Goal: Task Accomplishment & Management: Use online tool/utility

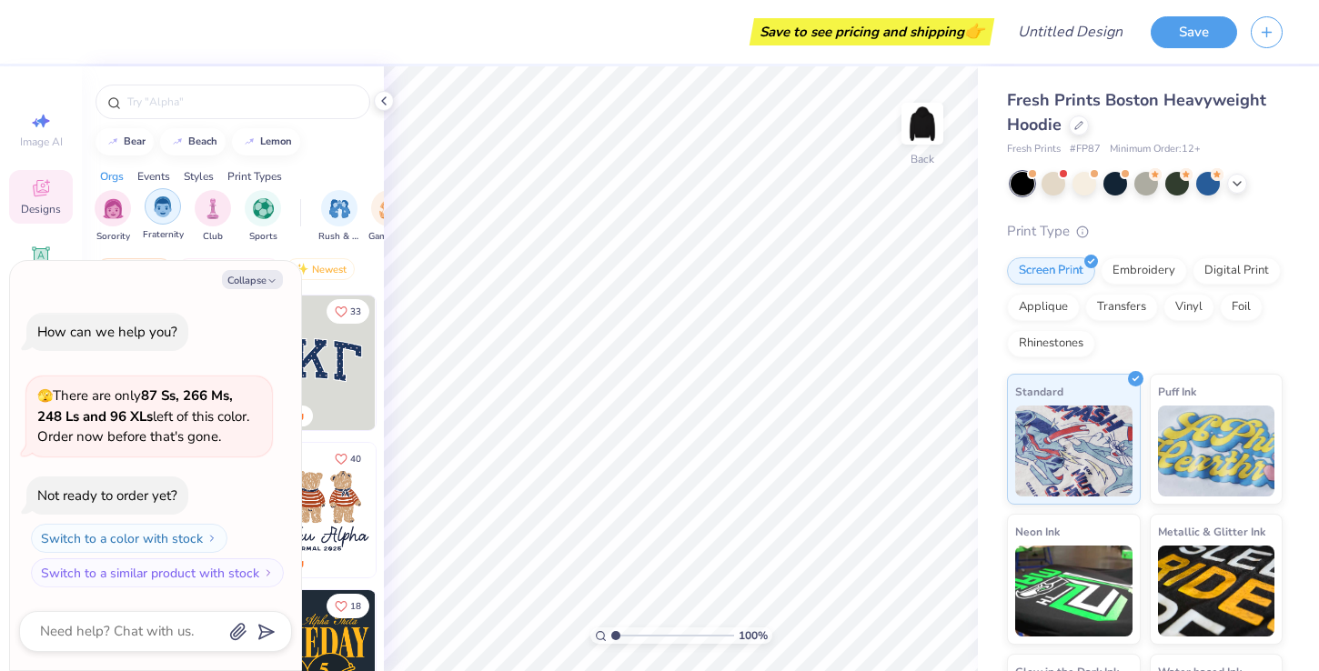
click at [171, 214] on img "filter for Fraternity" at bounding box center [163, 206] width 20 height 21
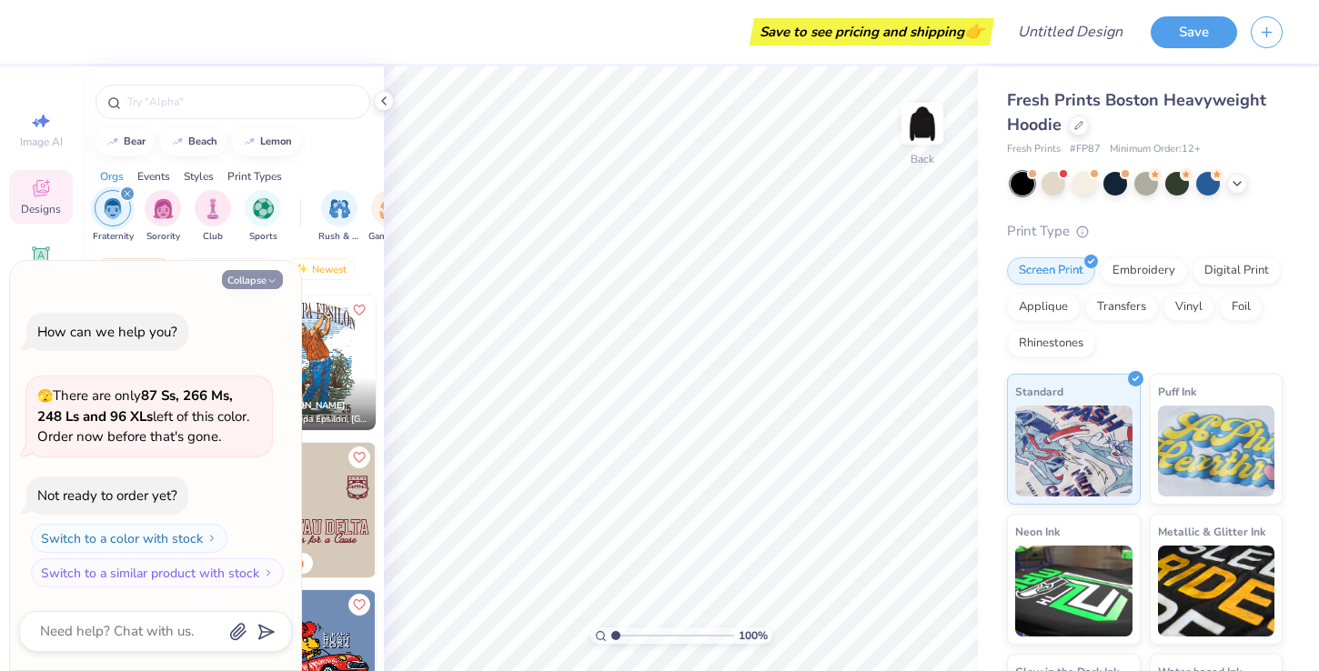
click at [270, 276] on icon "button" at bounding box center [272, 281] width 11 height 11
type textarea "x"
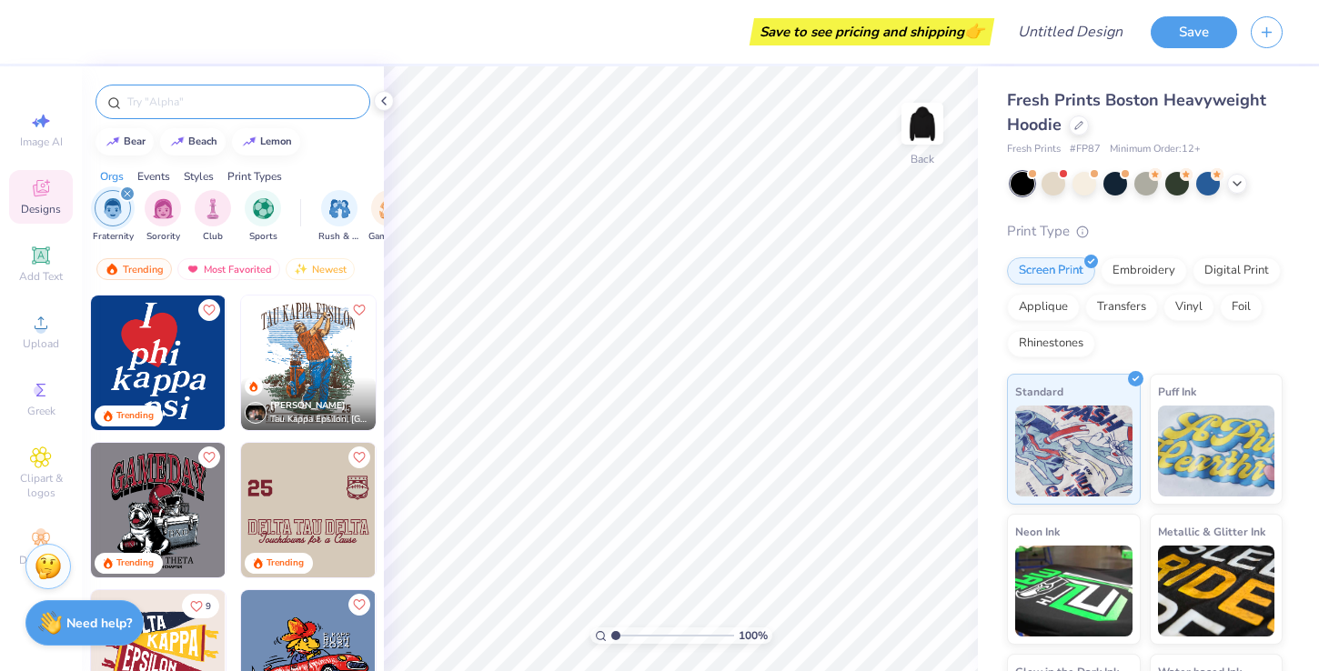
click at [226, 103] on input "text" at bounding box center [242, 102] width 233 height 18
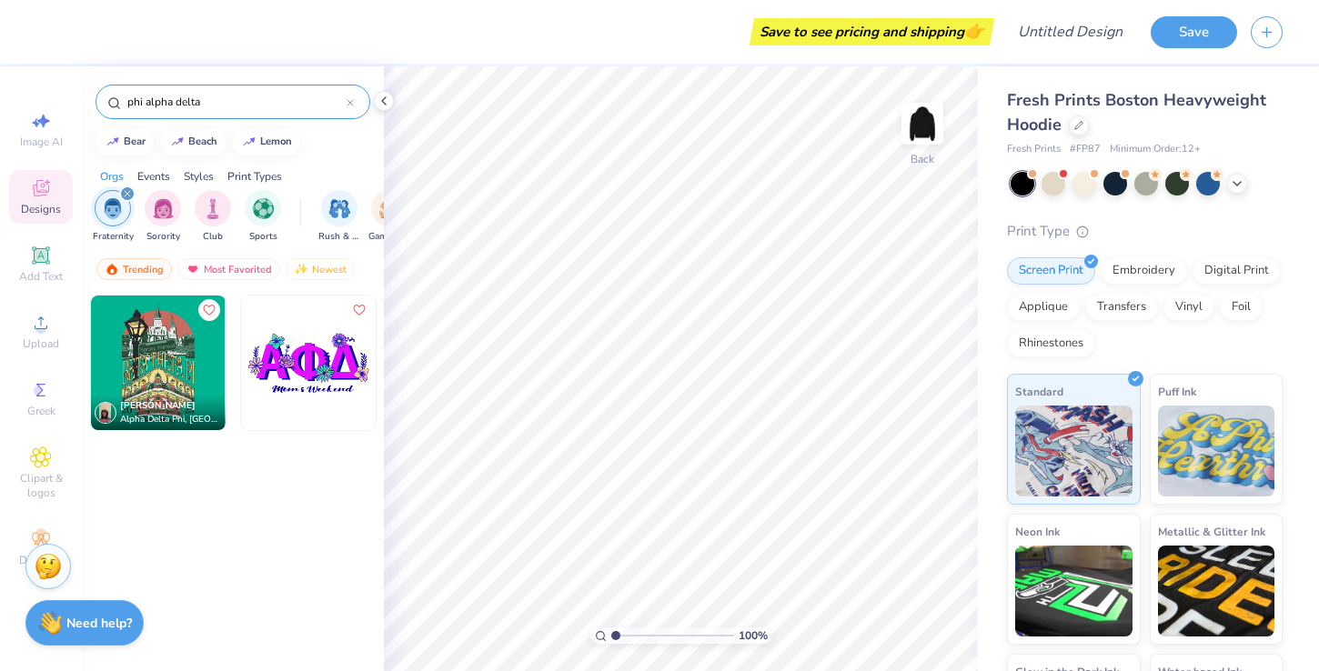
click at [128, 195] on icon "filter for Fraternity" at bounding box center [127, 193] width 7 height 7
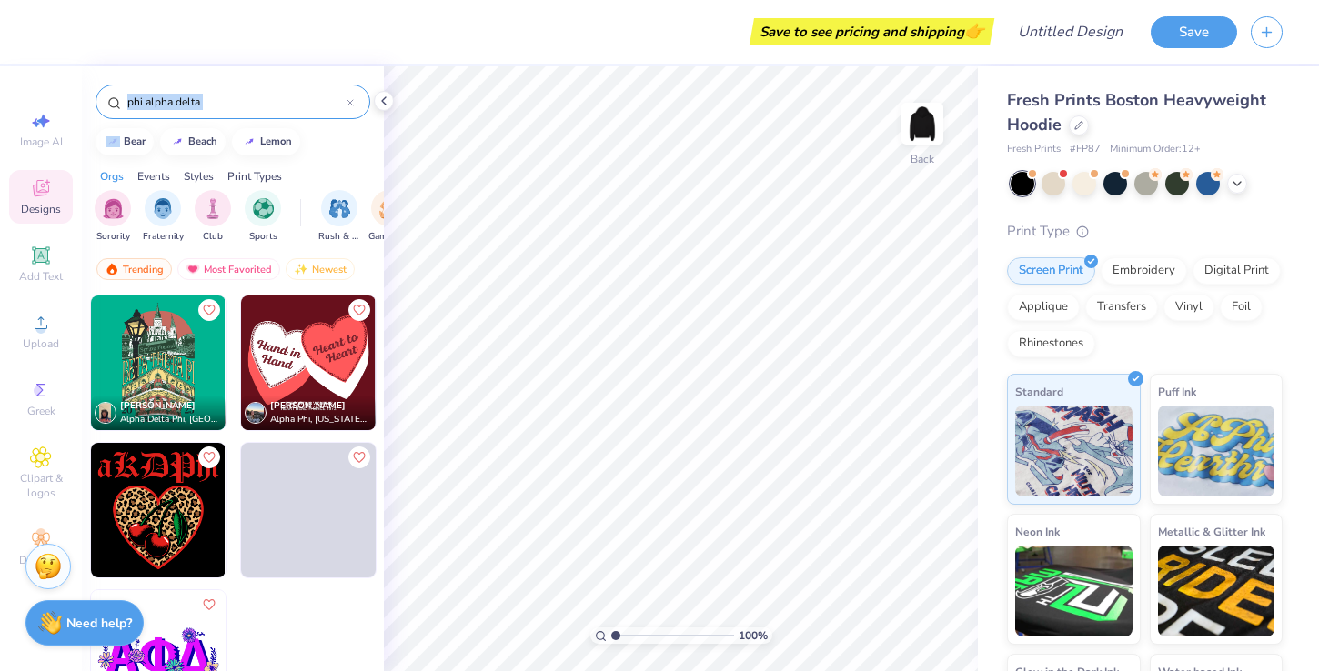
click at [234, 117] on div "phi alpha delta" at bounding box center [233, 102] width 275 height 35
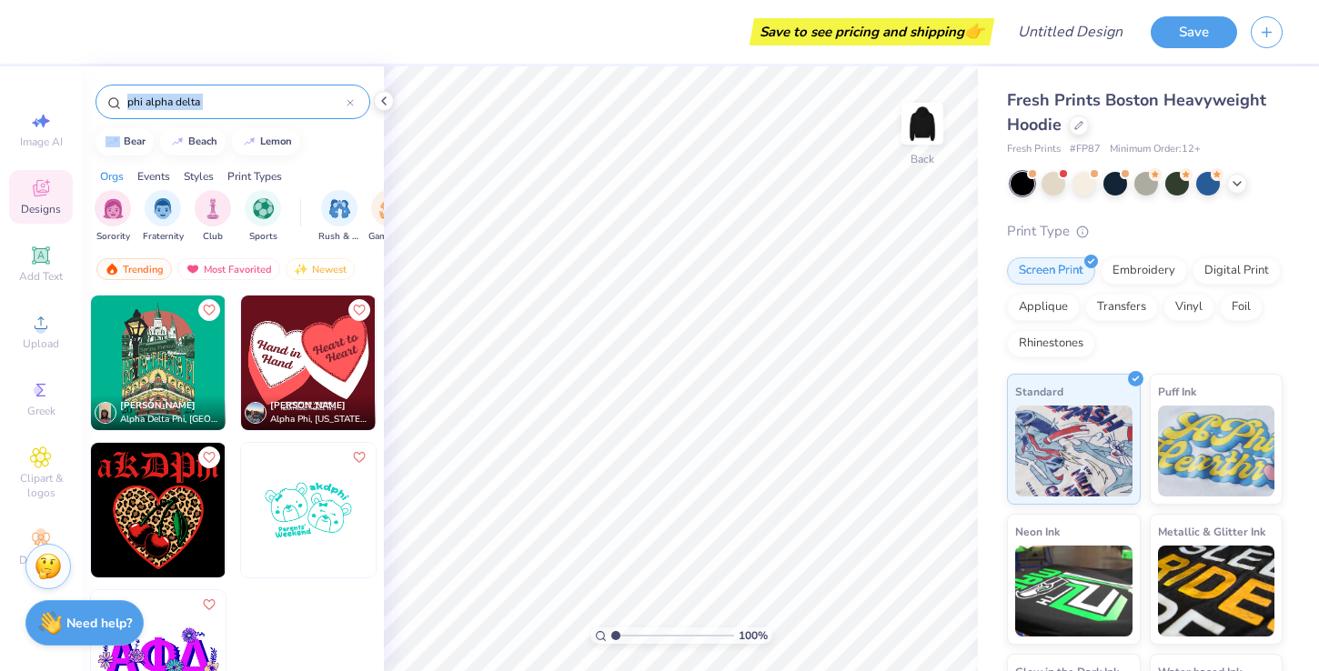
click at [206, 110] on input "phi alpha delta" at bounding box center [236, 102] width 221 height 18
type input "phi"
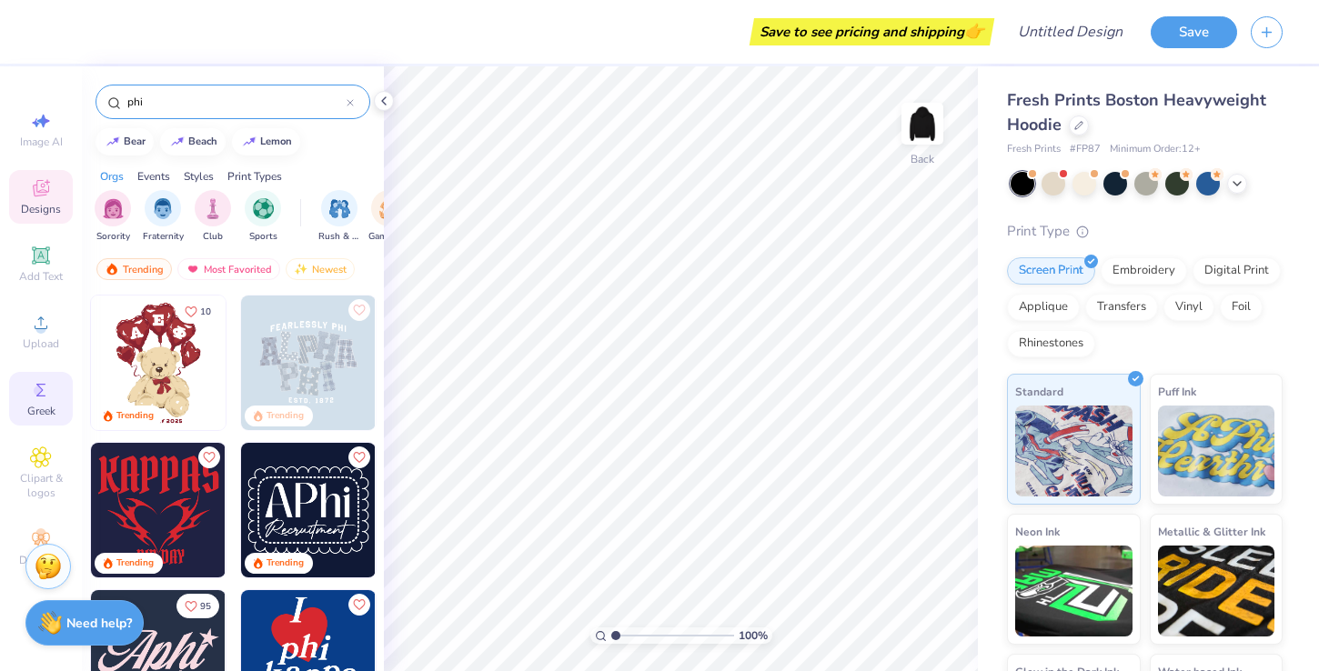
click at [37, 388] on circle at bounding box center [39, 391] width 10 height 10
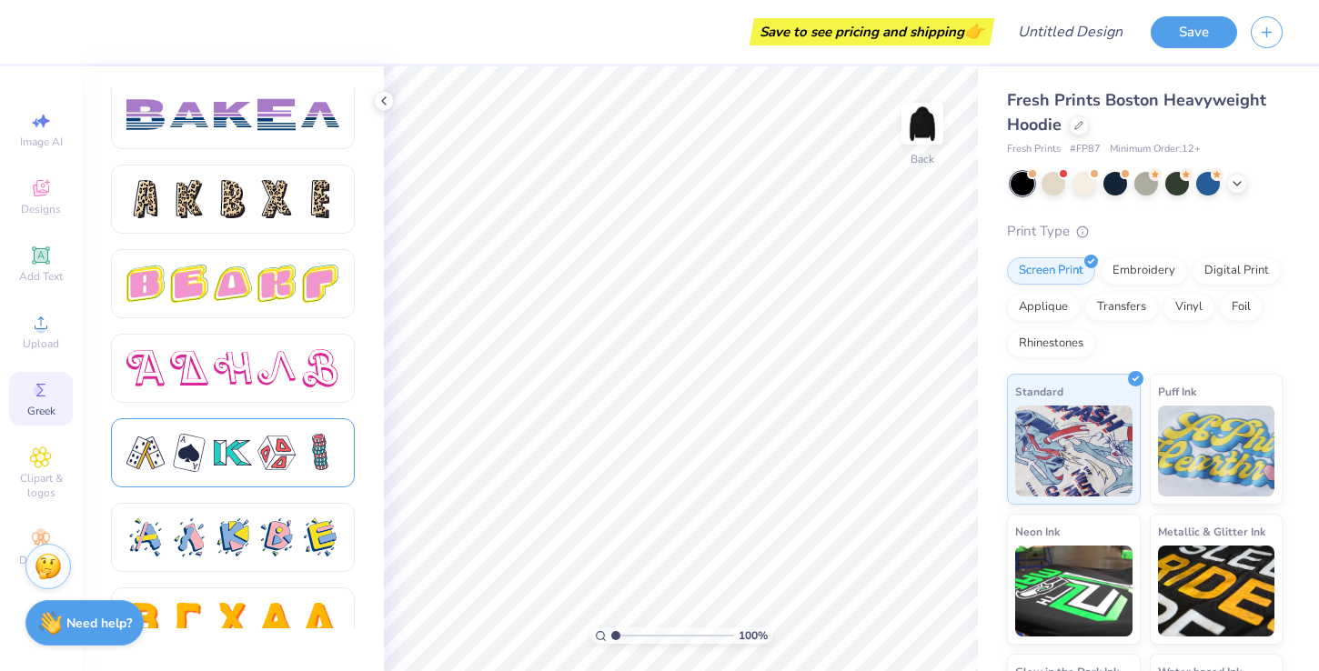
scroll to position [3033, 0]
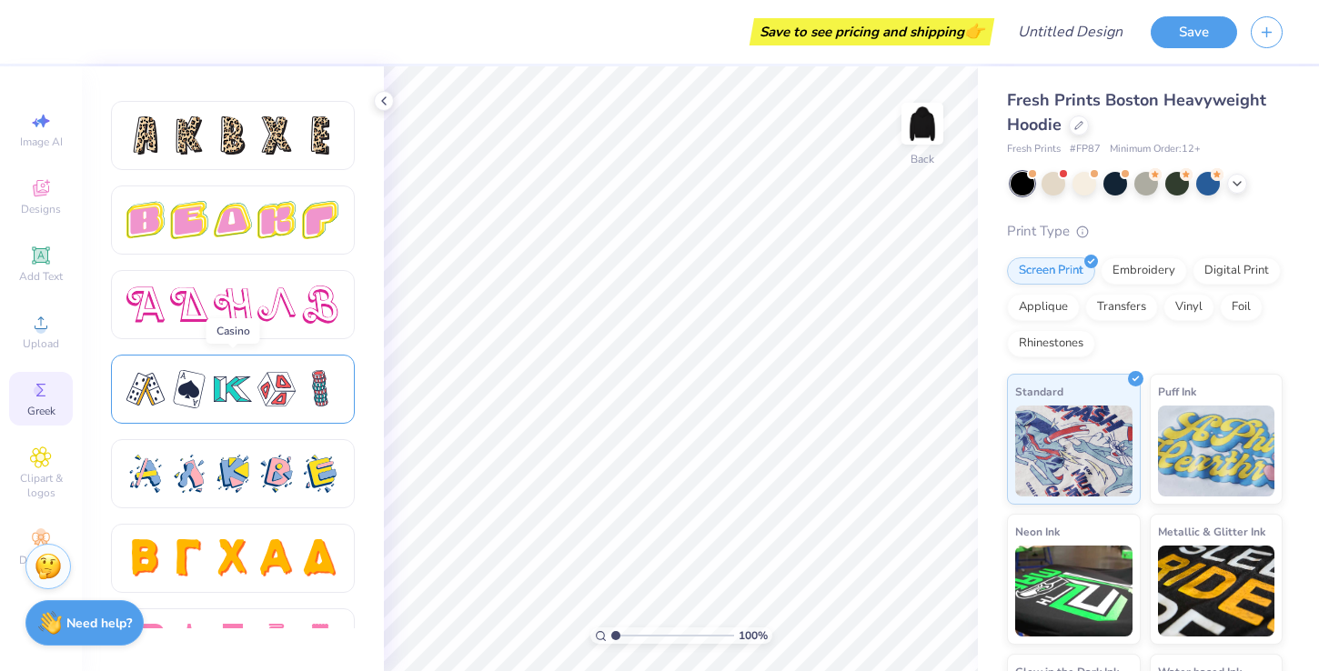
click at [270, 391] on div at bounding box center [276, 389] width 38 height 38
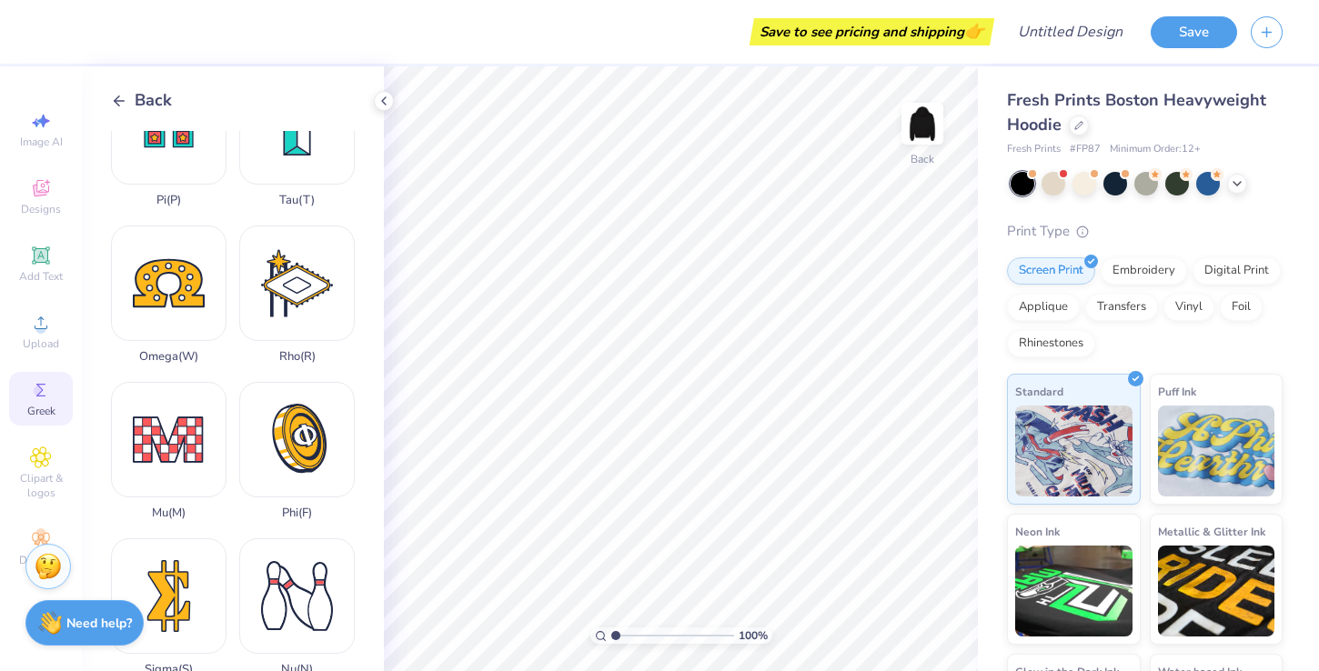
scroll to position [1019, 0]
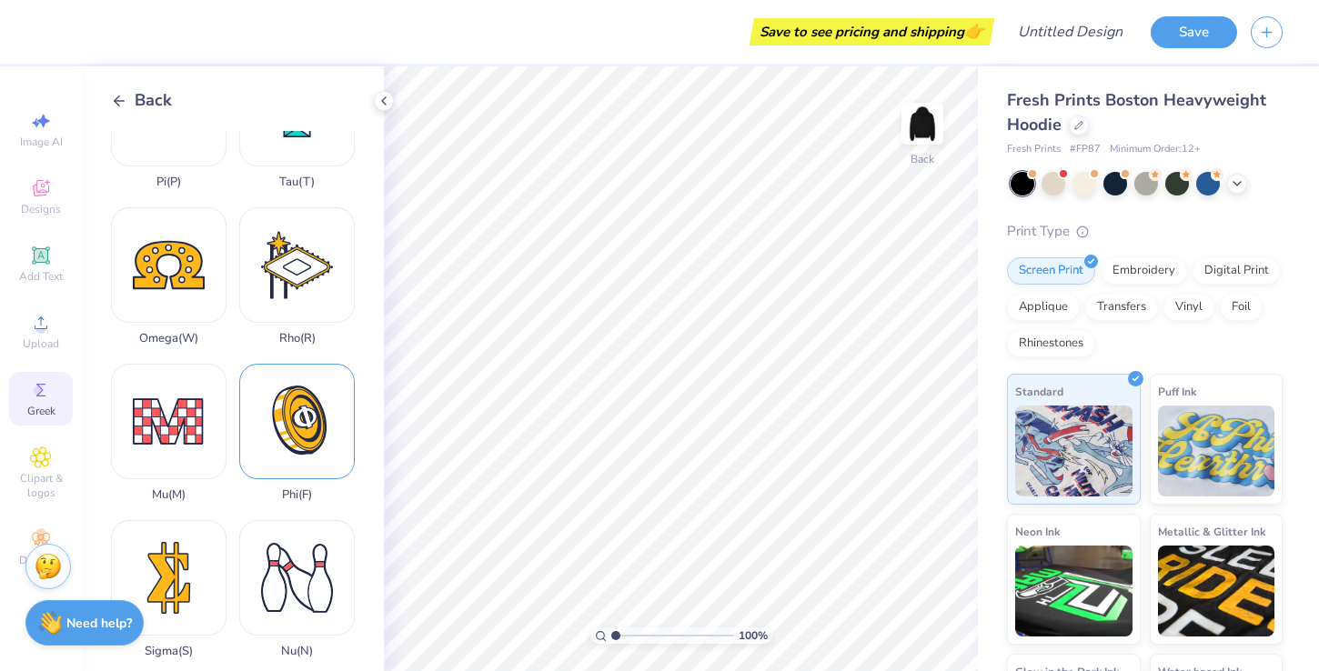
click at [288, 420] on div "Phi ( F )" at bounding box center [297, 433] width 116 height 138
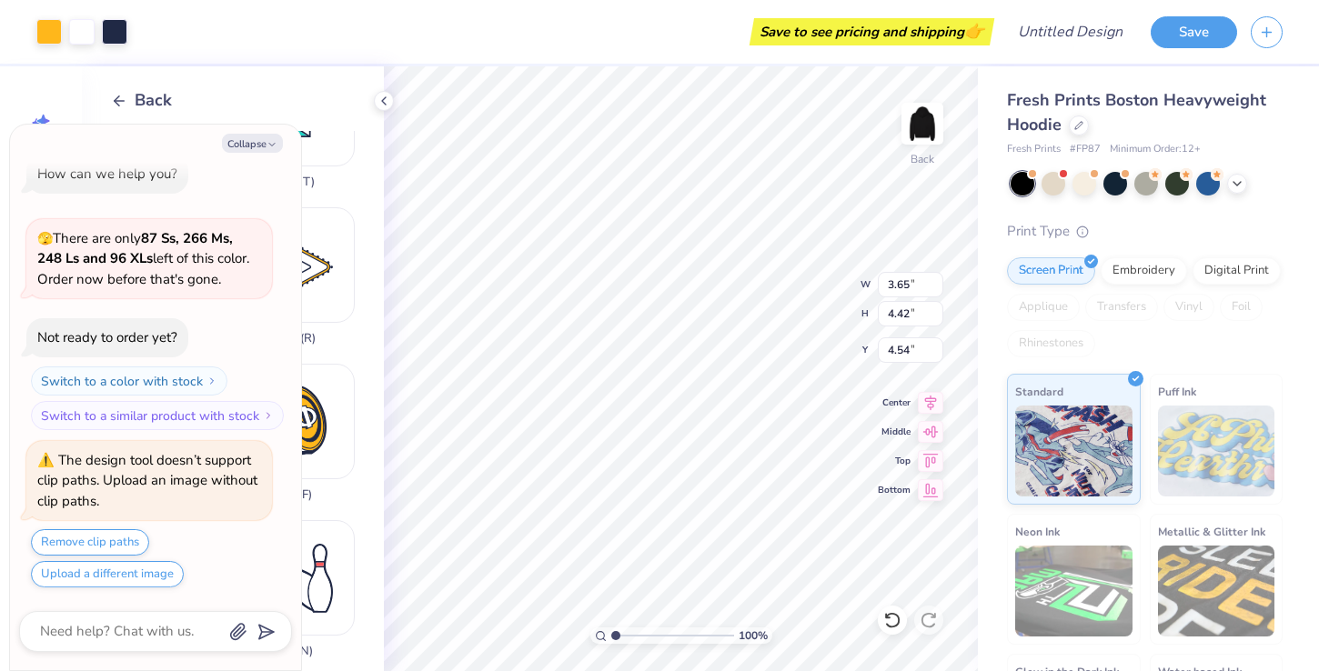
scroll to position [0, 0]
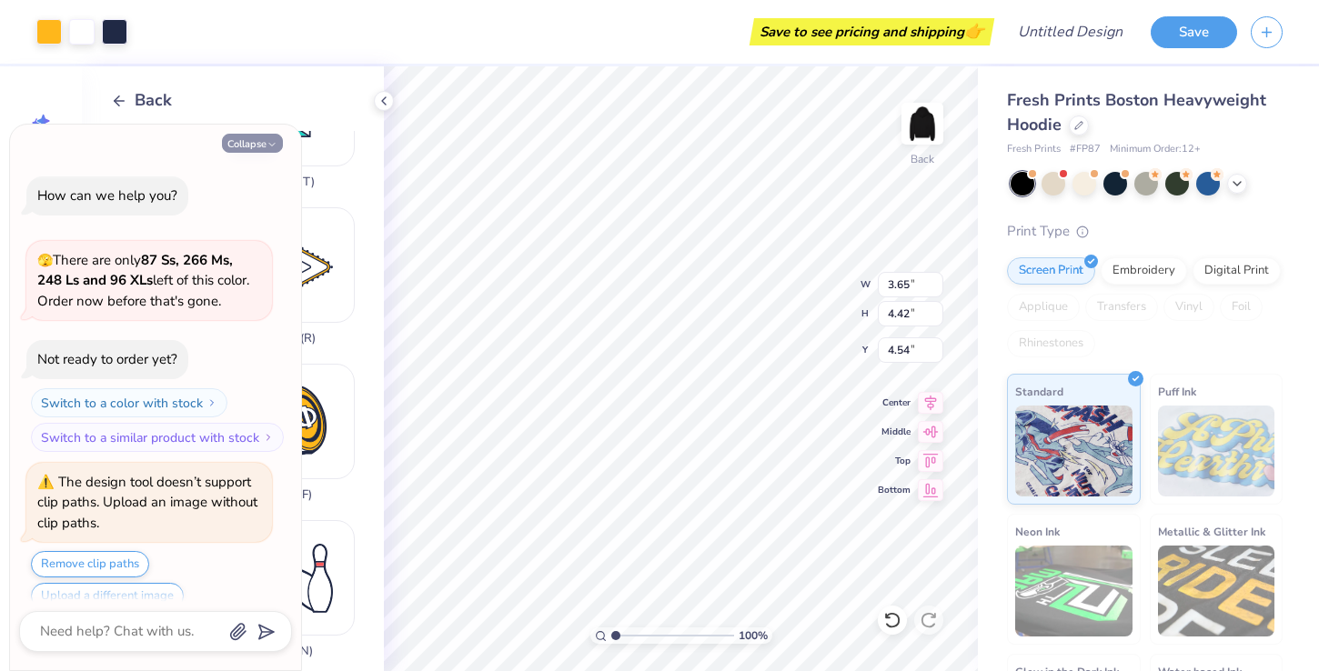
click at [245, 147] on button "Collapse" at bounding box center [252, 143] width 61 height 19
type textarea "x"
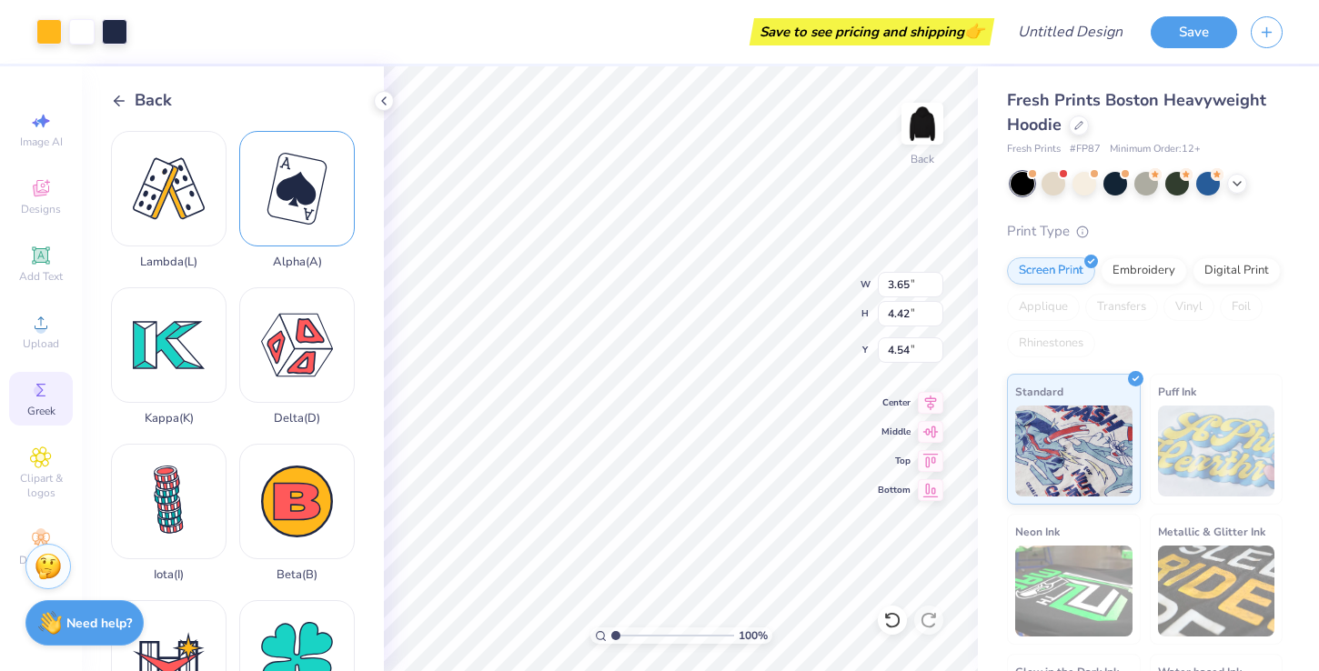
click at [306, 185] on div "Alpha ( A )" at bounding box center [297, 200] width 116 height 138
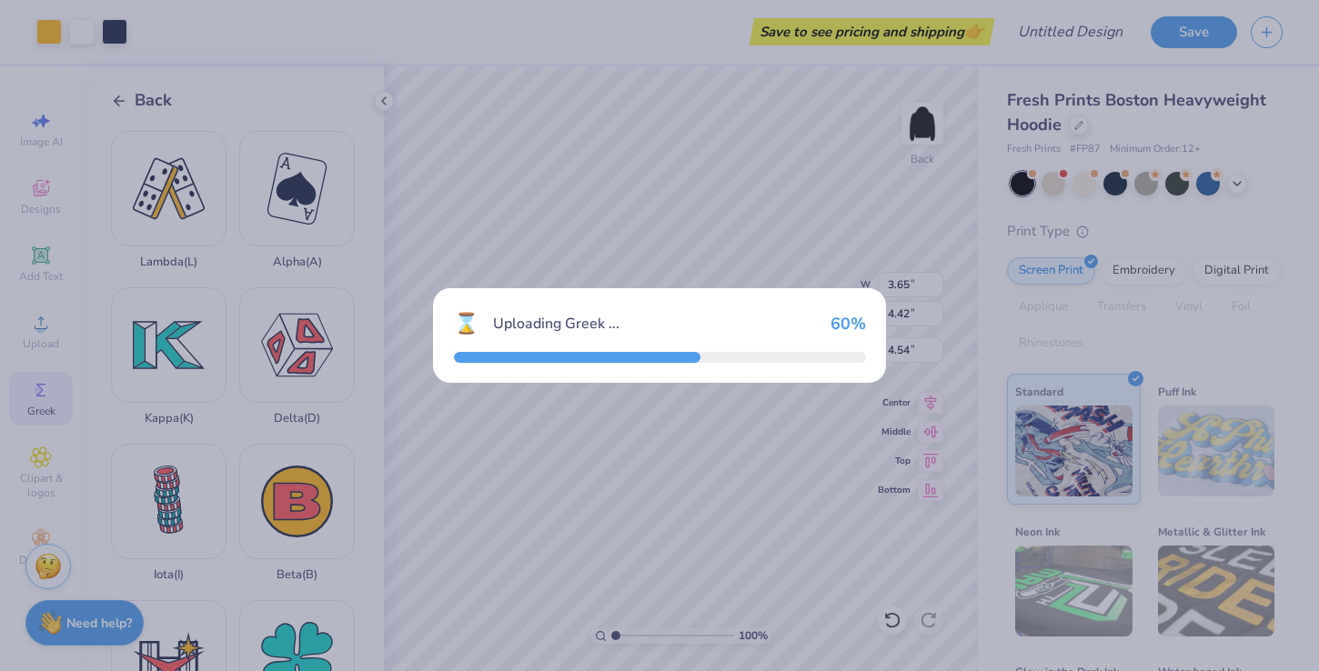
type input "3.08"
type input "3.72"
type input "4.89"
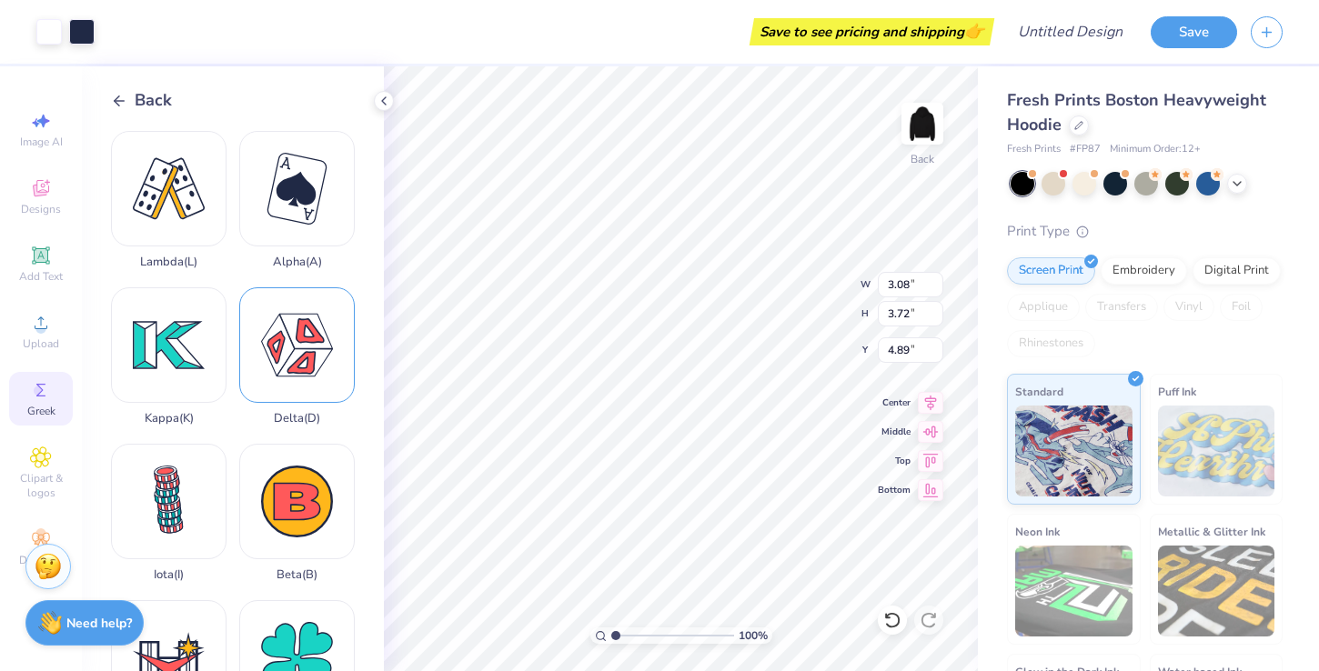
click at [302, 356] on div "Delta ( D )" at bounding box center [297, 356] width 116 height 138
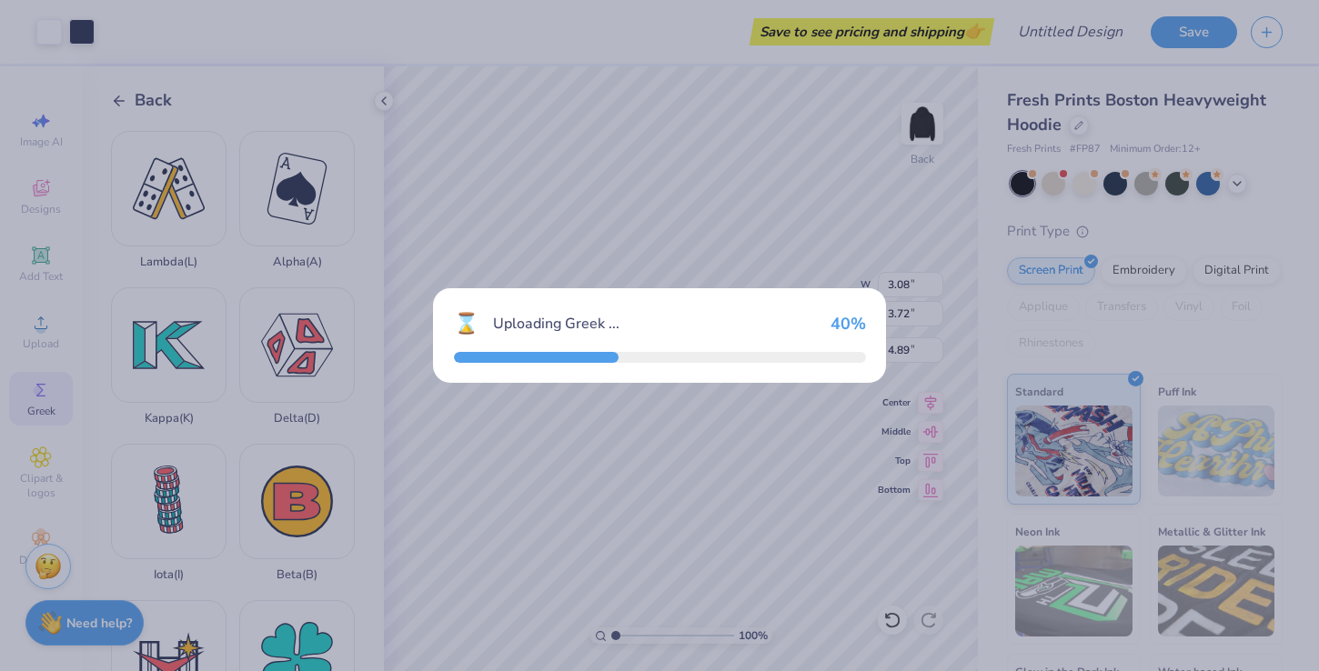
type input "3.77"
type input "3.32"
type input "5.09"
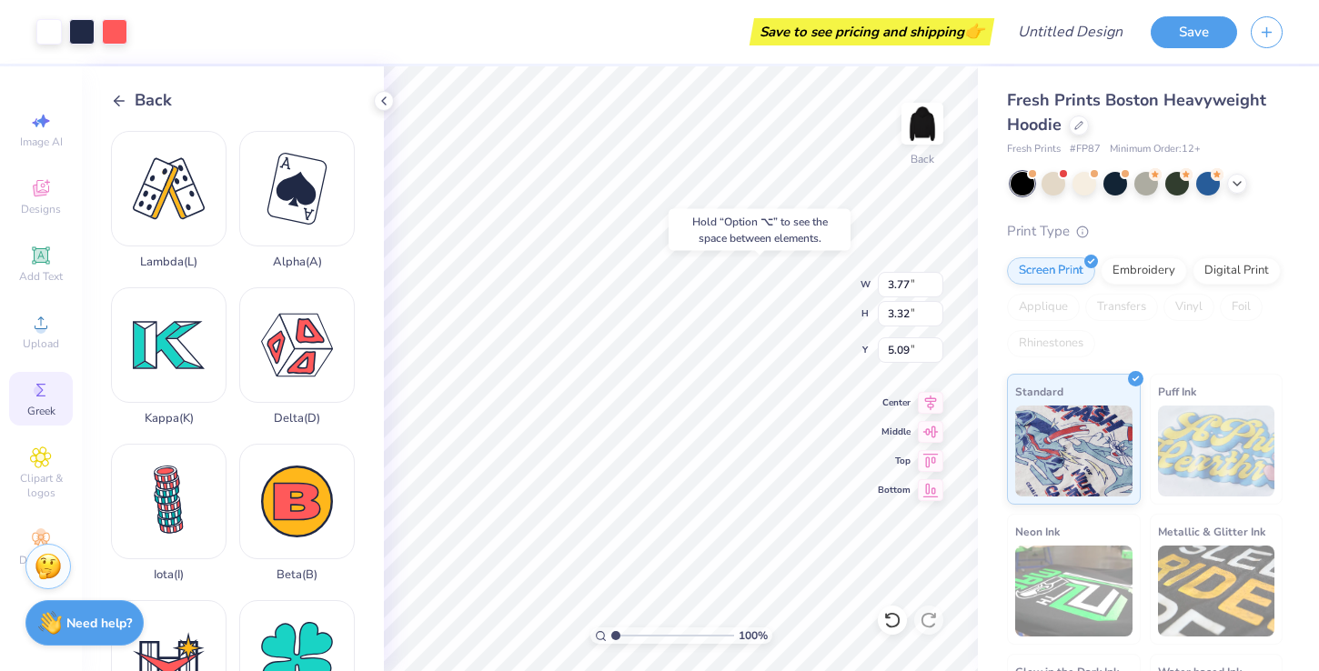
type input "3.08"
type input "3.72"
type input "4.89"
type input "3.65"
type input "4.42"
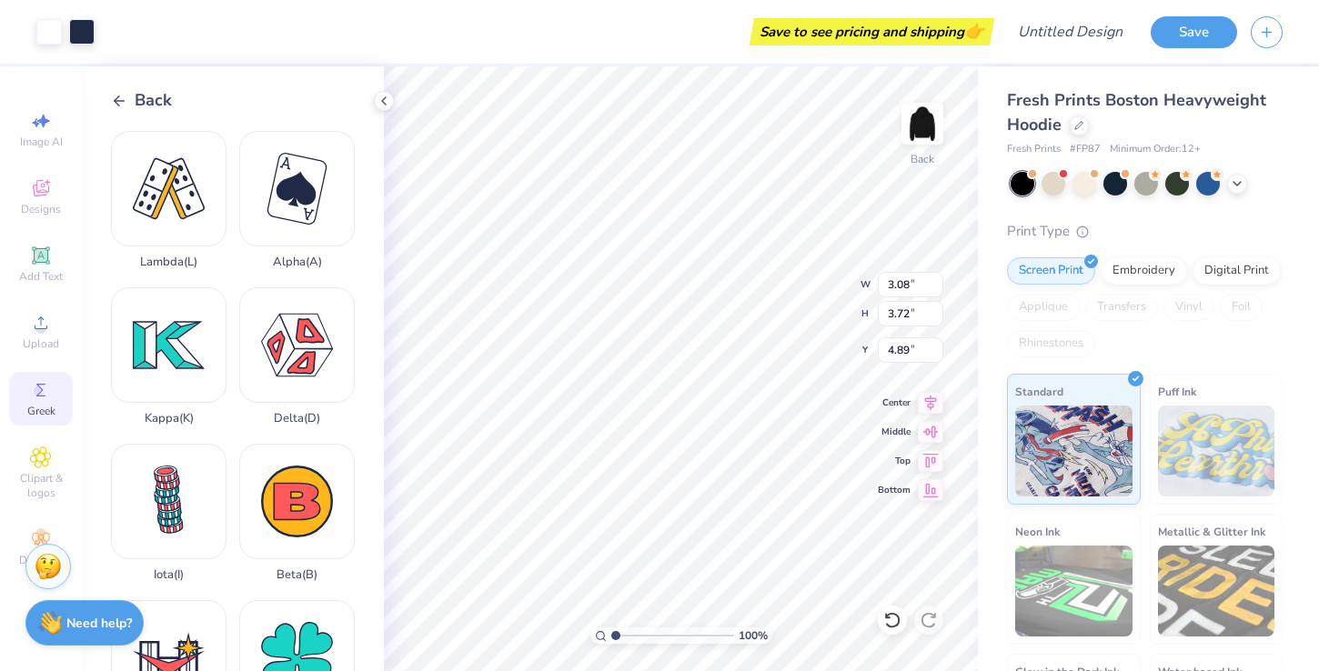
type input "4.54"
type input "3.77"
type input "3.32"
type input "5.09"
type input "3.65"
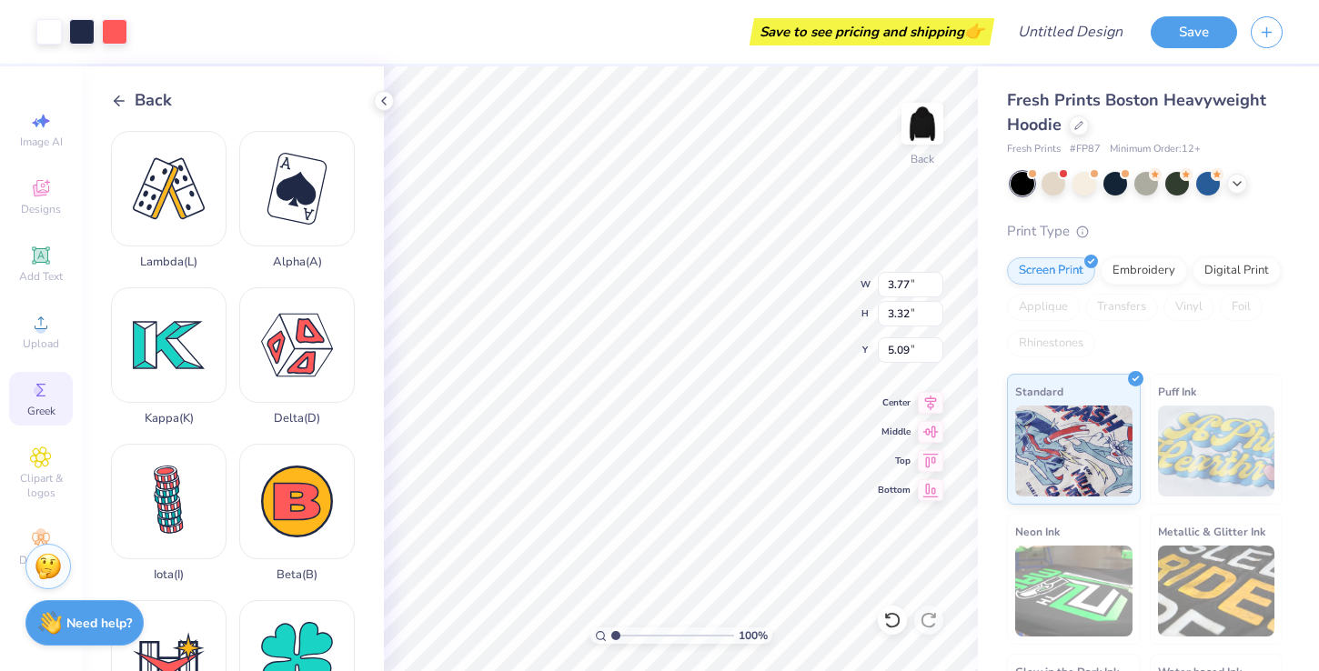
type input "4.42"
type input "4.54"
type input "2.27"
type input "2.75"
type input "6.21"
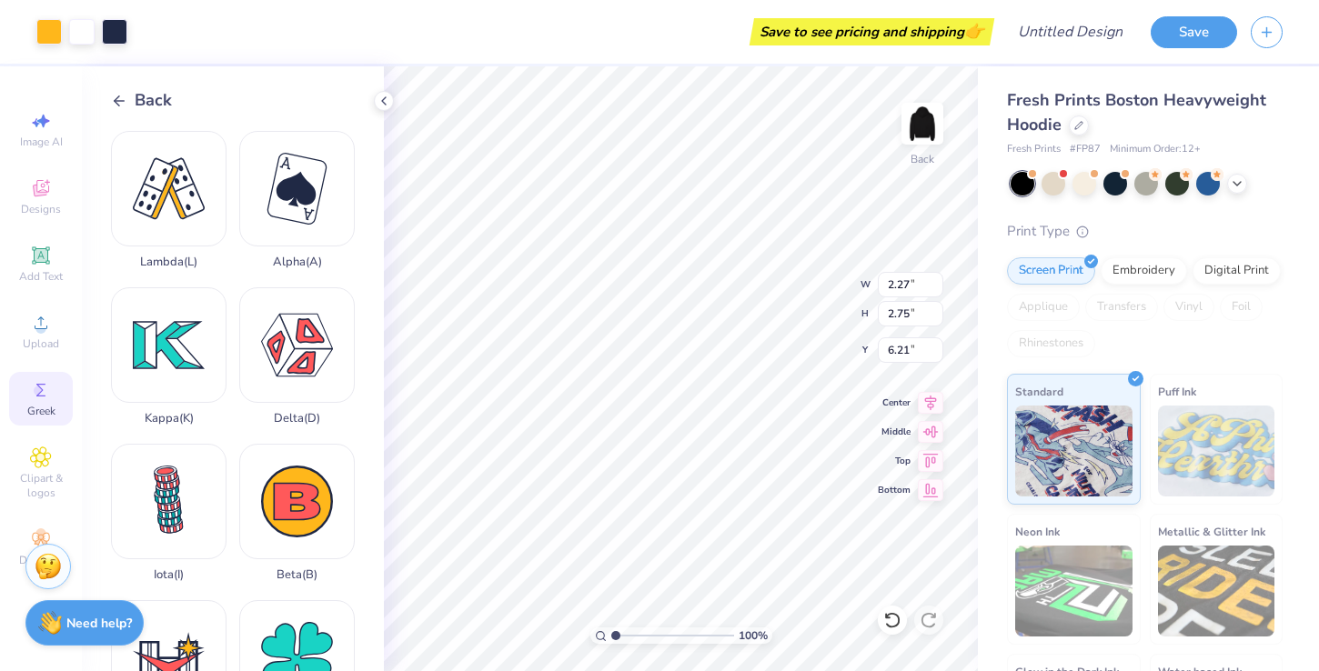
type input "3.08"
type input "3.72"
type input "4.89"
type input "1.96"
type input "2.36"
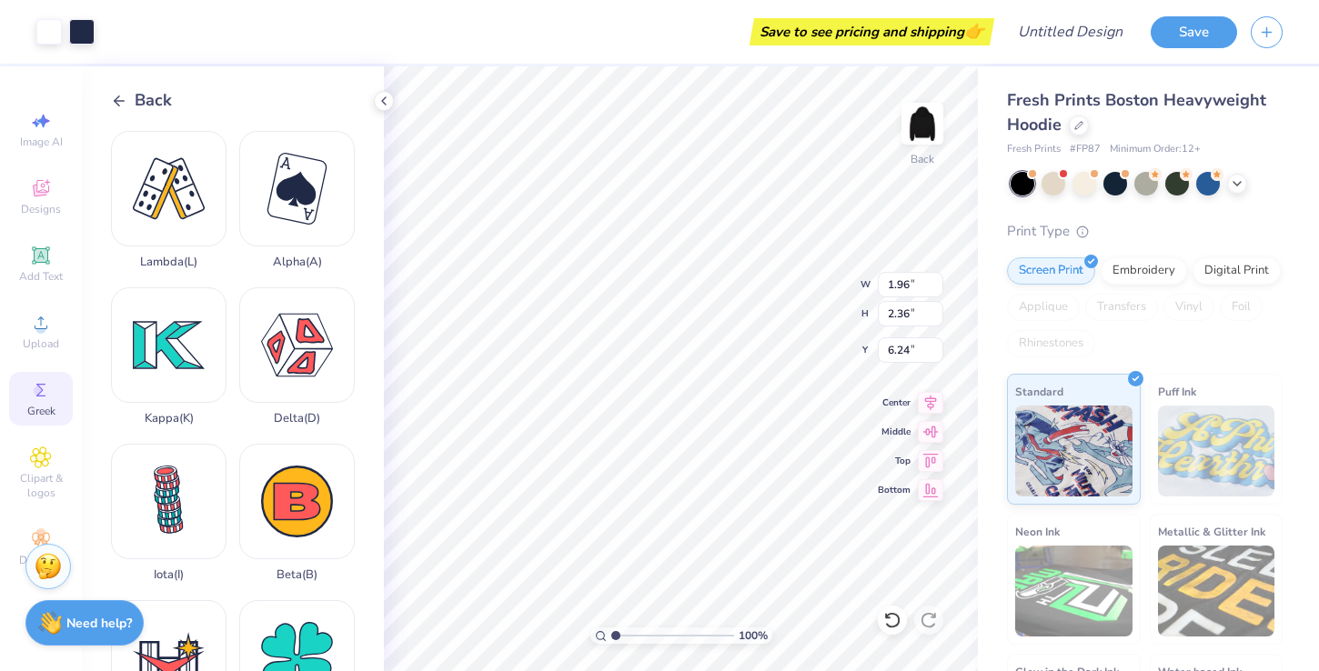
type input "6.40"
type input "3.77"
type input "3.32"
type input "5.09"
type input "2.45"
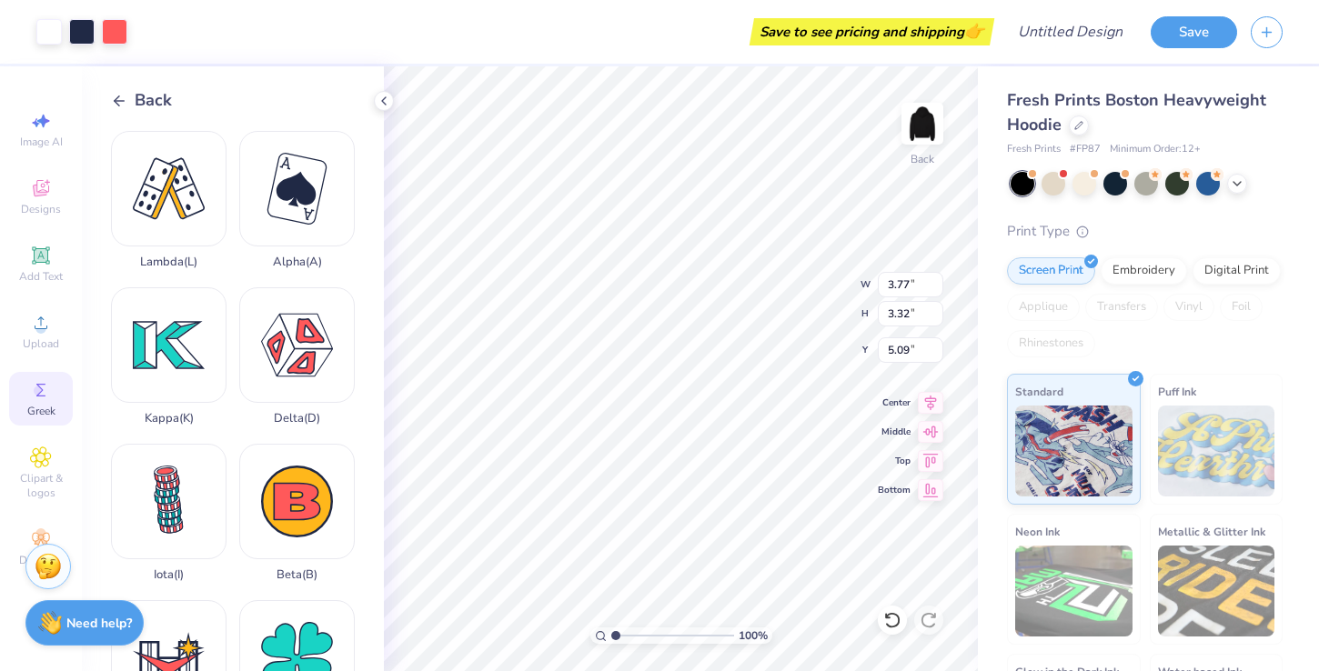
type input "2.16"
type input "6.40"
type input "2.27"
type input "2.75"
type input "6.11"
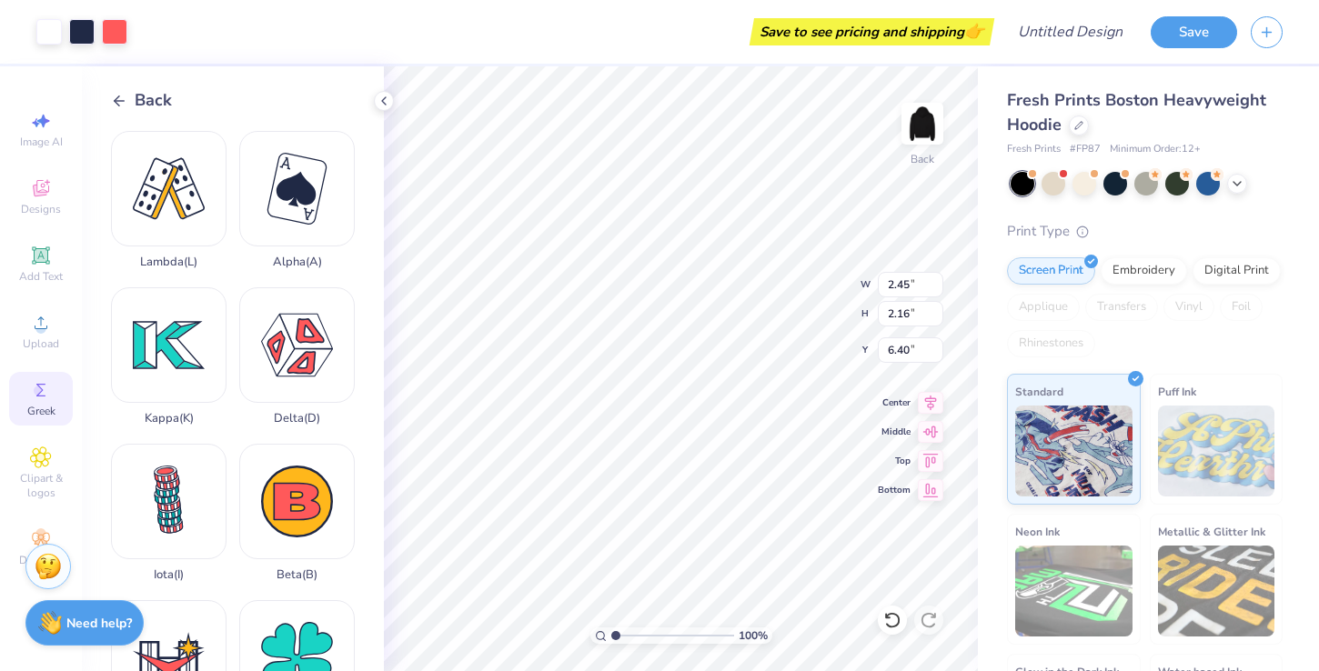
type input "2.27"
type input "2.75"
type input "6.40"
type input "2.02"
type input "2.45"
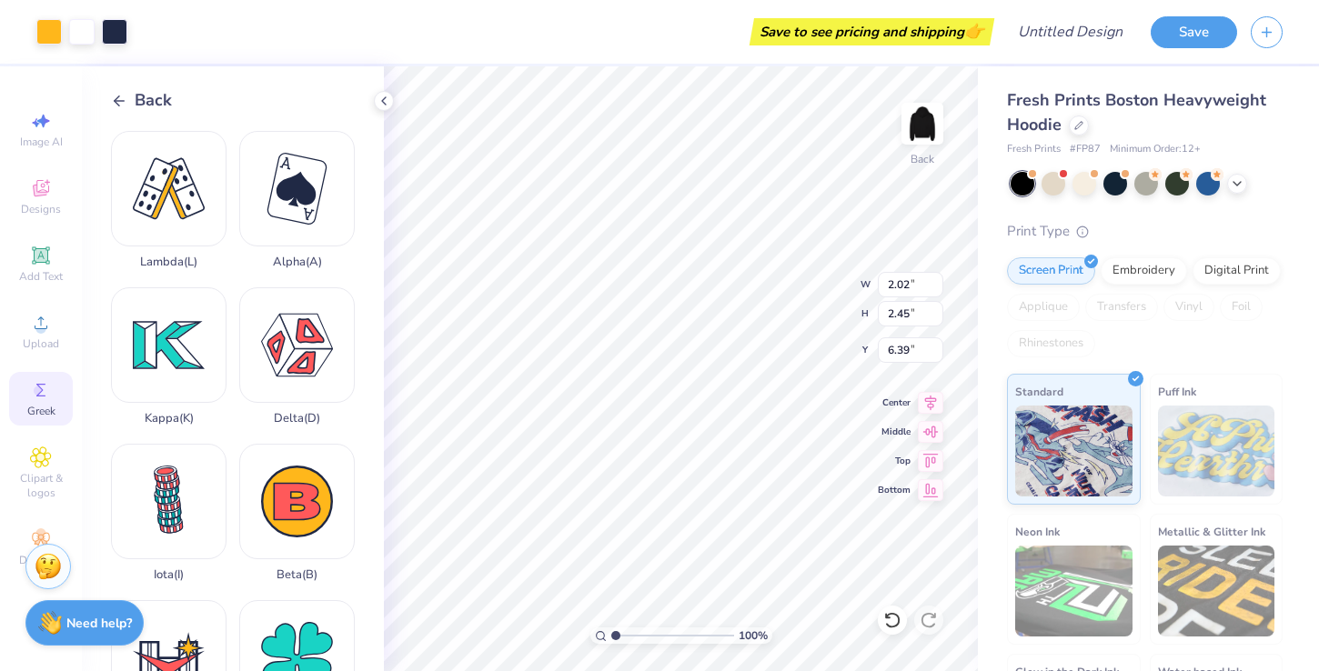
type input "6.40"
click at [109, 98] on div "Back Lambda ( L ) Alpha ( A ) Kappa ( K ) [MEDICAL_DATA] ) Iota ( I ) Beta ( B …" at bounding box center [233, 368] width 302 height 605
click at [117, 98] on icon at bounding box center [119, 101] width 16 height 16
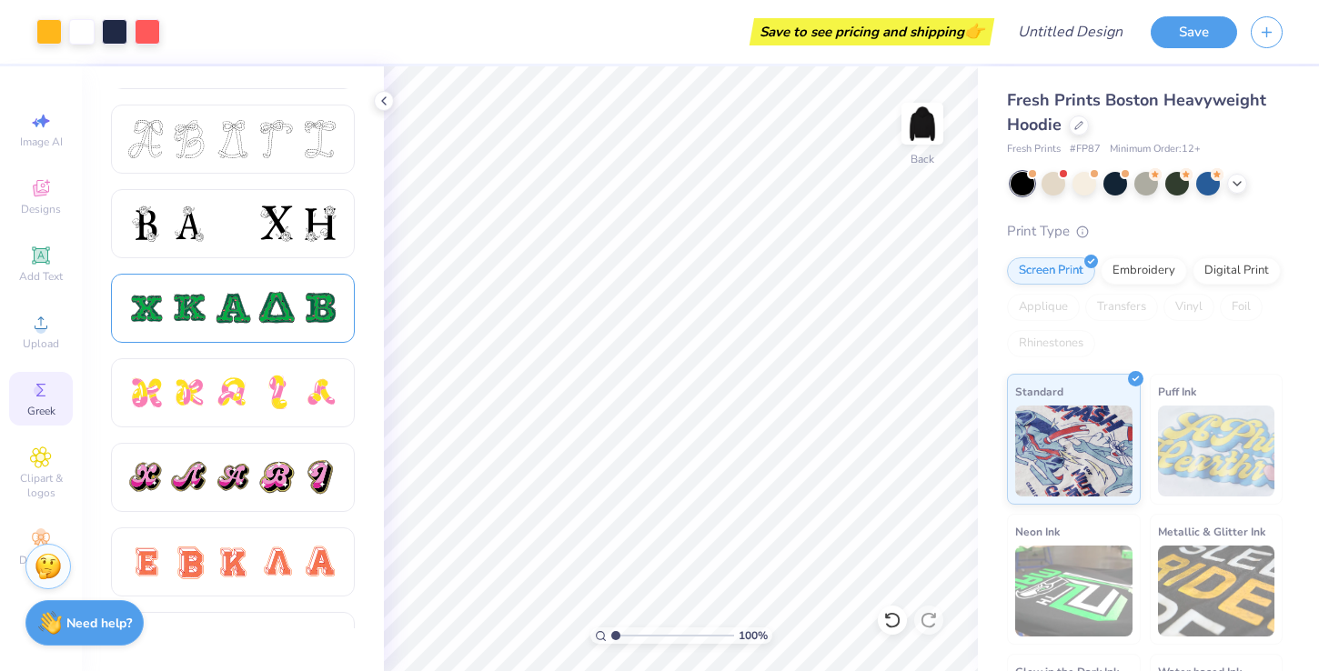
scroll to position [749, 0]
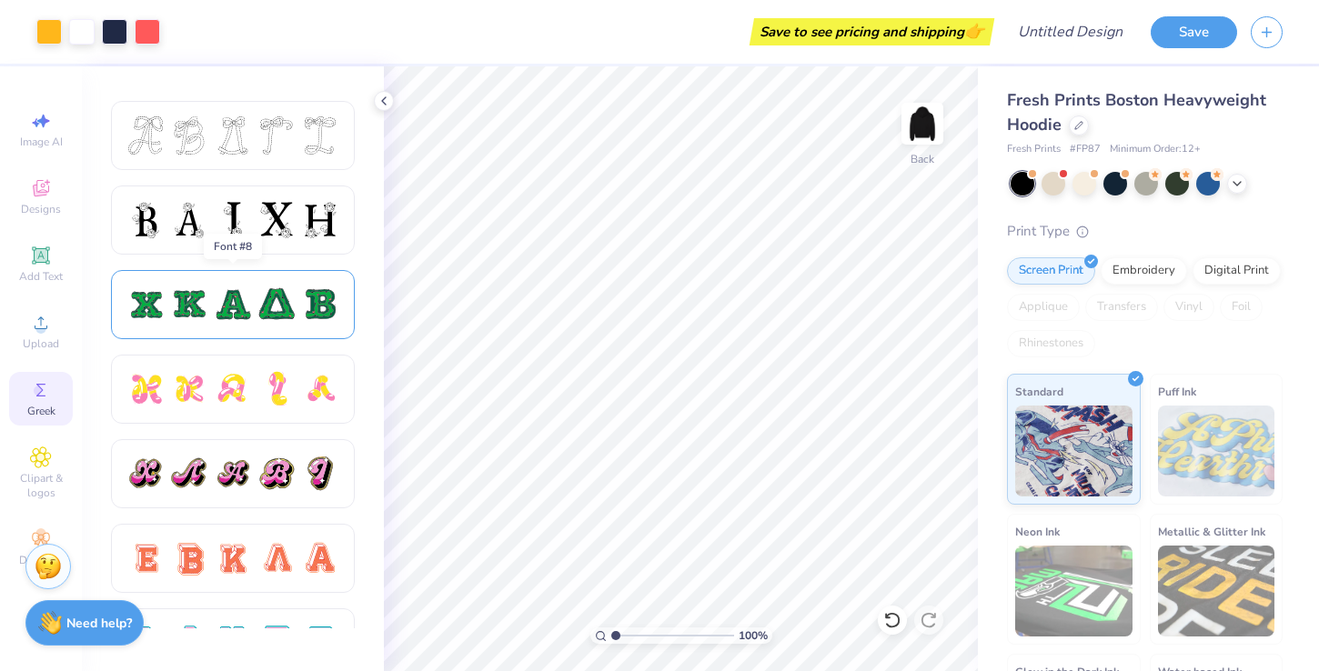
click at [247, 298] on div at bounding box center [233, 305] width 38 height 38
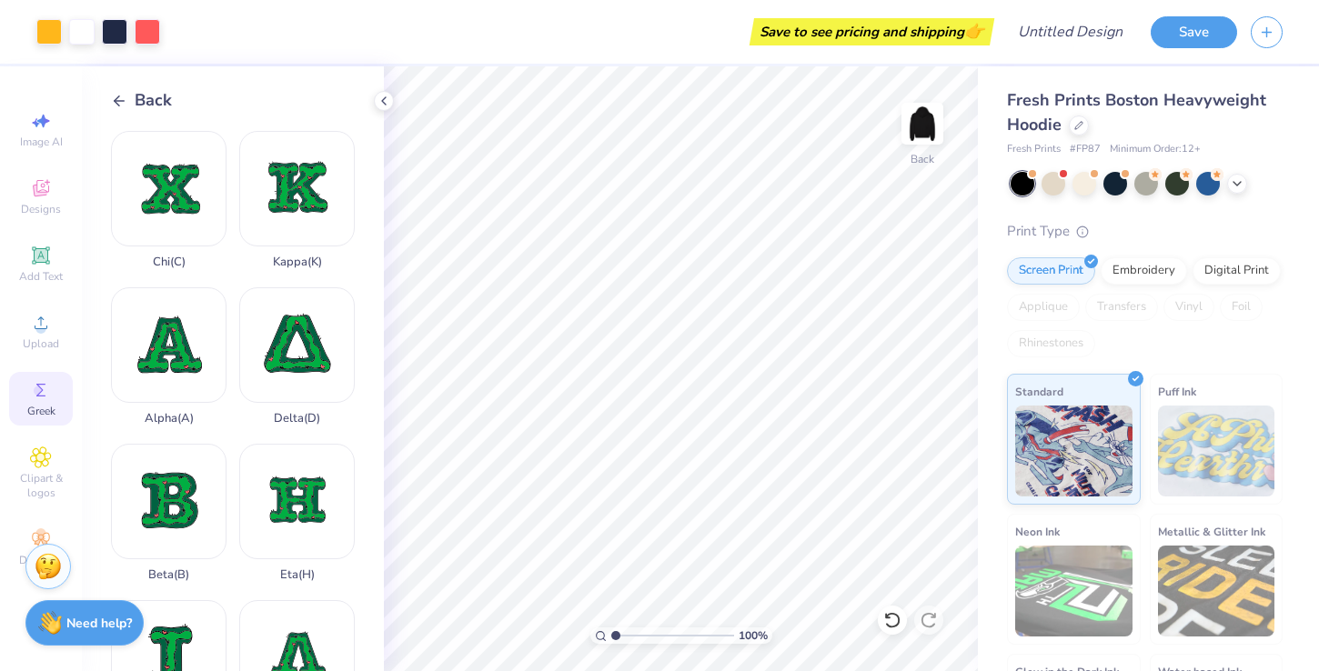
click at [120, 103] on icon at bounding box center [119, 101] width 16 height 16
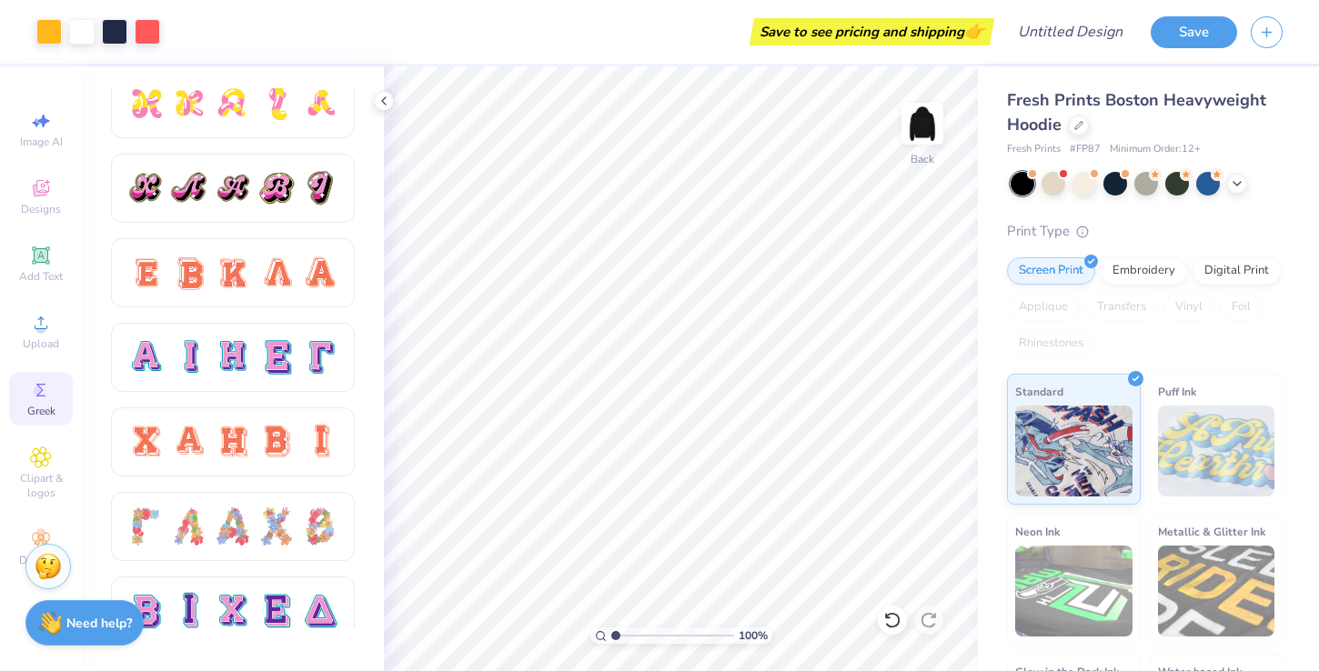
scroll to position [1035, 0]
click at [236, 272] on div at bounding box center [233, 272] width 38 height 38
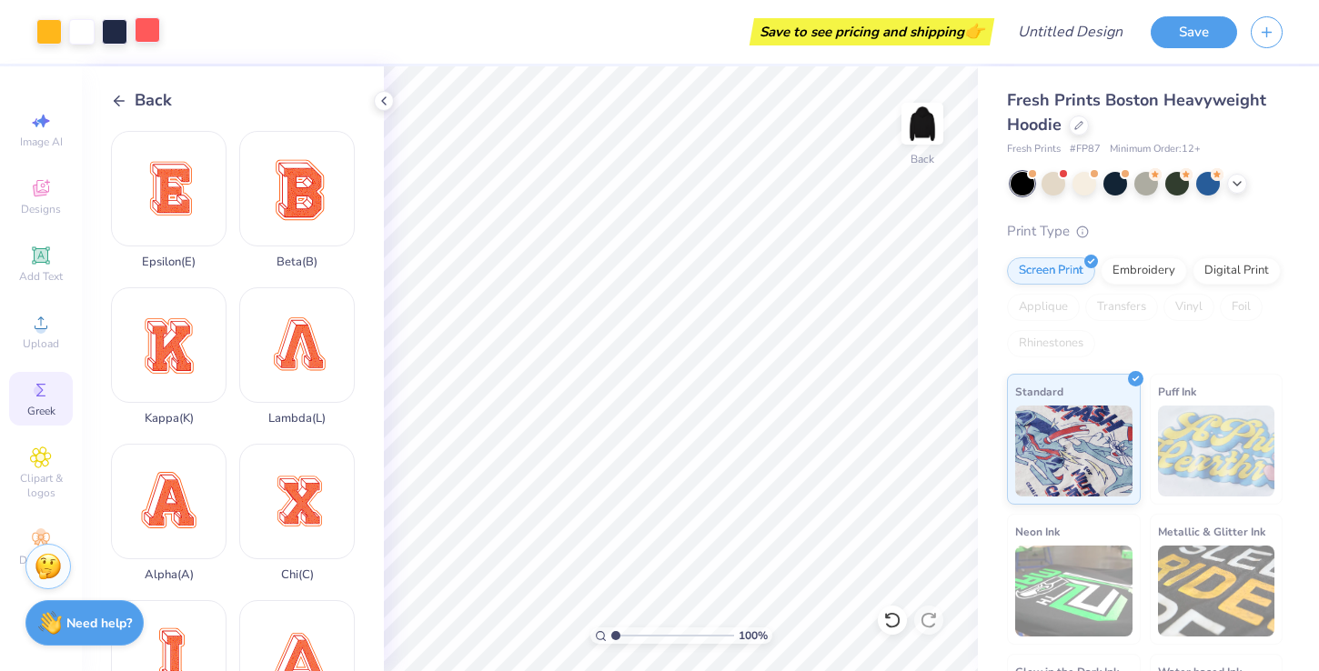
click at [140, 24] on div at bounding box center [147, 29] width 25 height 25
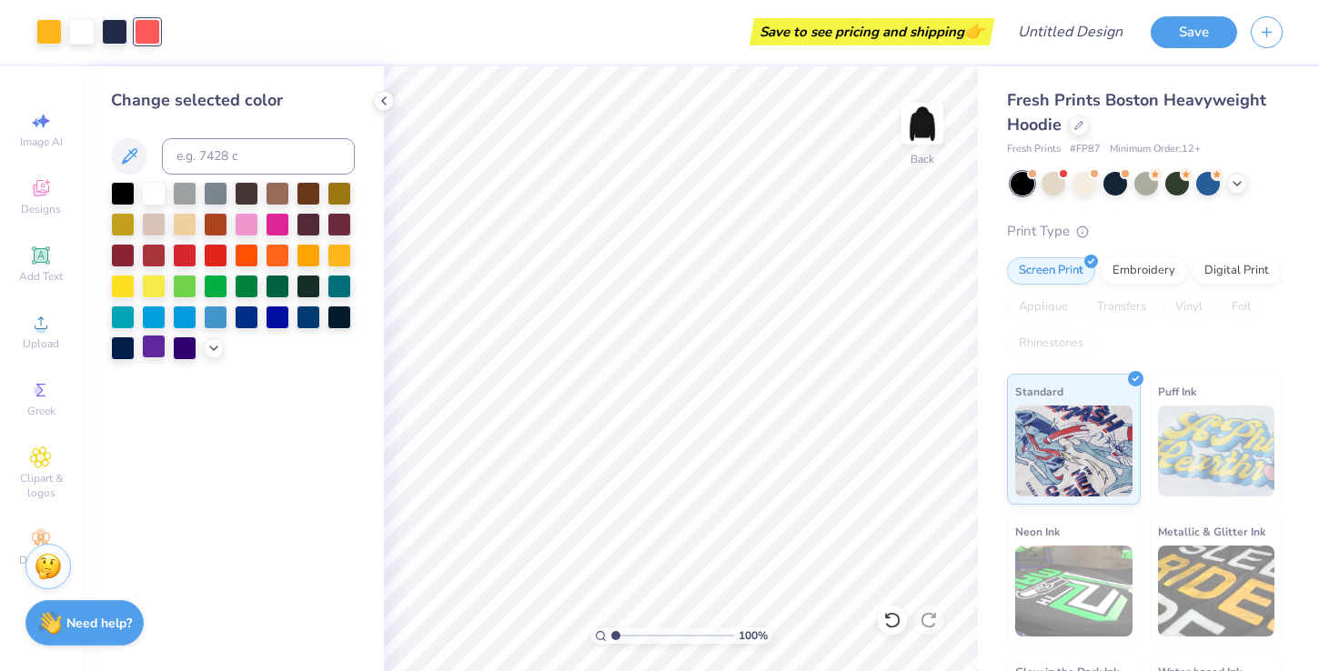
click at [166, 347] on div at bounding box center [154, 347] width 24 height 24
click at [183, 94] on div "Change selected color" at bounding box center [233, 100] width 244 height 25
click at [381, 106] on icon at bounding box center [384, 101] width 15 height 15
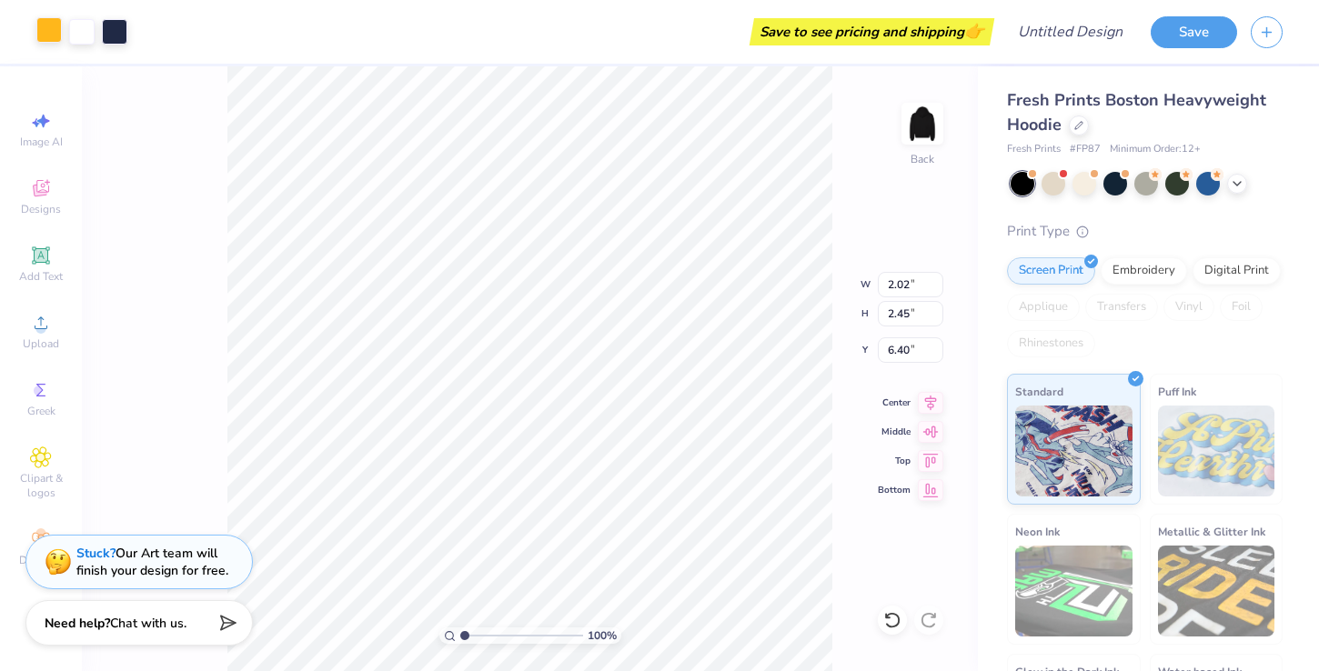
click at [45, 30] on div at bounding box center [48, 29] width 25 height 25
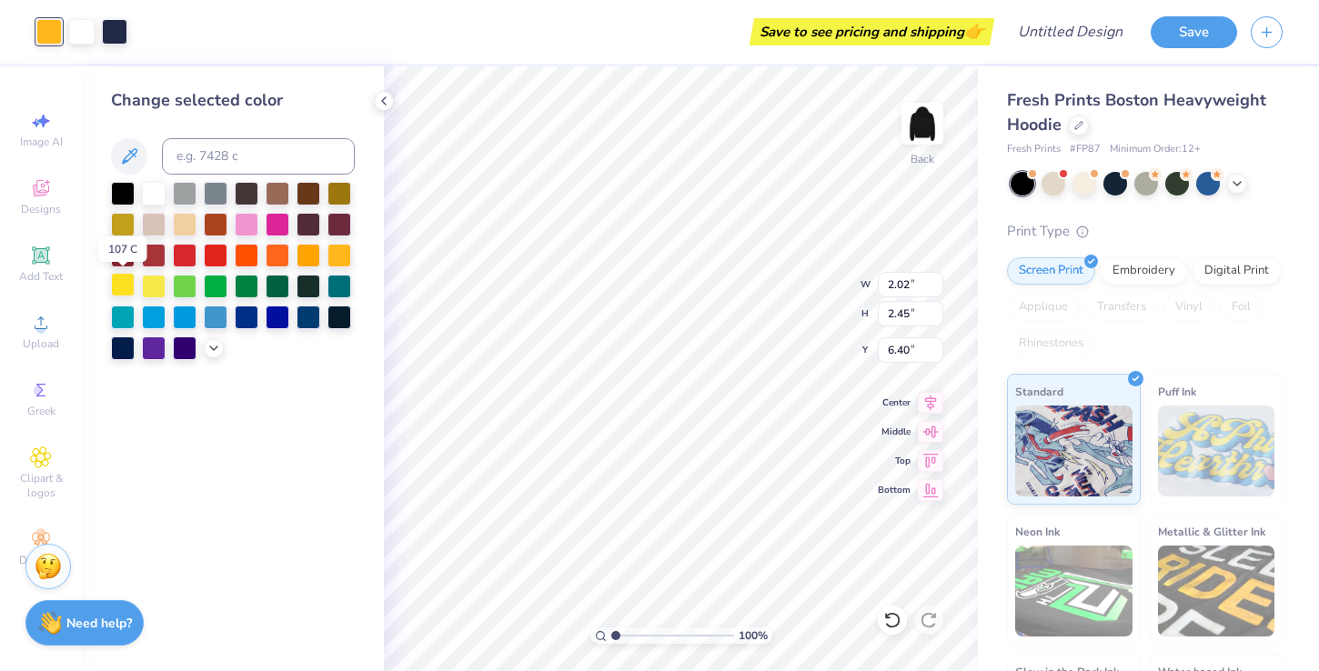
click at [121, 284] on div at bounding box center [123, 285] width 24 height 24
click at [207, 121] on div "Change selected color" at bounding box center [233, 224] width 244 height 272
click at [42, 393] on circle at bounding box center [39, 391] width 10 height 10
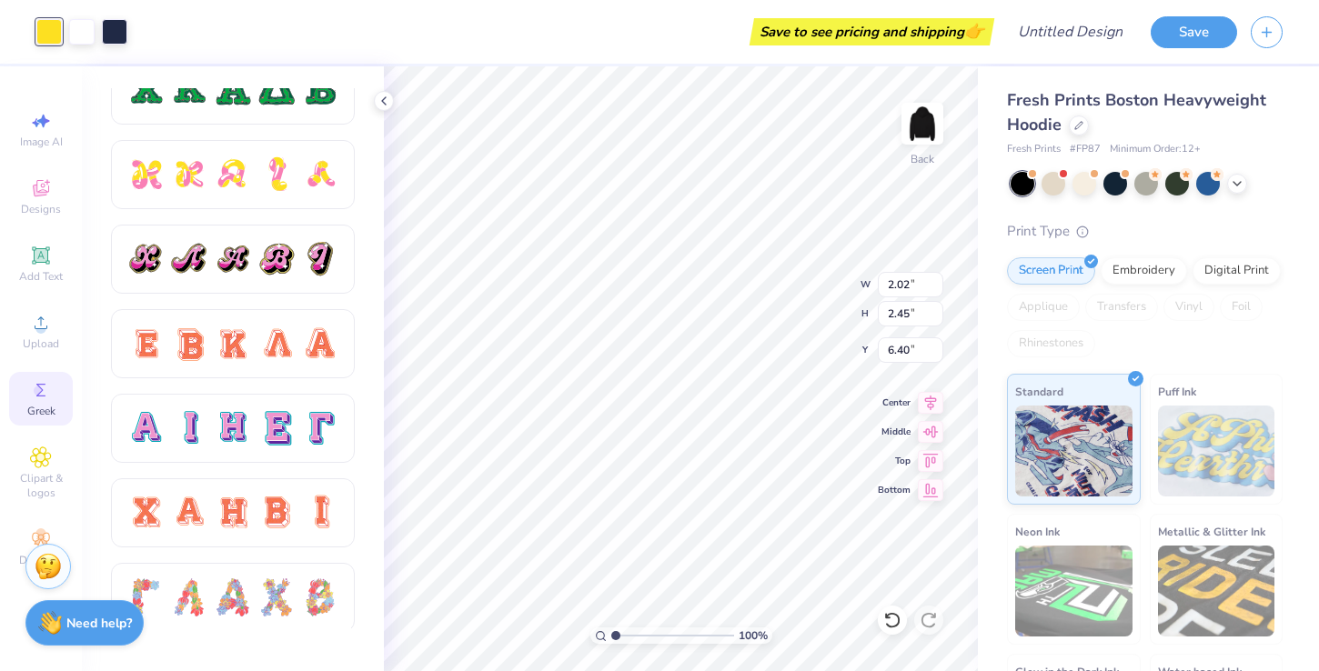
scroll to position [962, 0]
click at [255, 433] on div at bounding box center [232, 429] width 213 height 38
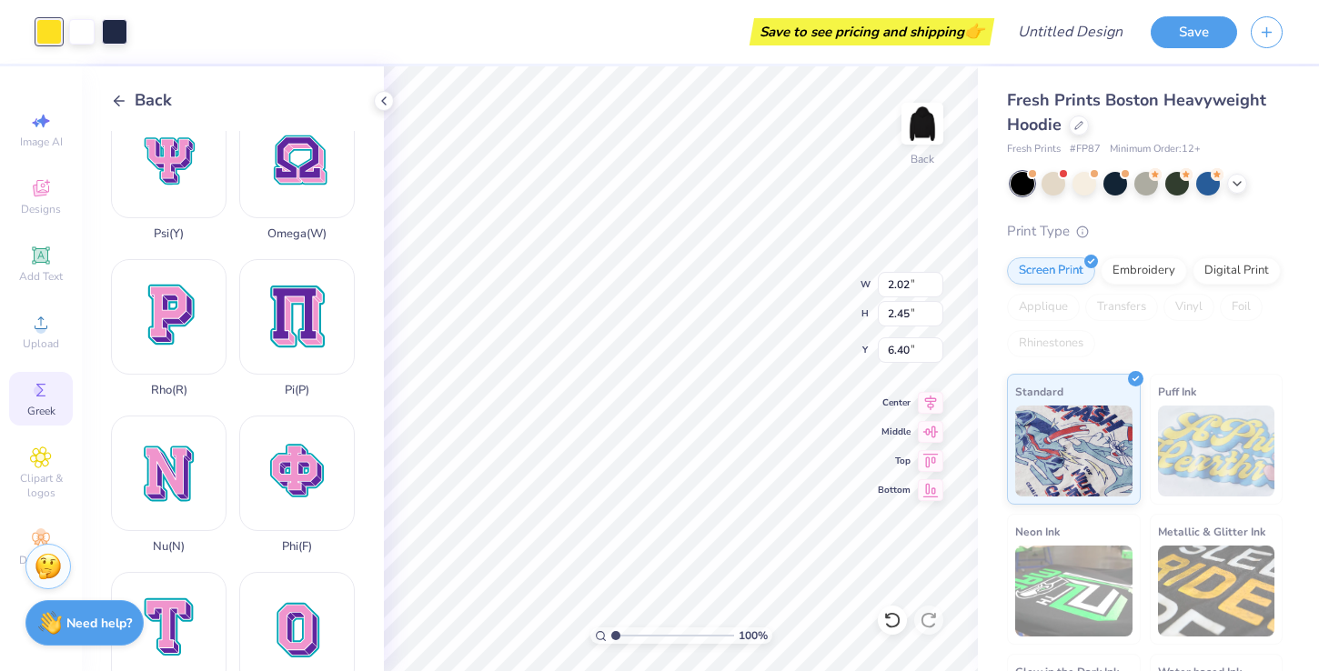
scroll to position [971, 0]
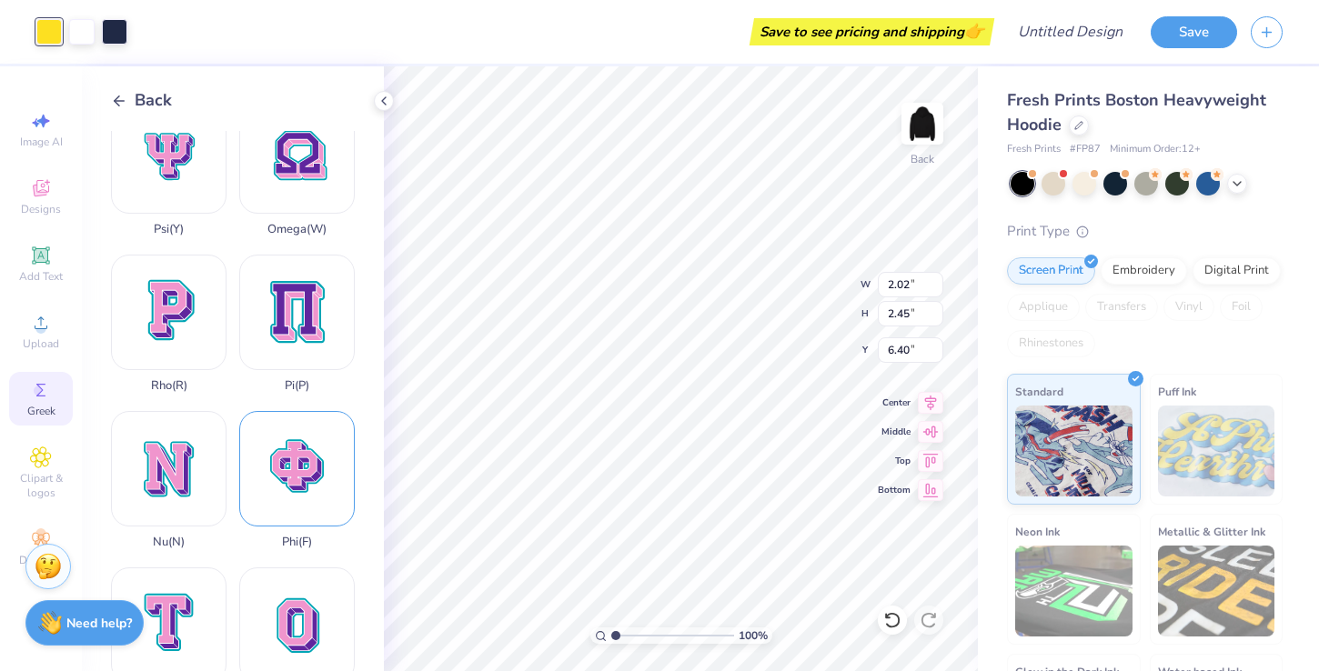
click at [307, 460] on div "Phi ( F )" at bounding box center [297, 480] width 116 height 138
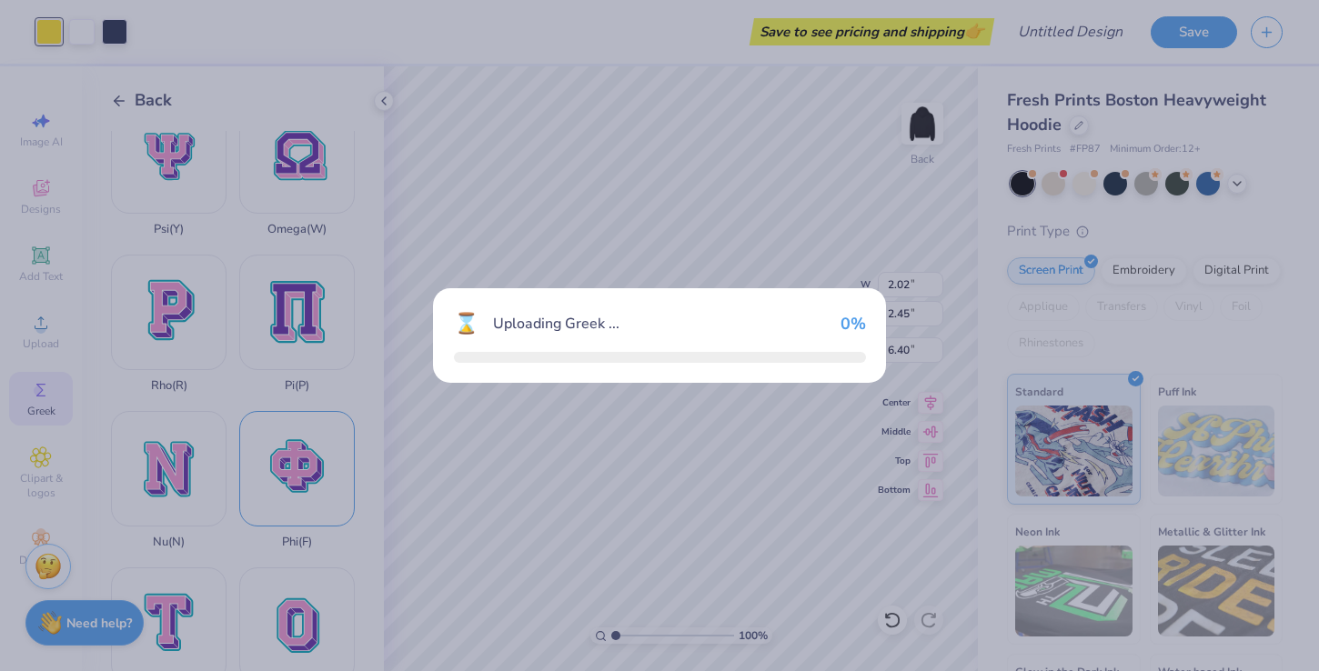
type input "12.65"
type input "12.50"
type input "0.50"
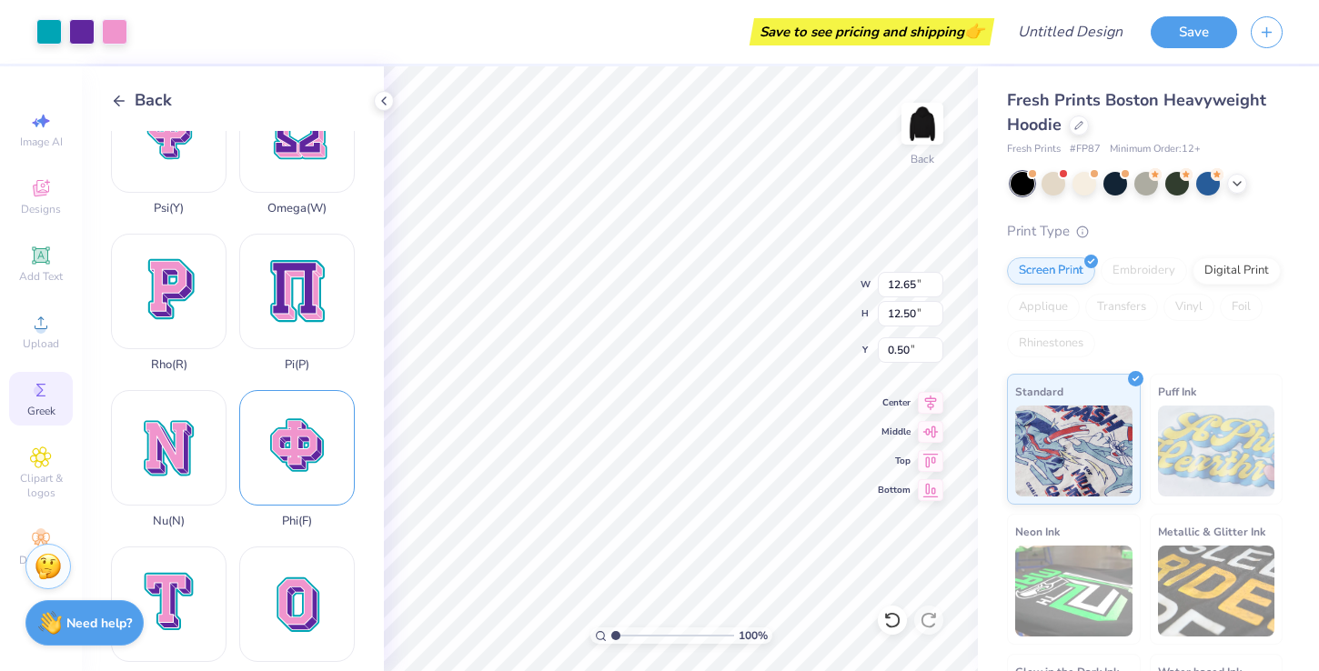
scroll to position [0, 0]
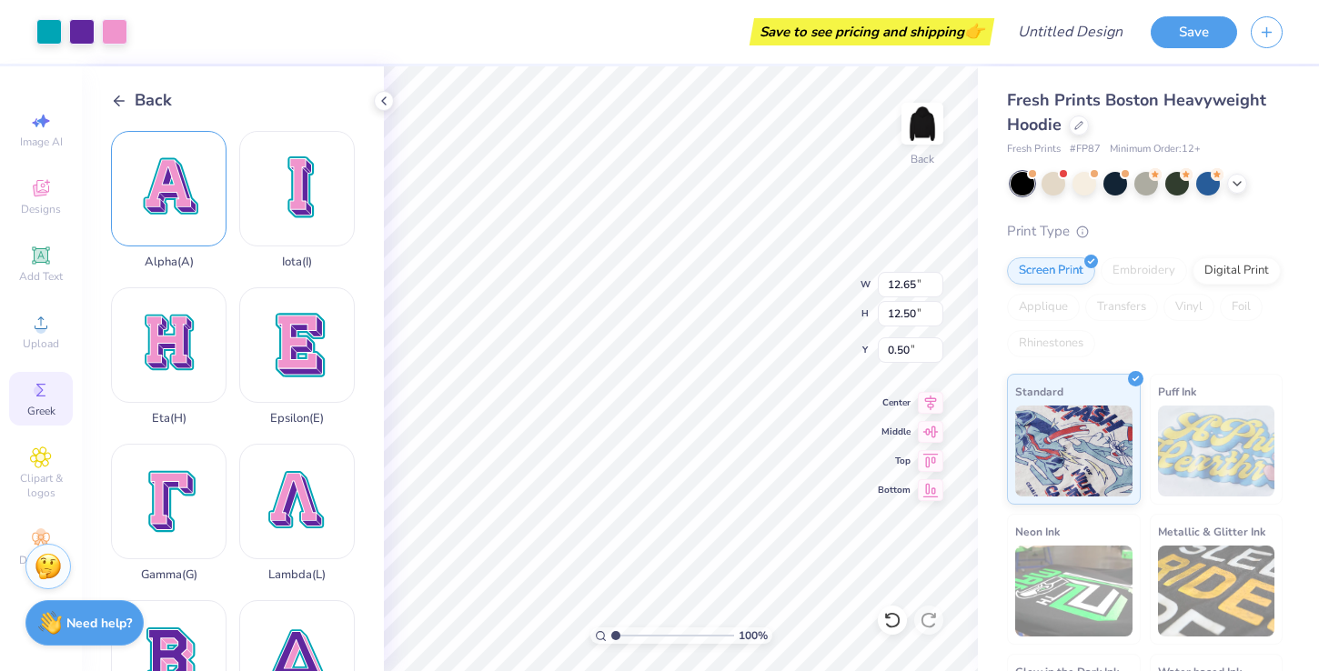
click at [206, 186] on div "Alpha ( A )" at bounding box center [169, 200] width 116 height 138
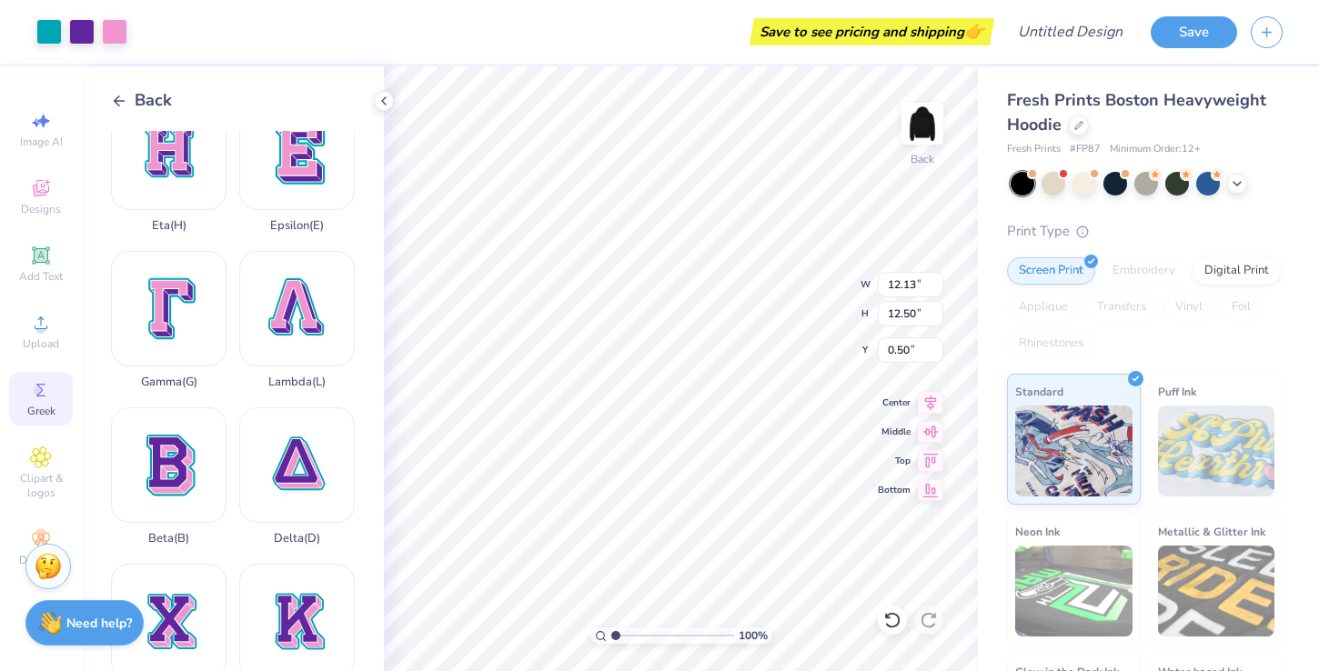
scroll to position [238, 0]
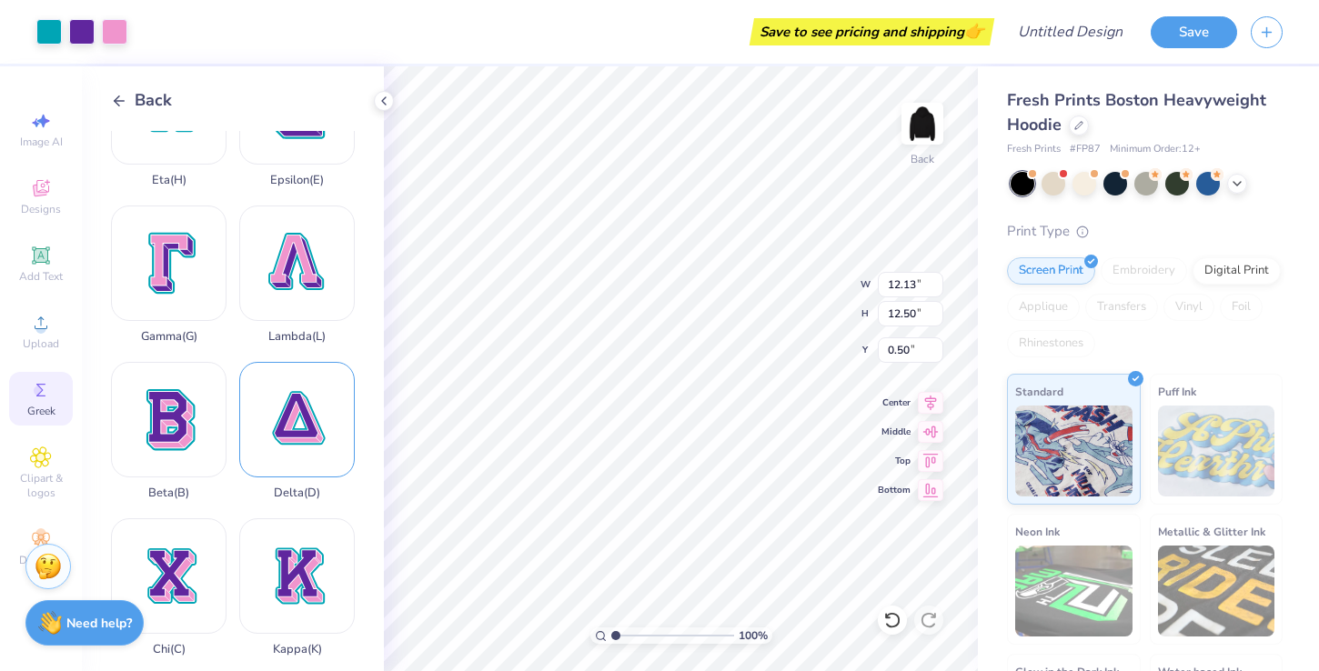
click at [302, 453] on div "Delta ( D )" at bounding box center [297, 431] width 116 height 138
type input "6.92"
type input "7.00"
type input "6.00"
type input "12.13"
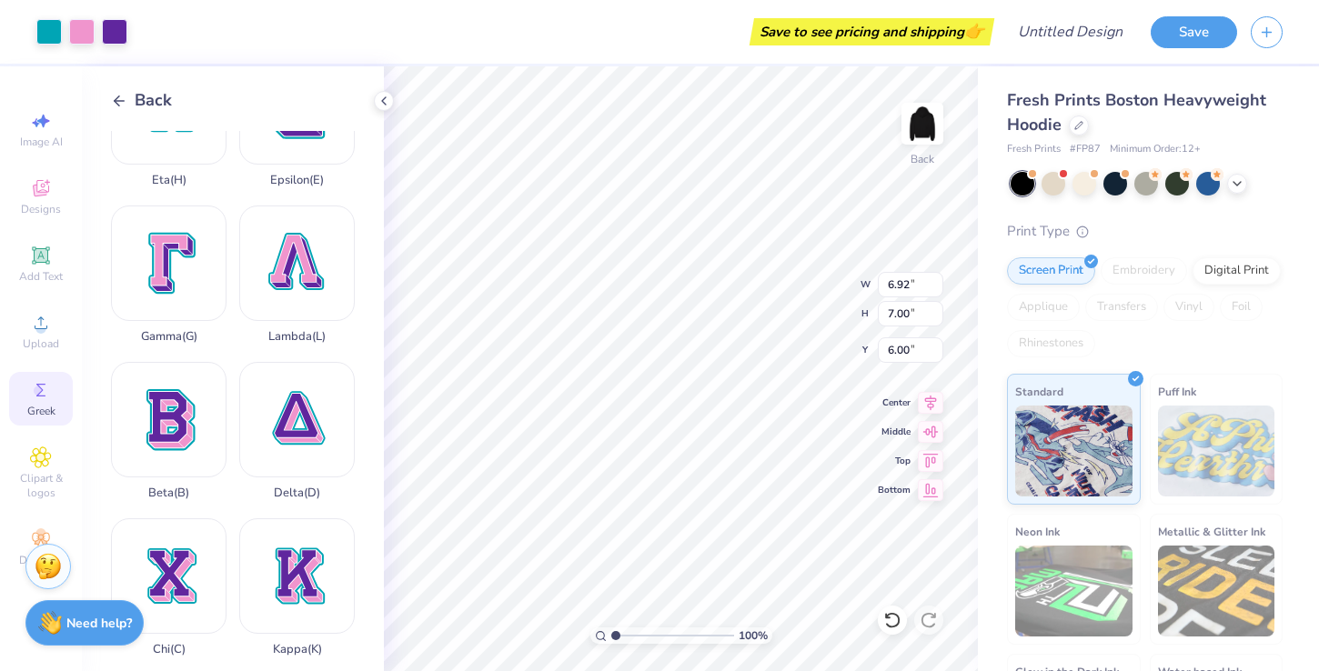
type input "12.50"
type input "0.50"
type input "8.52"
type input "8.78"
type input "4.22"
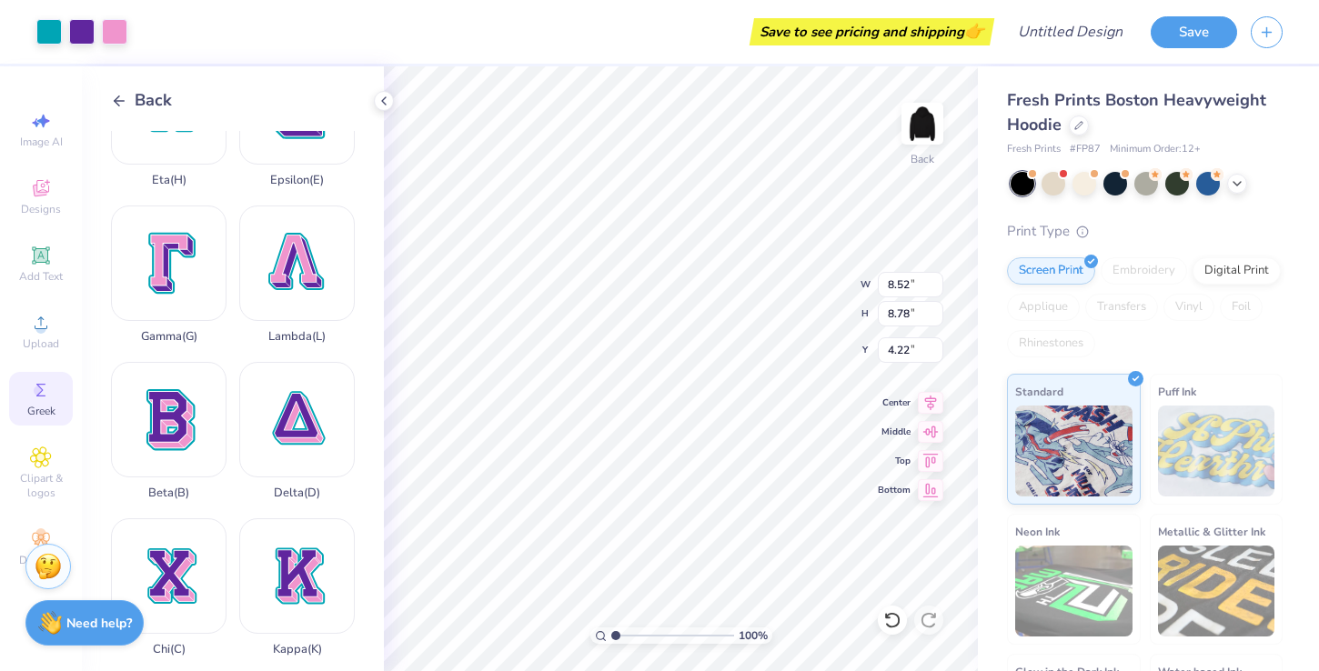
type input "6.92"
type input "7.00"
type input "6.00"
type input "3.75"
type input "3.79"
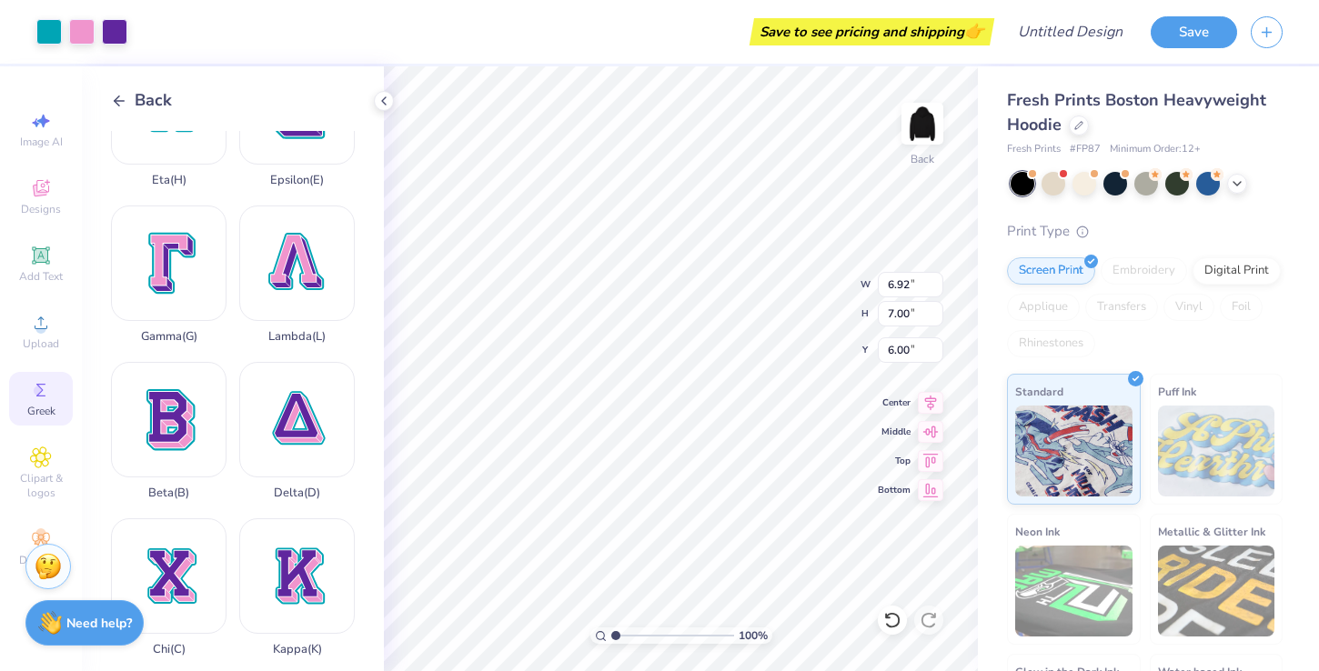
type input "9.21"
type input "8.52"
type input "8.78"
type input "4.22"
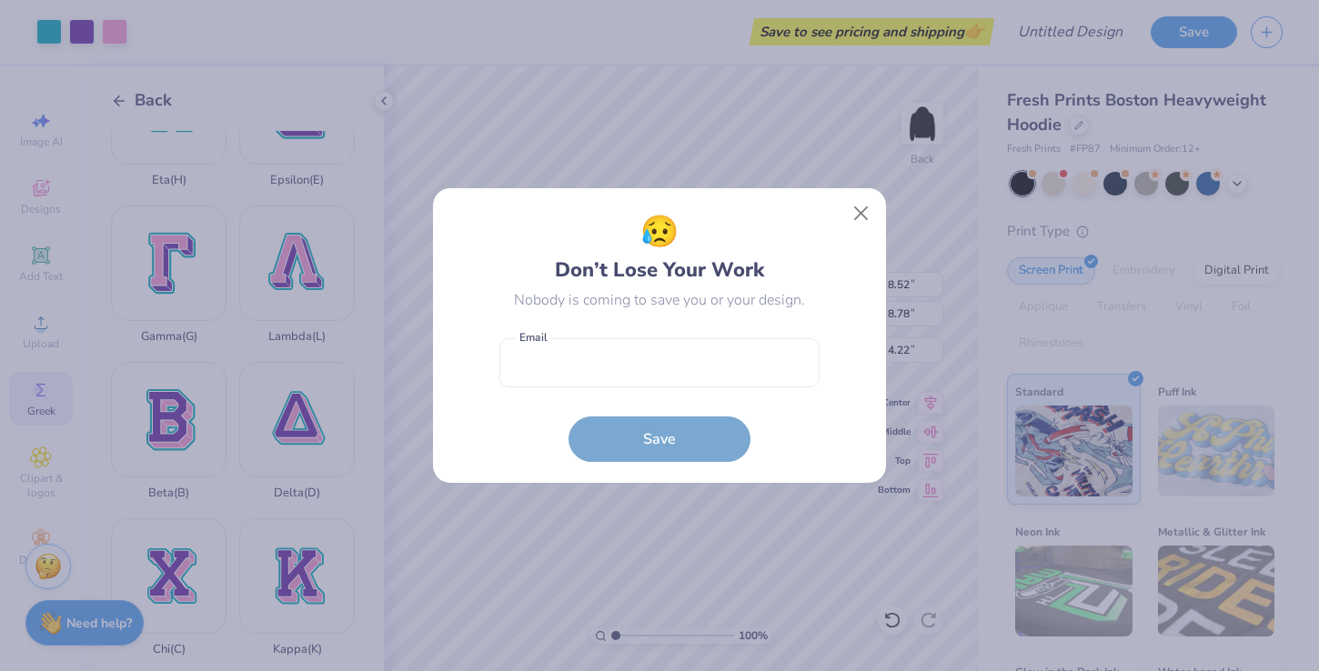
click at [691, 318] on body "Art colors Save to see pricing and shipping 👉 Design Title Save Image AI Design…" at bounding box center [659, 335] width 1319 height 671
type input "4.82"
type input "4.97"
type input "8.03"
click at [855, 210] on button "Close" at bounding box center [861, 213] width 35 height 35
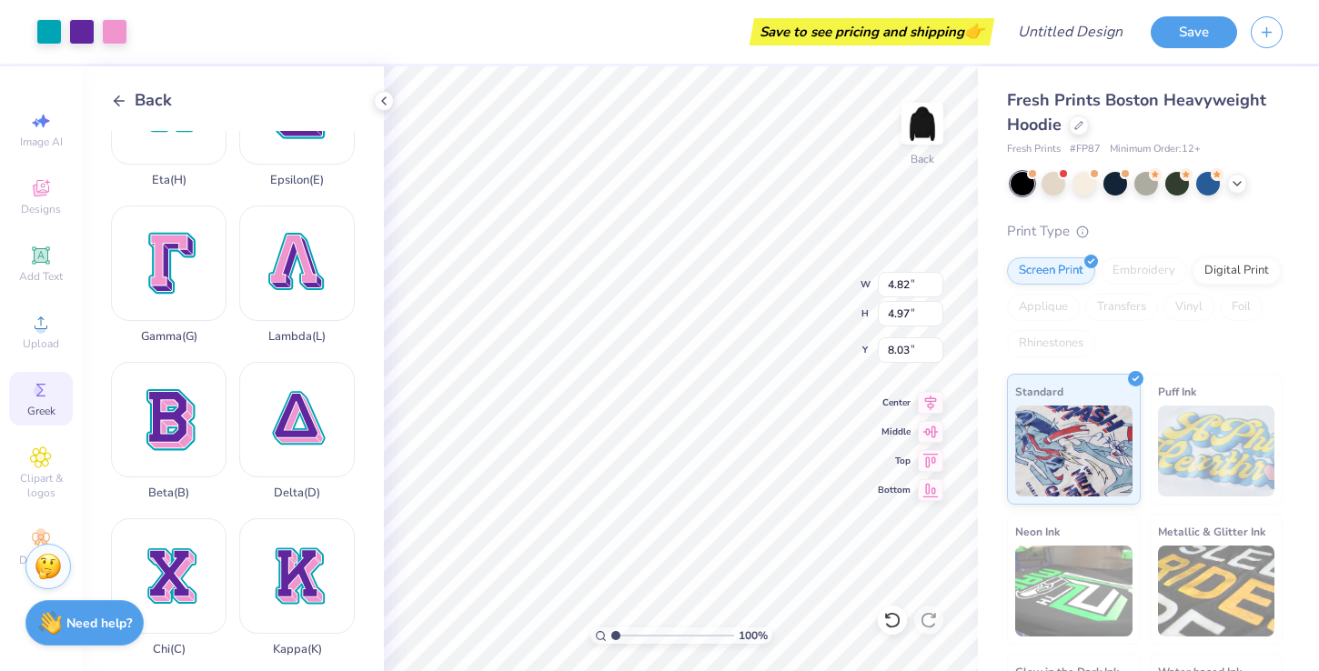
type input "12.65"
type input "12.50"
type input "0.50"
type input "7.87"
type input "7.78"
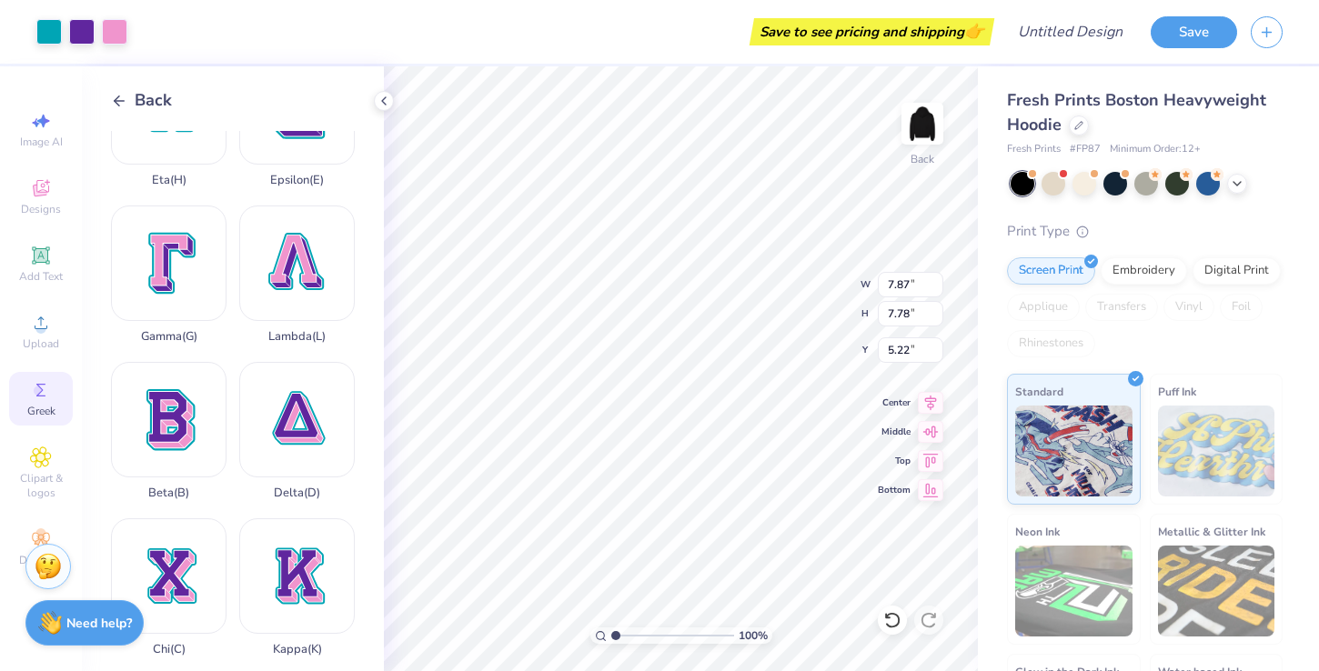
type input "1.43"
type input "4.47"
type input "4.41"
type input "1.99"
type input "3.51"
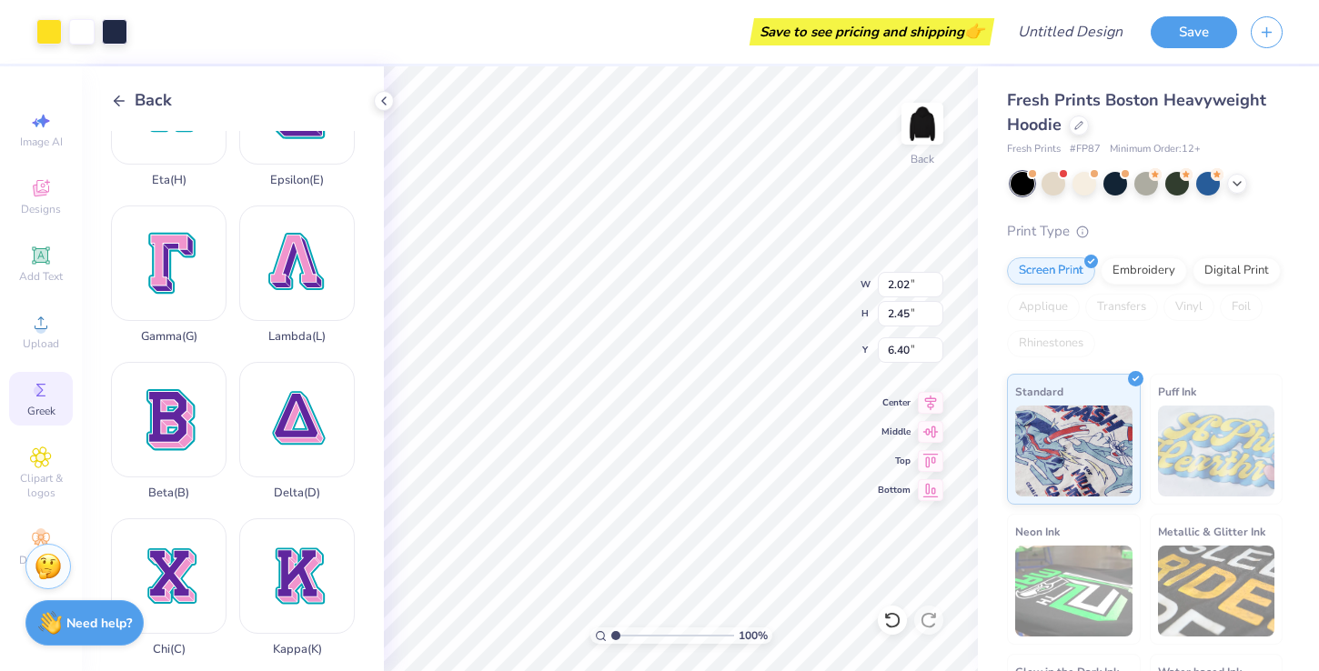
type input "4.26"
type input "4.60"
type input "1.96"
type input "2.36"
type input "6.40"
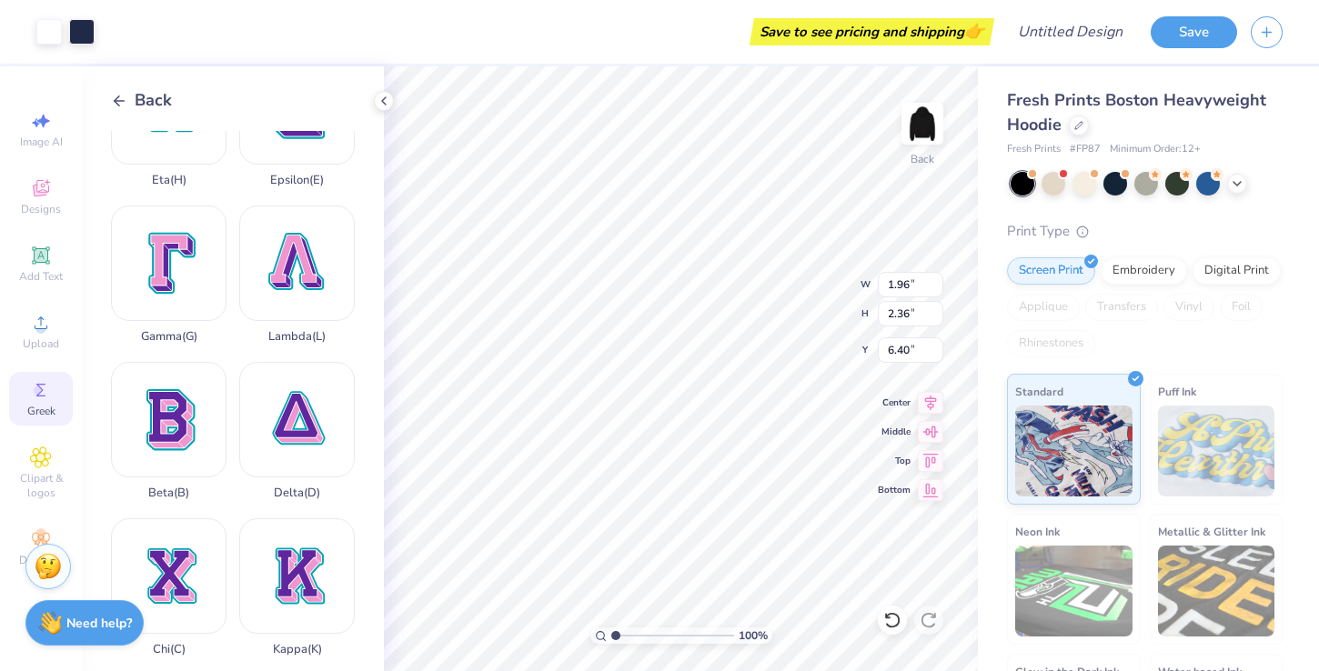
type input "2.45"
type input "2.16"
type input "4.99"
type input "4.39"
type input "4.21"
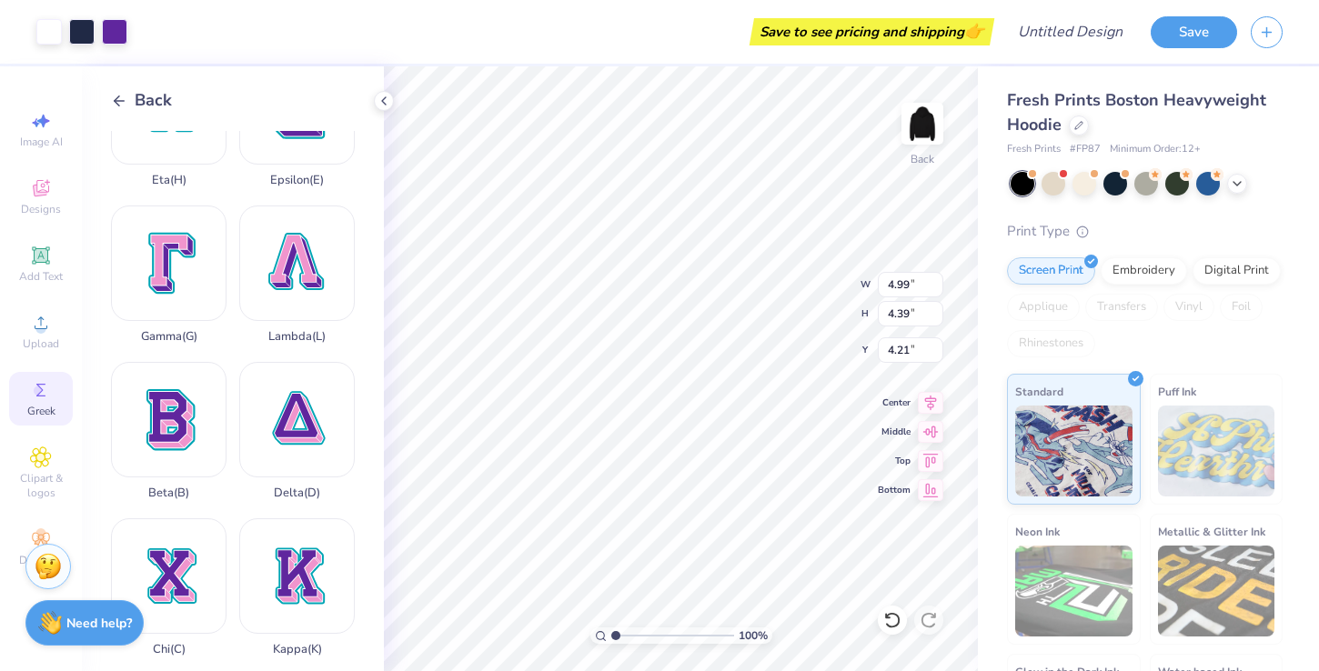
type input "4.64"
type input "4.09"
type input "4.51"
type input "1.96"
type input "2.36"
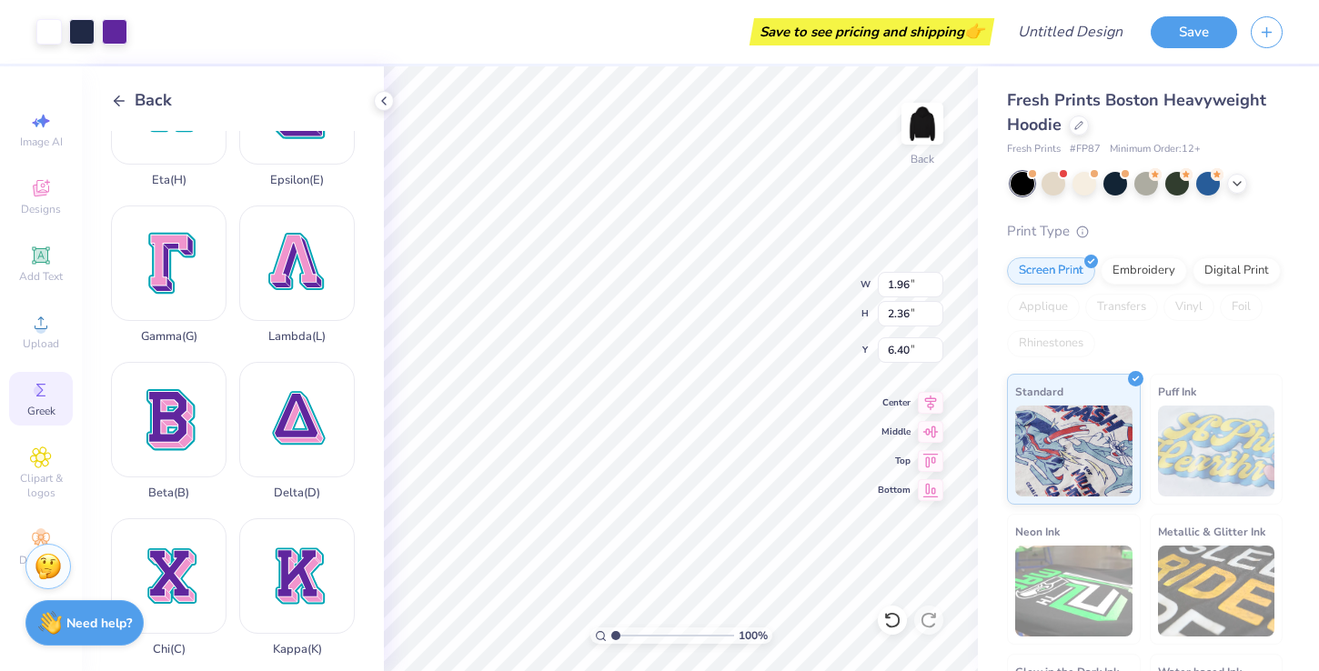
type input "6.75"
type input "3.90"
type input "4.71"
type input "4.41"
type input "3.51"
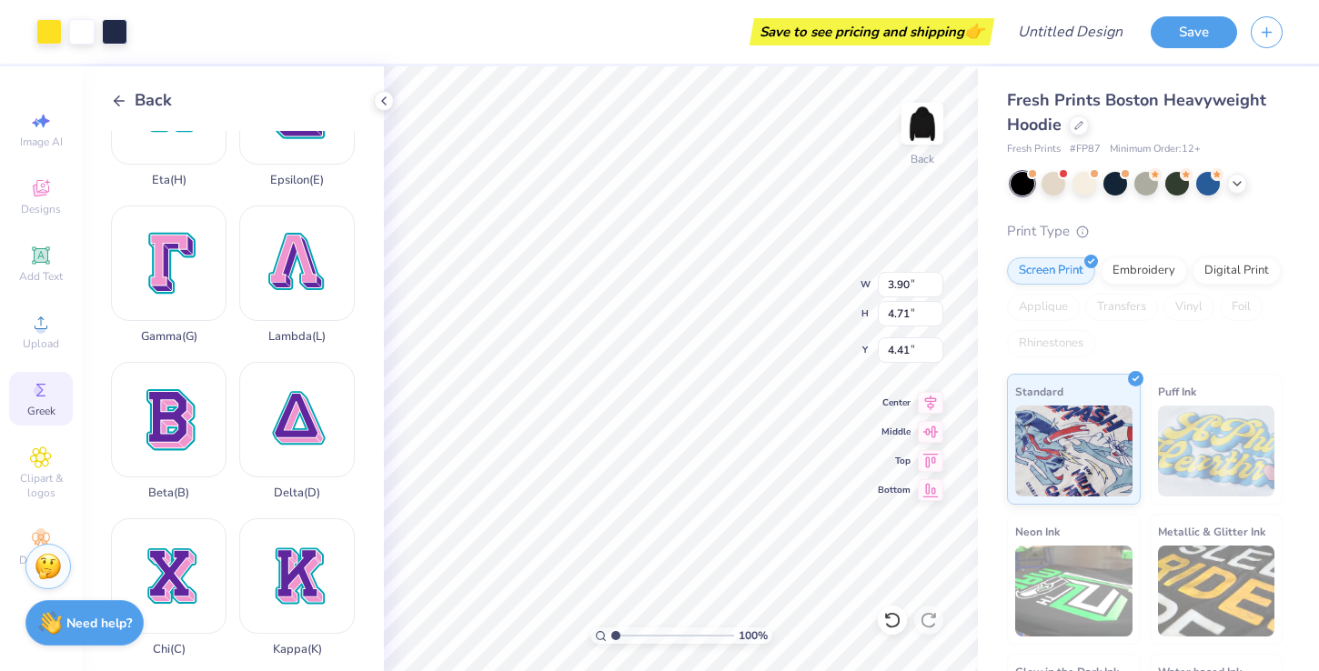
type input "4.26"
type input "4.62"
type input "3.90"
type input "4.71"
type input "4.40"
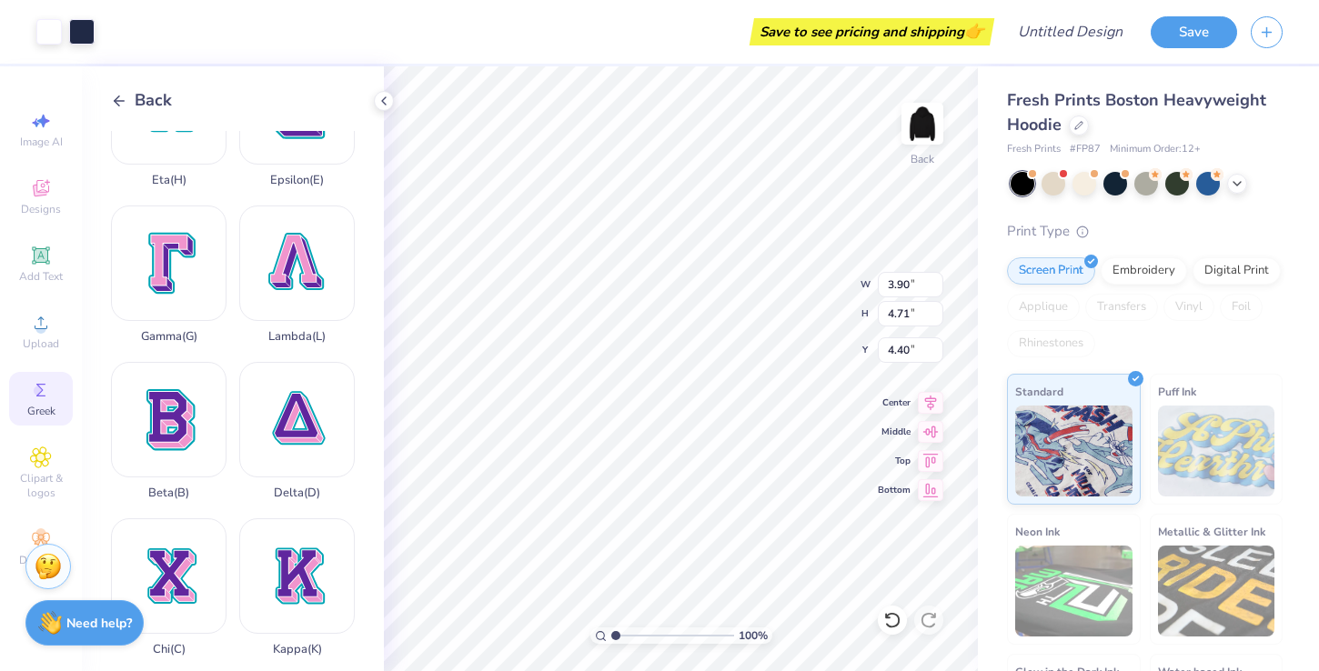
type input "4.64"
type input "4.09"
type input "4.71"
type input "3.51"
type input "4.26"
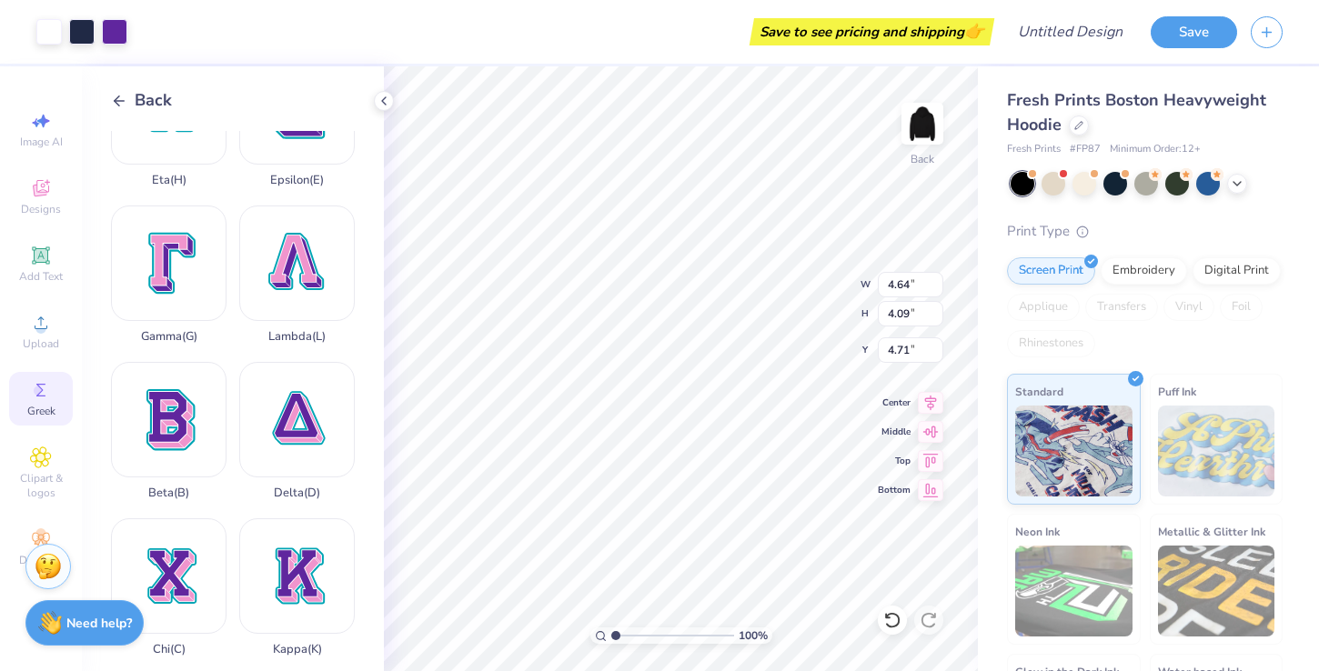
type input "4.62"
click at [40, 272] on span "Add Text" at bounding box center [41, 276] width 44 height 15
type input "7.05"
type input "2.04"
type input "5.73"
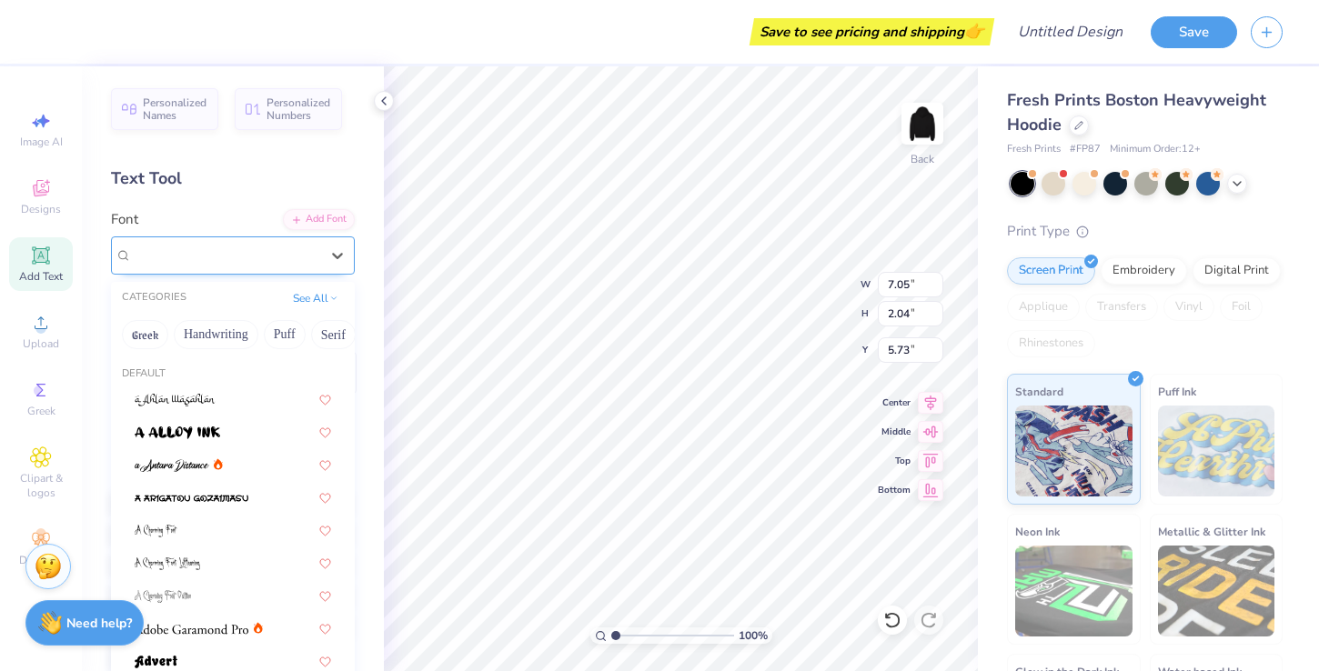
click at [238, 257] on div "Super Dream" at bounding box center [225, 255] width 191 height 28
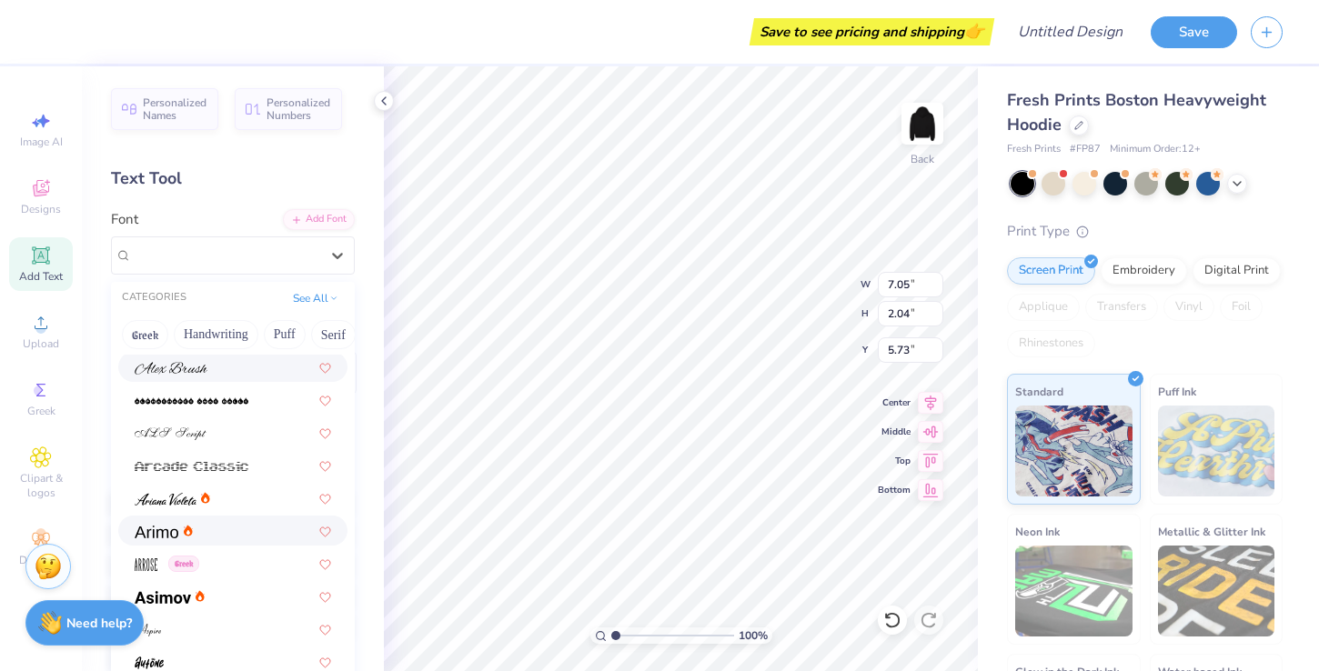
scroll to position [463, 0]
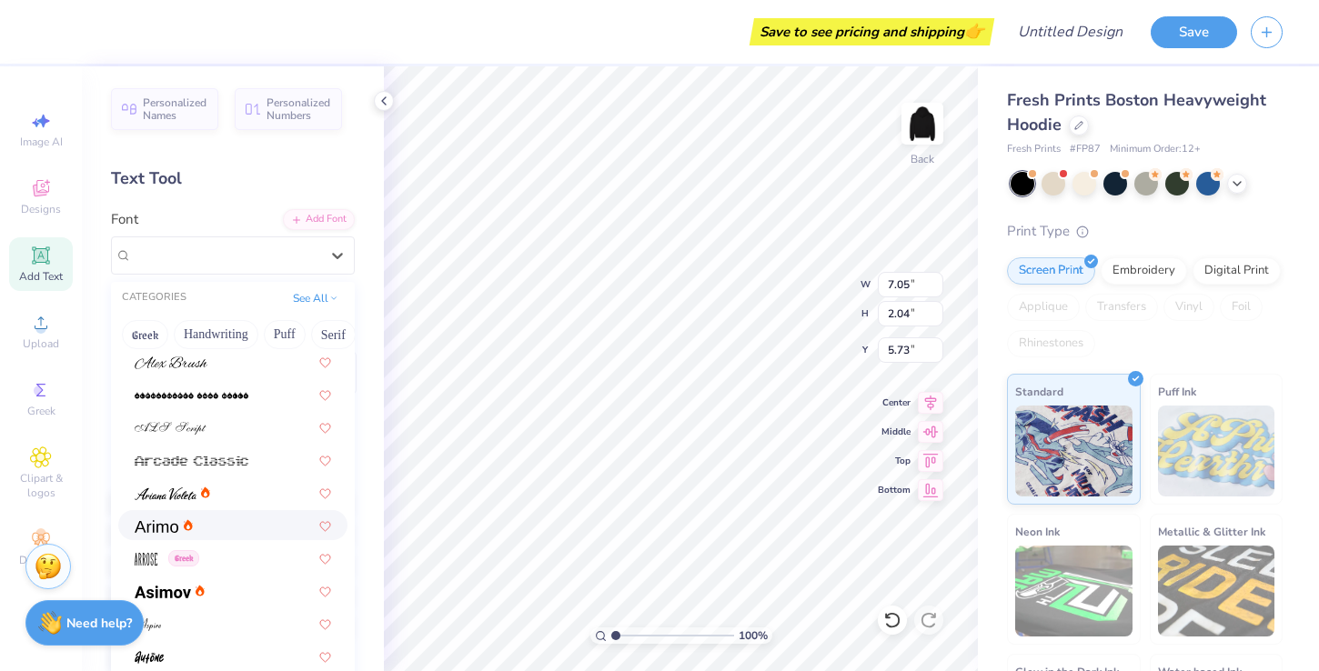
click at [187, 520] on icon at bounding box center [188, 524] width 9 height 11
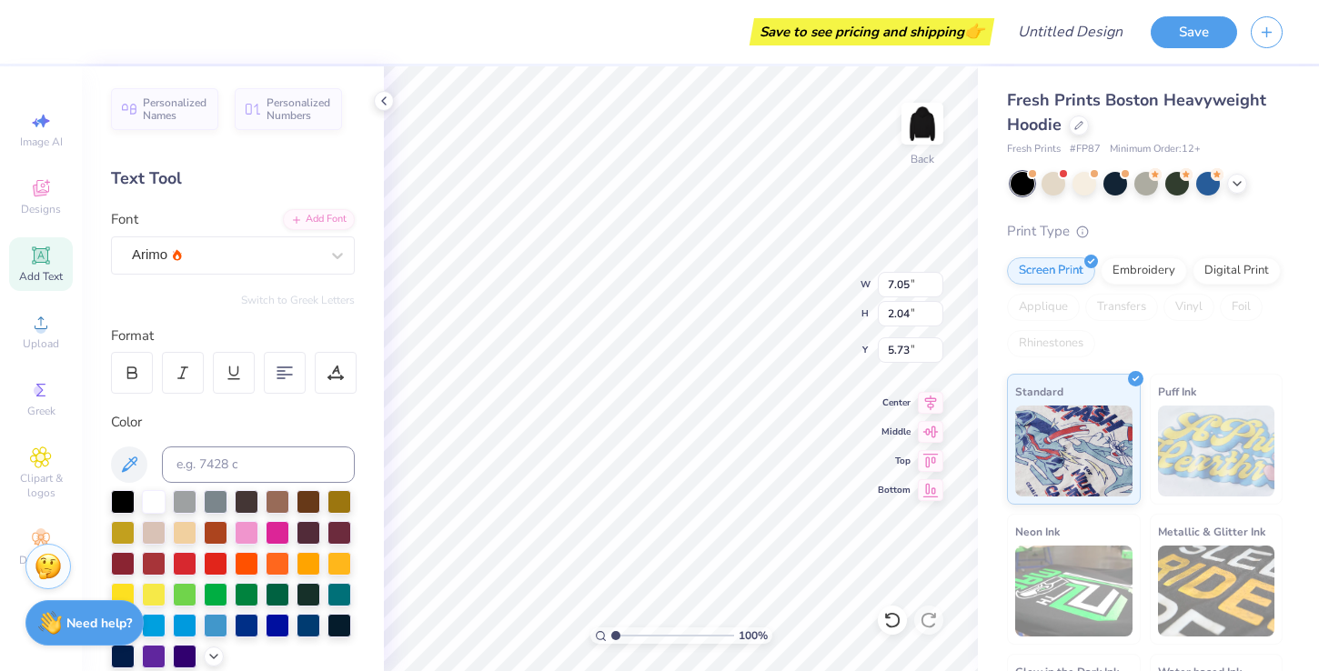
type input "7.32"
type input "2.00"
type input "5.75"
click at [189, 275] on div "Personalized Names Personalized Numbers Text Tool Add Font Font Arimo Switch to…" at bounding box center [233, 368] width 302 height 605
click at [205, 259] on div "Arimo" at bounding box center [225, 255] width 191 height 28
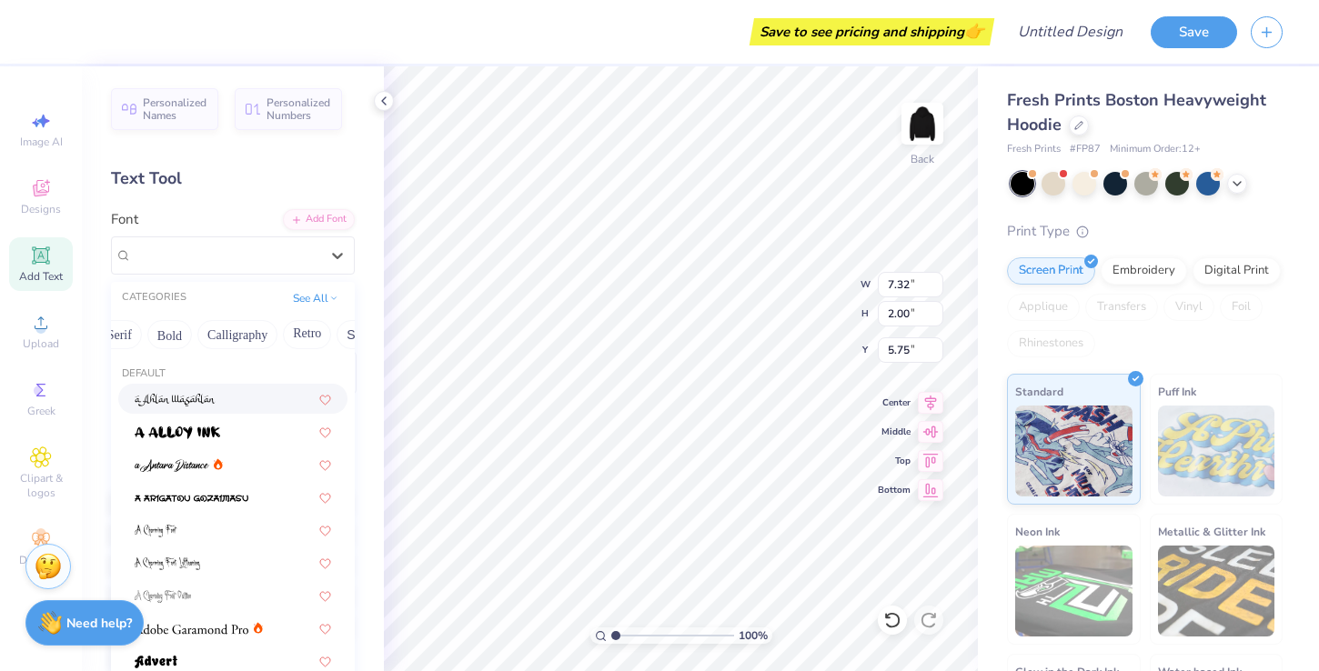
scroll to position [0, 209]
click at [252, 341] on button "Calligraphy" at bounding box center [242, 334] width 80 height 29
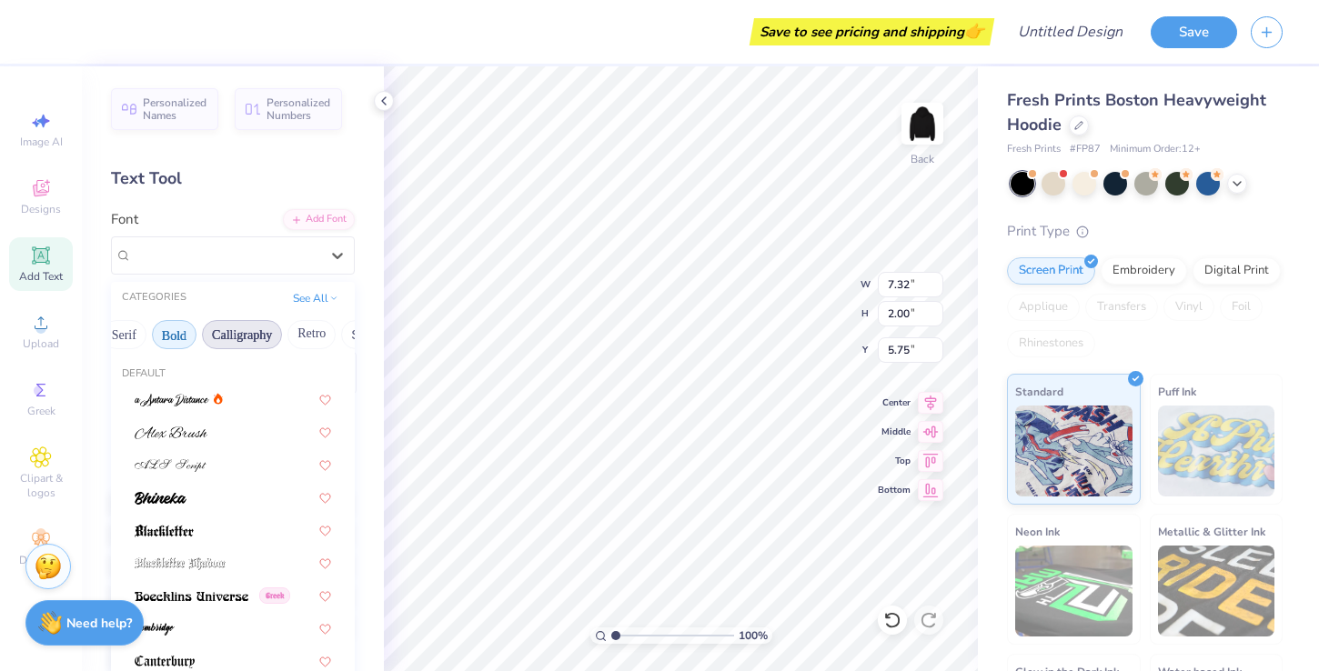
click at [180, 332] on button "Bold" at bounding box center [174, 334] width 45 height 29
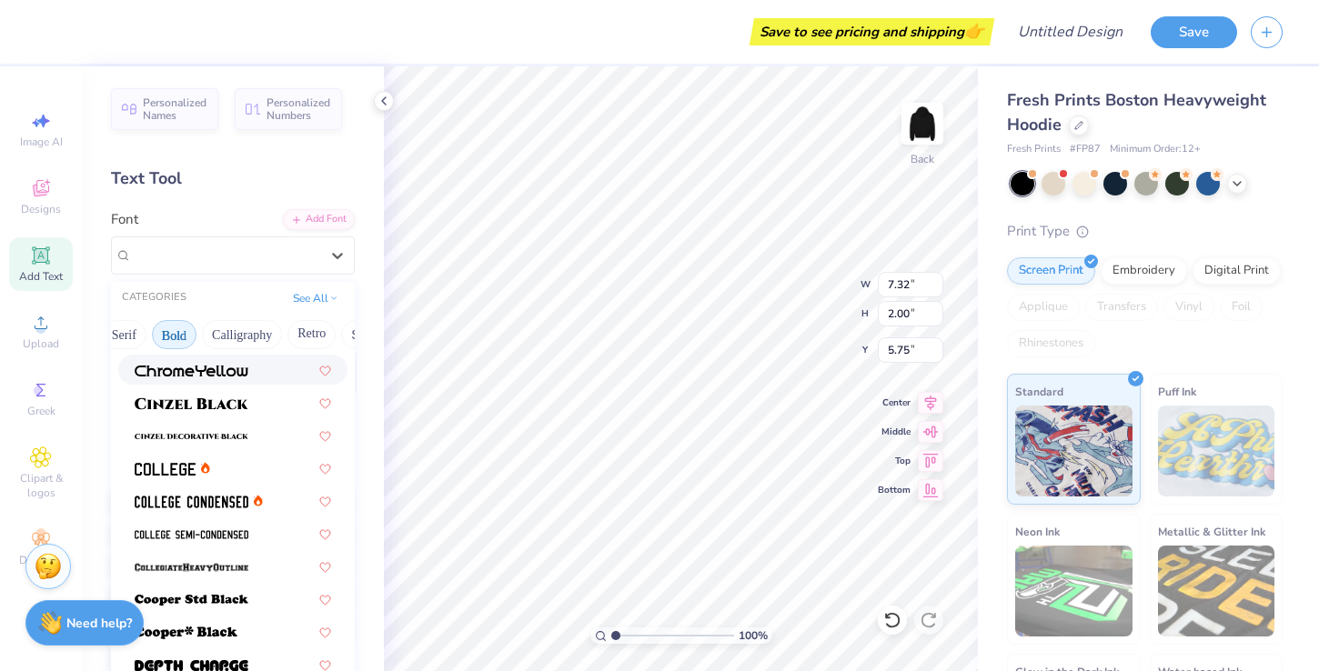
scroll to position [98, 0]
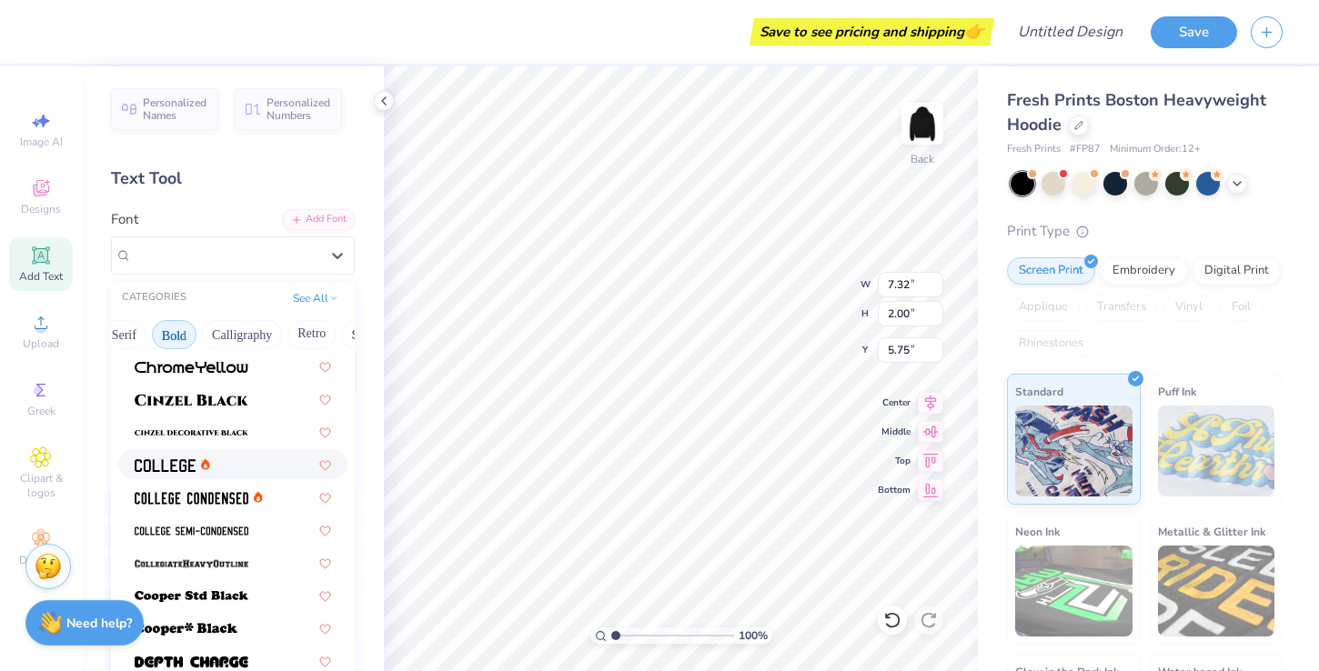
click at [251, 461] on div at bounding box center [233, 464] width 196 height 19
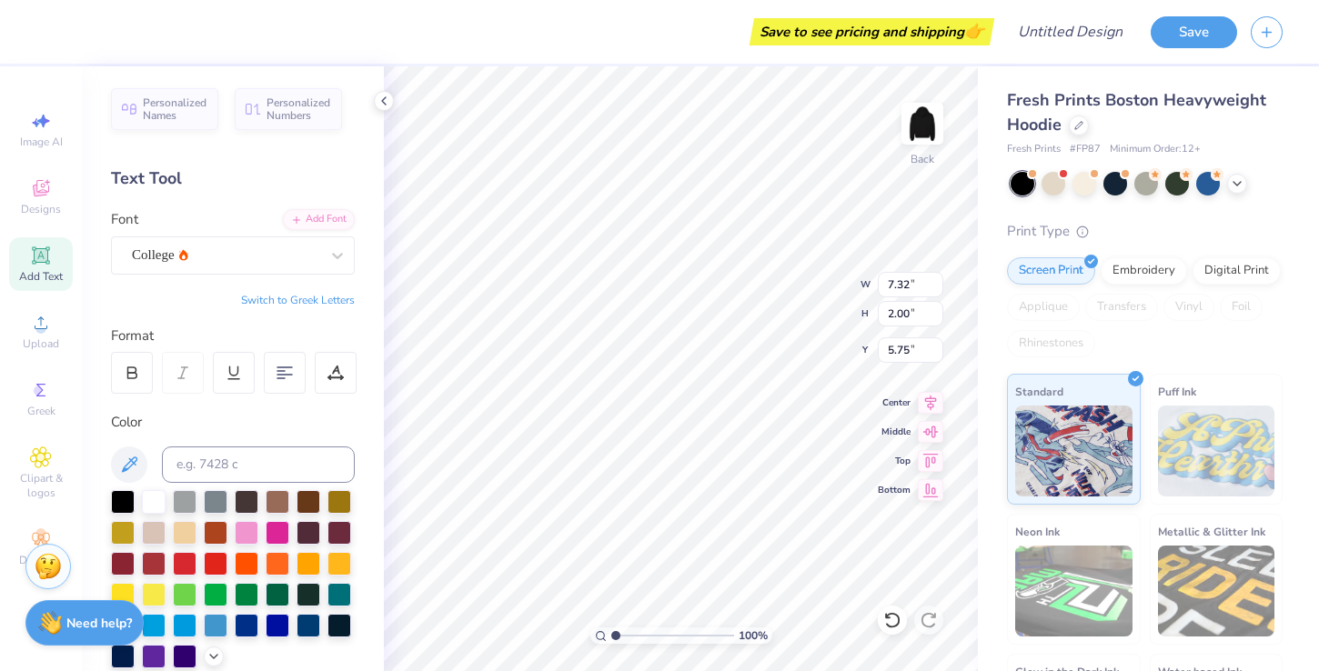
type input "6.40"
type input "1.99"
type input "10.21"
type textarea "Phi Alpha Delta"
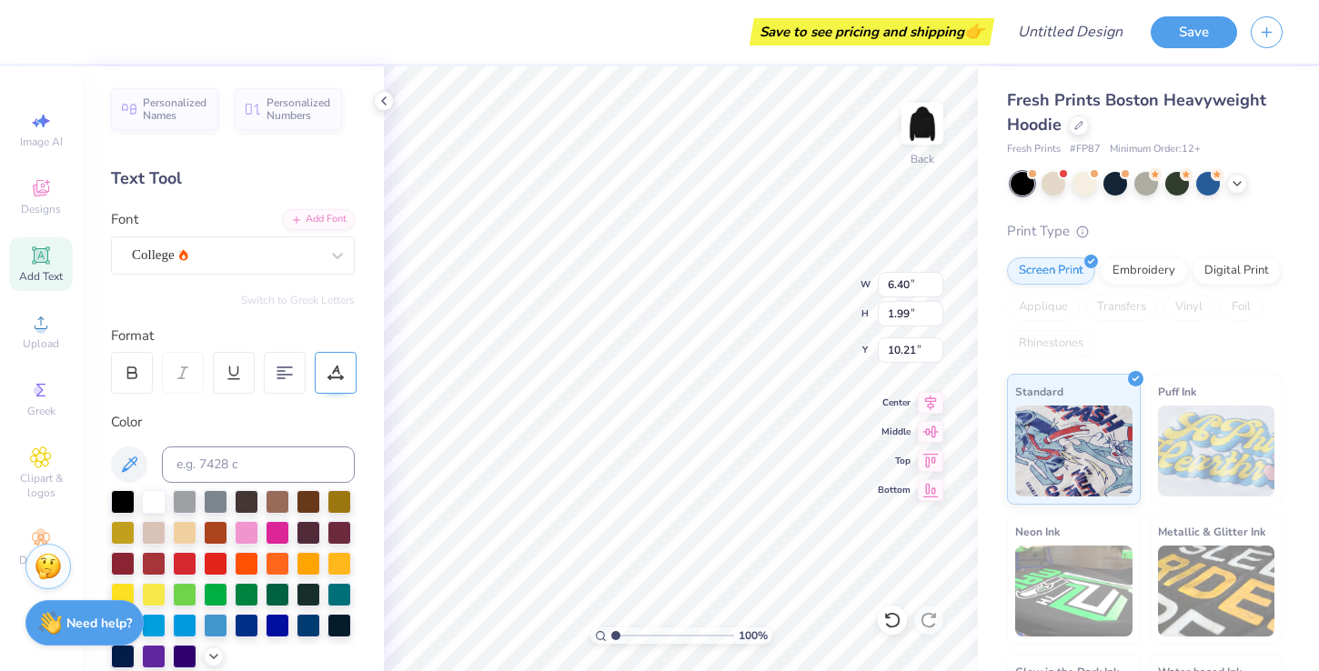
click at [344, 387] on div at bounding box center [336, 373] width 42 height 42
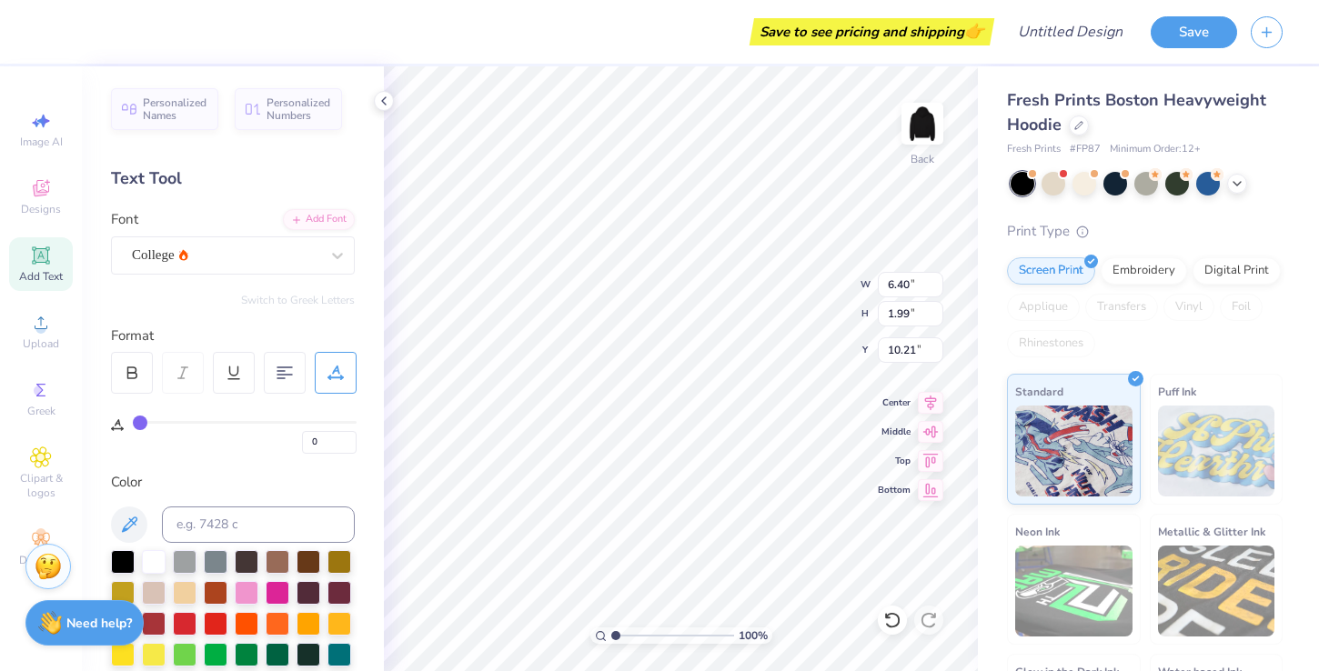
type input "1"
type input "2"
type input "5"
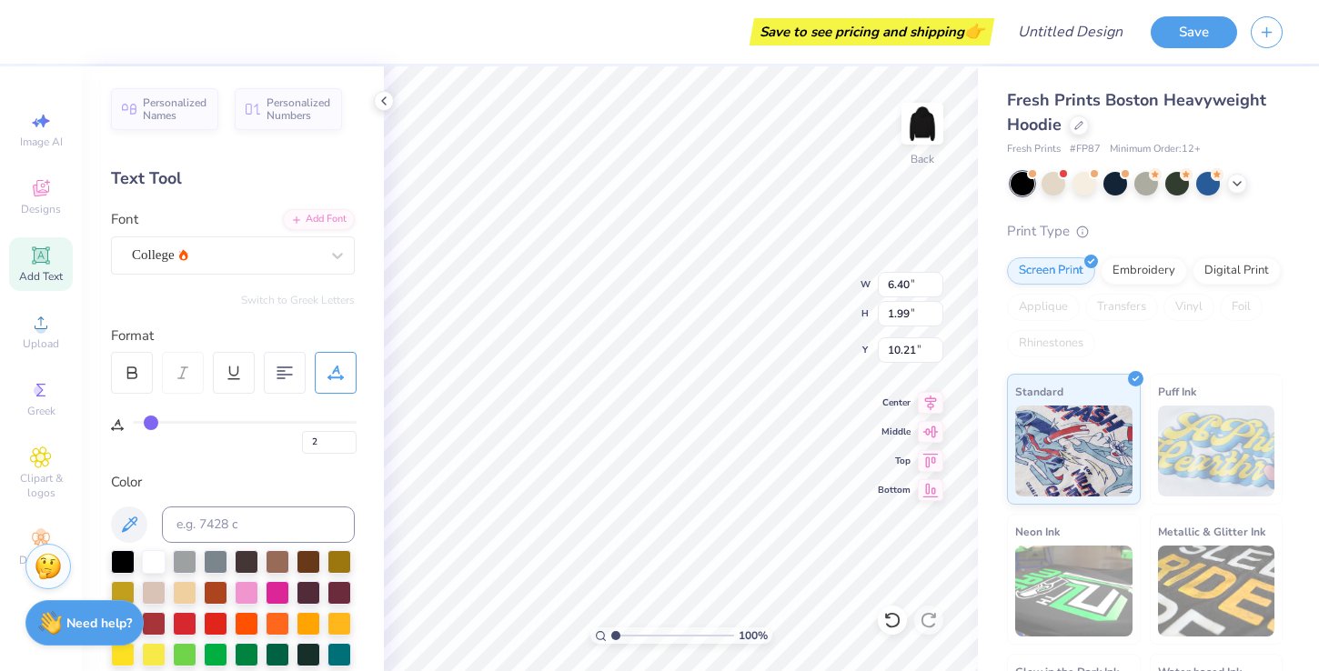
type input "5"
type input "8"
type input "11"
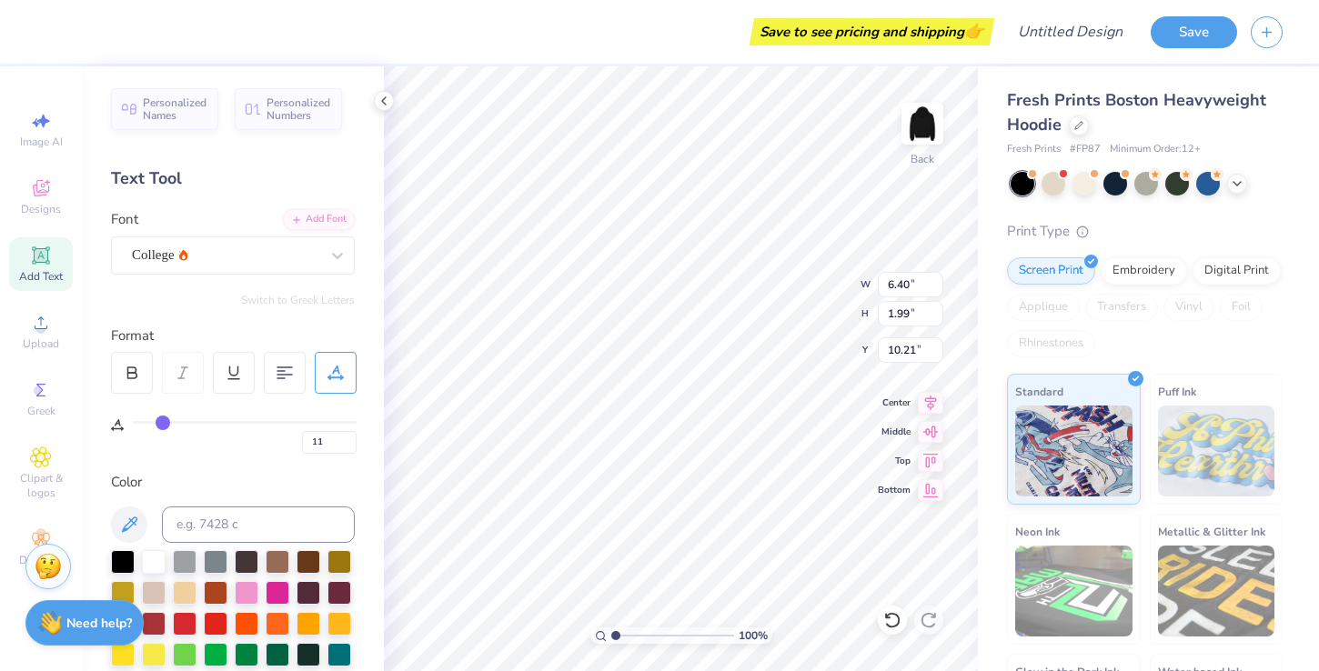
type input "15"
type input "18"
type input "21"
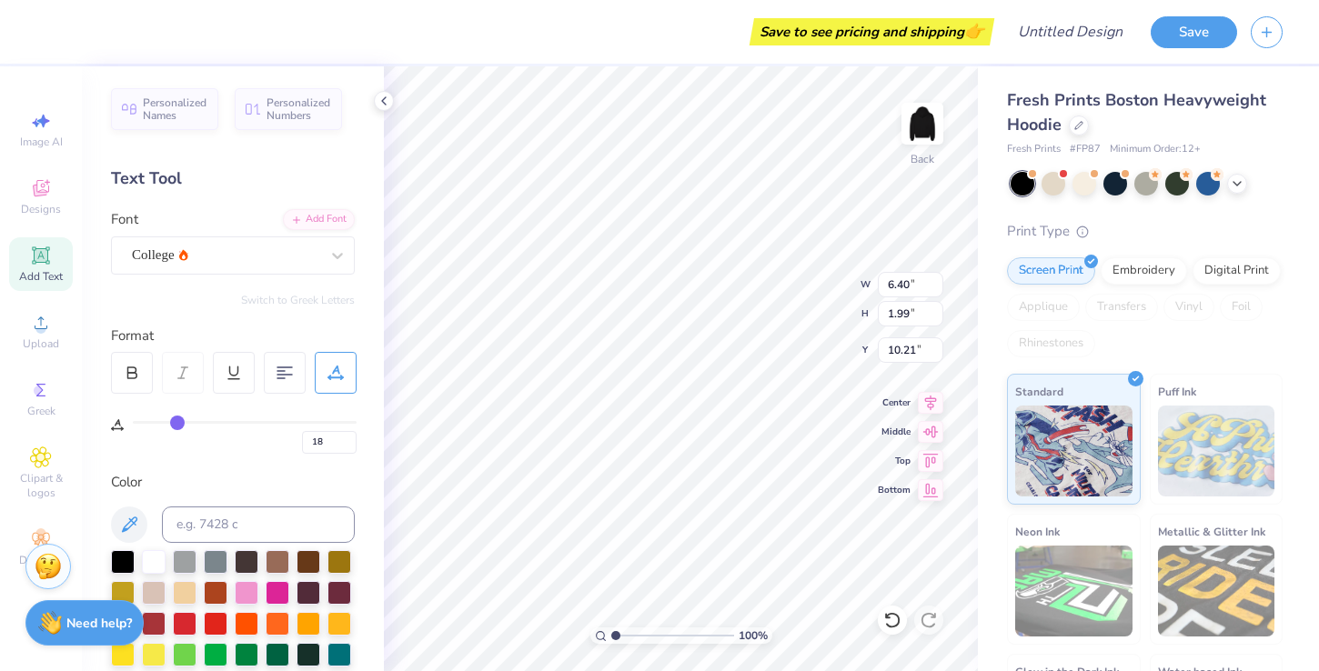
type input "21"
type input "25"
type input "29"
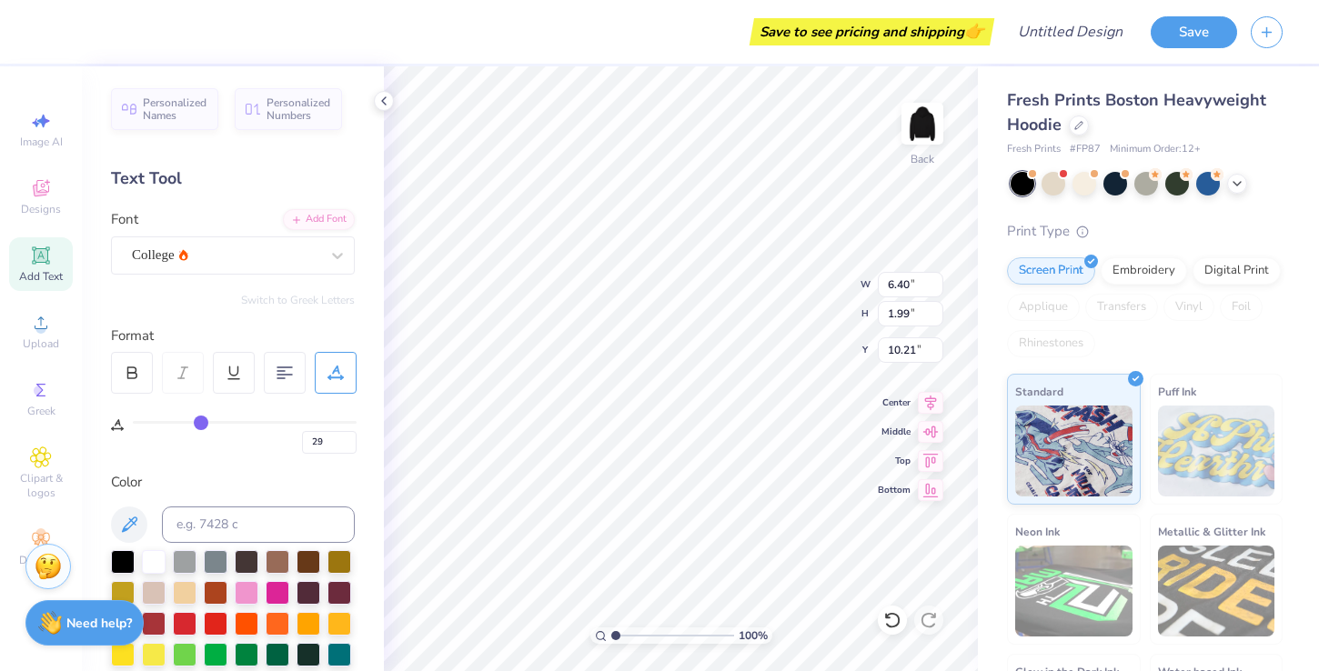
type input "32"
type input "35"
type input "37"
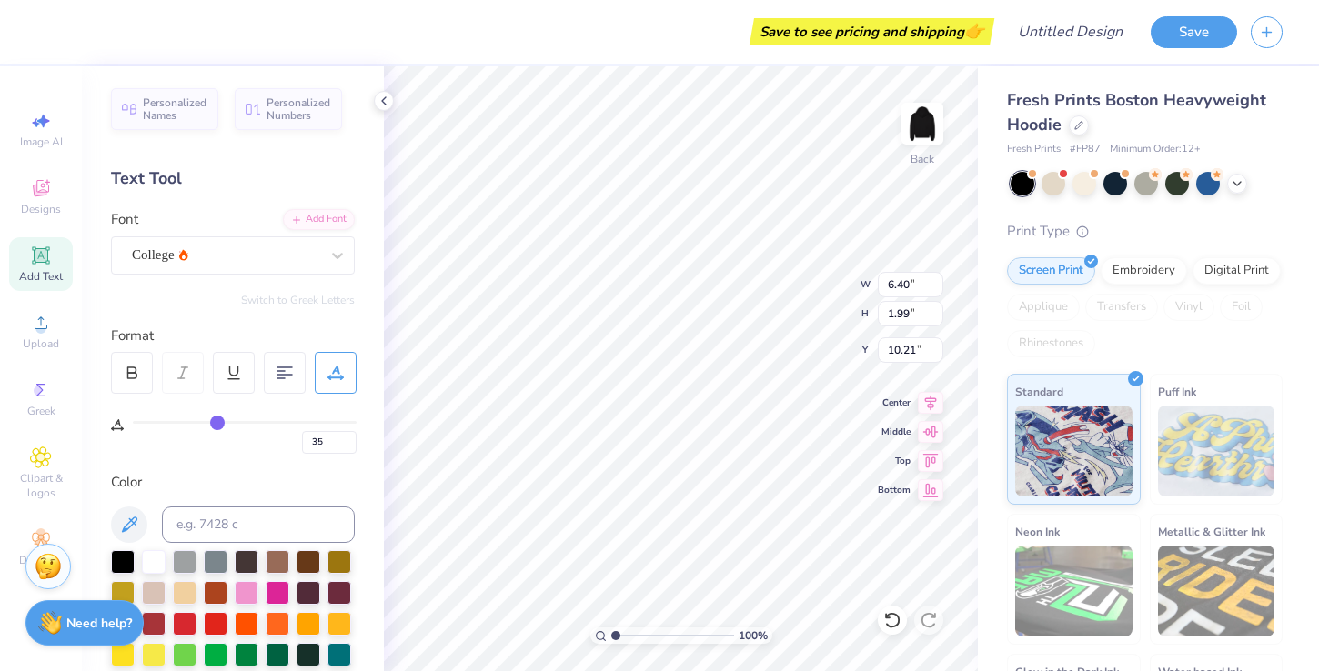
type input "37"
type input "39"
type input "42"
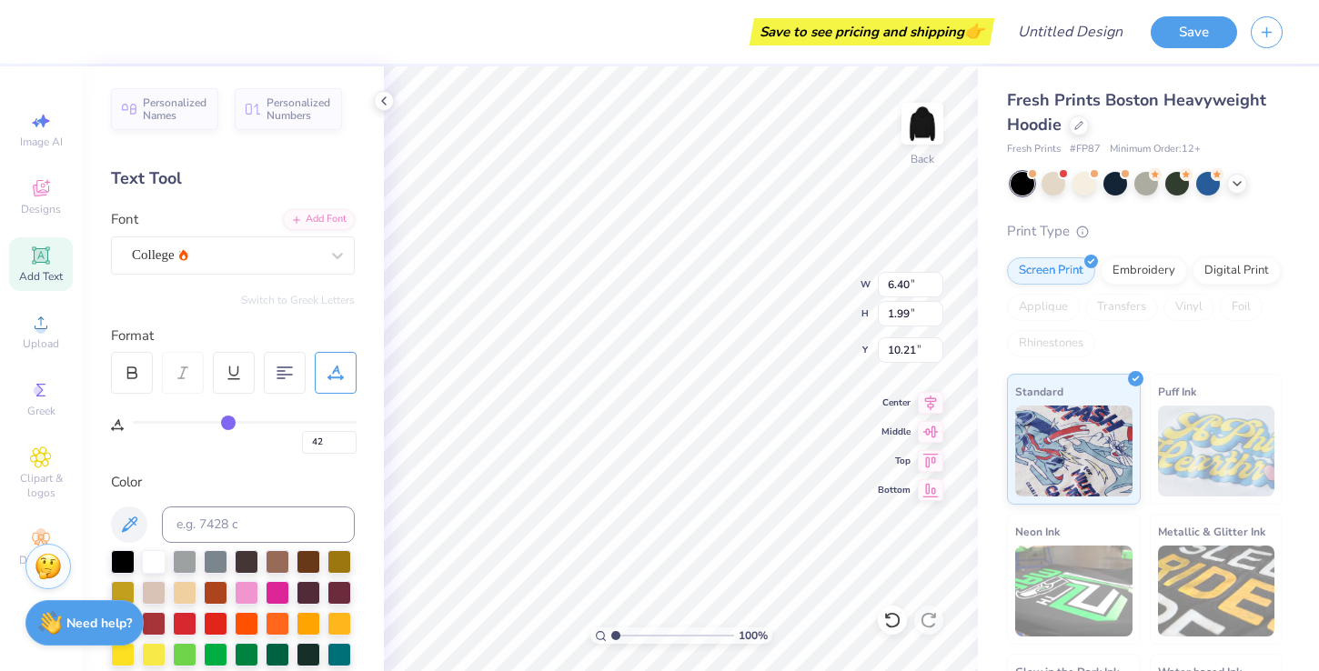
type input "44"
type input "47"
type input "49"
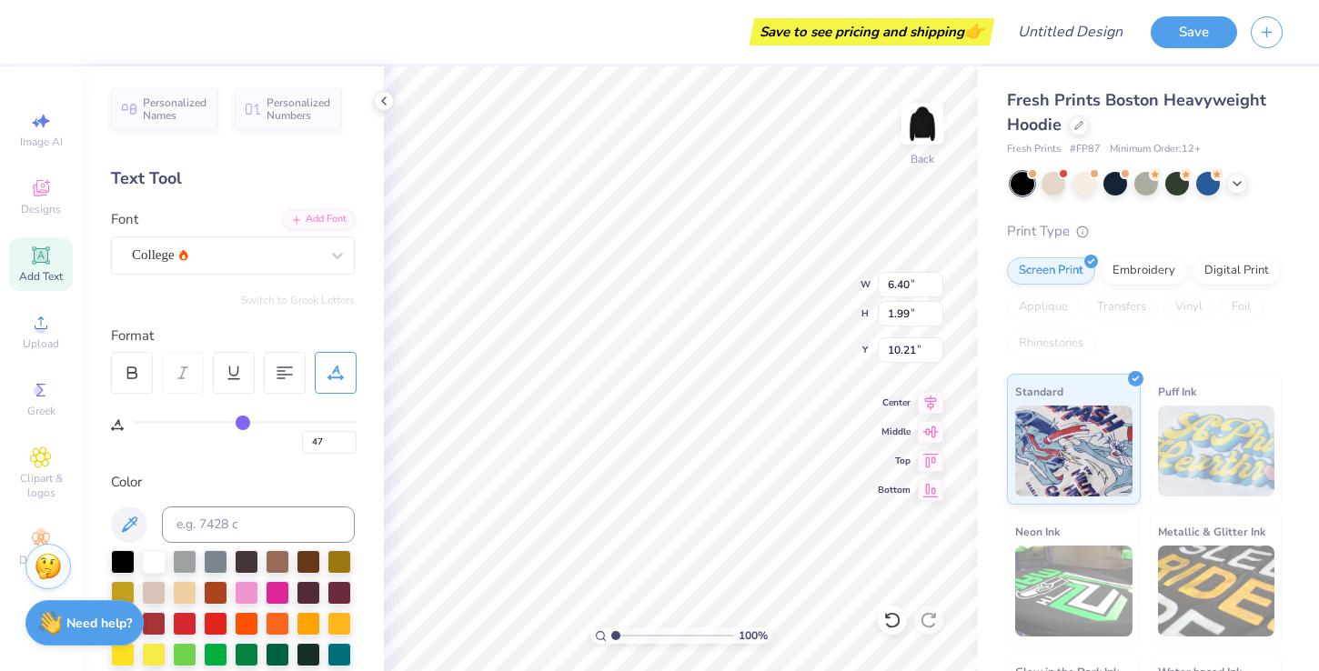
type input "49"
type input "51"
type input "53"
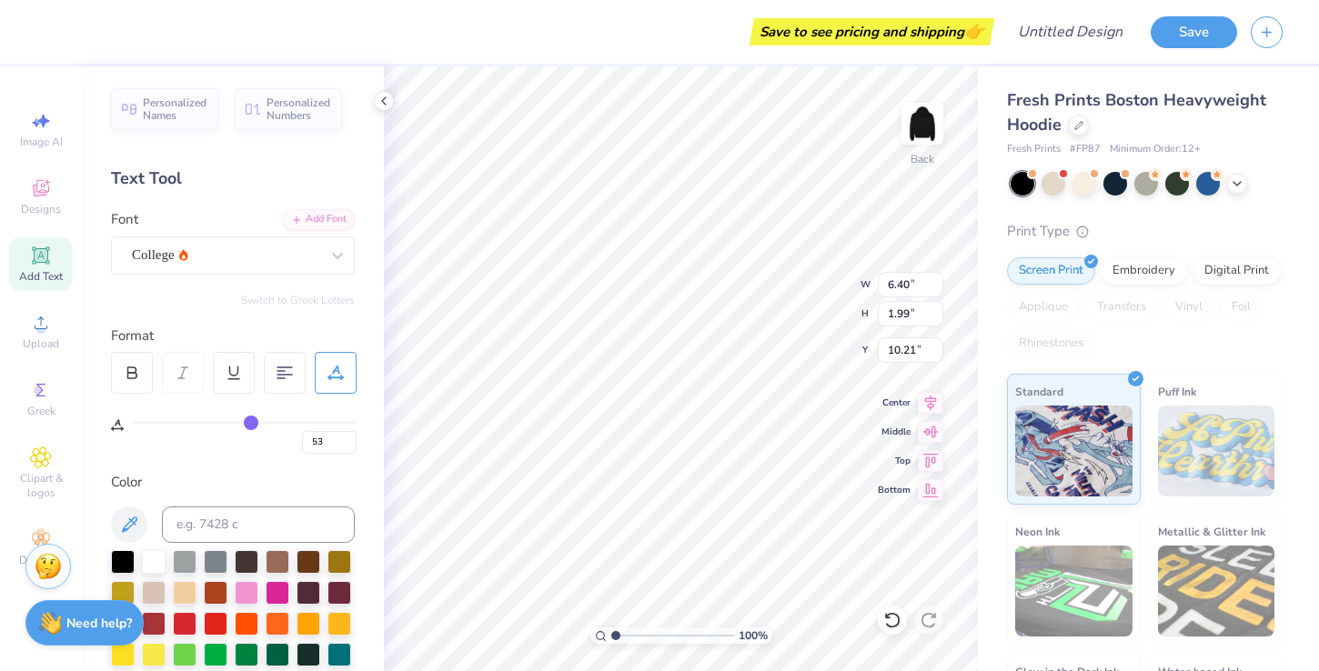
type input "55"
type input "58"
type input "59"
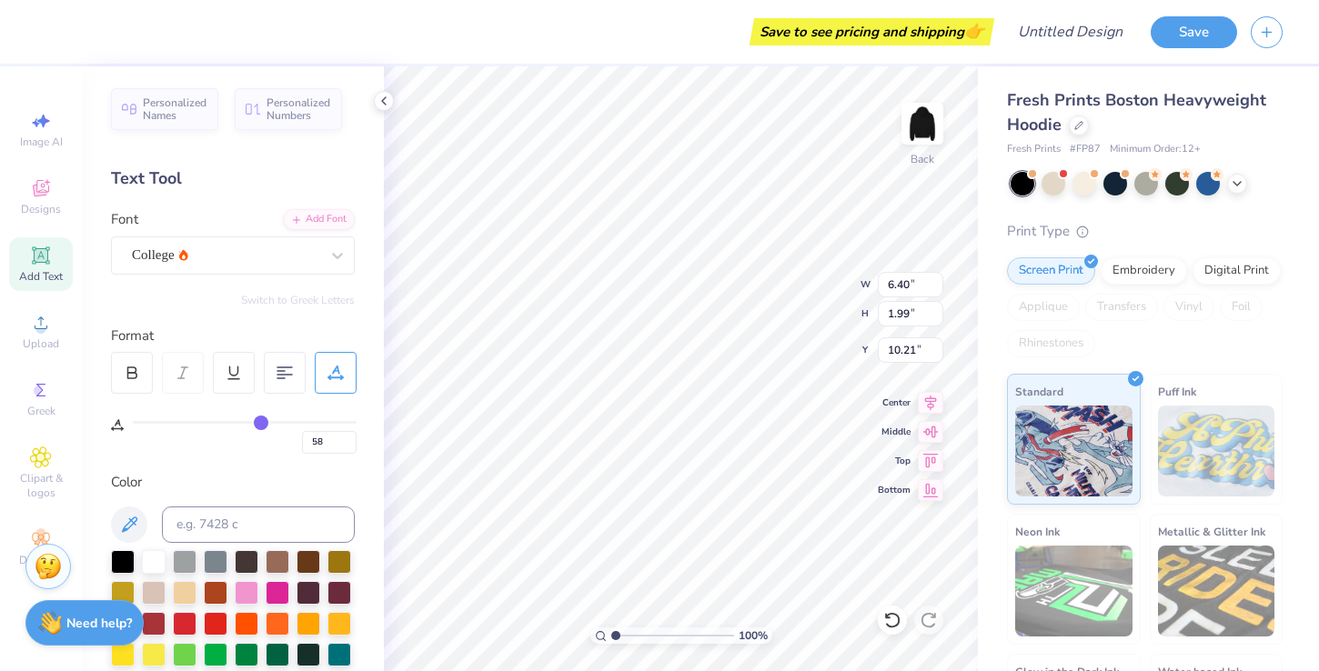
type input "59"
type input "61"
type input "62"
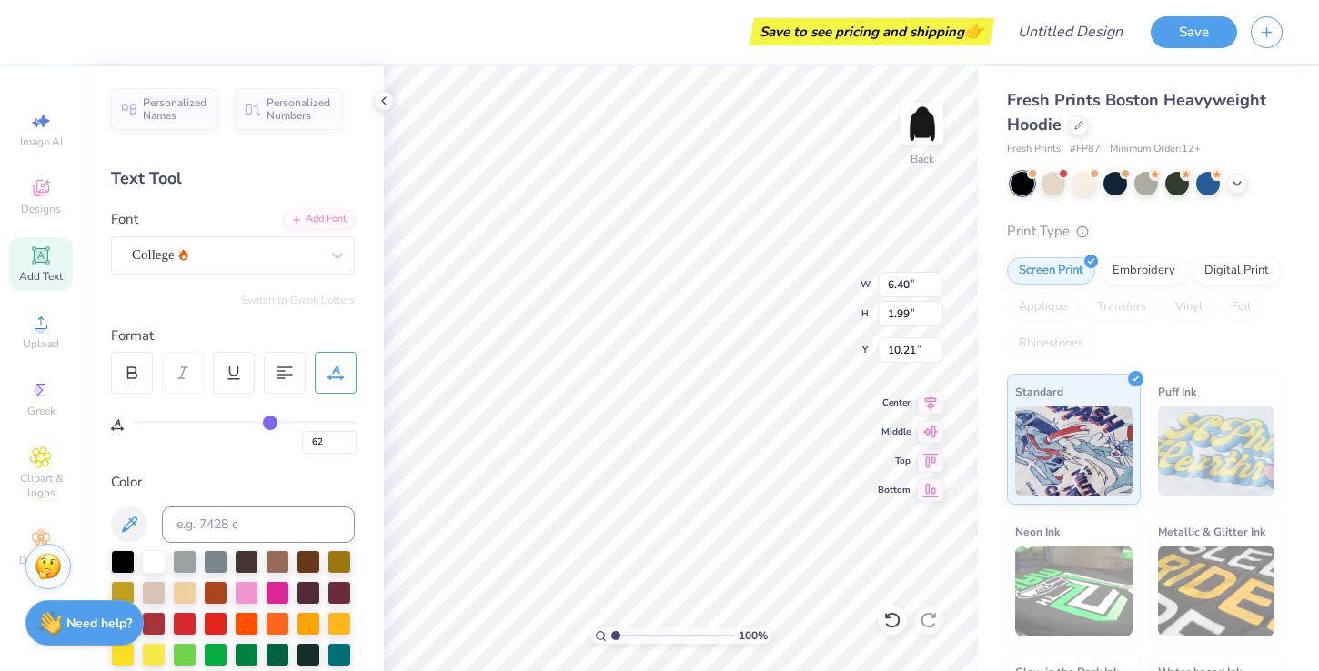
type input "63"
drag, startPoint x: 143, startPoint y: 418, endPoint x: 269, endPoint y: 428, distance: 126.8
click at [271, 424] on input "range" at bounding box center [245, 422] width 224 height 3
type input "65"
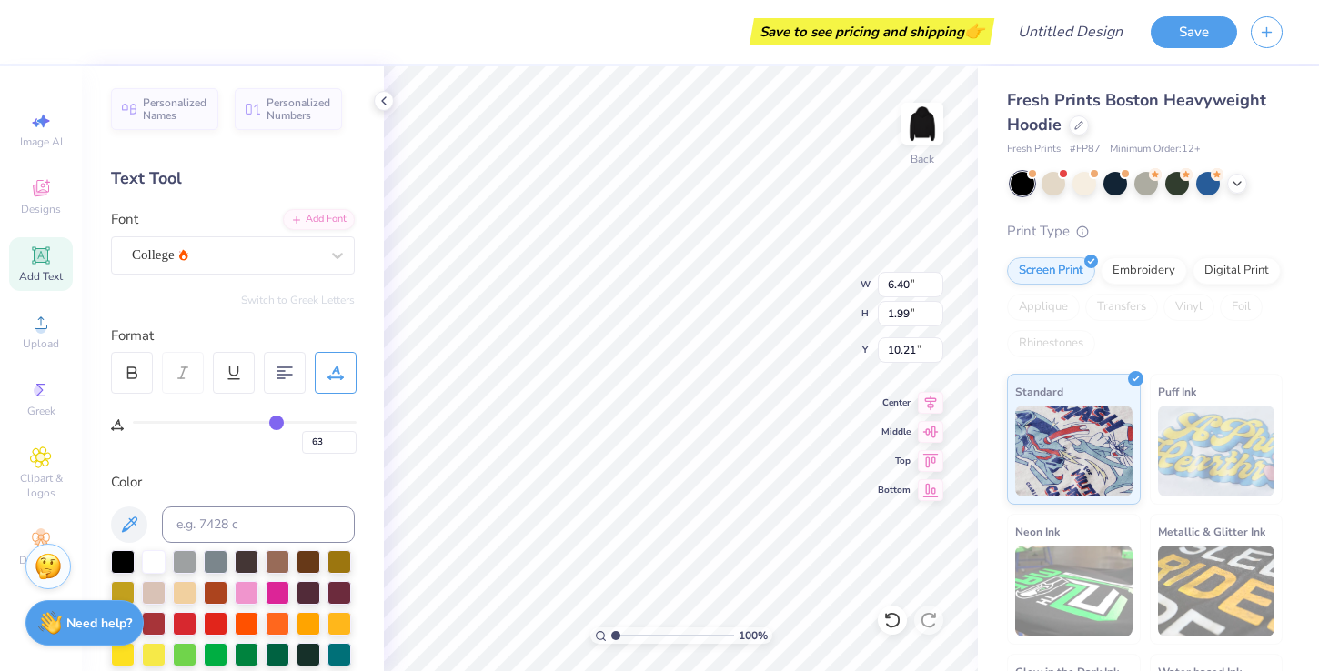
type input "65"
type input "63"
type input "58"
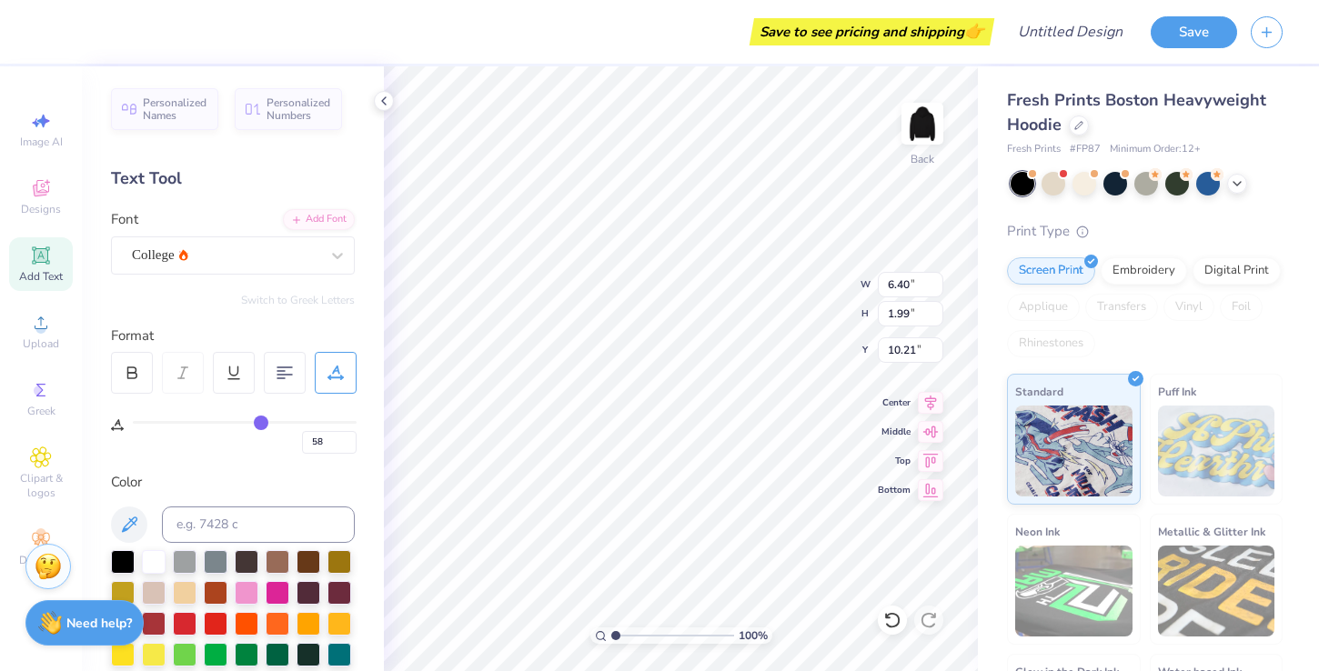
type input "51"
type input "43"
type input "34"
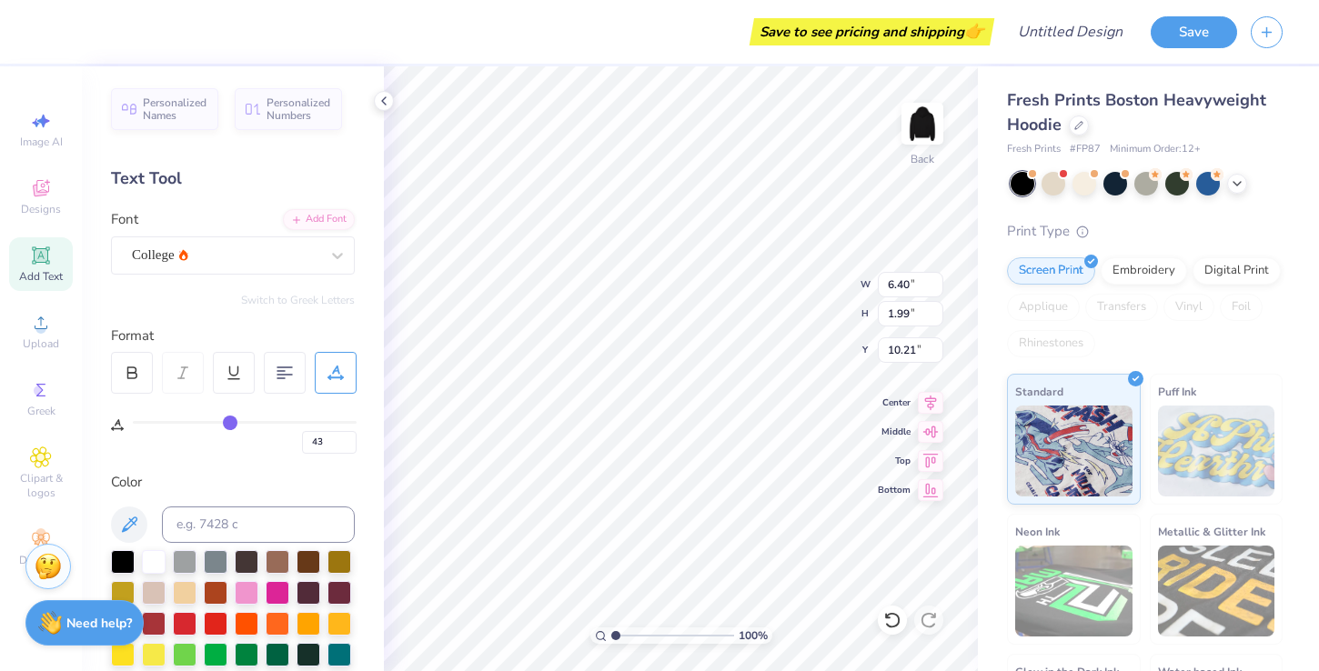
type input "34"
type input "25"
type input "17"
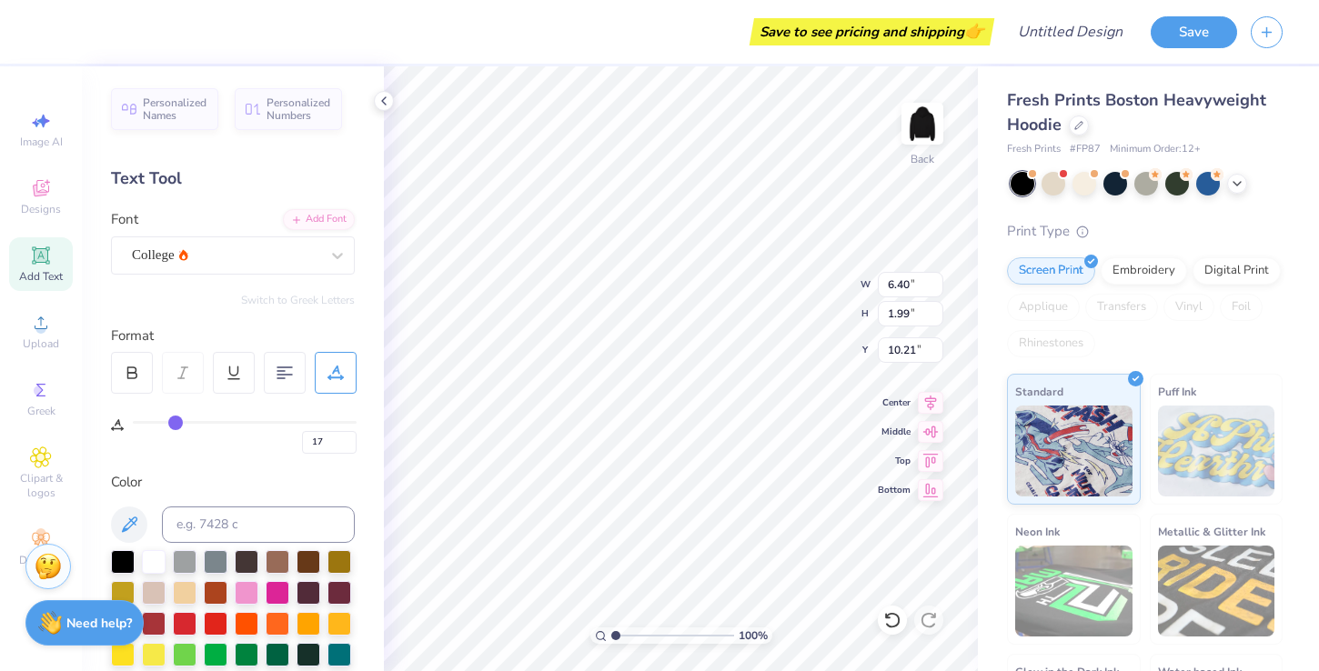
type input "10"
type input "4"
type input "0"
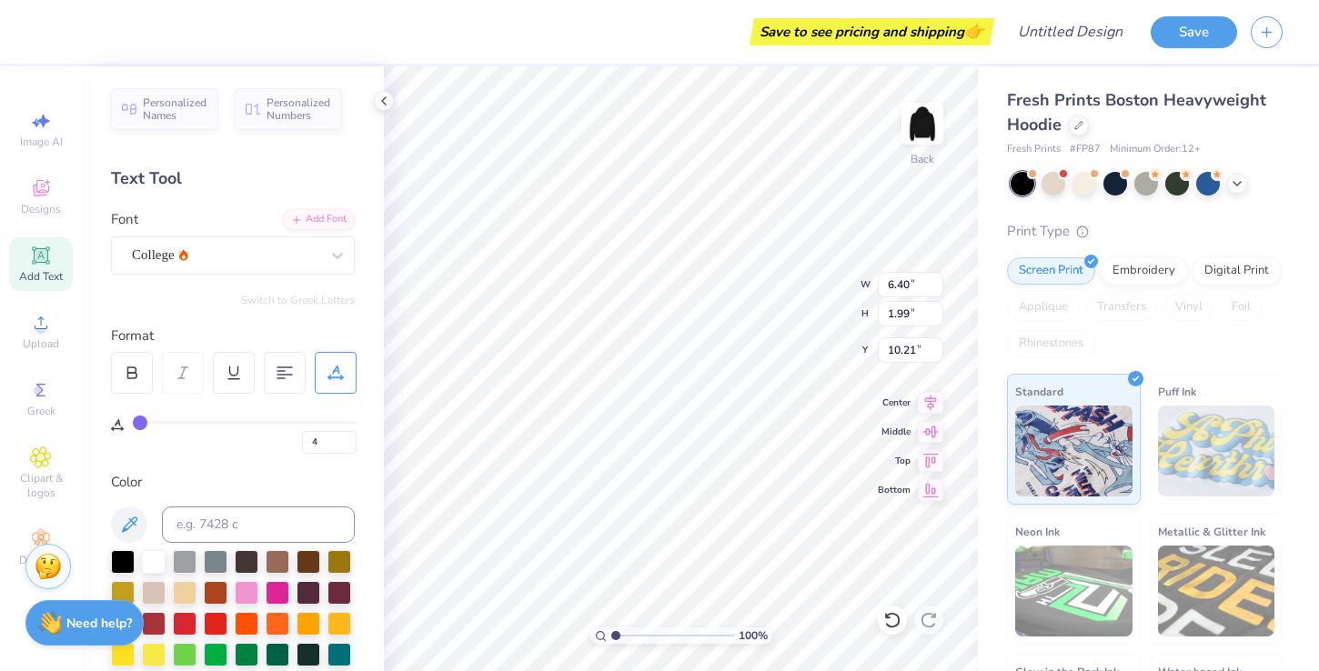
type input "0"
drag, startPoint x: 276, startPoint y: 420, endPoint x: 118, endPoint y: 416, distance: 157.4
type input "0"
click at [133, 421] on input "range" at bounding box center [245, 422] width 224 height 3
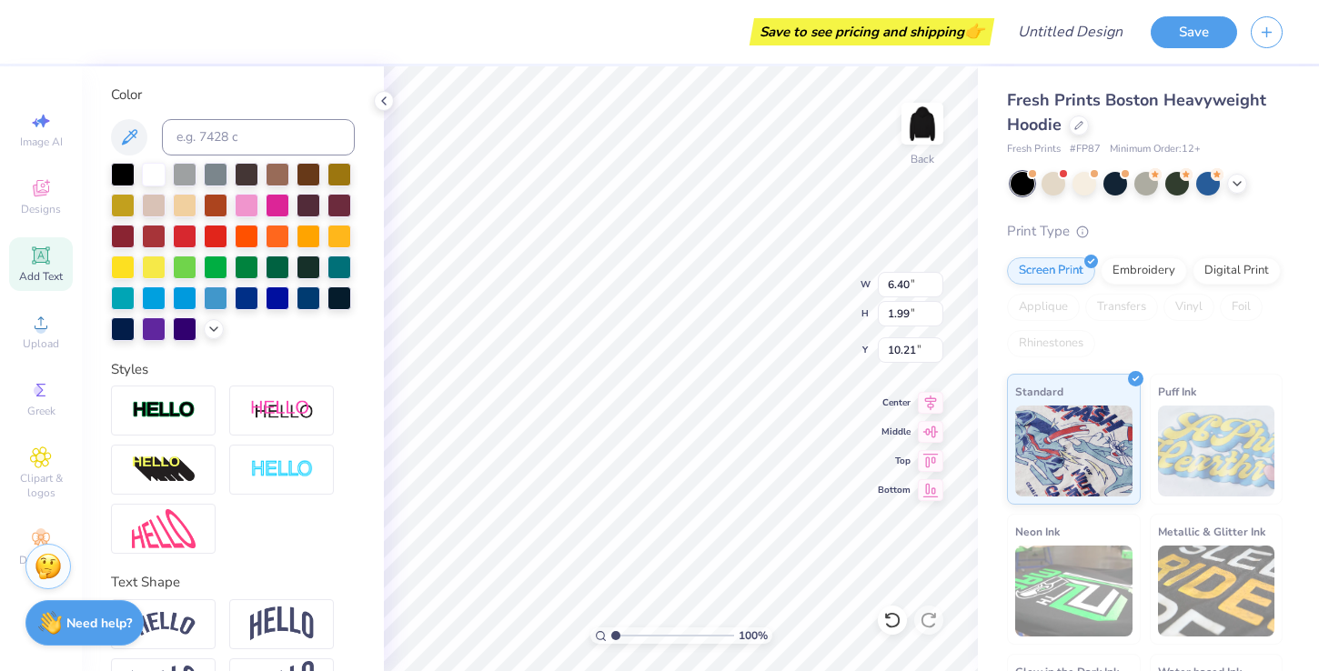
scroll to position [446, 0]
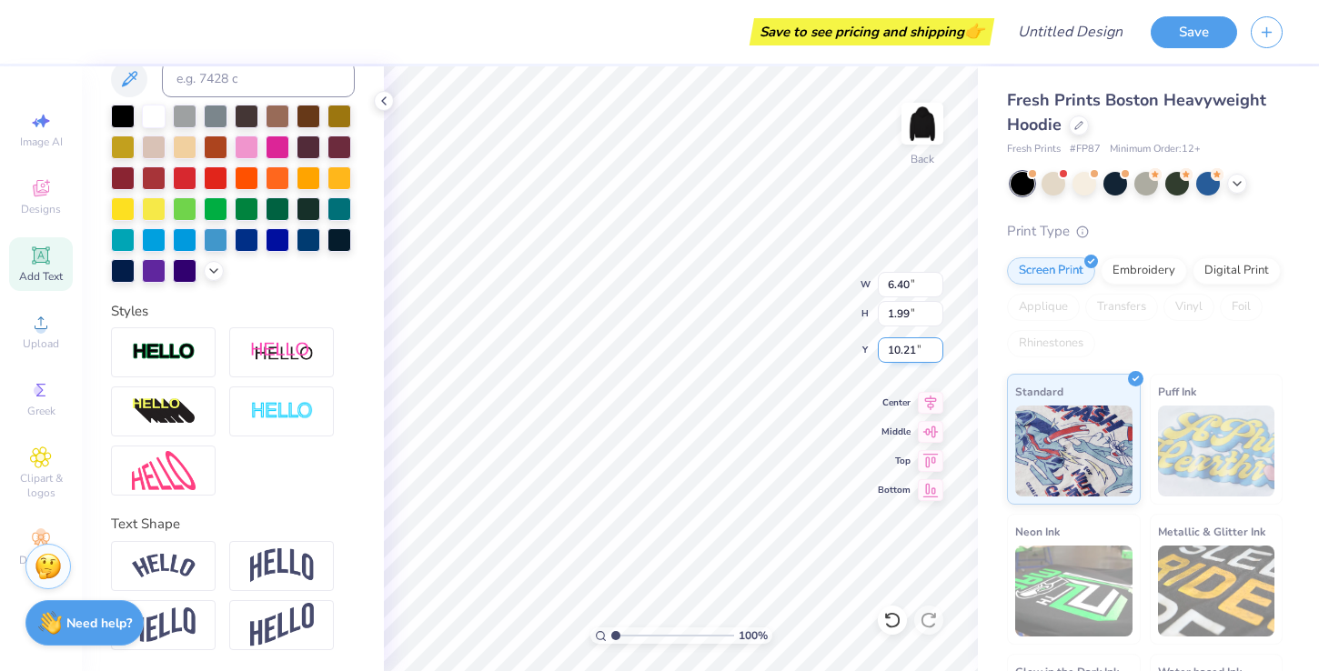
click at [879, 360] on input "10.21" at bounding box center [910, 349] width 65 height 25
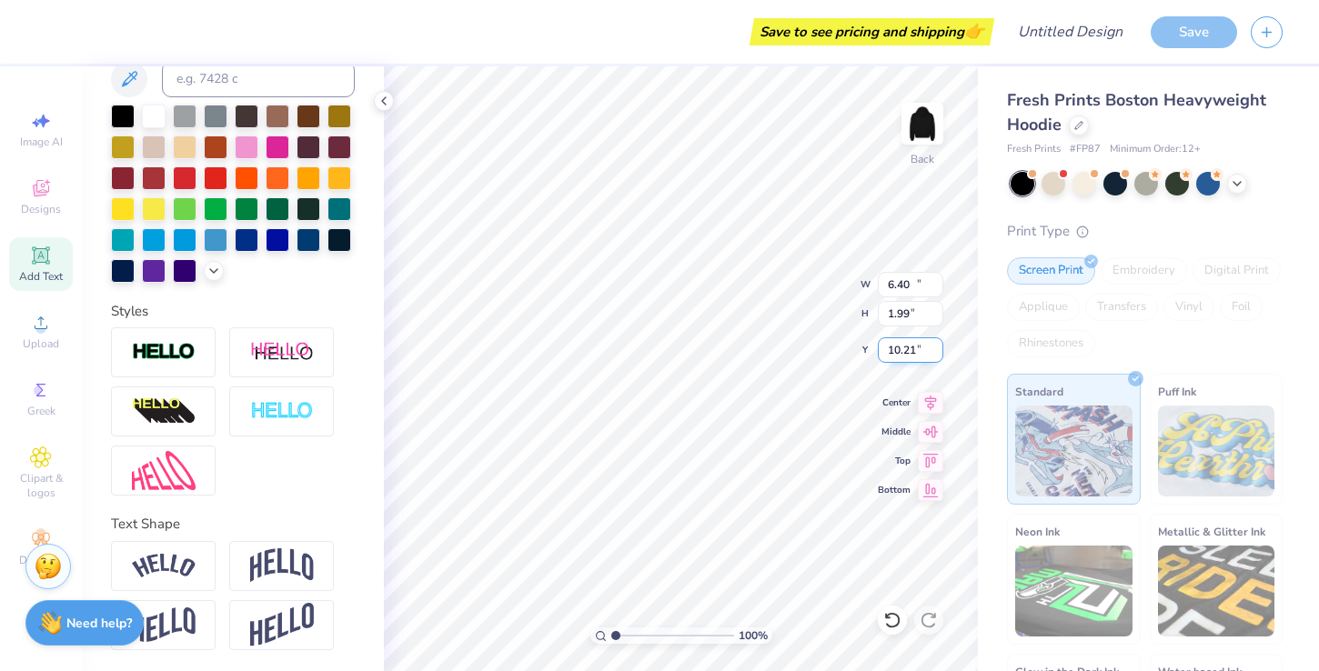
type input "18.86"
type input "1.83"
type input "10.29"
type input "14.98"
type input "1.46"
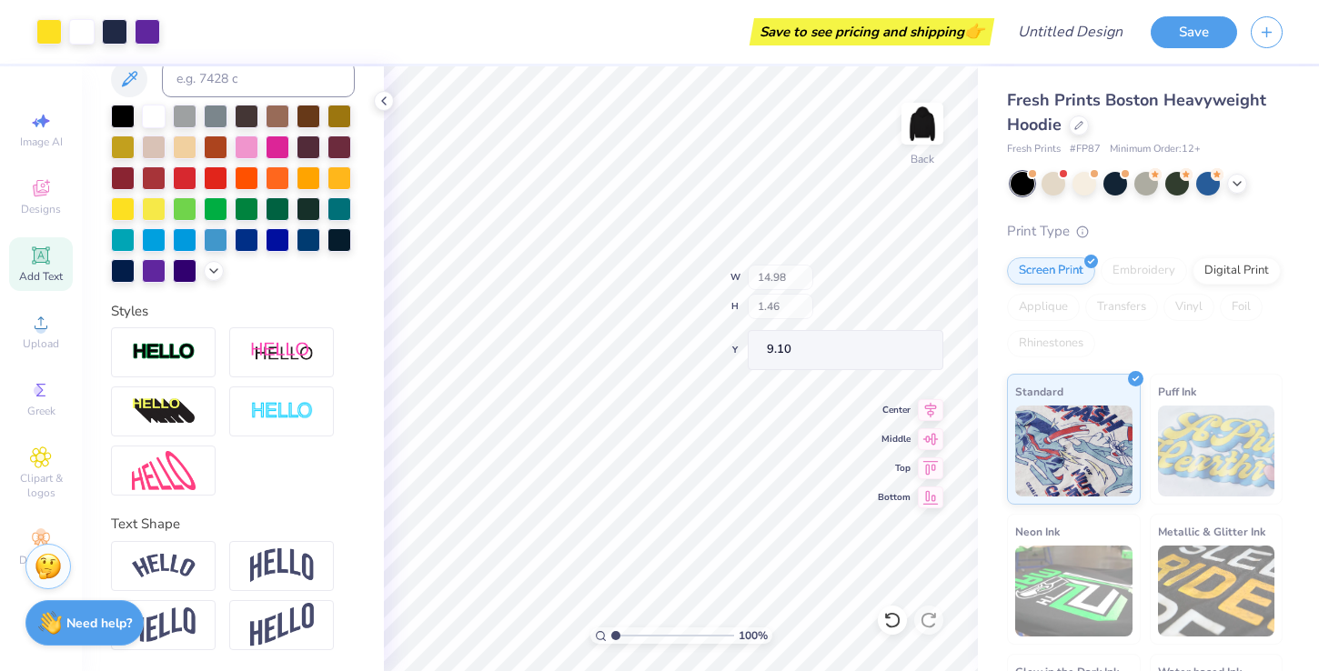
click at [831, 274] on div "100 % Back W 14.98 H 1.46 Y 9.10 Center Middle Top Bottom" at bounding box center [681, 368] width 594 height 605
click at [804, 301] on div "100 % Back W 14.98 14.98 " H 1.46 1.46 " Y 9.43 9.43 " Center Middle Top Bottom" at bounding box center [681, 368] width 594 height 605
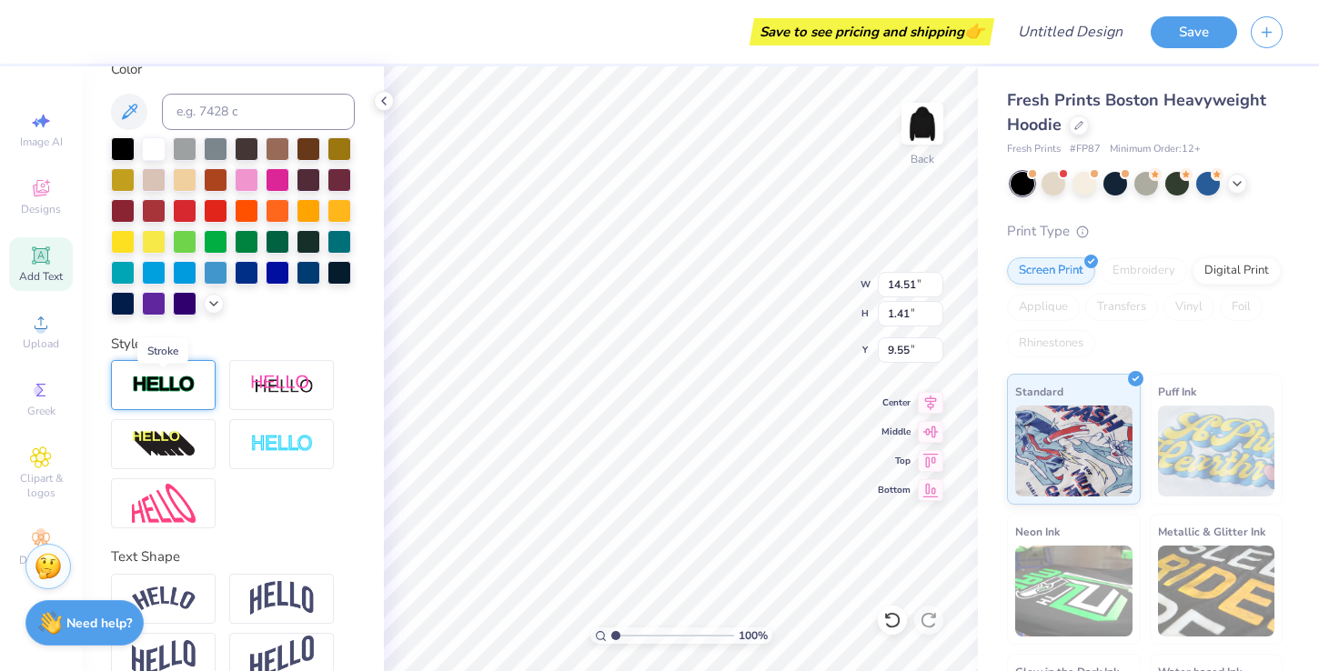
click at [188, 387] on img at bounding box center [164, 385] width 64 height 21
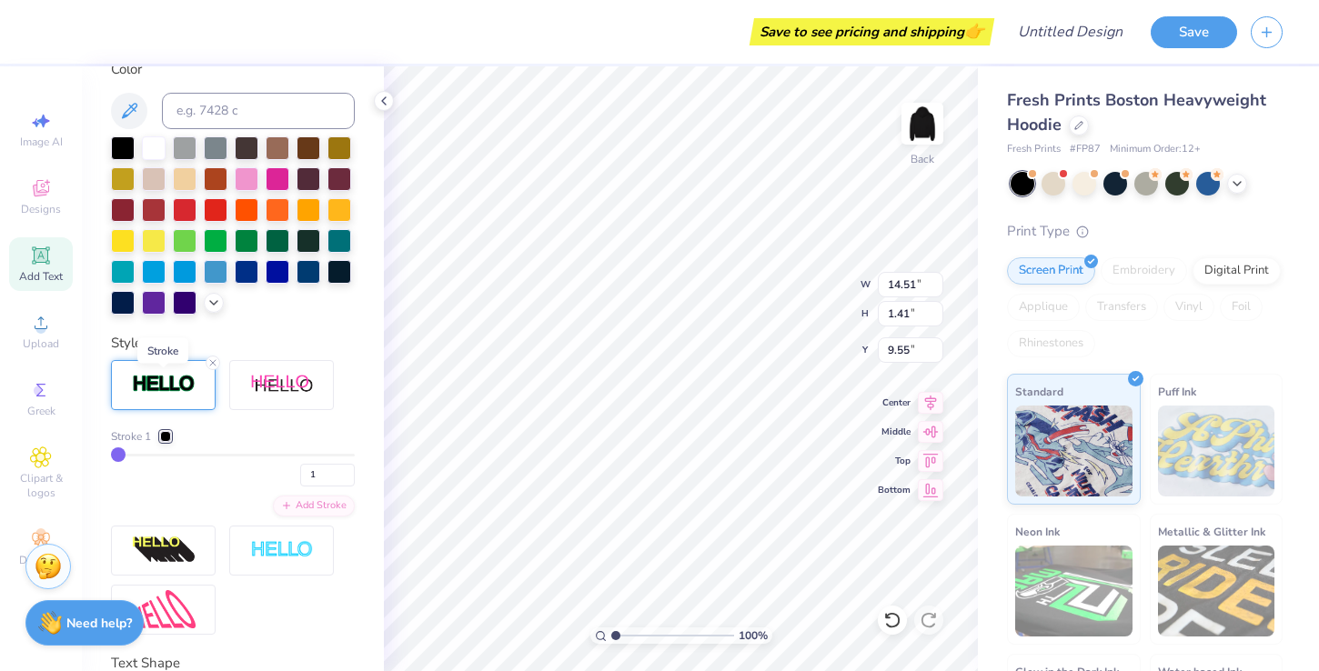
click at [183, 381] on img at bounding box center [164, 384] width 64 height 21
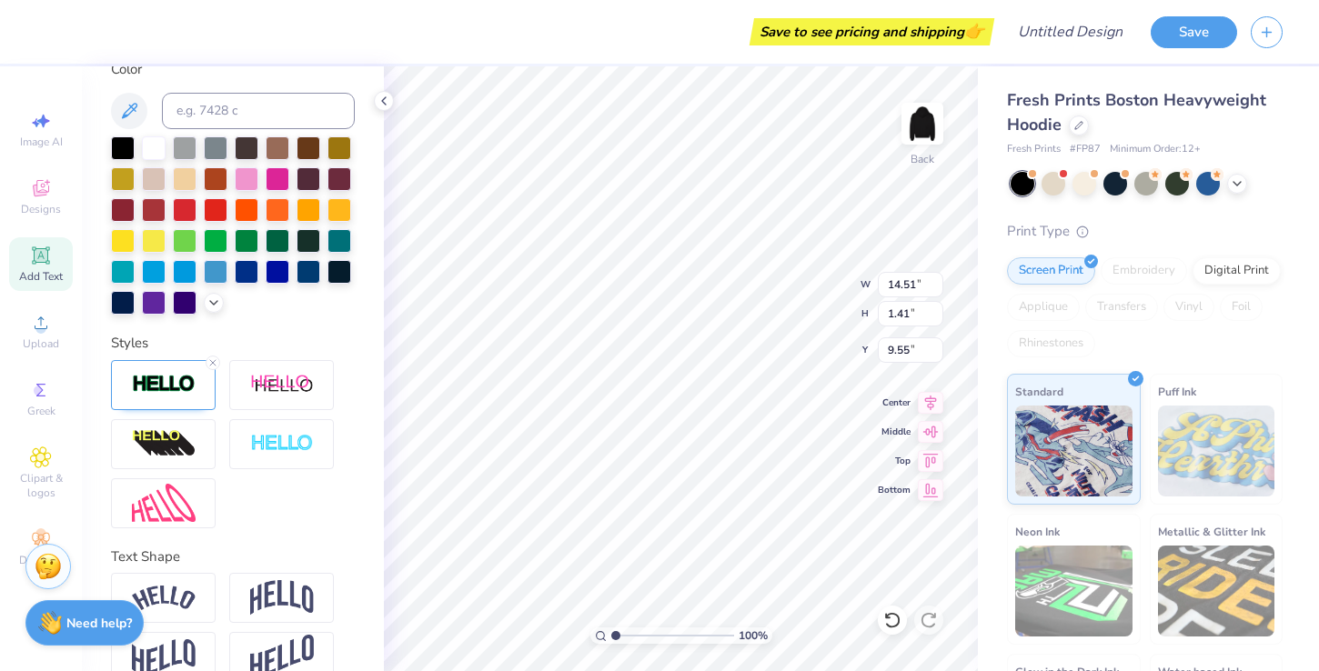
scroll to position [517, 0]
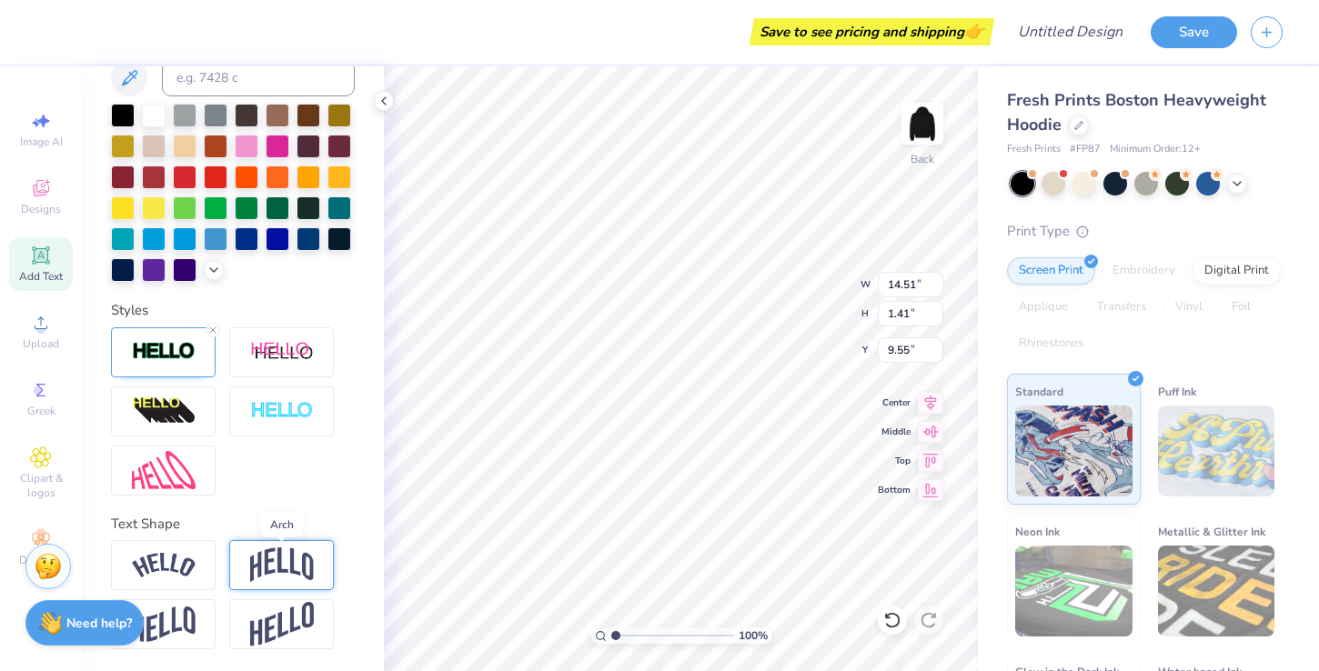
click at [272, 567] on img at bounding box center [282, 565] width 64 height 35
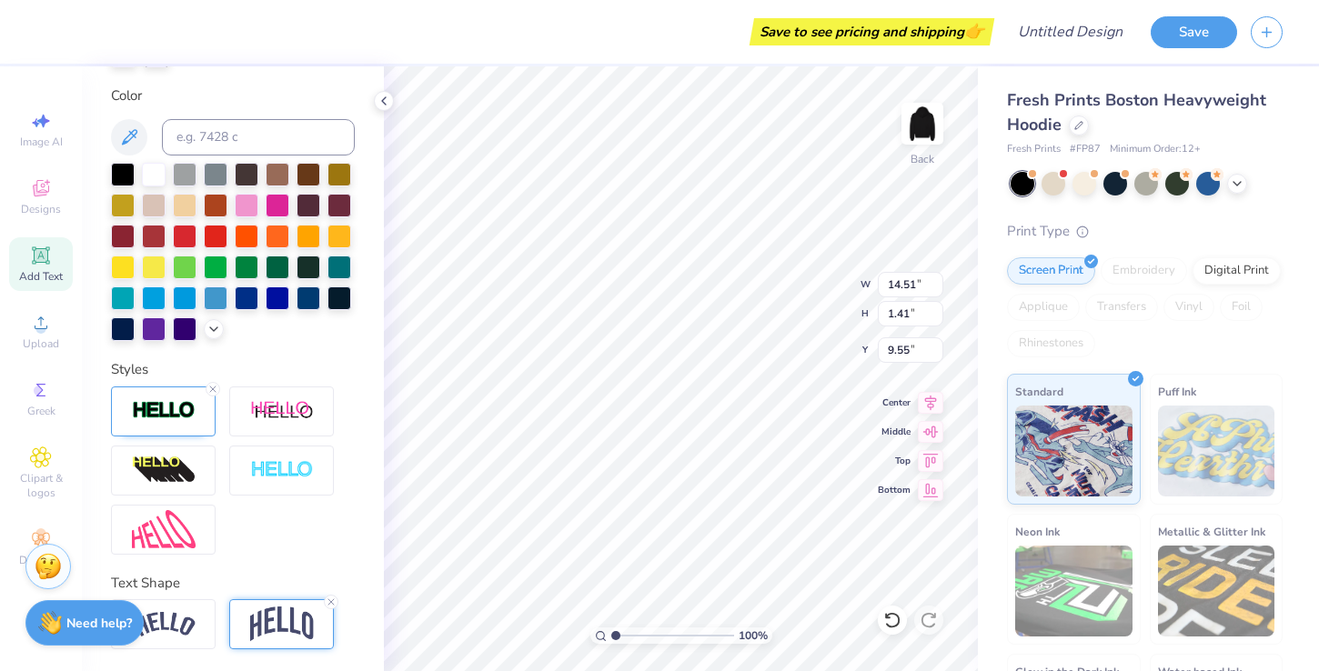
scroll to position [622, 0]
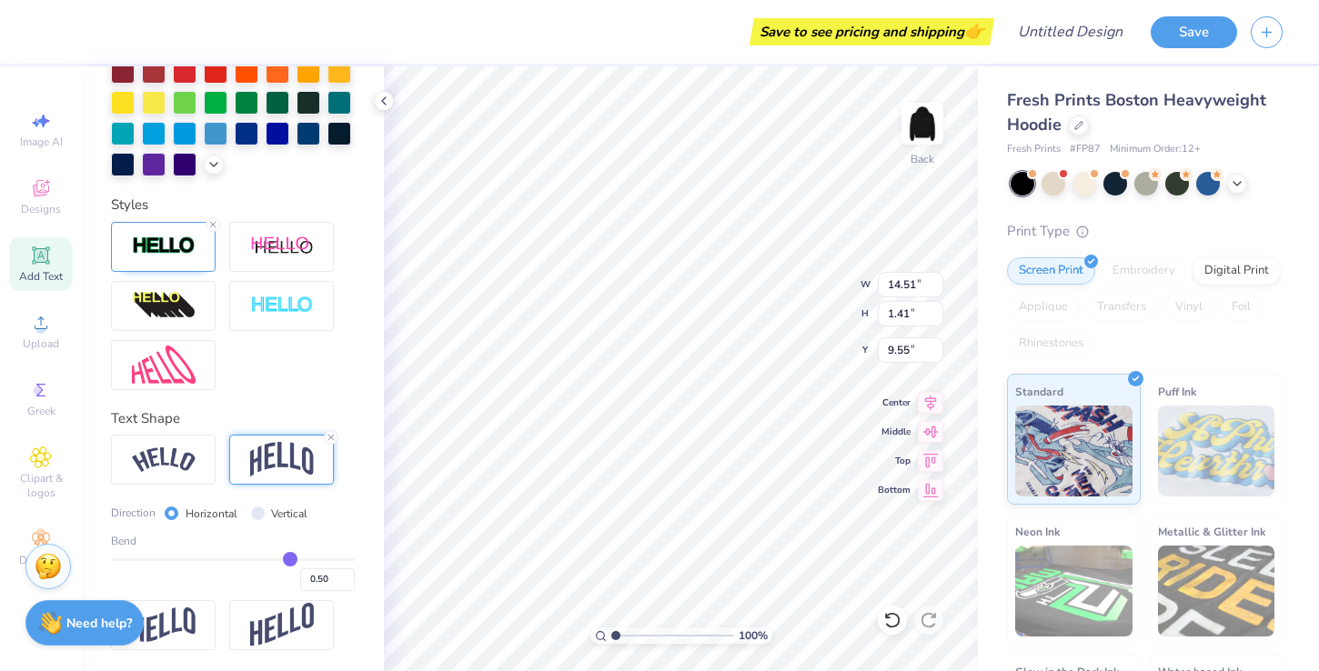
click at [271, 461] on img at bounding box center [282, 459] width 64 height 35
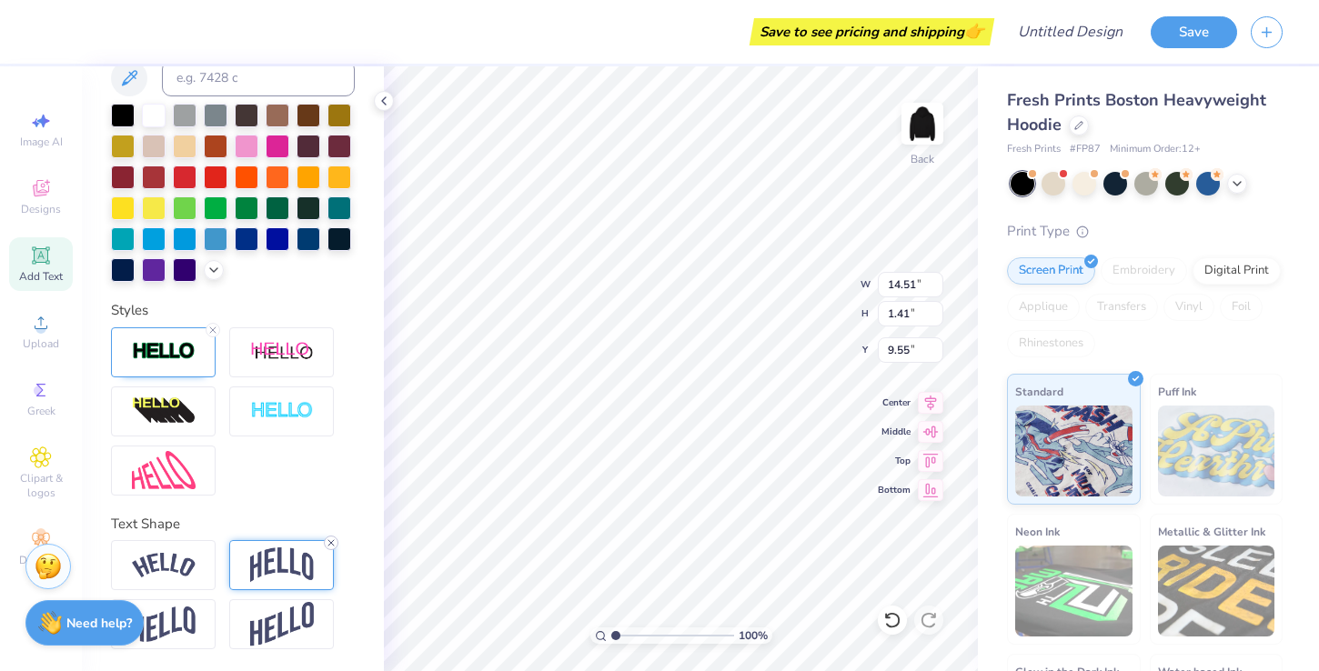
click at [327, 540] on icon at bounding box center [331, 543] width 11 height 11
click at [211, 325] on icon at bounding box center [212, 330] width 11 height 11
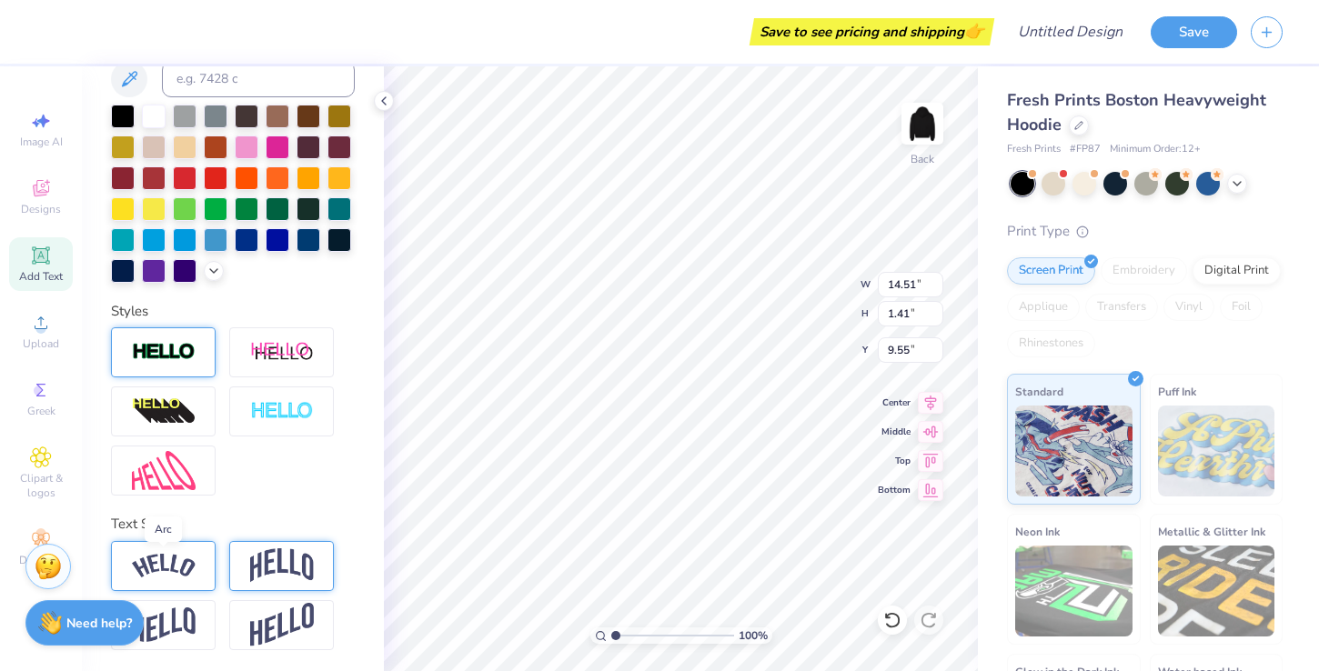
click at [191, 568] on img at bounding box center [164, 566] width 64 height 25
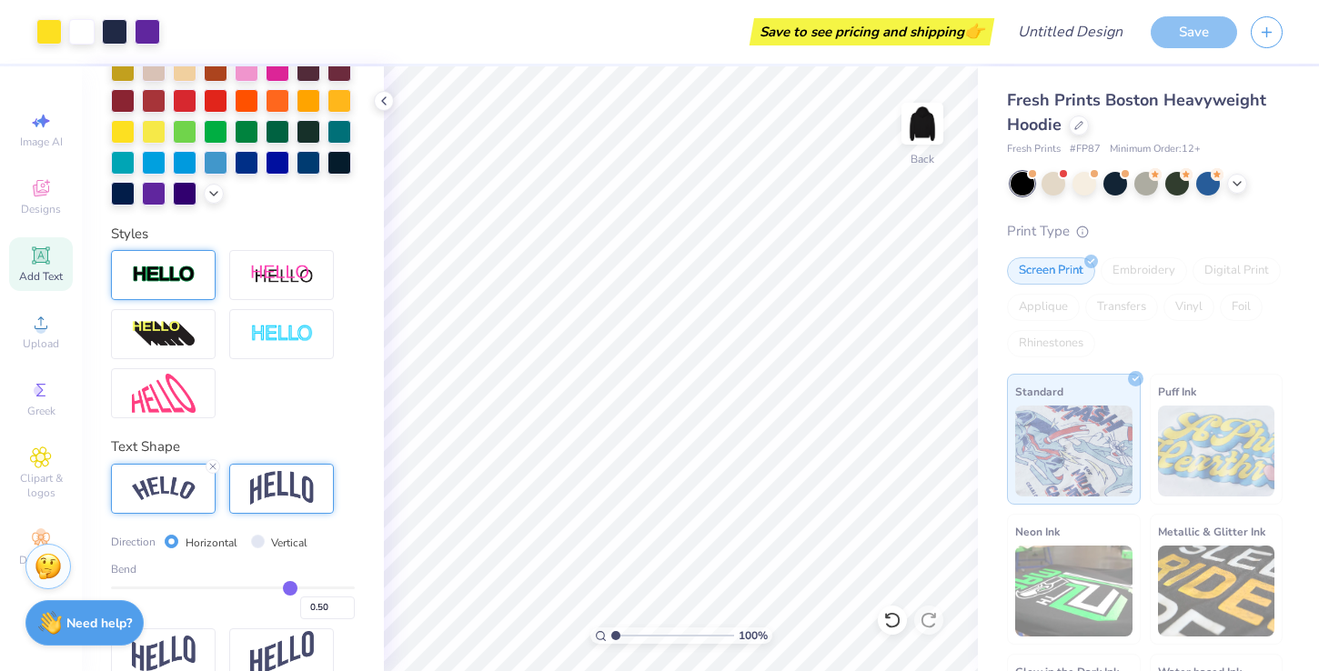
scroll to position [528, 0]
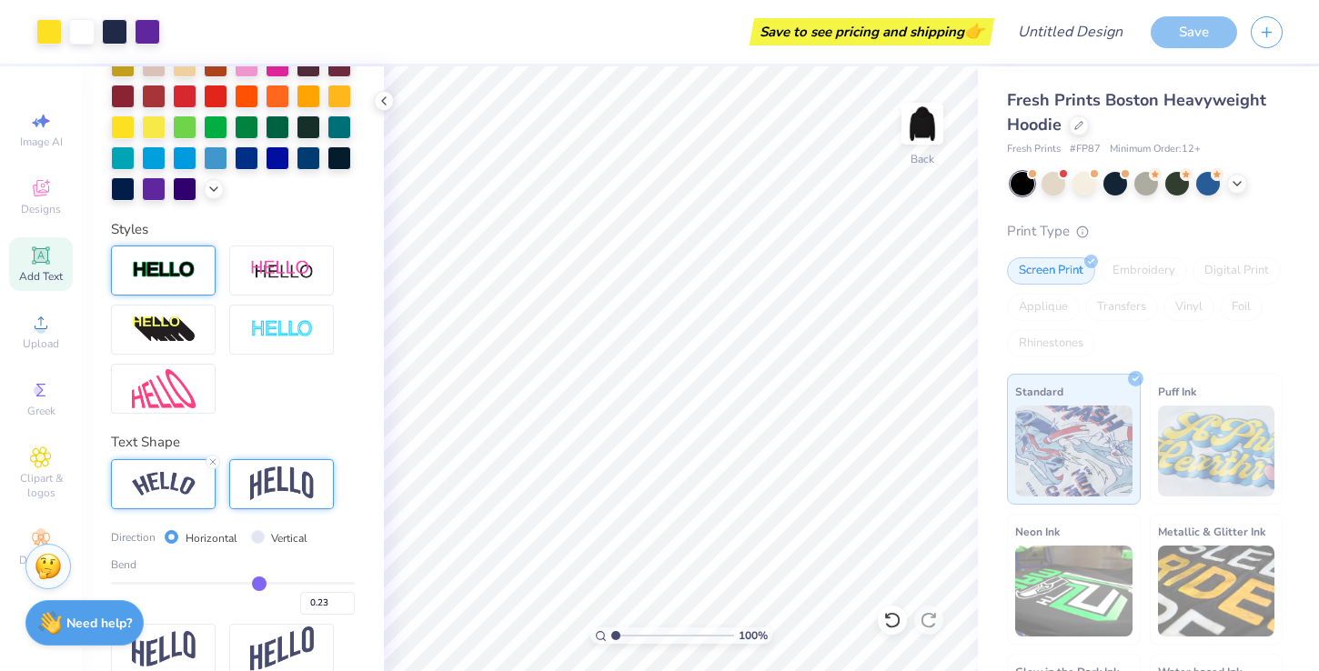
drag, startPoint x: 290, startPoint y: 586, endPoint x: 259, endPoint y: 586, distance: 30.9
click at [259, 585] on input "range" at bounding box center [233, 583] width 244 height 3
drag, startPoint x: 257, startPoint y: 581, endPoint x: 206, endPoint y: 581, distance: 51.8
click at [206, 582] on input "range" at bounding box center [233, 583] width 244 height 3
drag, startPoint x: 211, startPoint y: 579, endPoint x: 197, endPoint y: 579, distance: 13.6
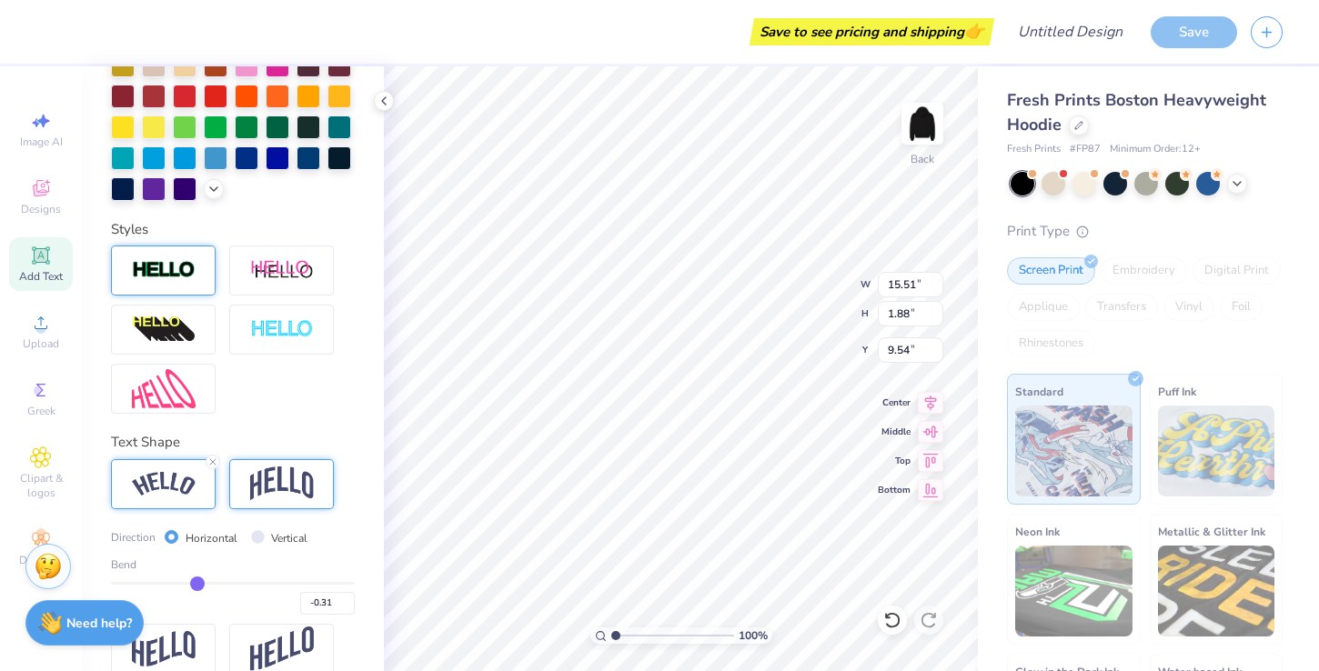
click at [197, 582] on input "range" at bounding box center [233, 583] width 244 height 3
drag, startPoint x: 200, startPoint y: 578, endPoint x: 212, endPoint y: 579, distance: 11.9
click at [212, 582] on input "range" at bounding box center [233, 583] width 244 height 3
click at [812, 281] on div "100 % Back W 15.30 15.30 " H 1.70 1.70 " Y 9.63 9.63 " Center Middle Top Bottom" at bounding box center [681, 368] width 594 height 605
drag, startPoint x: 218, startPoint y: 584, endPoint x: 203, endPoint y: 584, distance: 15.5
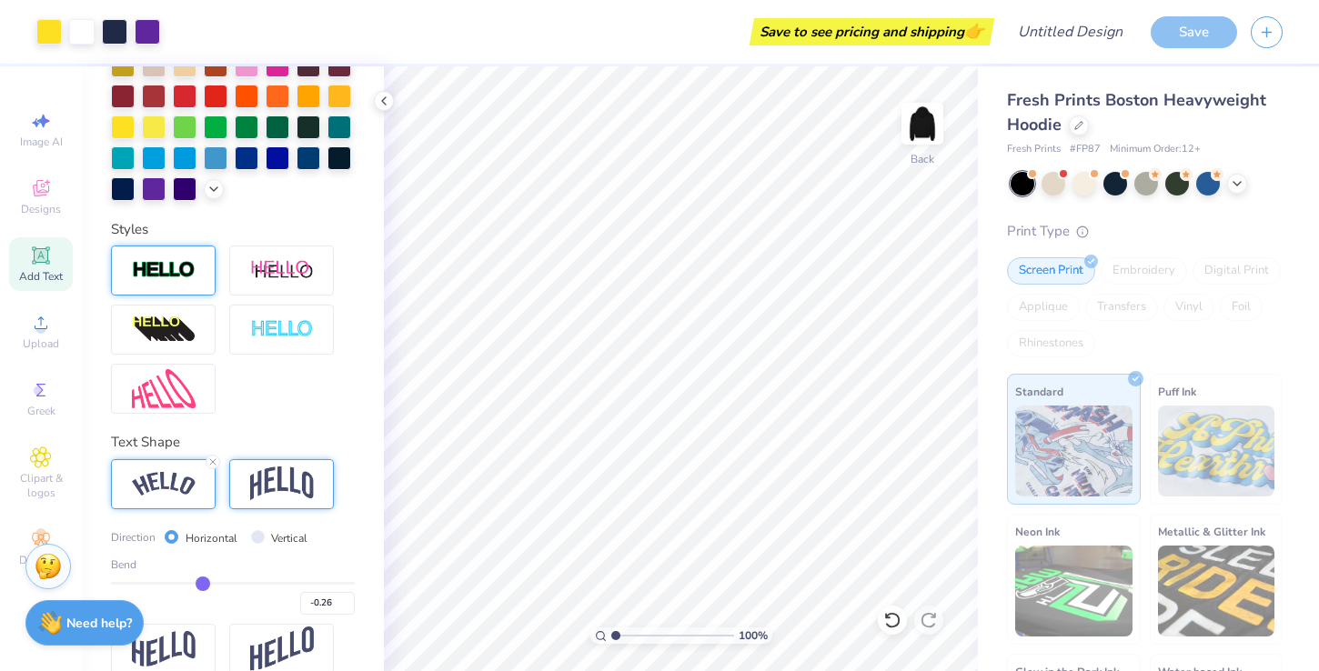
click at [203, 584] on input "range" at bounding box center [233, 583] width 244 height 3
drag, startPoint x: 203, startPoint y: 584, endPoint x: 177, endPoint y: 584, distance: 25.5
click at [177, 584] on input "range" at bounding box center [233, 583] width 244 height 3
drag, startPoint x: 176, startPoint y: 584, endPoint x: 191, endPoint y: 584, distance: 15.5
click at [191, 584] on input "range" at bounding box center [233, 583] width 244 height 3
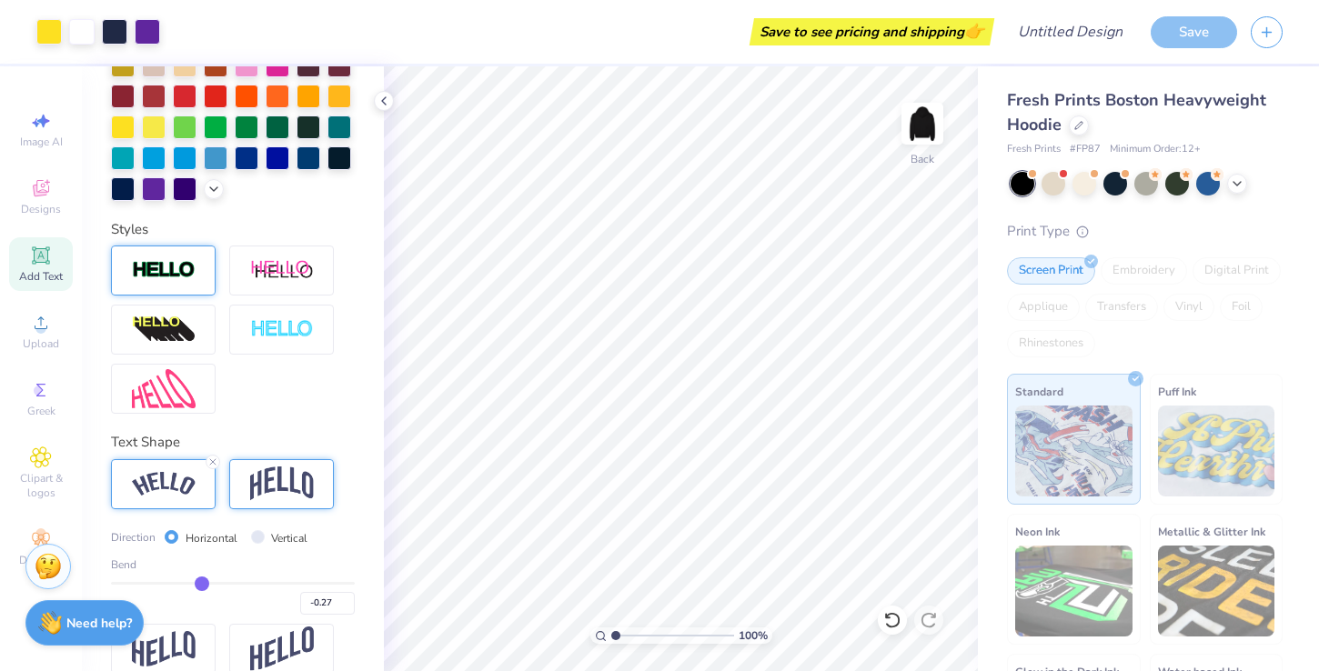
click at [201, 583] on input "range" at bounding box center [233, 583] width 244 height 3
drag, startPoint x: 201, startPoint y: 583, endPoint x: 225, endPoint y: 582, distance: 23.7
click at [225, 582] on input "range" at bounding box center [233, 583] width 244 height 3
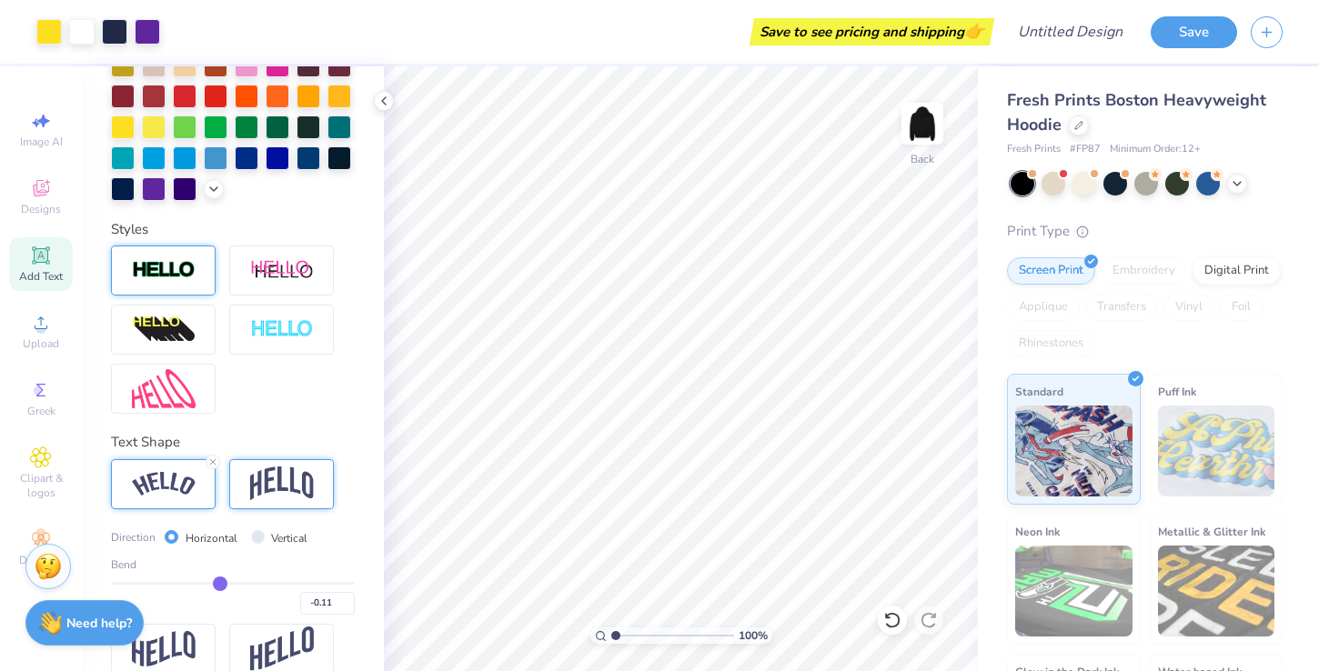
click at [220, 582] on input "range" at bounding box center [233, 583] width 244 height 3
click at [909, 286] on input "4.64" at bounding box center [910, 284] width 65 height 25
click at [909, 313] on input "4.09" at bounding box center [910, 313] width 65 height 25
click at [923, 311] on input "3.5" at bounding box center [910, 313] width 65 height 25
click at [907, 283] on input "3.51" at bounding box center [910, 284] width 65 height 25
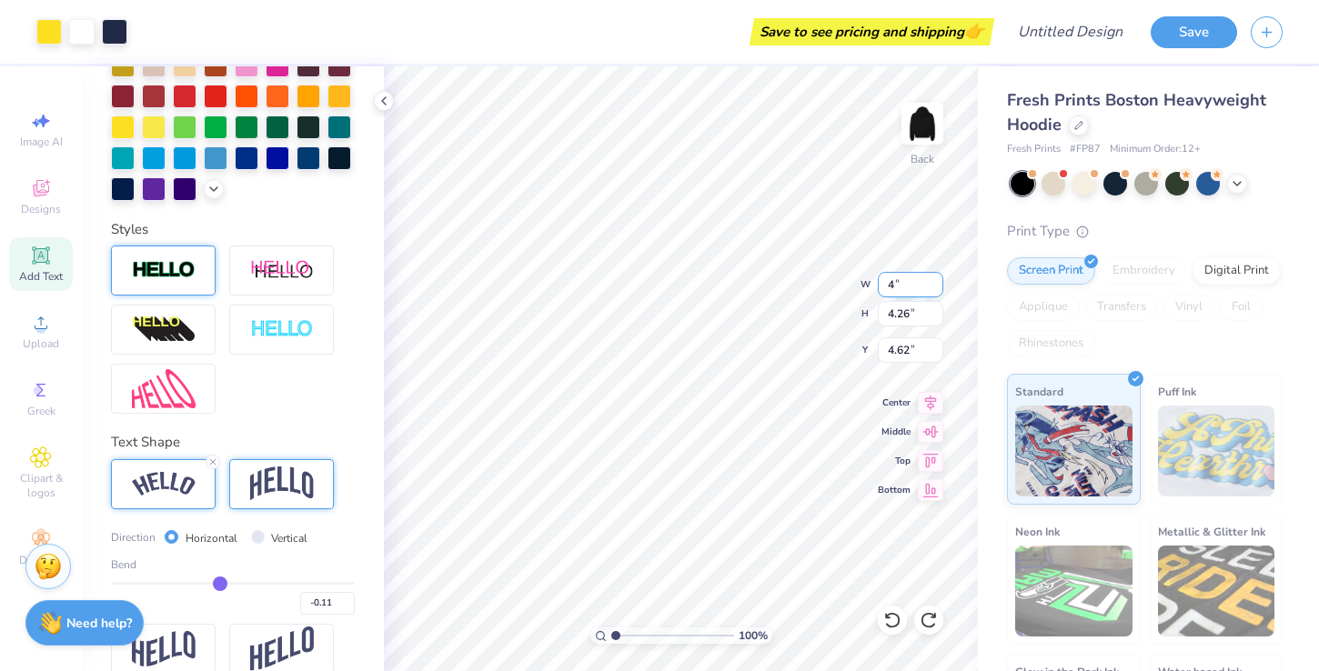
click at [925, 276] on input "4" at bounding box center [910, 284] width 65 height 25
click at [905, 287] on input "3.51" at bounding box center [910, 284] width 65 height 25
click at [909, 287] on input "3.51" at bounding box center [910, 284] width 65 height 25
click at [936, 280] on input "3.52" at bounding box center [910, 284] width 65 height 25
click at [936, 280] on input "3.53" at bounding box center [910, 284] width 65 height 25
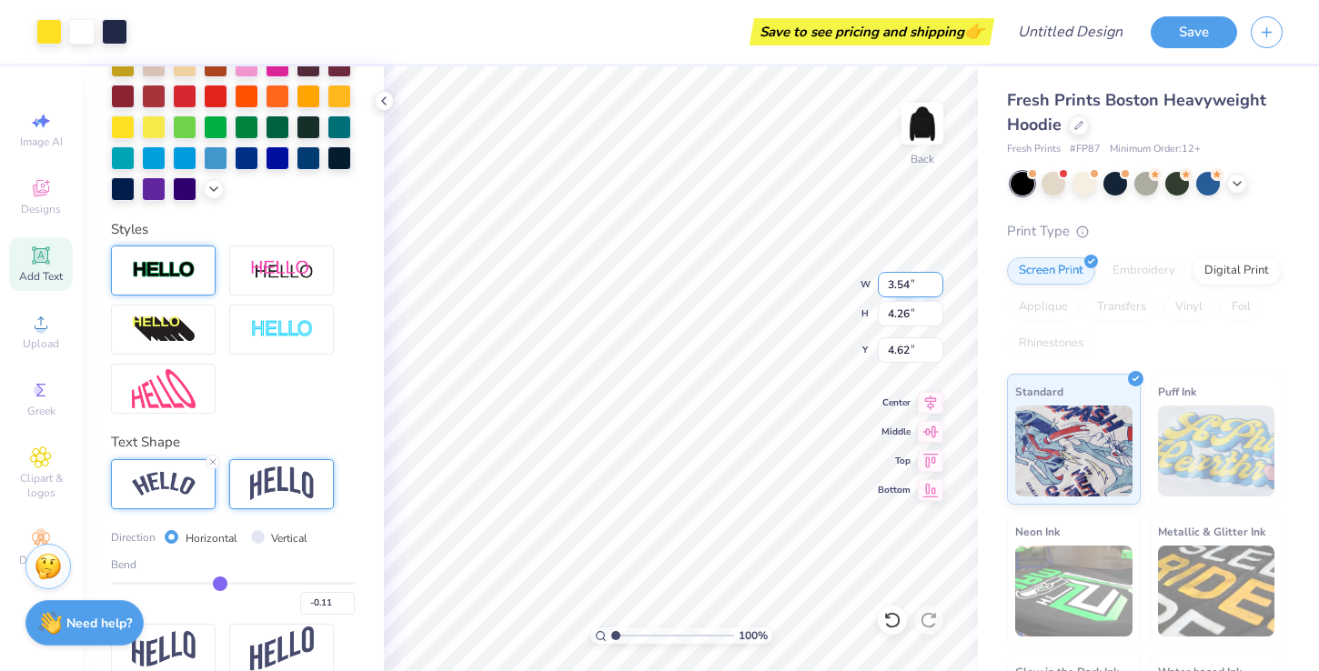
click at [936, 280] on input "3.54" at bounding box center [910, 284] width 65 height 25
click at [936, 280] on input "3.55" at bounding box center [910, 284] width 65 height 25
click at [936, 280] on input "3.56" at bounding box center [910, 284] width 65 height 25
click at [936, 280] on input "3.57" at bounding box center [910, 284] width 65 height 25
click at [936, 280] on input "3.58" at bounding box center [910, 284] width 65 height 25
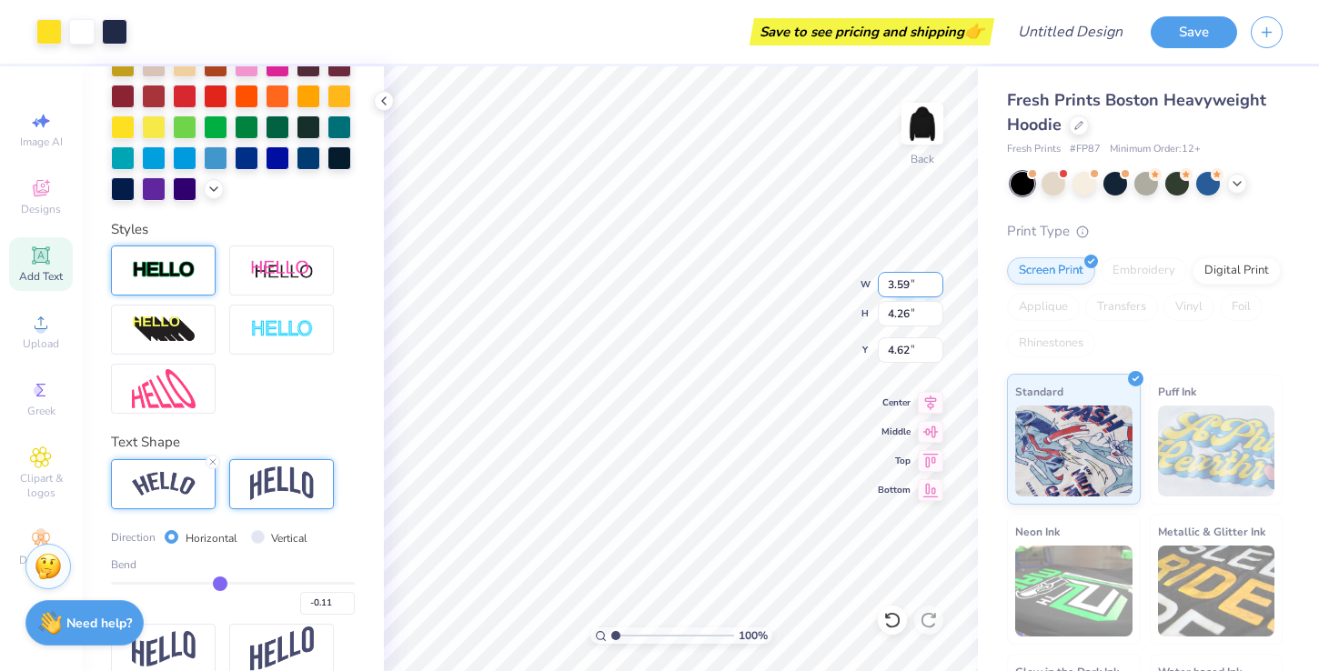
click at [936, 280] on input "3.59" at bounding box center [910, 284] width 65 height 25
click at [936, 280] on input "3.6" at bounding box center [910, 284] width 65 height 25
click at [936, 280] on input "3.61" at bounding box center [910, 284] width 65 height 25
click at [936, 280] on input "3.62" at bounding box center [910, 284] width 65 height 25
click at [936, 280] on input "3.85" at bounding box center [910, 284] width 65 height 25
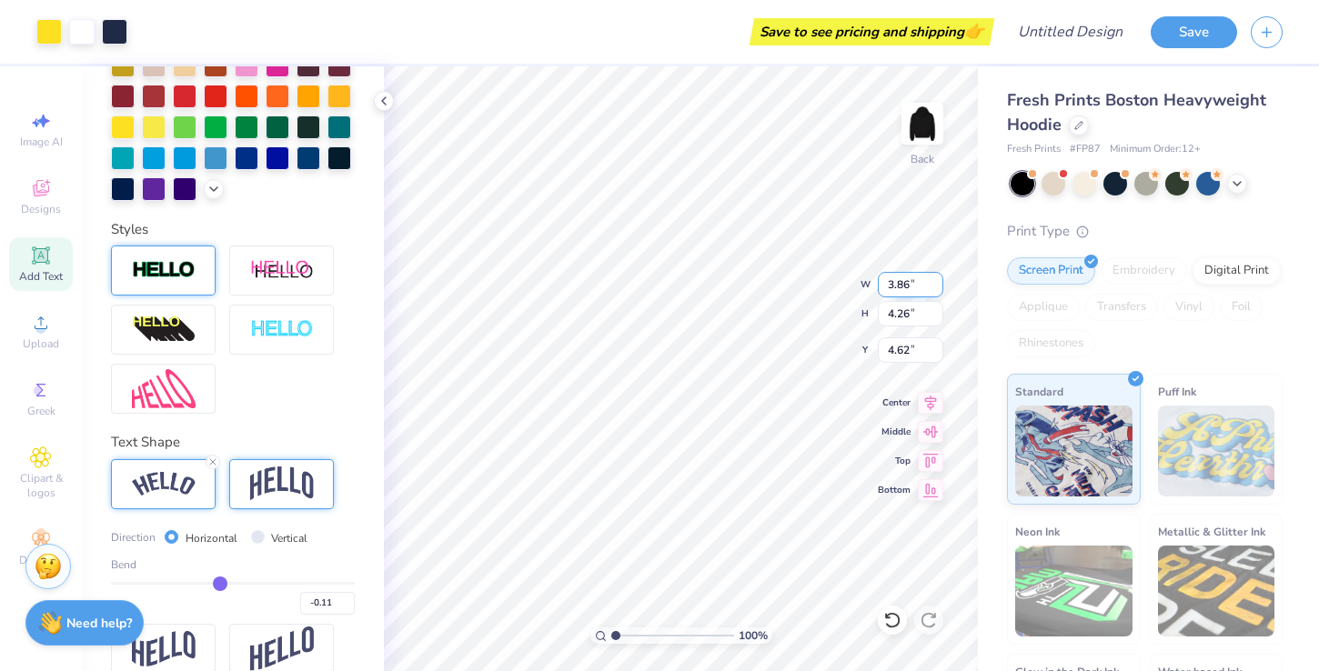
click at [936, 280] on input "3.86" at bounding box center [910, 284] width 65 height 25
click at [936, 280] on input "3.87" at bounding box center [910, 284] width 65 height 25
click at [936, 280] on input "3.88" at bounding box center [910, 284] width 65 height 25
click at [936, 280] on input "3.89" at bounding box center [910, 284] width 65 height 25
click at [936, 280] on input "3.9" at bounding box center [910, 284] width 65 height 25
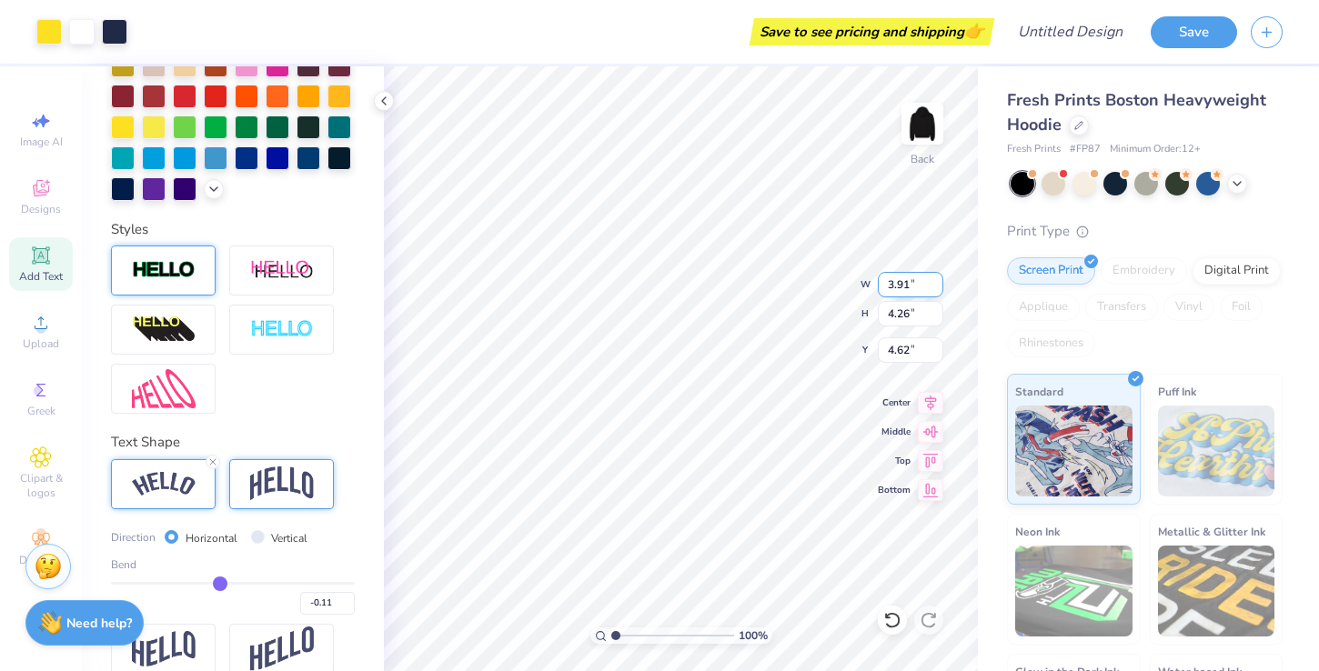
click at [936, 280] on input "3.91" at bounding box center [910, 284] width 65 height 25
click at [936, 280] on input "3.92" at bounding box center [910, 284] width 65 height 25
click at [936, 280] on input "3.93" at bounding box center [910, 284] width 65 height 25
click at [936, 280] on input "3.94" at bounding box center [910, 284] width 65 height 25
click at [936, 280] on input "3.95" at bounding box center [910, 284] width 65 height 25
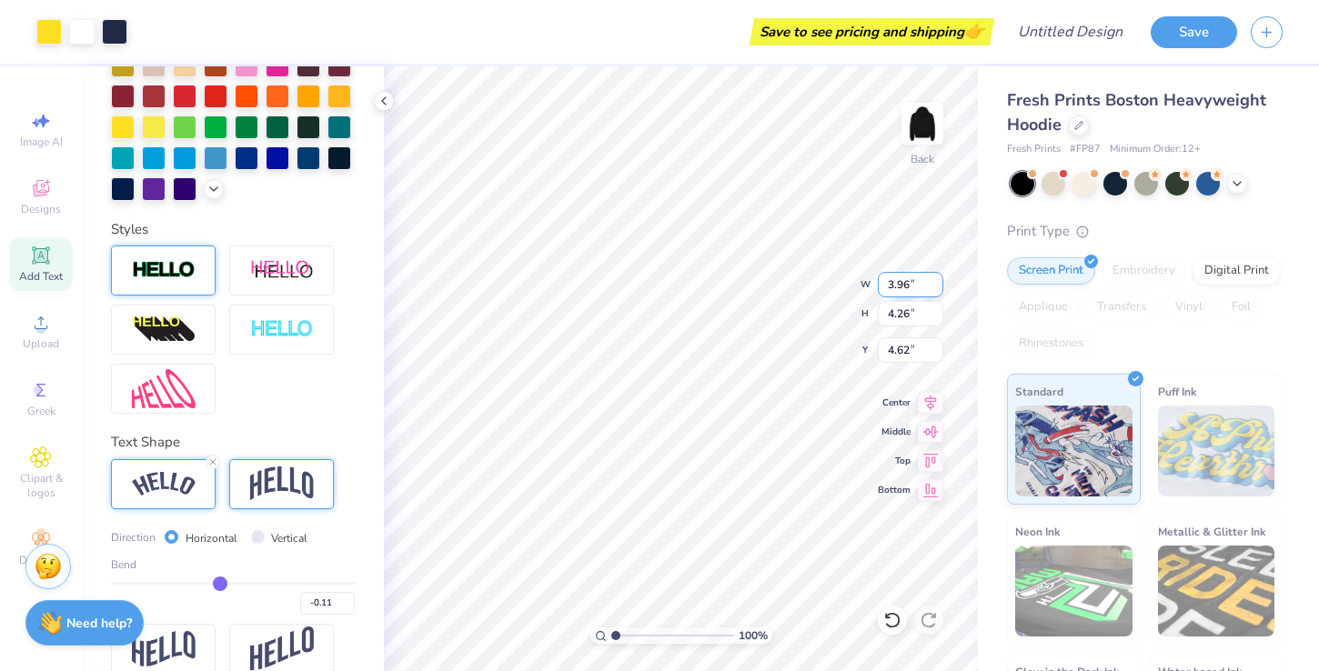
click at [936, 280] on input "3.96" at bounding box center [910, 284] width 65 height 25
click at [936, 280] on input "3.97" at bounding box center [910, 284] width 65 height 25
click at [936, 280] on input "3.98" at bounding box center [910, 284] width 65 height 25
click at [936, 280] on input "3.99" at bounding box center [910, 284] width 65 height 25
click at [936, 280] on input "4" at bounding box center [910, 284] width 65 height 25
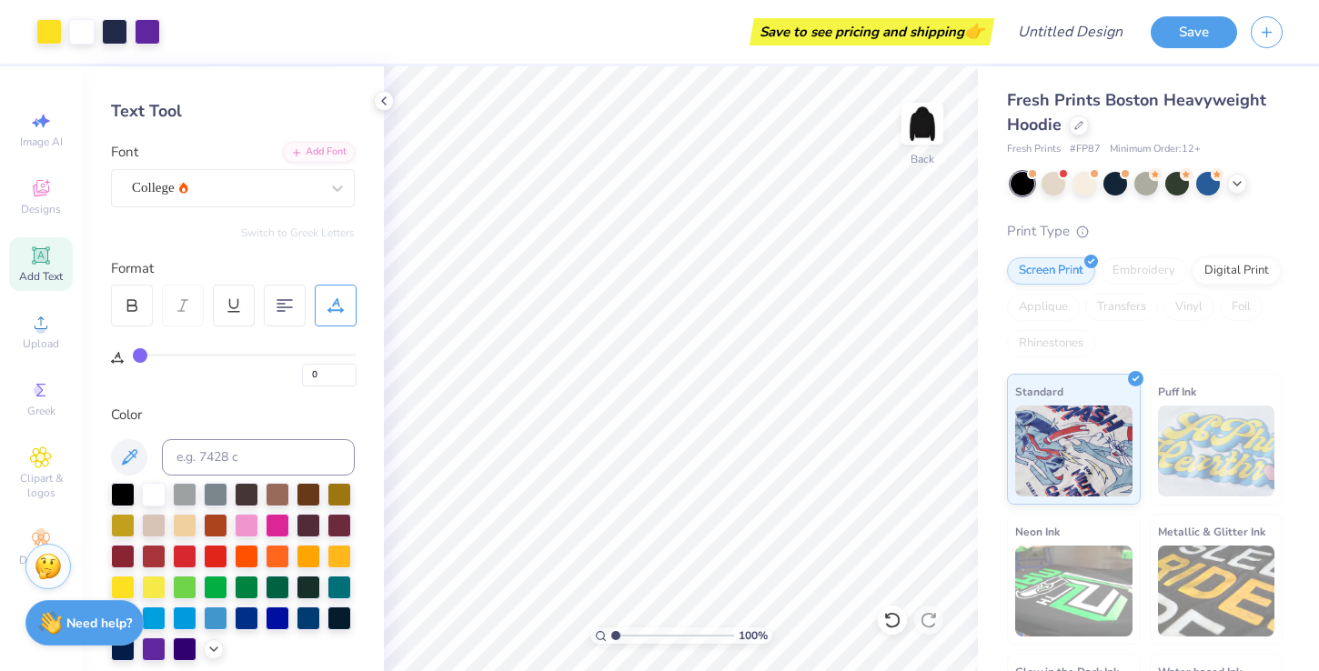
scroll to position [73, 0]
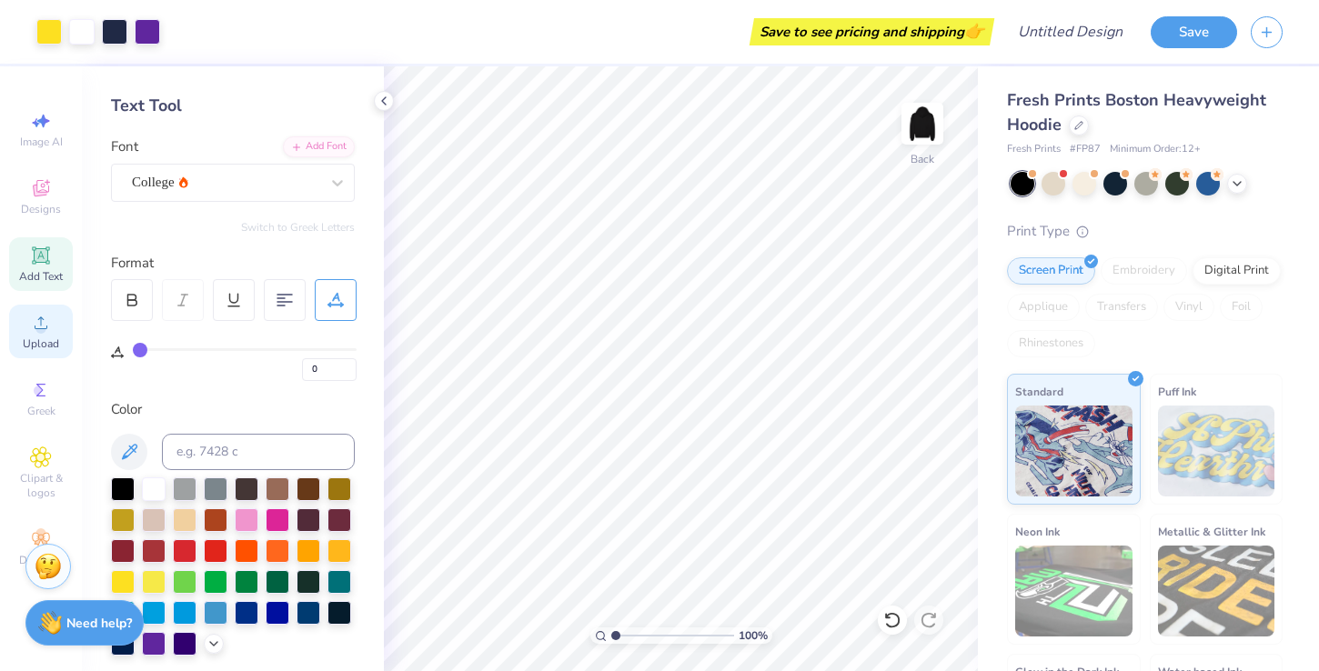
click at [34, 346] on span "Upload" at bounding box center [41, 344] width 36 height 15
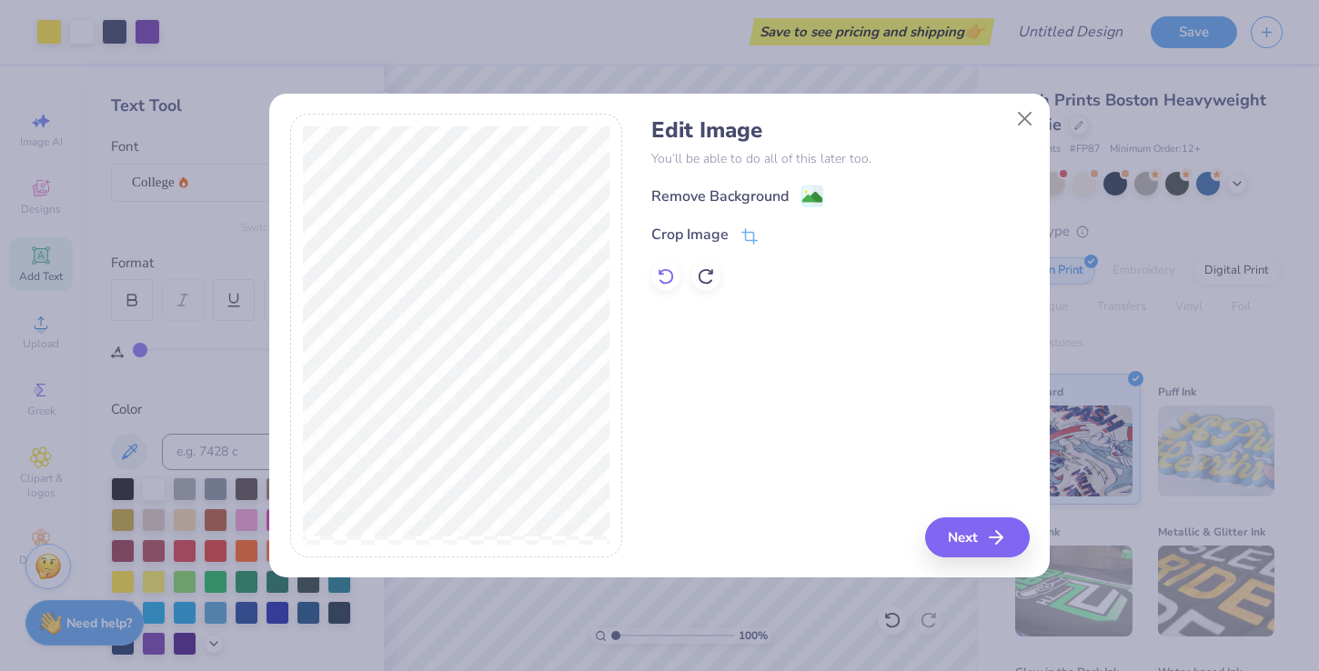
click at [669, 279] on icon at bounding box center [666, 276] width 18 height 18
click at [704, 279] on icon at bounding box center [706, 276] width 18 height 18
click at [750, 239] on icon at bounding box center [749, 238] width 16 height 16
click at [965, 546] on div "Edit Image You’ll be able to do all of this later too. Remove Background Crop I…" at bounding box center [839, 336] width 377 height 444
click at [784, 237] on icon at bounding box center [780, 234] width 11 height 11
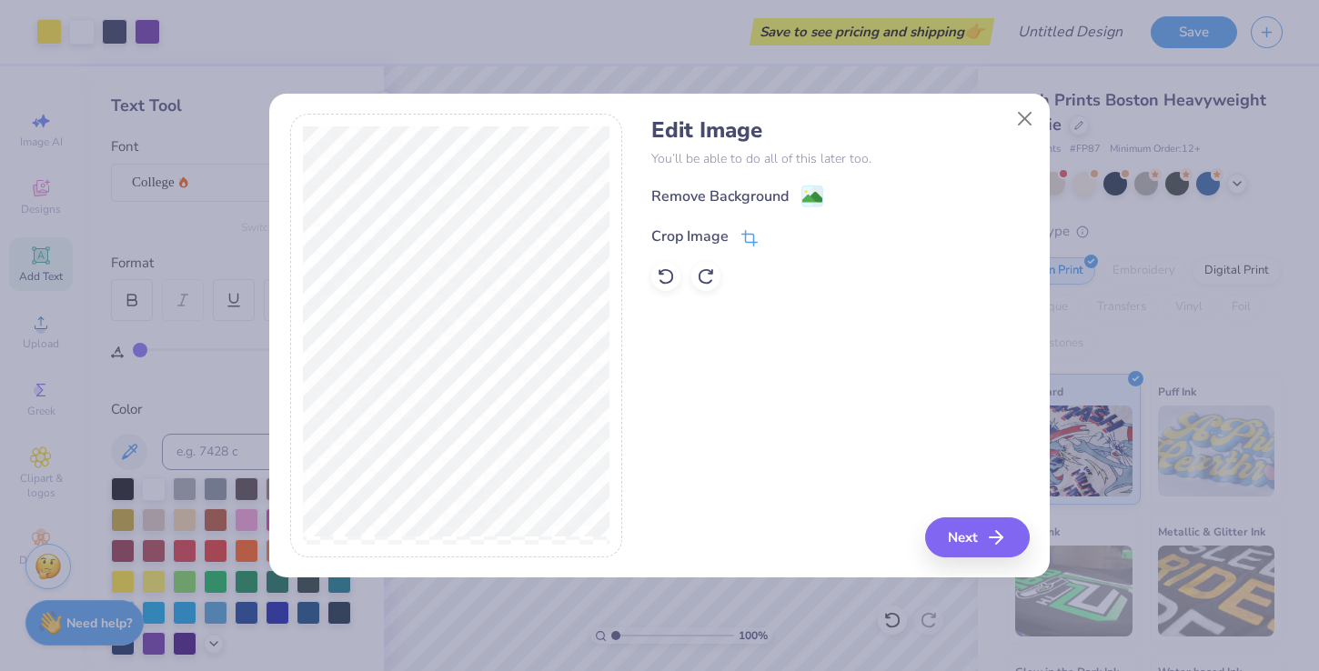
click at [752, 230] on icon at bounding box center [749, 238] width 16 height 16
click at [779, 229] on icon at bounding box center [780, 234] width 11 height 11
click at [741, 238] on icon at bounding box center [749, 238] width 16 height 16
click at [780, 242] on button at bounding box center [779, 235] width 19 height 19
click at [969, 549] on button "Next" at bounding box center [980, 538] width 105 height 40
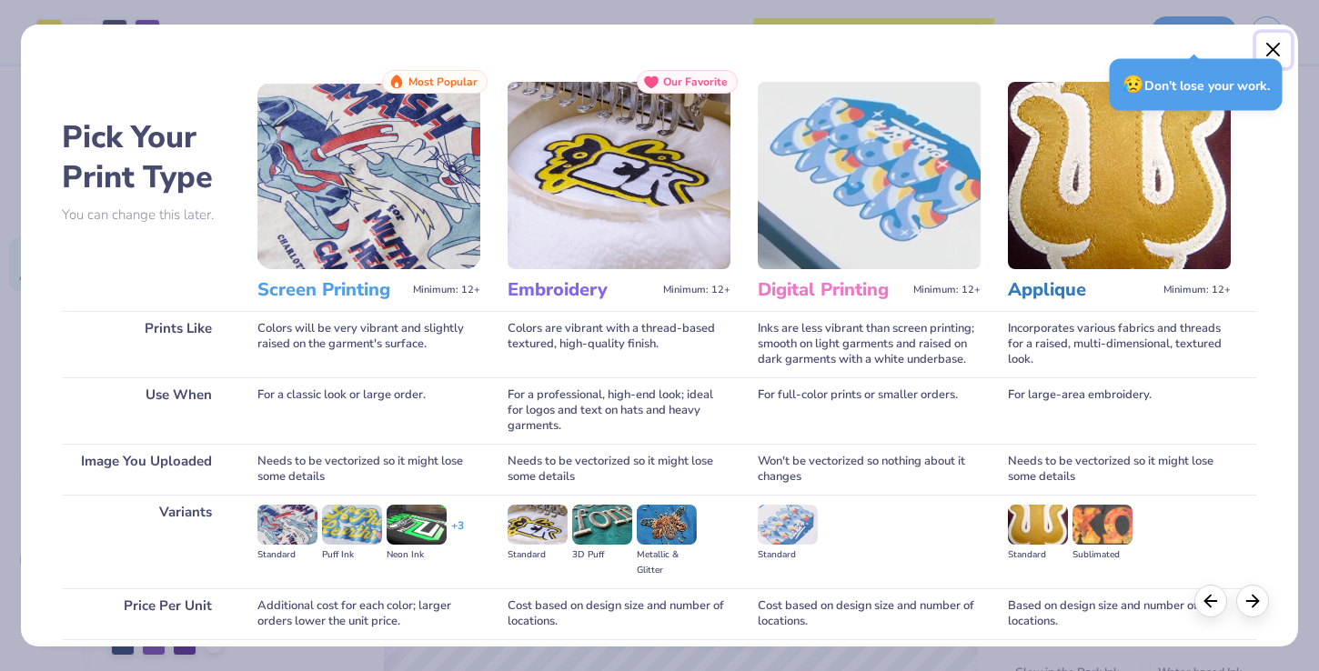
click at [1279, 52] on button "Close" at bounding box center [1273, 50] width 35 height 35
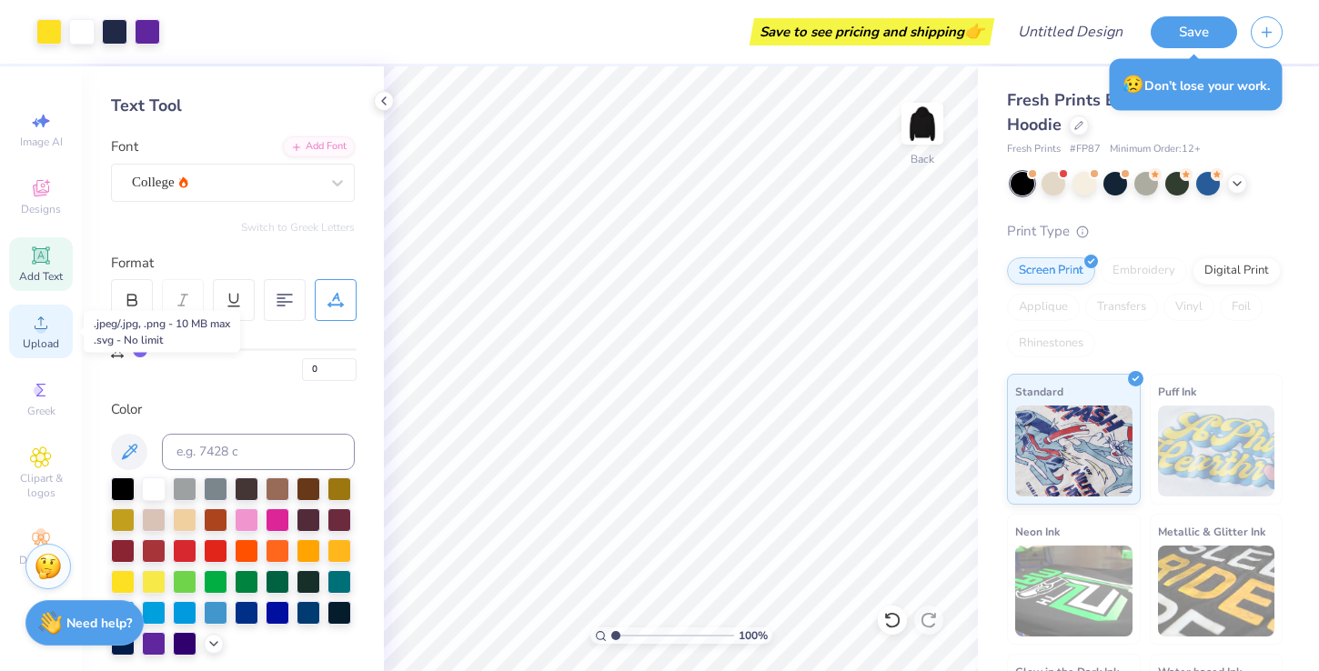
click at [31, 337] on span "Upload" at bounding box center [41, 344] width 36 height 15
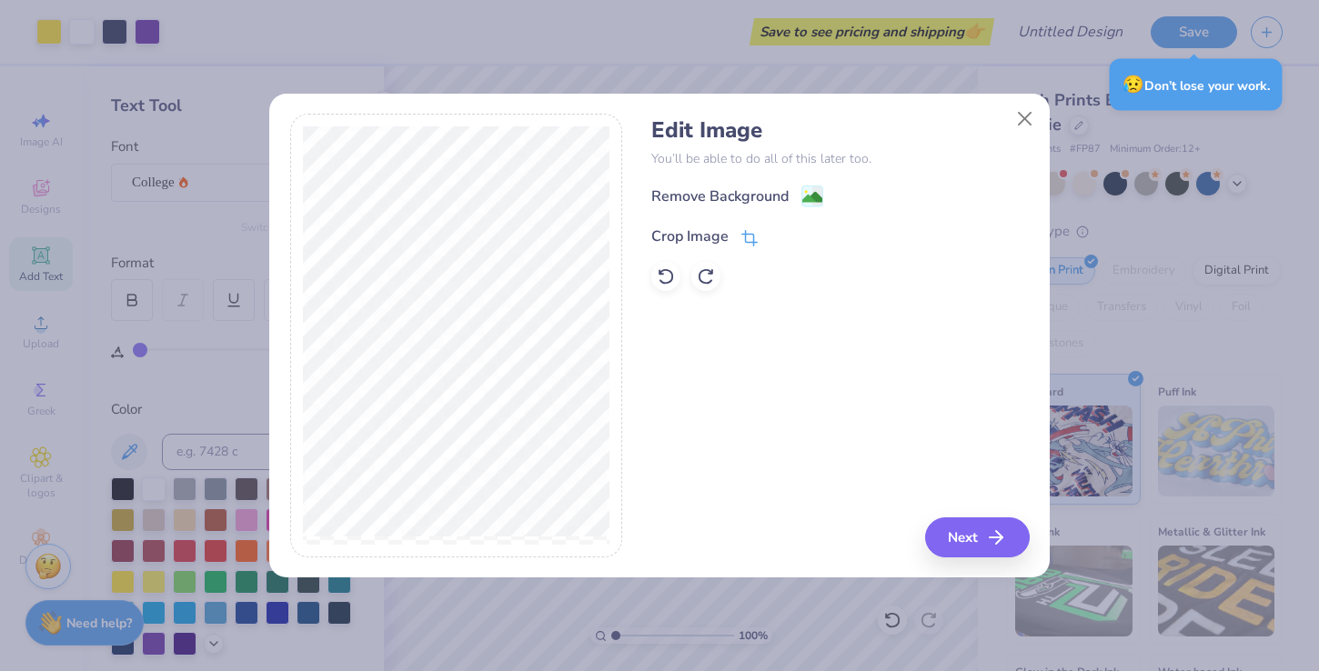
click at [741, 239] on icon at bounding box center [749, 238] width 16 height 16
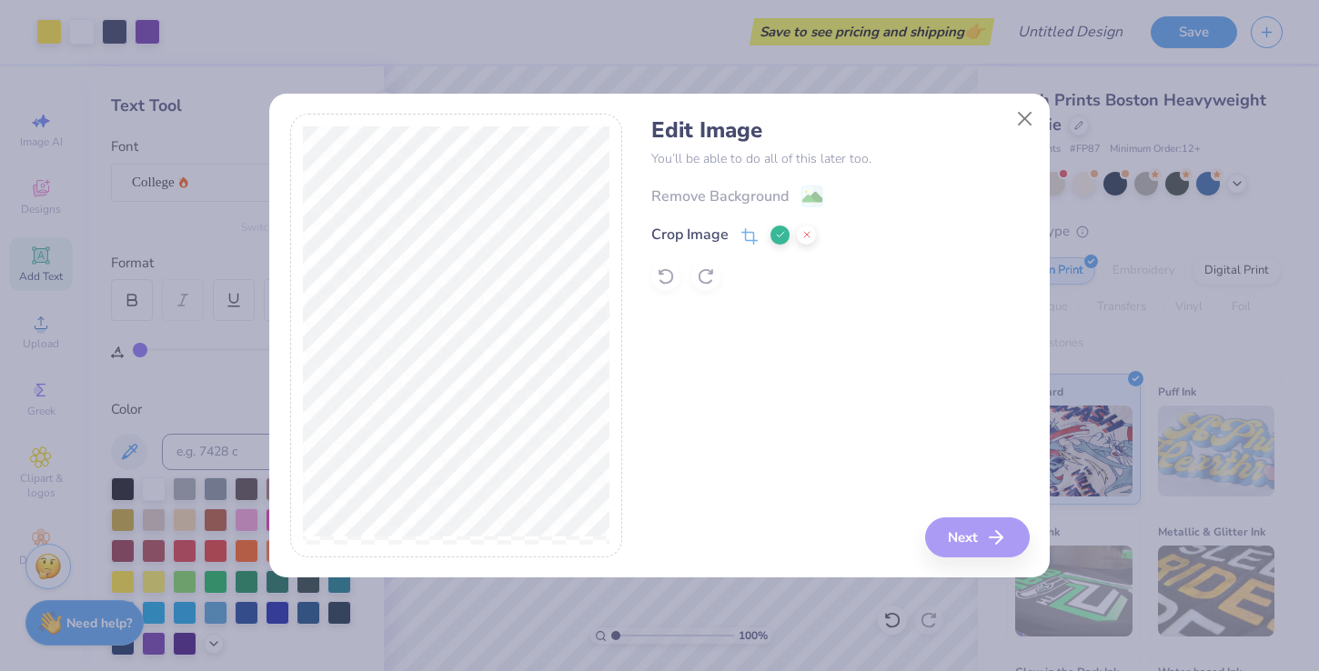
click at [778, 236] on polyline at bounding box center [780, 234] width 7 height 5
click at [807, 188] on rect at bounding box center [812, 197] width 21 height 21
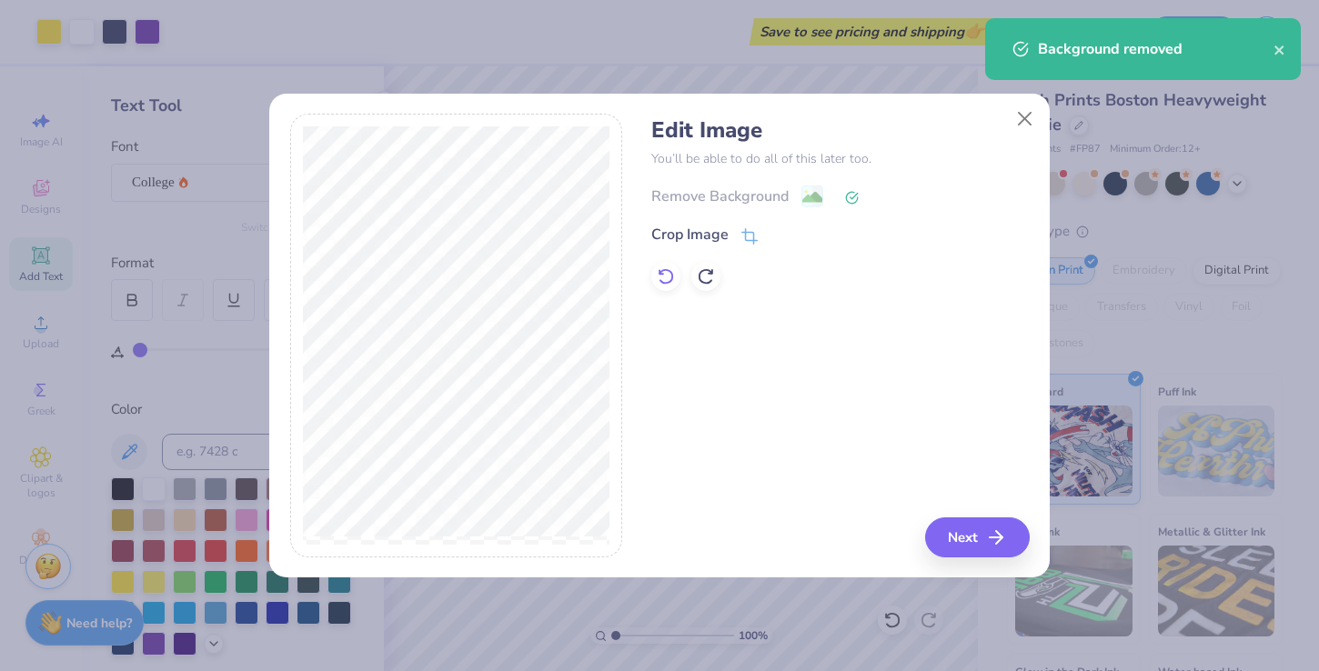
click at [668, 276] on icon at bounding box center [666, 276] width 18 height 18
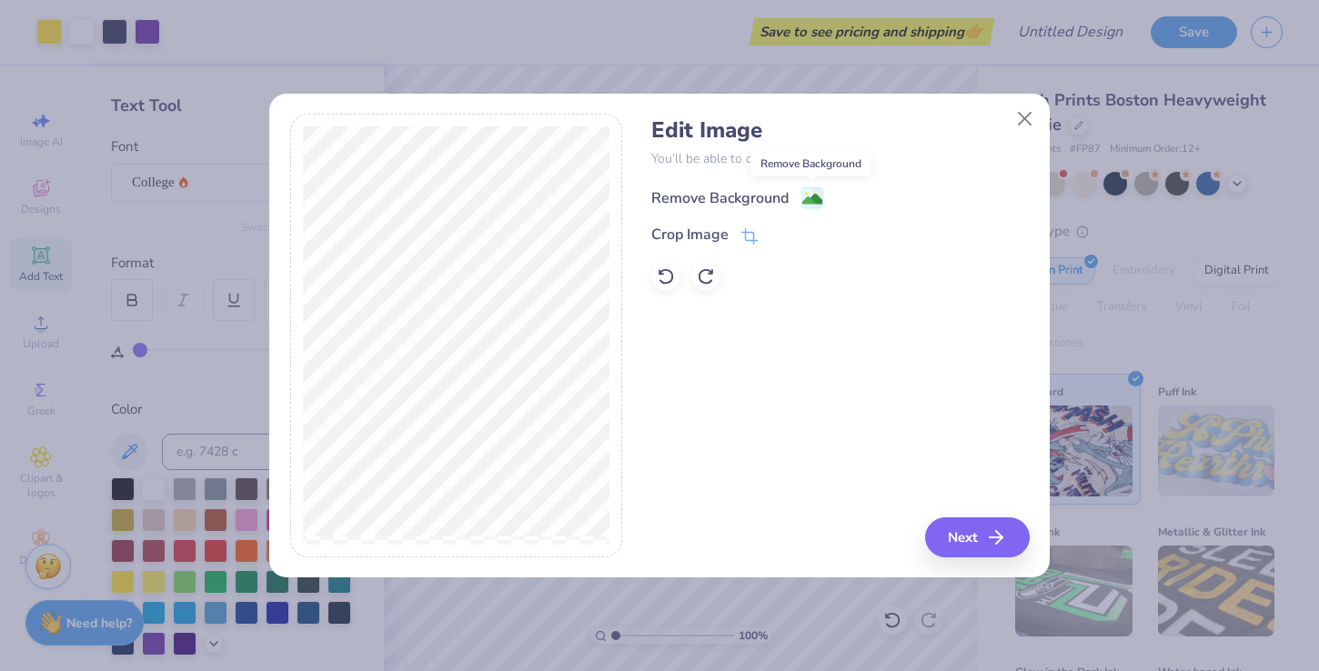
click at [815, 196] on image at bounding box center [812, 199] width 20 height 20
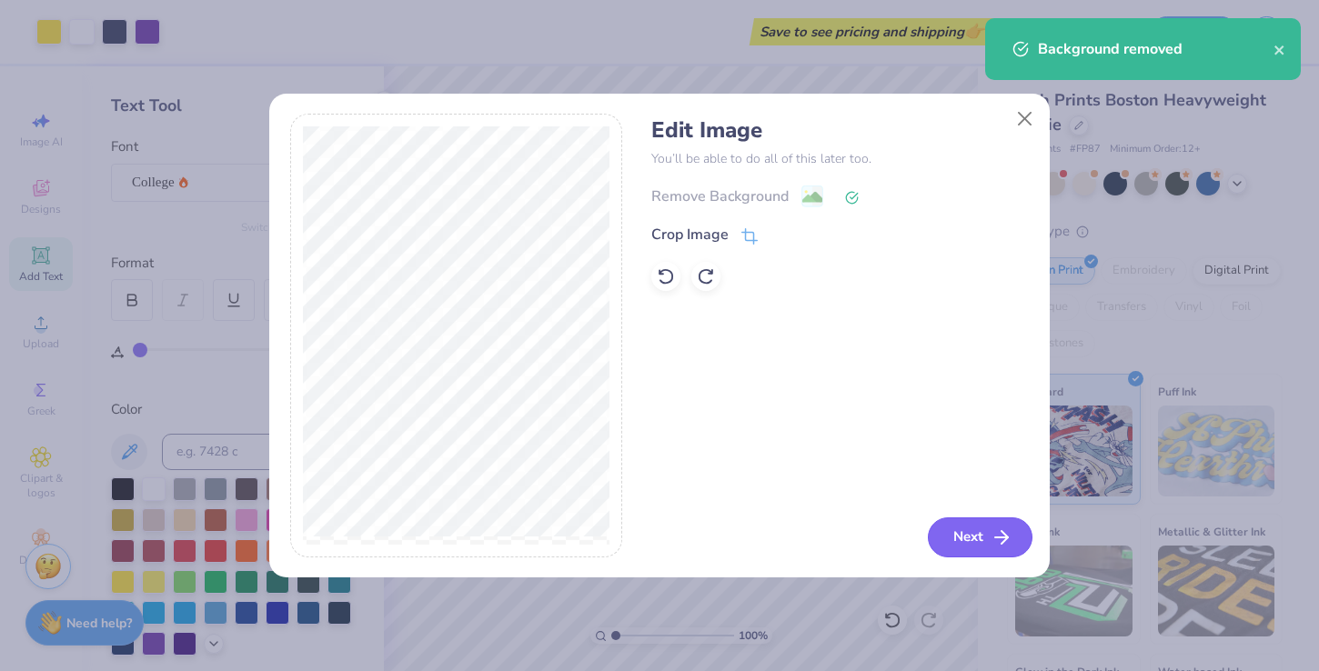
click at [966, 532] on button "Next" at bounding box center [980, 538] width 105 height 40
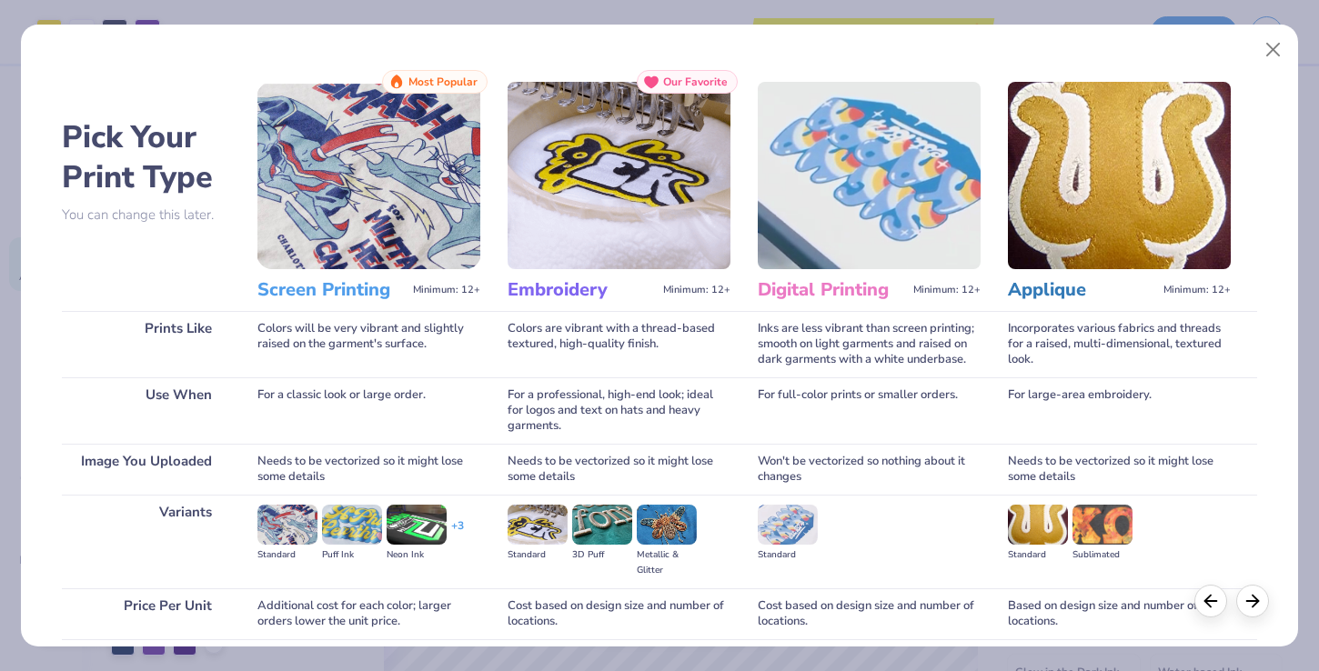
click at [347, 287] on h3 "Screen Printing" at bounding box center [331, 290] width 148 height 24
click at [359, 216] on img at bounding box center [368, 175] width 223 height 187
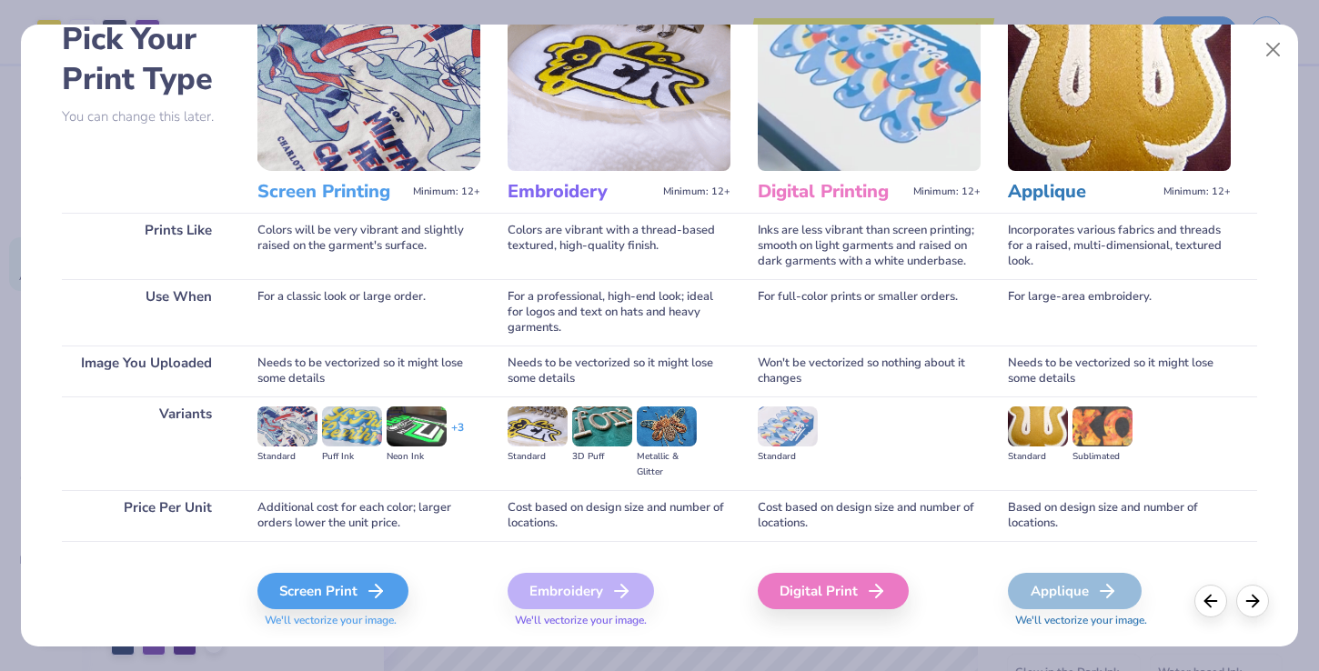
scroll to position [145, 0]
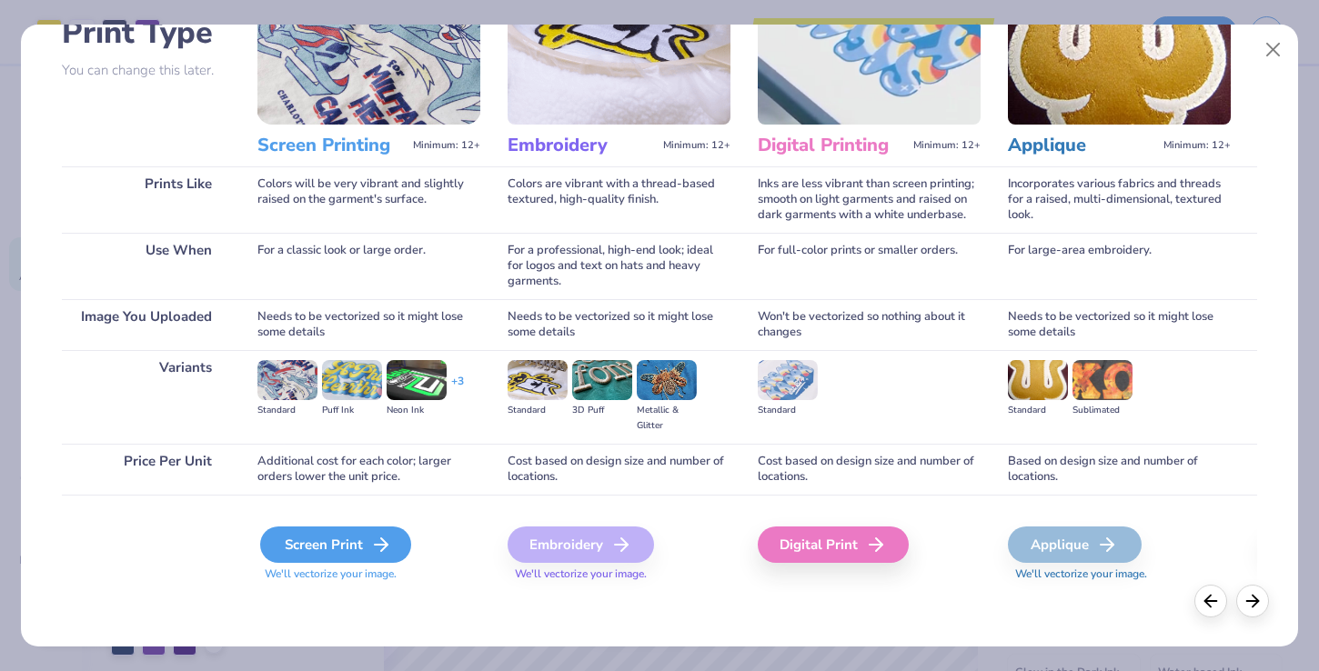
click at [310, 548] on div "Screen Print" at bounding box center [335, 545] width 151 height 36
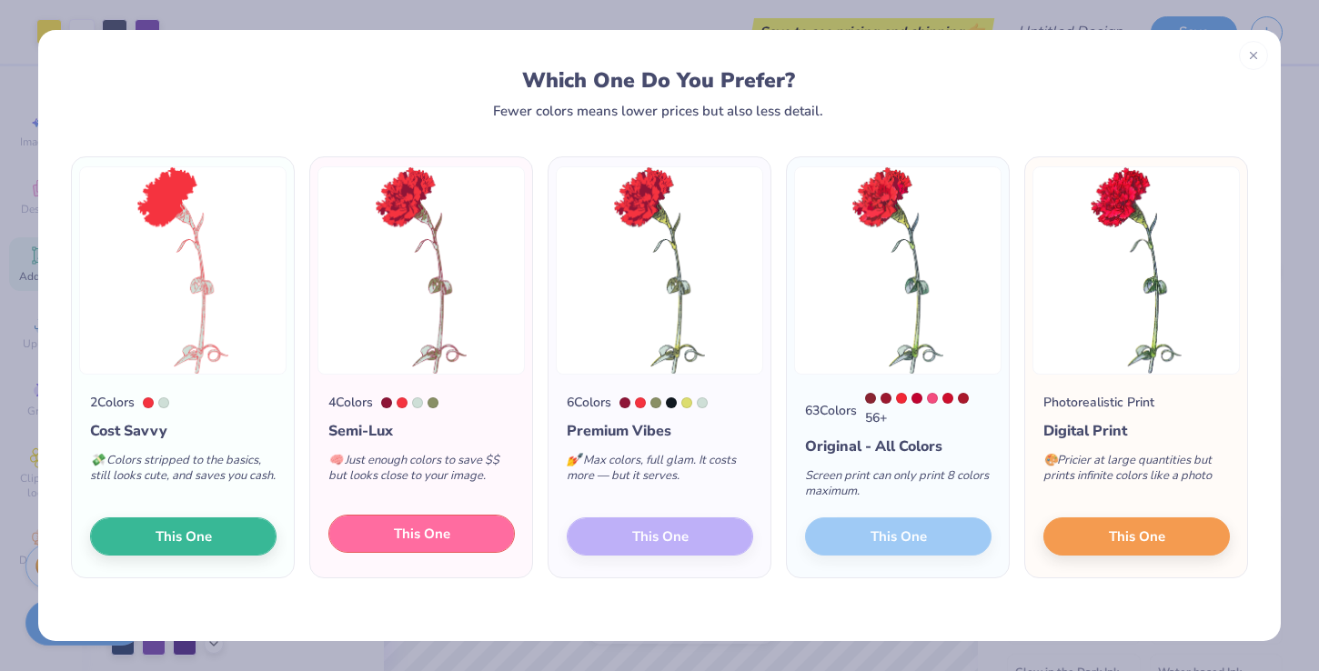
click at [466, 548] on button "This One" at bounding box center [421, 534] width 186 height 38
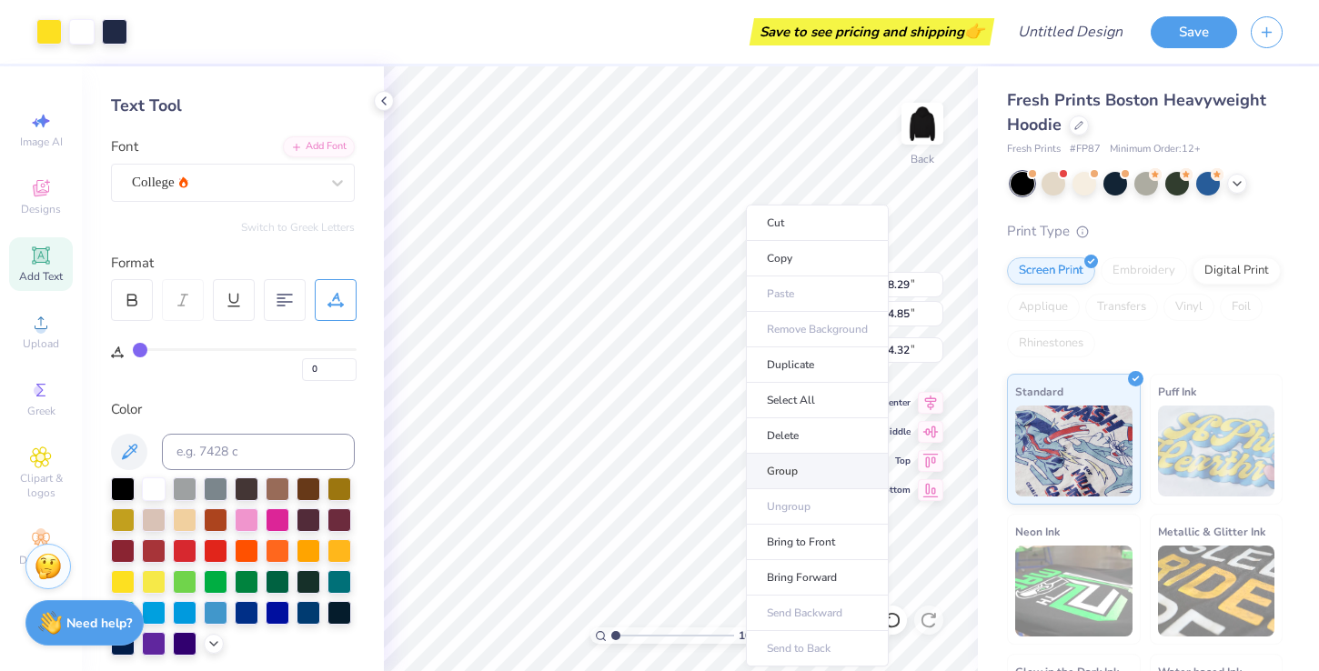
click at [825, 476] on li "Group" at bounding box center [817, 471] width 143 height 35
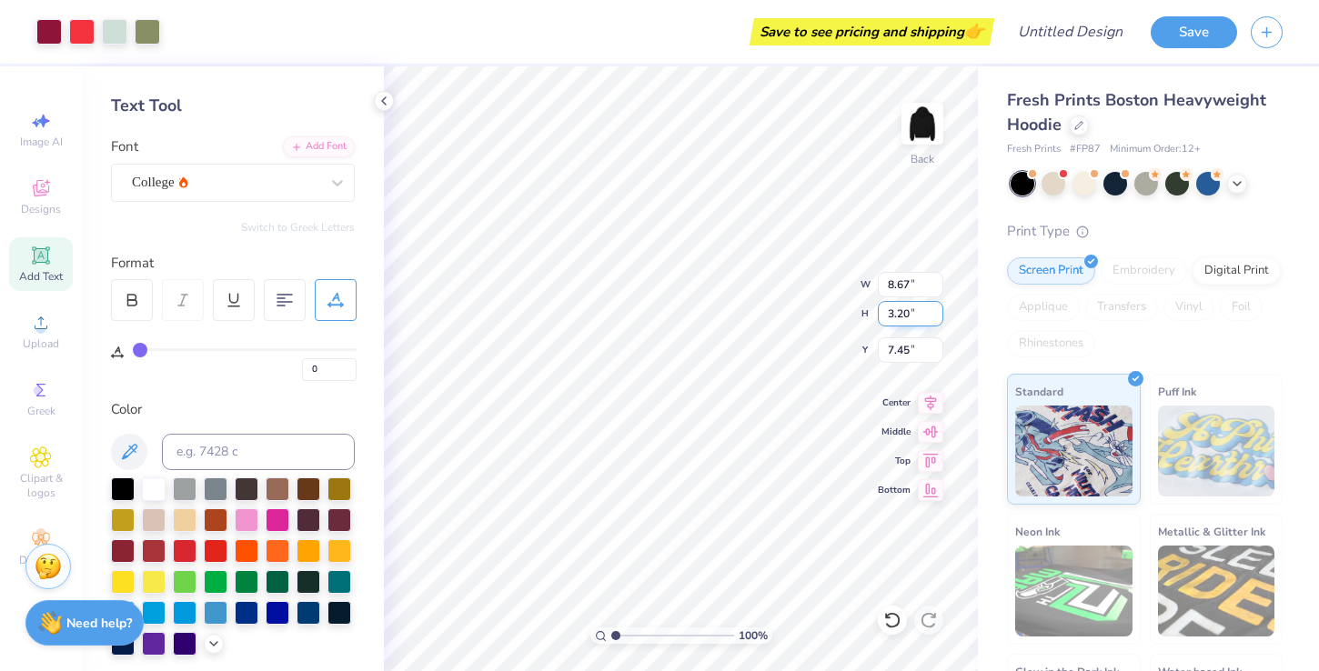
click at [827, 297] on div "100 % Back W 8.67 8.67 " H 3.20 3.20 " Y 7.45 7.45 " Center Middle Top Bottom" at bounding box center [681, 368] width 594 height 605
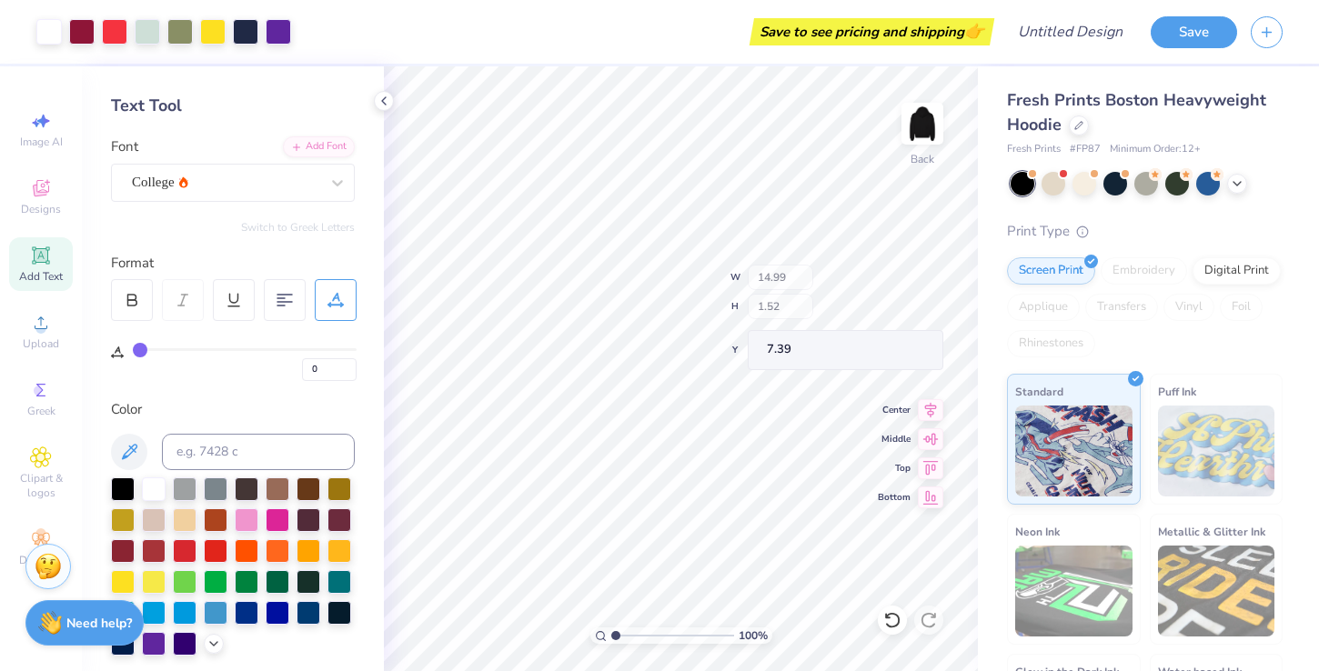
click at [835, 270] on div "100 % Back W 14.99 H 1.52 Y 7.39 Center Middle Top Bottom" at bounding box center [681, 368] width 594 height 605
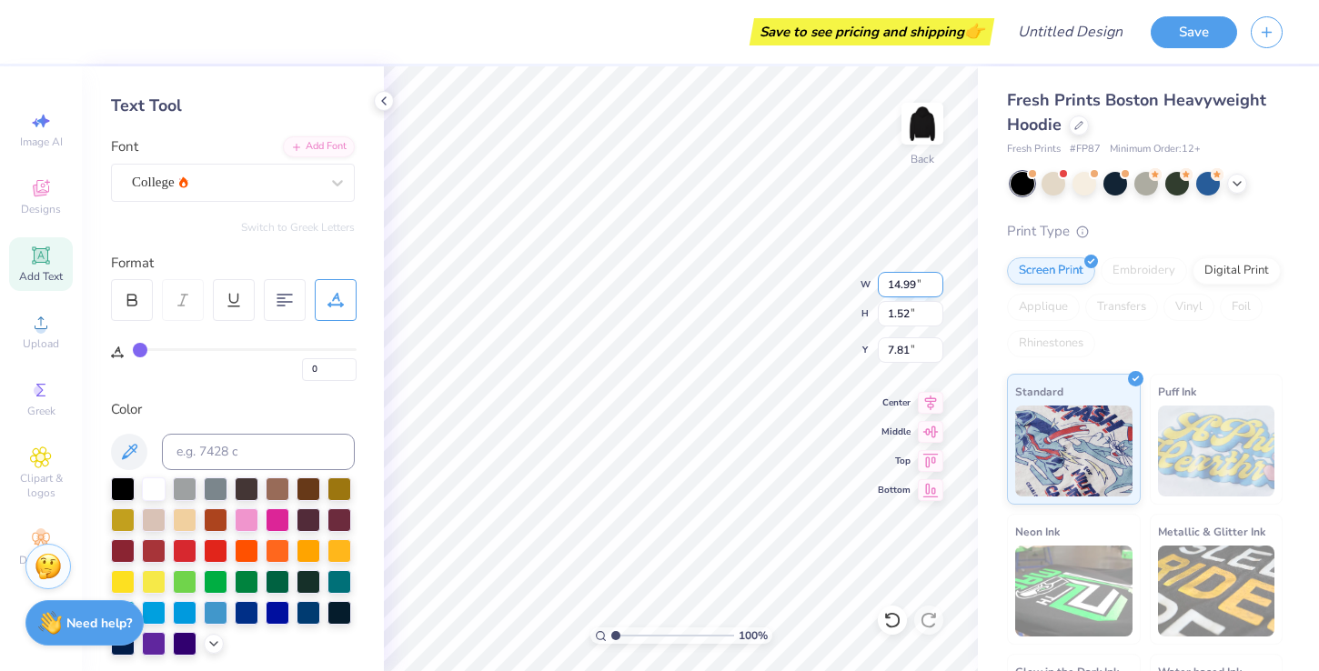
click at [815, 272] on div "100 % Back W 14.99 14.99 " H 1.52 1.52 " Y 7.81 7.81 " Center Middle Top Bottom" at bounding box center [681, 368] width 594 height 605
click at [818, 287] on div "100 % Back W 12.93 12.93 " H 4.85 4.85 " Y 3.29 3.29 " Center Middle Top Bottom" at bounding box center [681, 368] width 594 height 605
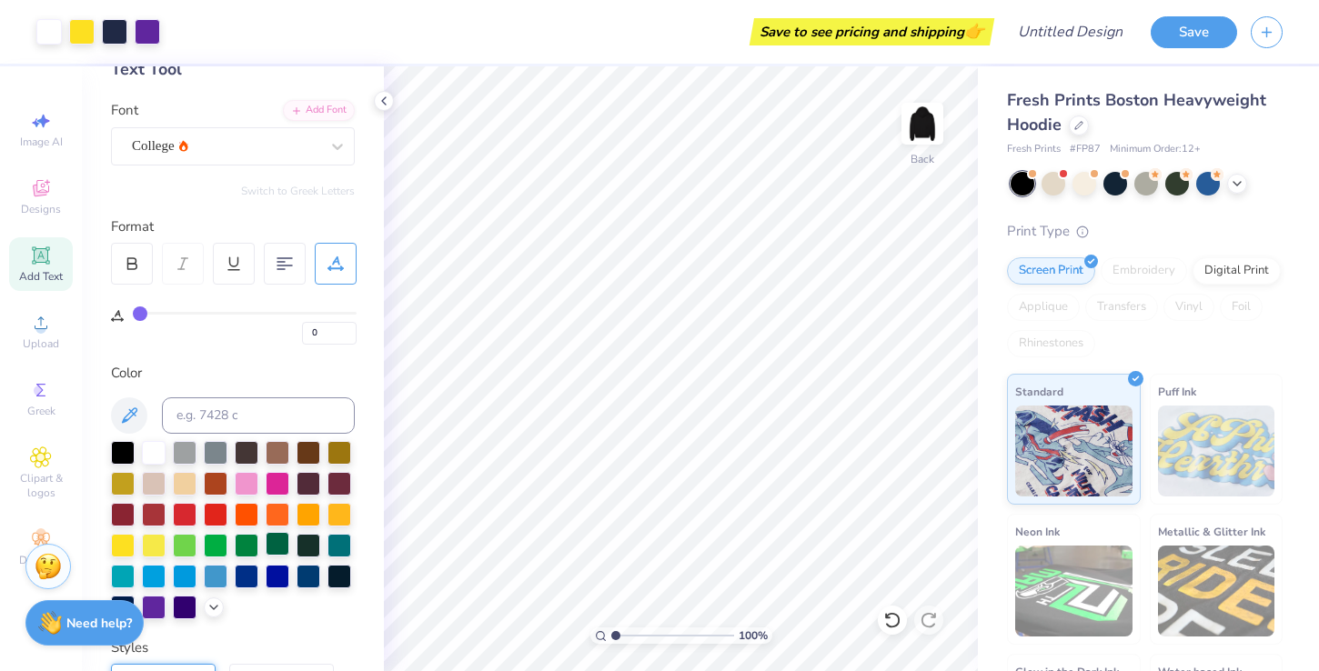
scroll to position [0, 0]
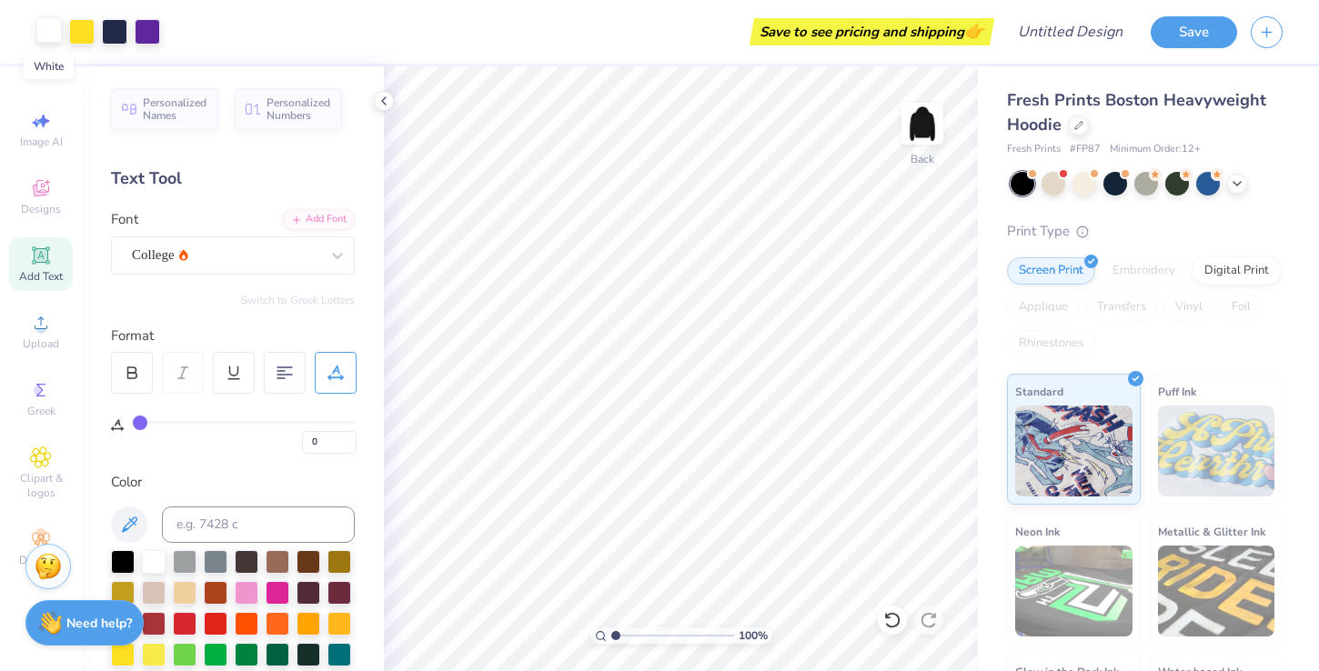
click at [41, 30] on div at bounding box center [48, 29] width 25 height 25
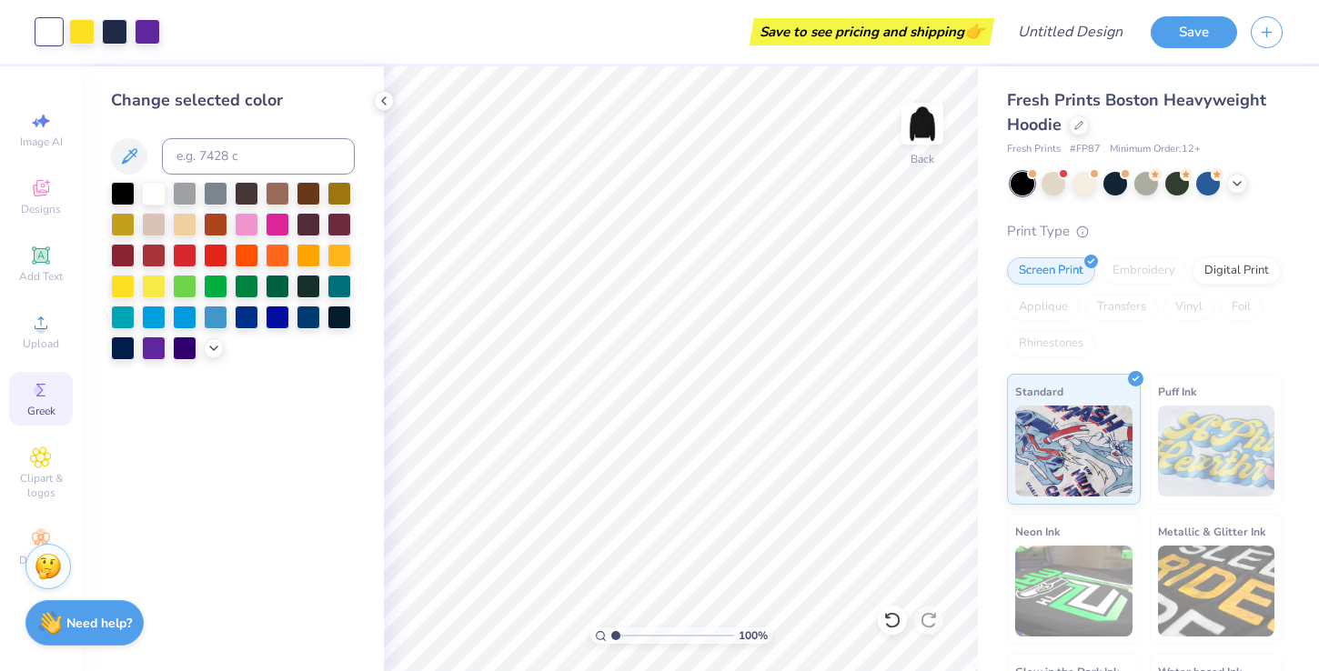
click at [40, 397] on icon at bounding box center [41, 390] width 22 height 22
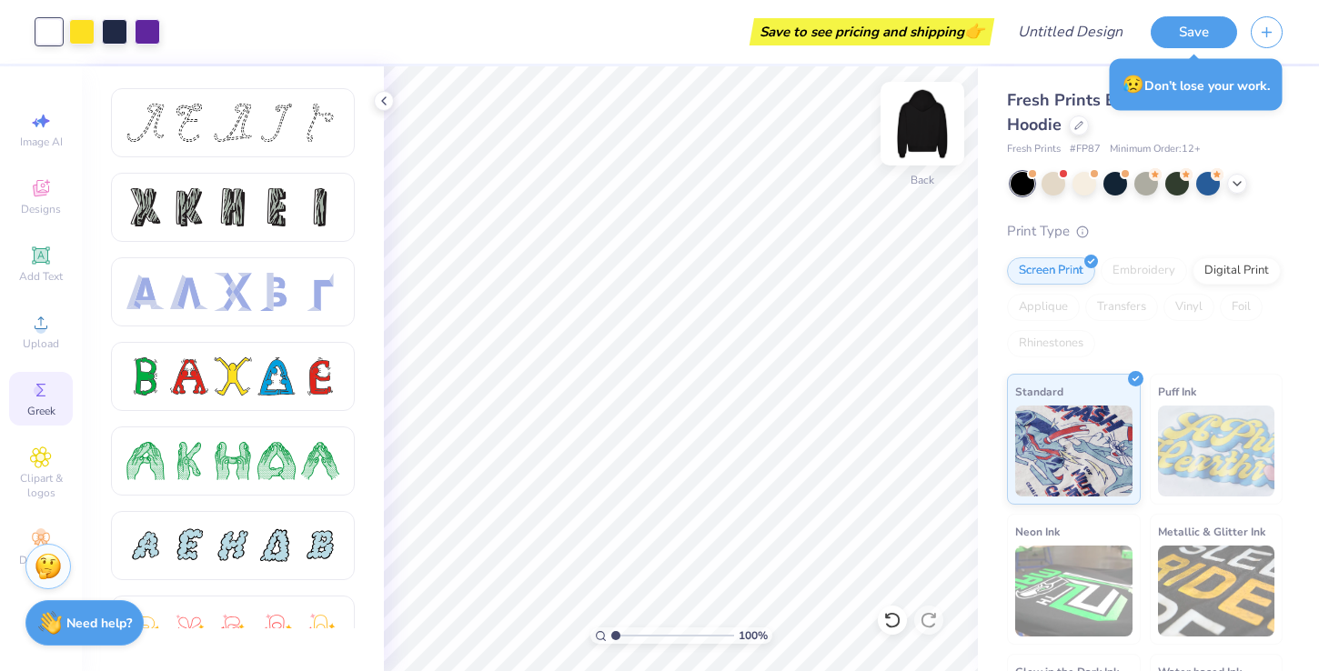
click at [927, 118] on img at bounding box center [922, 123] width 73 height 73
click at [927, 118] on img at bounding box center [922, 124] width 36 height 36
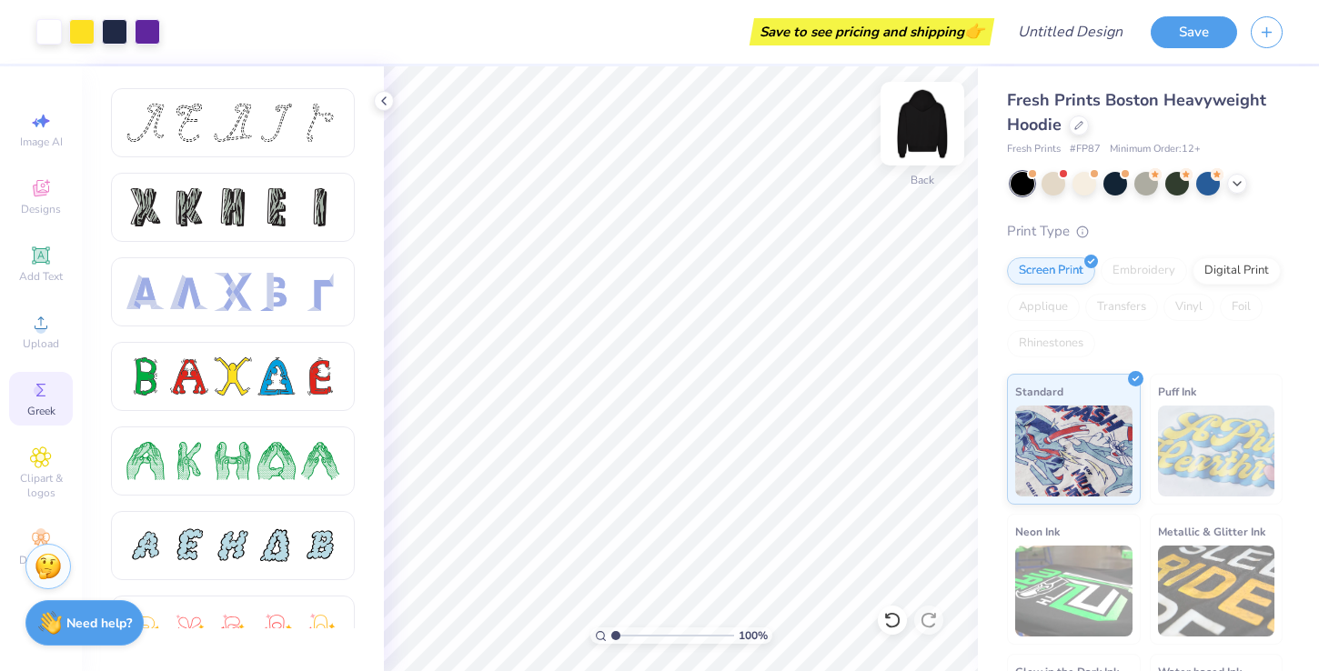
click at [926, 115] on img at bounding box center [922, 123] width 73 height 73
click at [919, 134] on img at bounding box center [922, 123] width 73 height 73
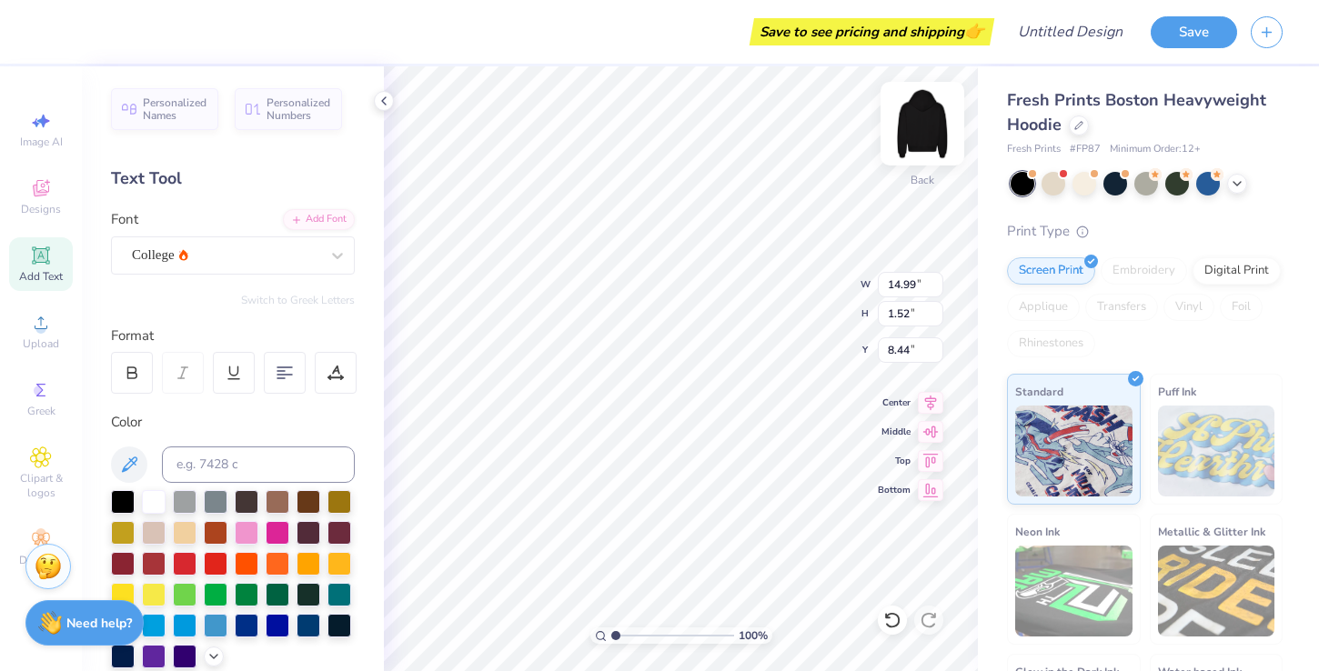
scroll to position [1, 0]
click at [917, 121] on img at bounding box center [922, 123] width 73 height 73
click at [915, 128] on img at bounding box center [922, 123] width 73 height 73
click at [939, 116] on img at bounding box center [922, 123] width 73 height 73
click at [939, 116] on img at bounding box center [922, 124] width 36 height 36
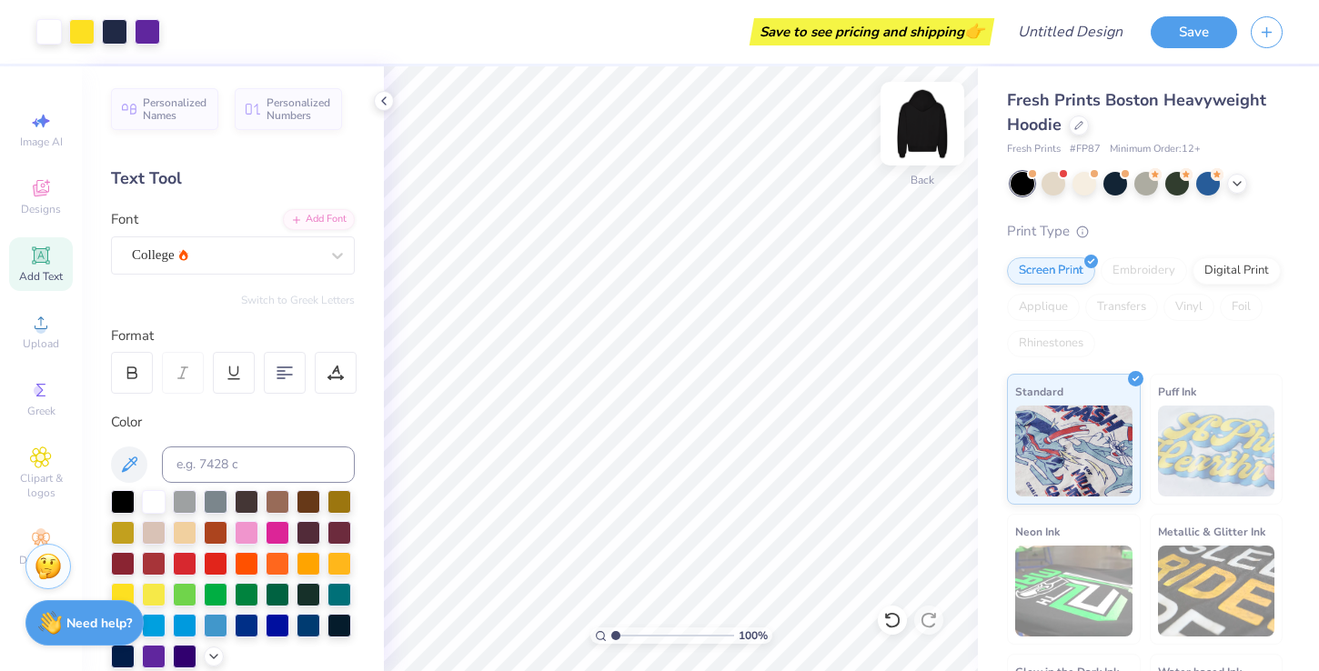
click at [932, 116] on img at bounding box center [922, 123] width 73 height 73
click at [930, 122] on img at bounding box center [922, 123] width 73 height 73
click at [911, 121] on img at bounding box center [922, 123] width 73 height 73
click at [921, 109] on img at bounding box center [922, 123] width 73 height 73
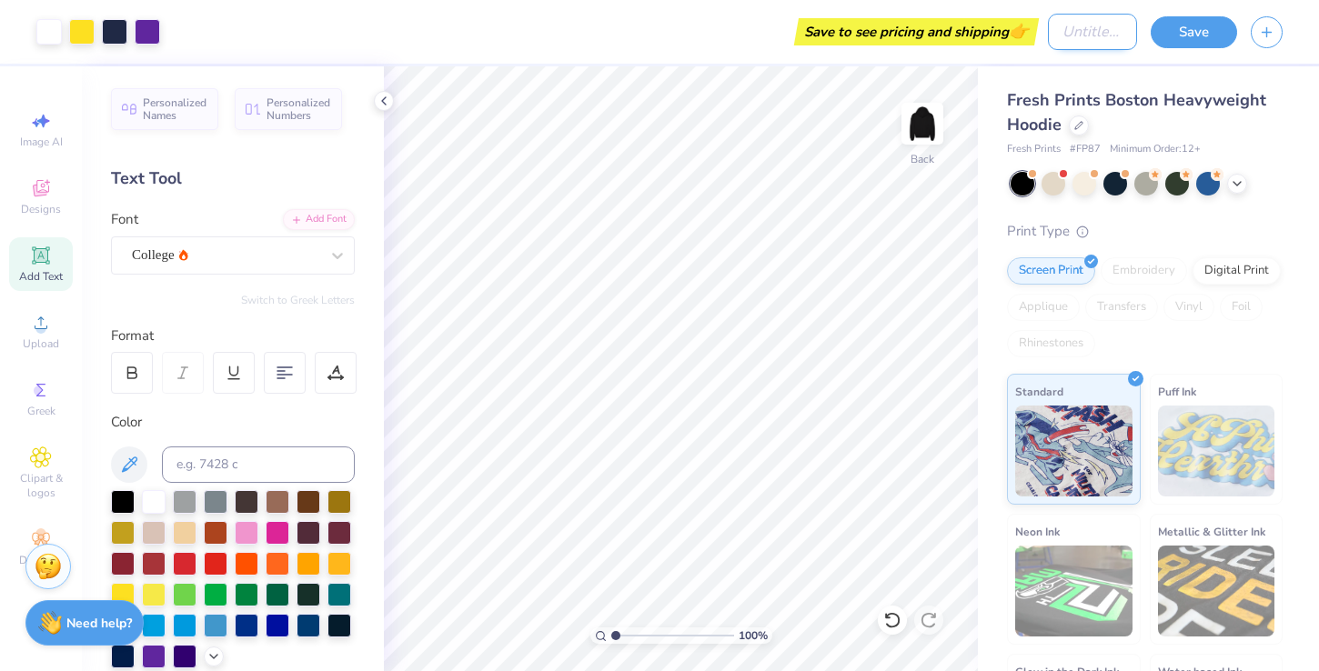
click at [1088, 43] on input "Design Title" at bounding box center [1092, 32] width 89 height 36
click at [1211, 39] on button "Save" at bounding box center [1194, 30] width 86 height 32
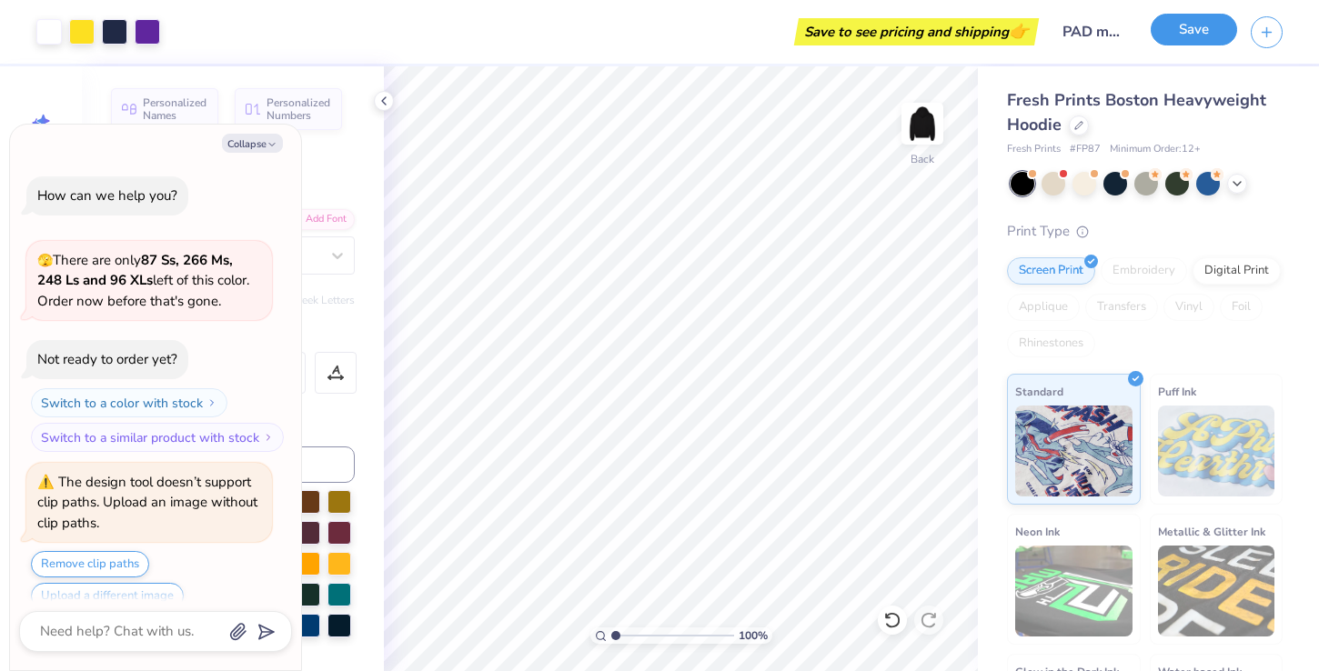
scroll to position [179, 0]
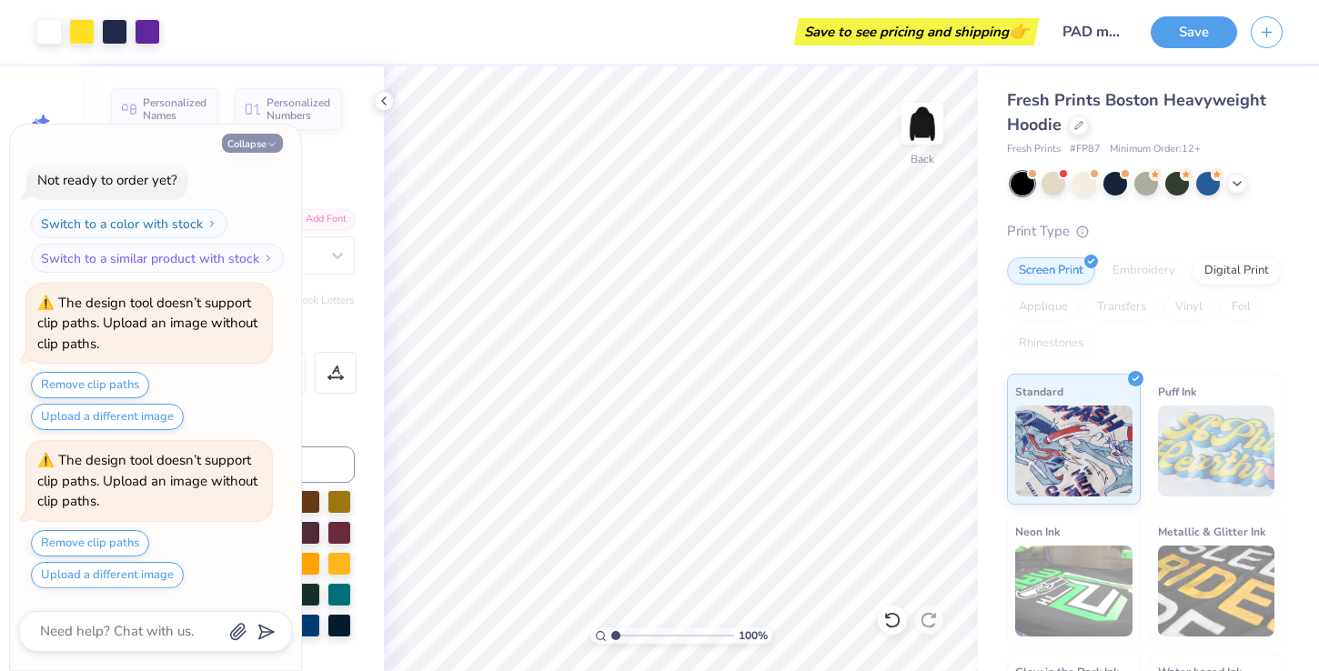
click at [267, 142] on icon "button" at bounding box center [272, 144] width 11 height 11
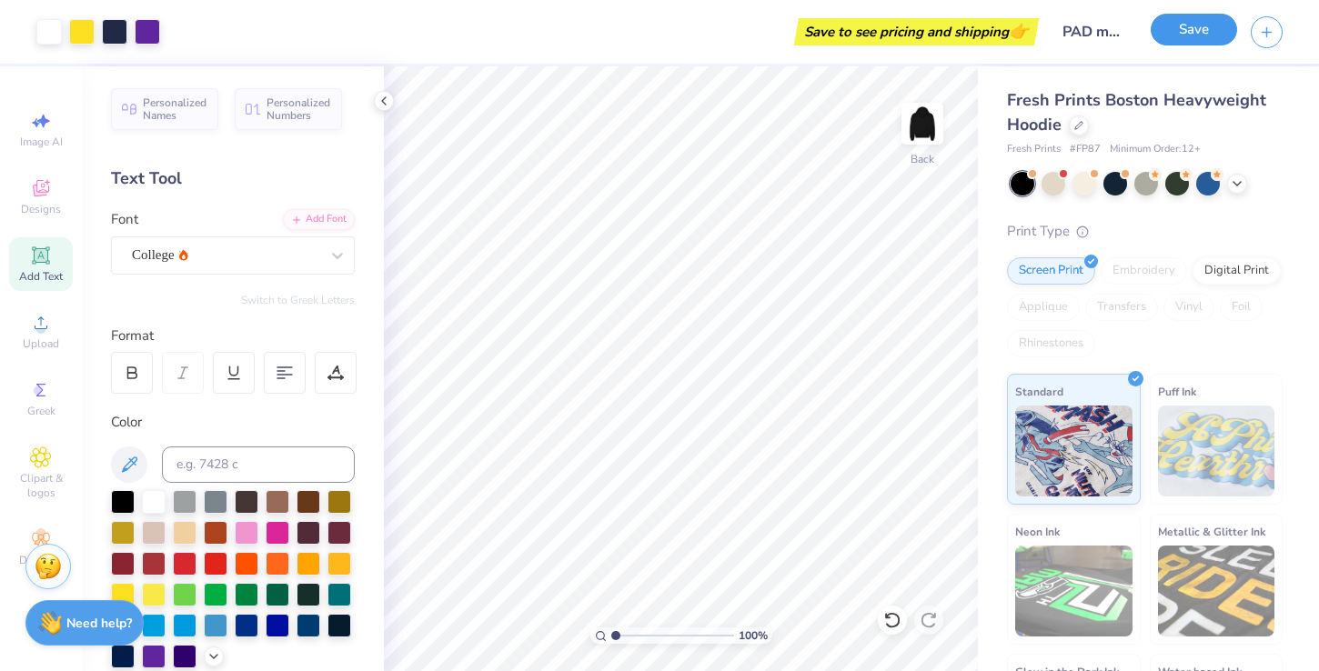
click at [1192, 42] on button "Save" at bounding box center [1194, 30] width 86 height 32
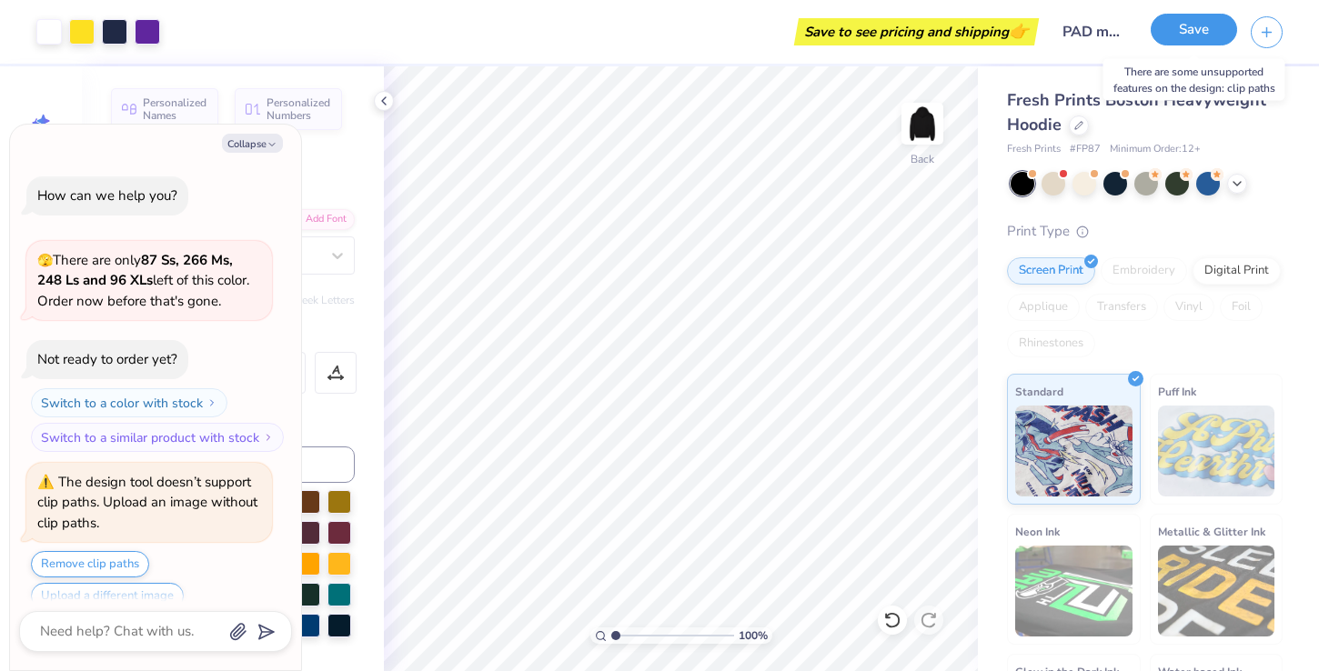
scroll to position [337, 0]
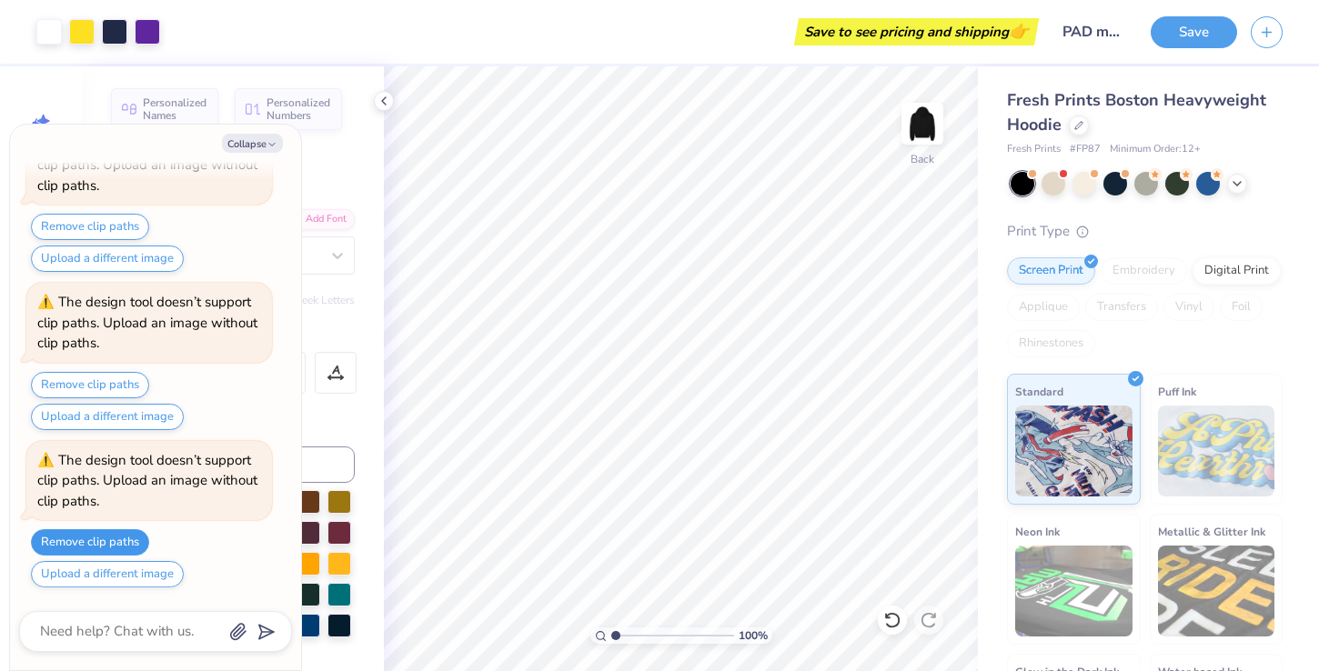
click at [106, 548] on button "Remove clip paths" at bounding box center [90, 542] width 118 height 26
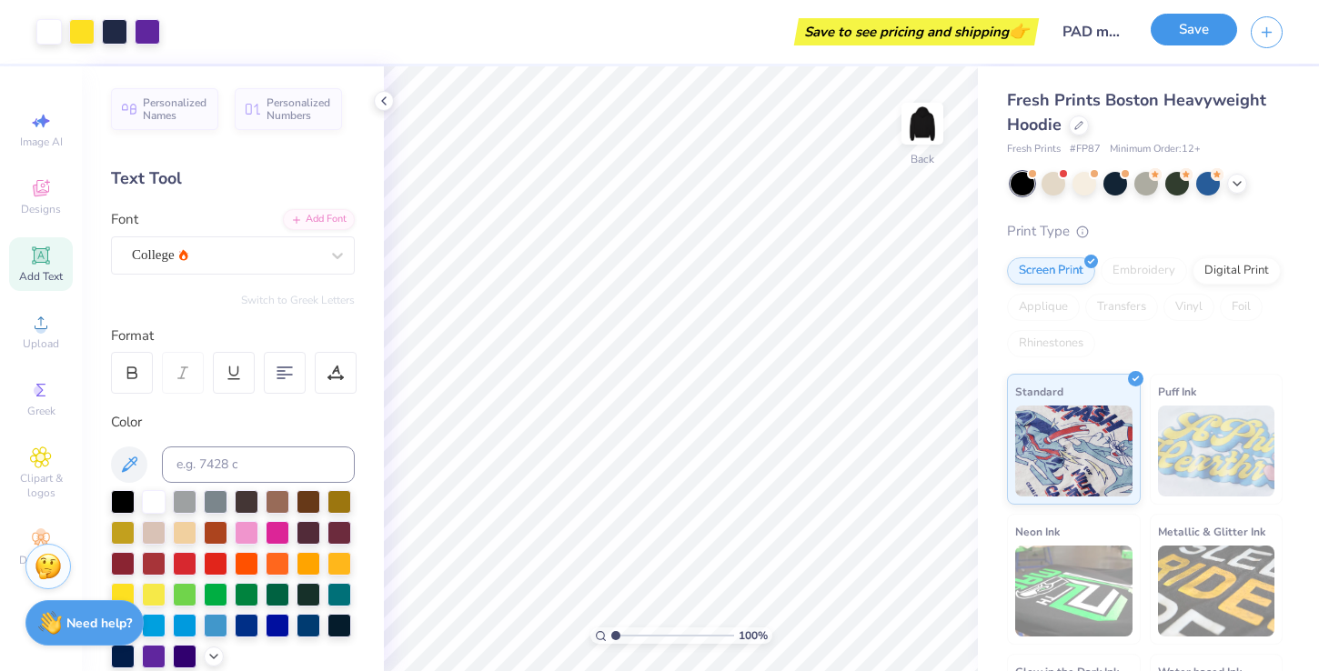
click at [1211, 25] on button "Save" at bounding box center [1194, 30] width 86 height 32
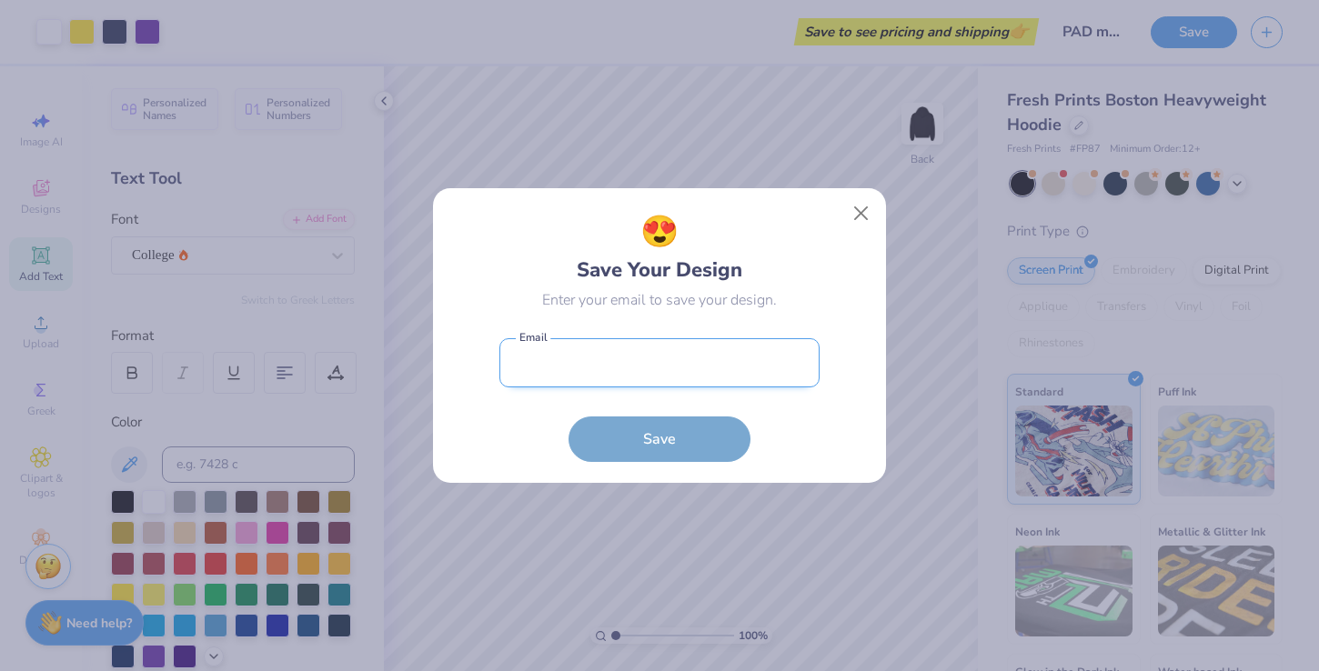
click at [646, 377] on input "email" at bounding box center [659, 363] width 320 height 50
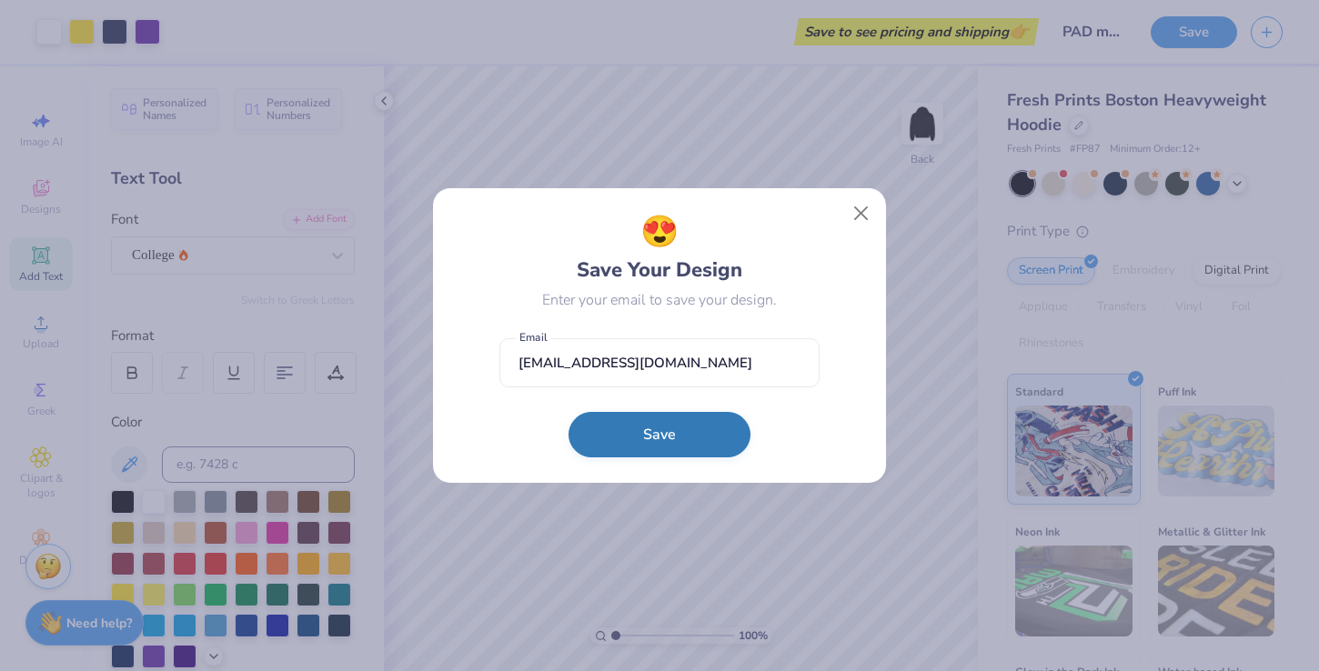
click at [647, 428] on button "Save" at bounding box center [660, 434] width 182 height 45
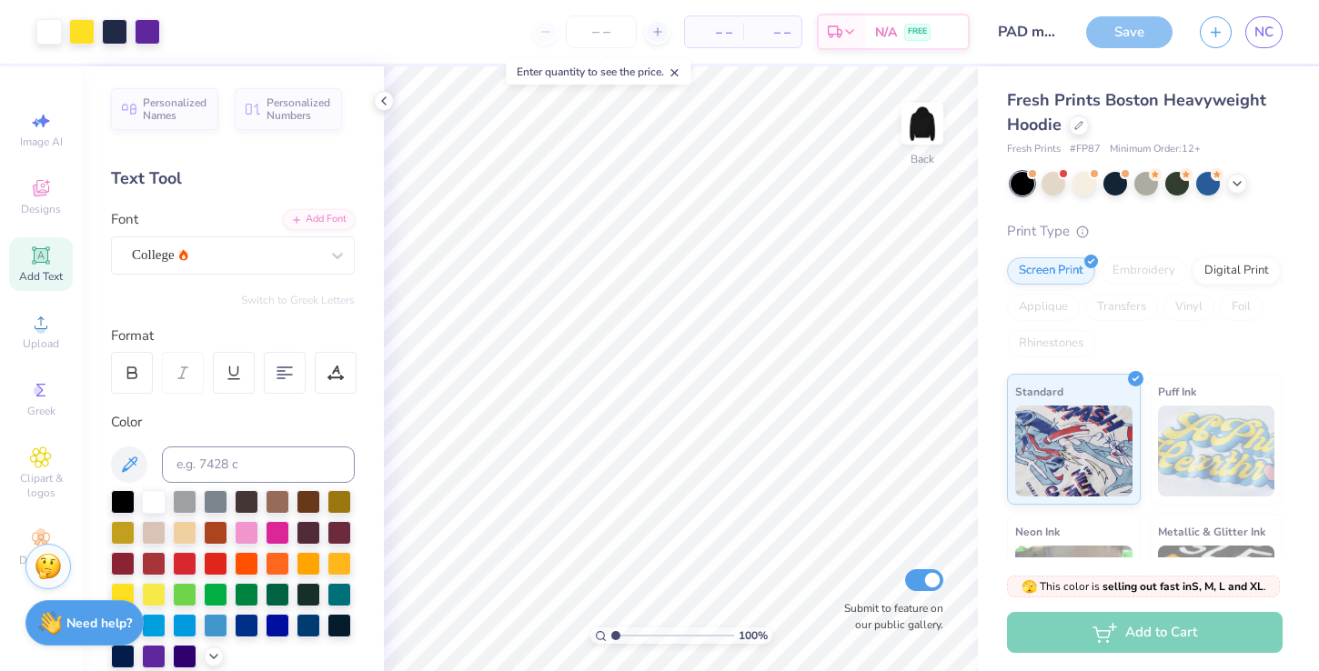
click at [1132, 40] on div "Save" at bounding box center [1129, 32] width 86 height 32
click at [679, 68] on icon at bounding box center [675, 72] width 13 height 13
click at [1137, 40] on div "Save" at bounding box center [1129, 32] width 86 height 32
click at [1258, 36] on span "NC" at bounding box center [1263, 32] width 19 height 21
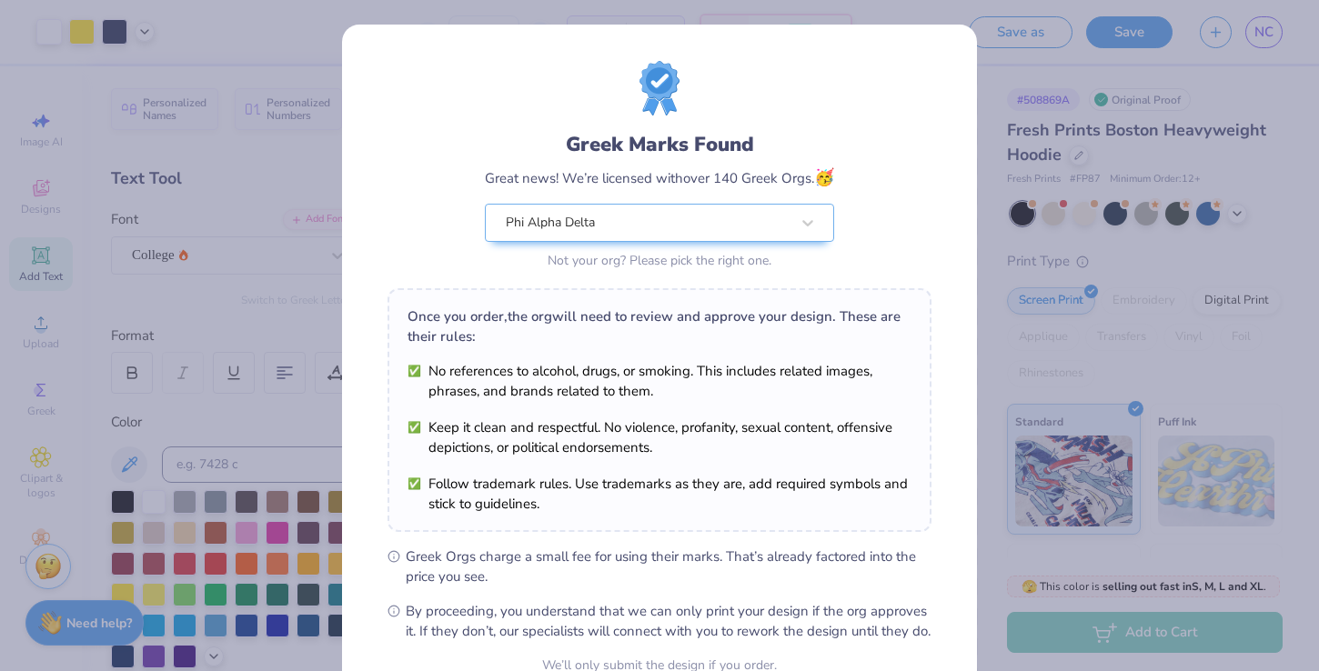
click at [1125, 57] on div "Greek Marks Found Great news! We’re licensed with over 140 Greek Orgs. 🥳 Phi Al…" at bounding box center [659, 335] width 1319 height 671
click at [1062, 57] on div "Greek Marks Found Great news! We’re licensed with over 140 Greek Orgs. 🥳 Phi Al…" at bounding box center [659, 335] width 1319 height 671
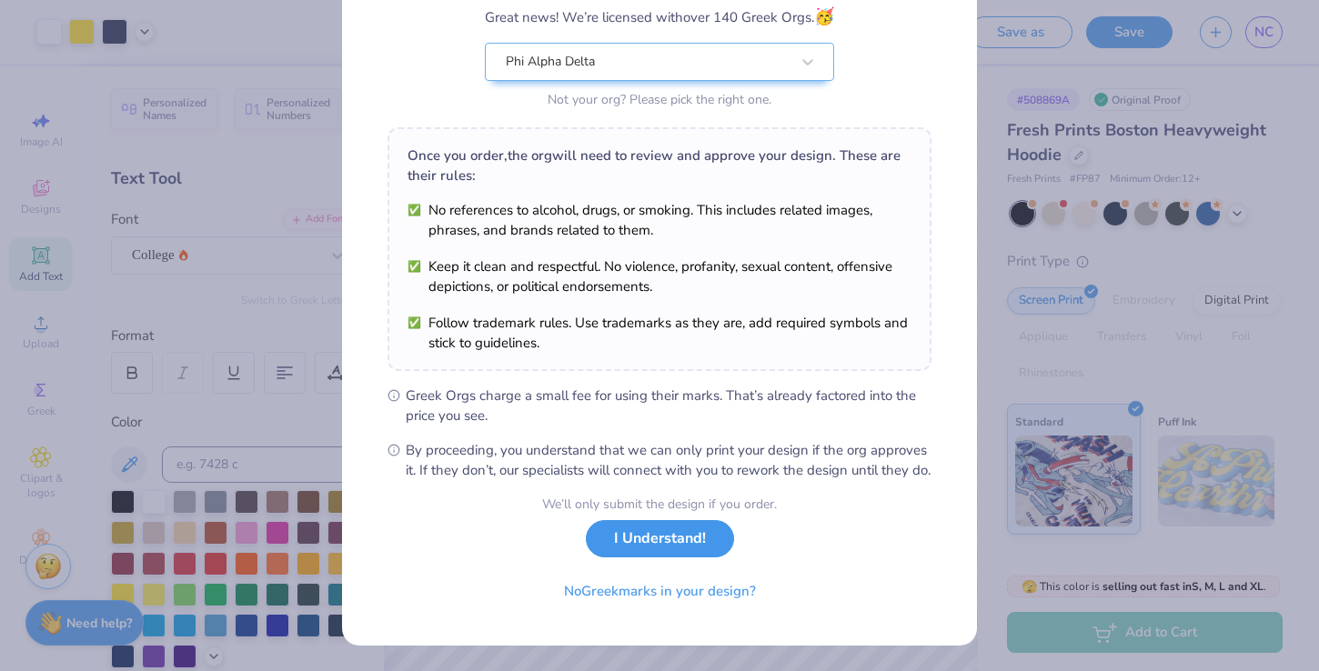
click at [644, 554] on button "I Understand!" at bounding box center [660, 538] width 148 height 37
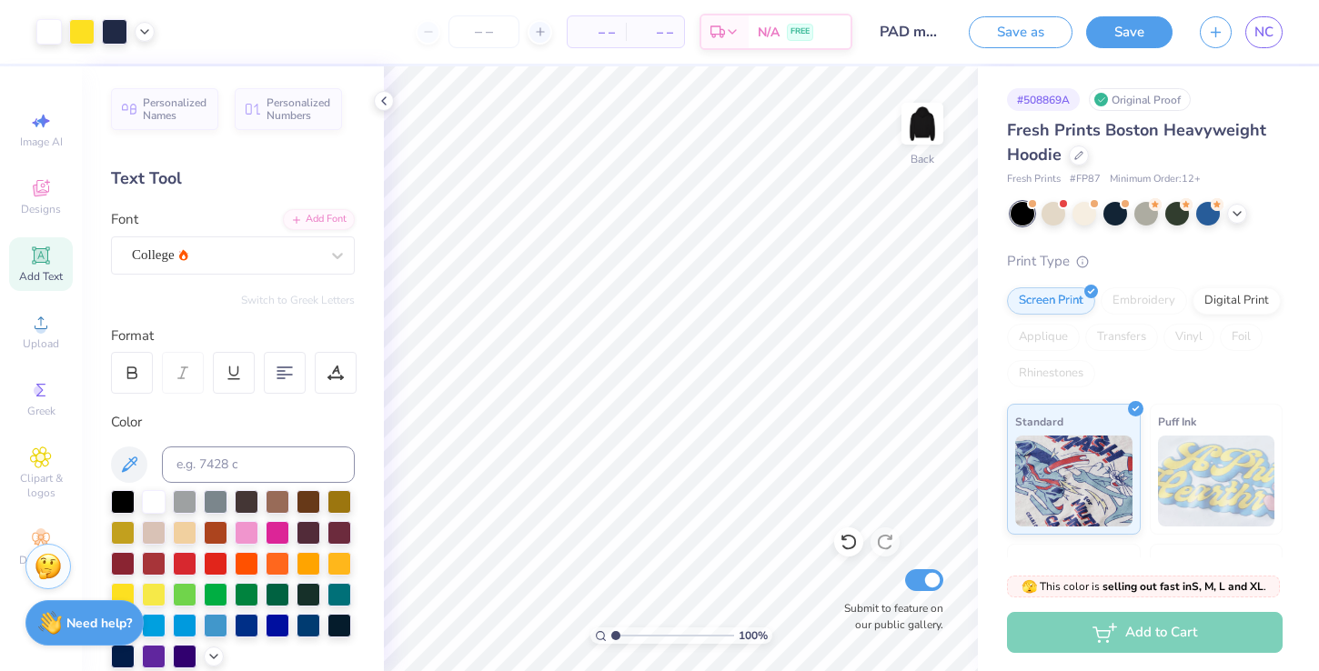
scroll to position [0, 0]
click at [1110, 38] on button "Save" at bounding box center [1129, 30] width 86 height 32
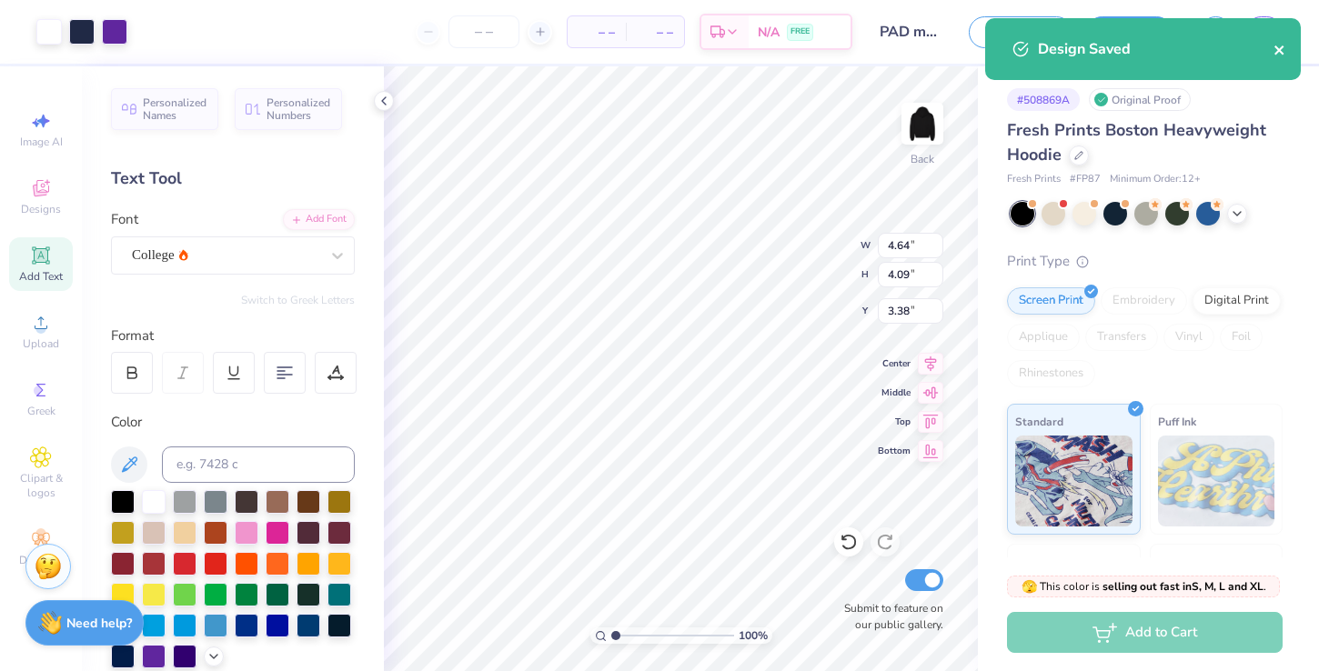
click at [1283, 48] on icon "close" at bounding box center [1279, 50] width 13 height 15
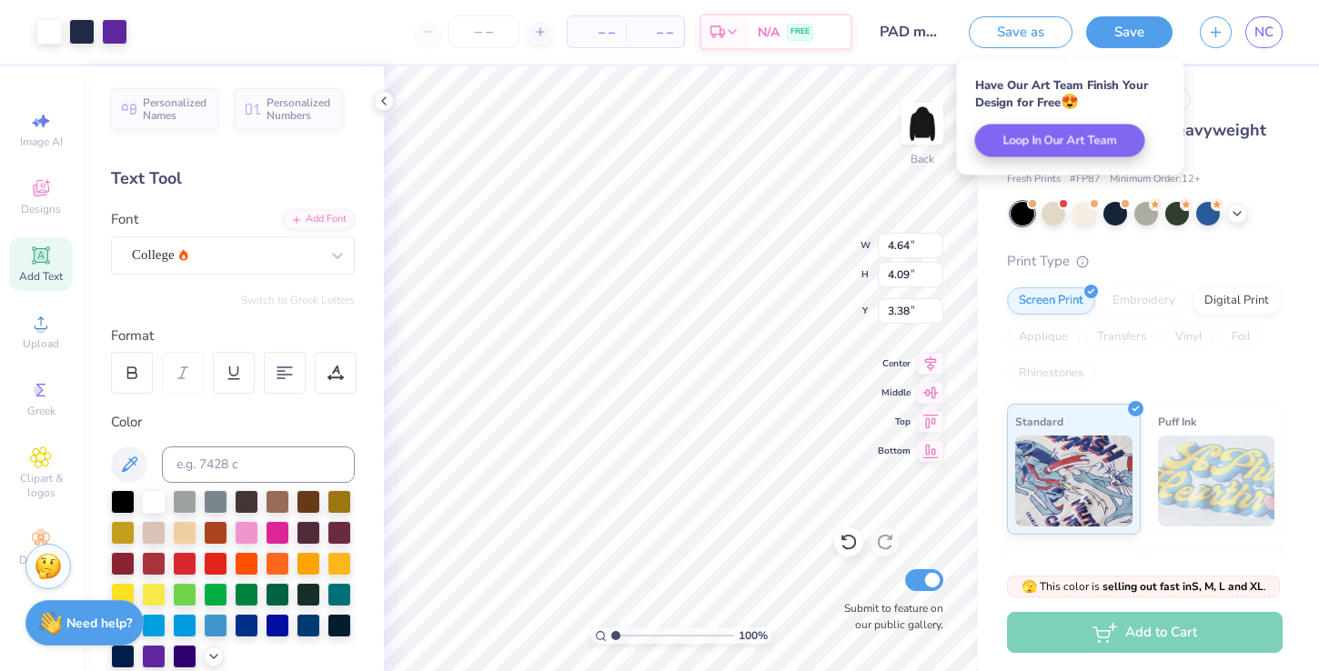
click at [1081, 163] on div "Have Our Art Team Finish Your Design for Free 😍 Loop In Our Art Team" at bounding box center [1070, 117] width 227 height 116
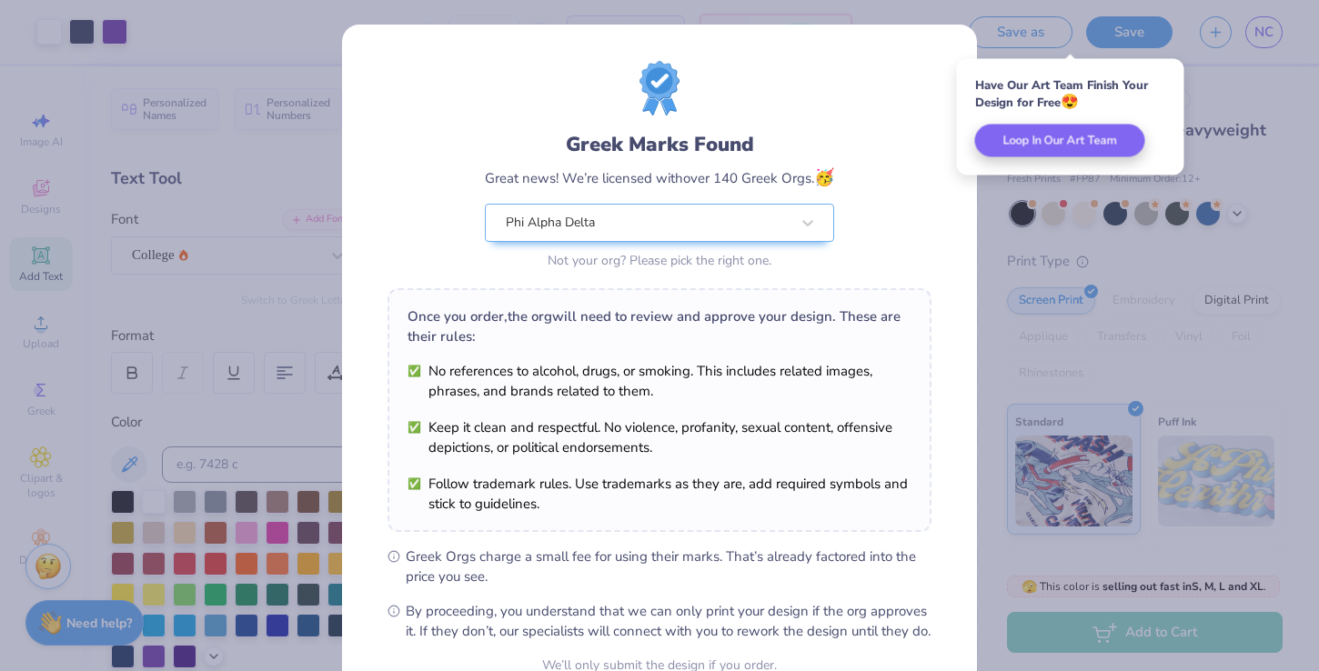
click at [926, 75] on div "Greek Marks Found Great news! We’re licensed with over 140 Greek Orgs. 🥳 Phi Al…" at bounding box center [659, 167] width 544 height 213
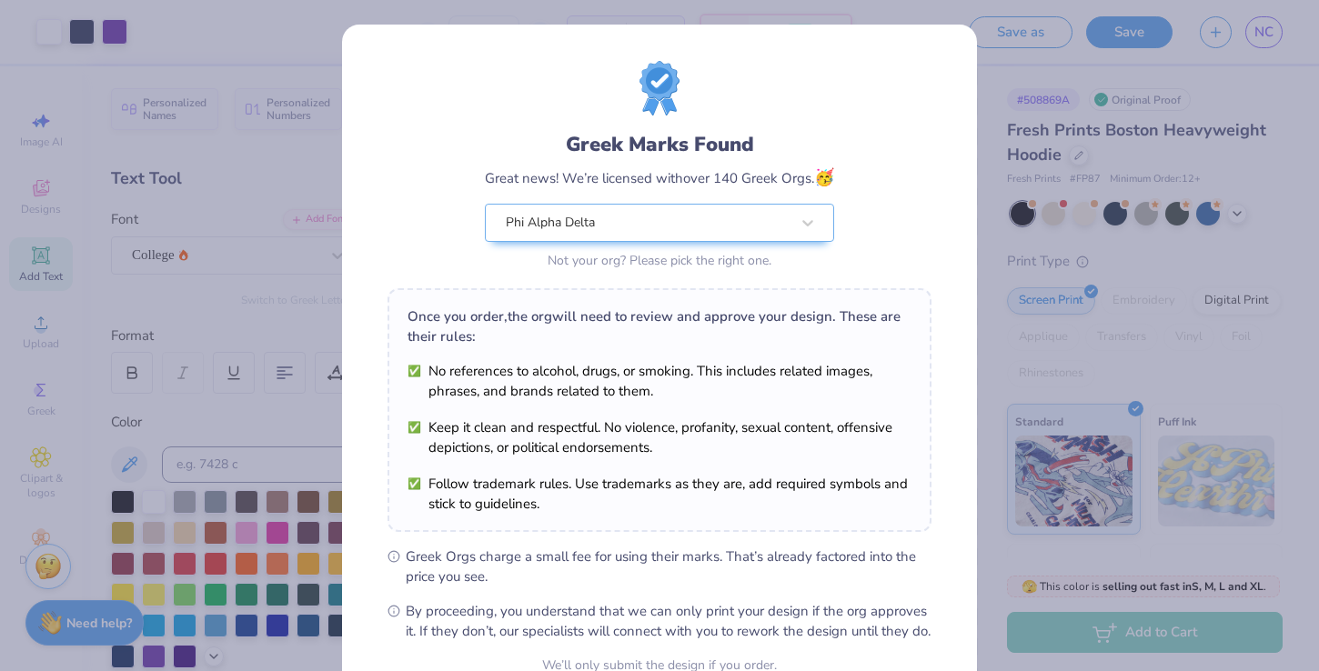
click at [950, 47] on div "Greek Marks Found Great news! We’re licensed with over 140 Greek Orgs. 🥳 Phi Al…" at bounding box center [659, 416] width 635 height 782
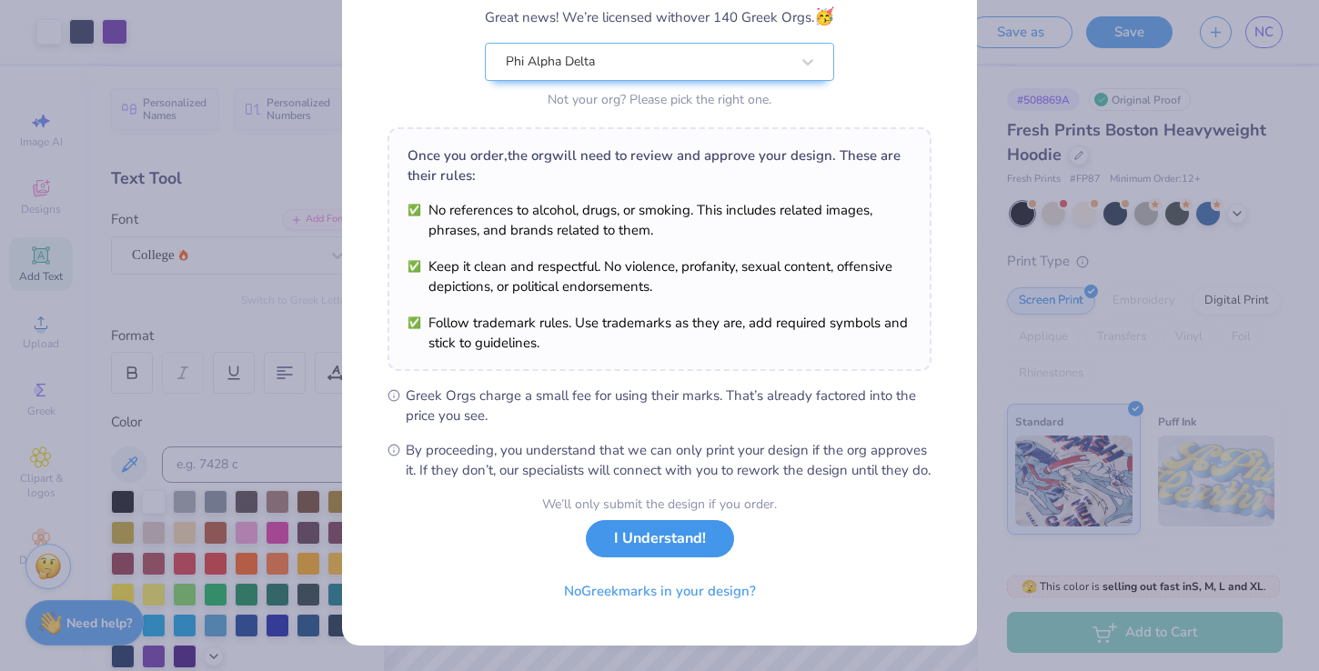
click at [659, 537] on button "I Understand!" at bounding box center [660, 538] width 148 height 37
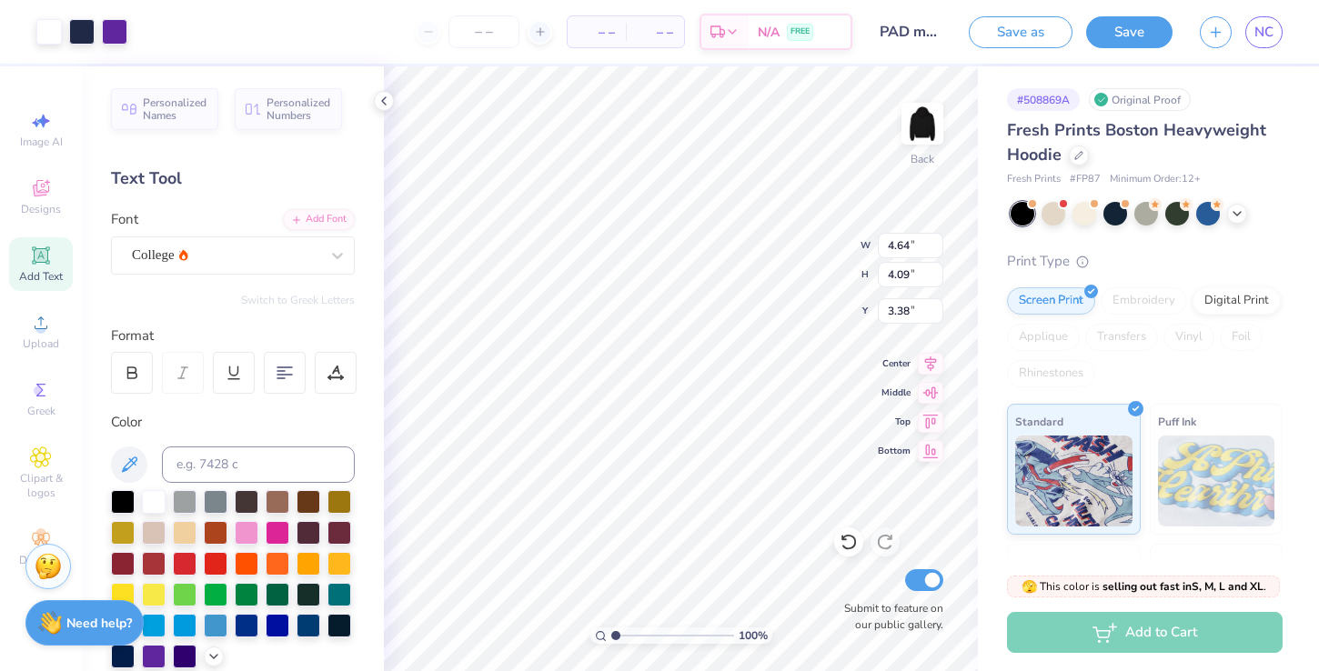
scroll to position [0, 0]
click at [1079, 163] on div at bounding box center [1079, 154] width 20 height 20
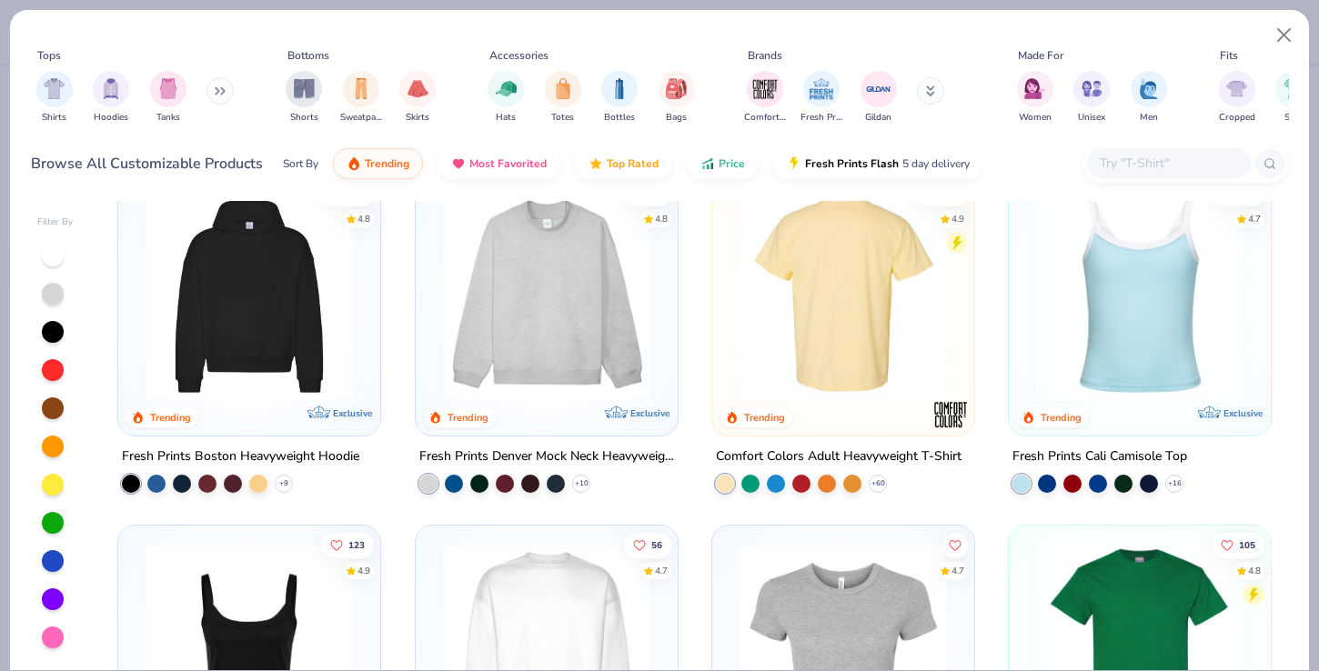
scroll to position [38, 0]
click at [116, 91] on img "filter for Hoodies" at bounding box center [111, 86] width 20 height 21
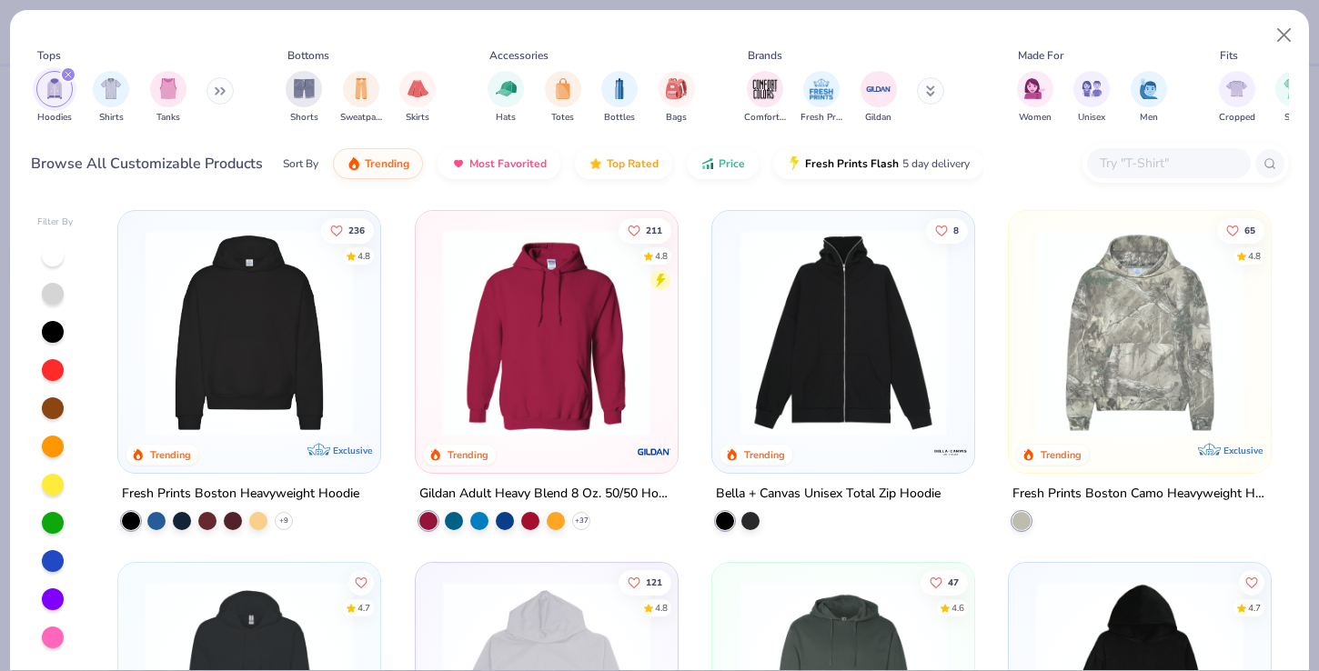
click at [550, 307] on img at bounding box center [547, 332] width 226 height 207
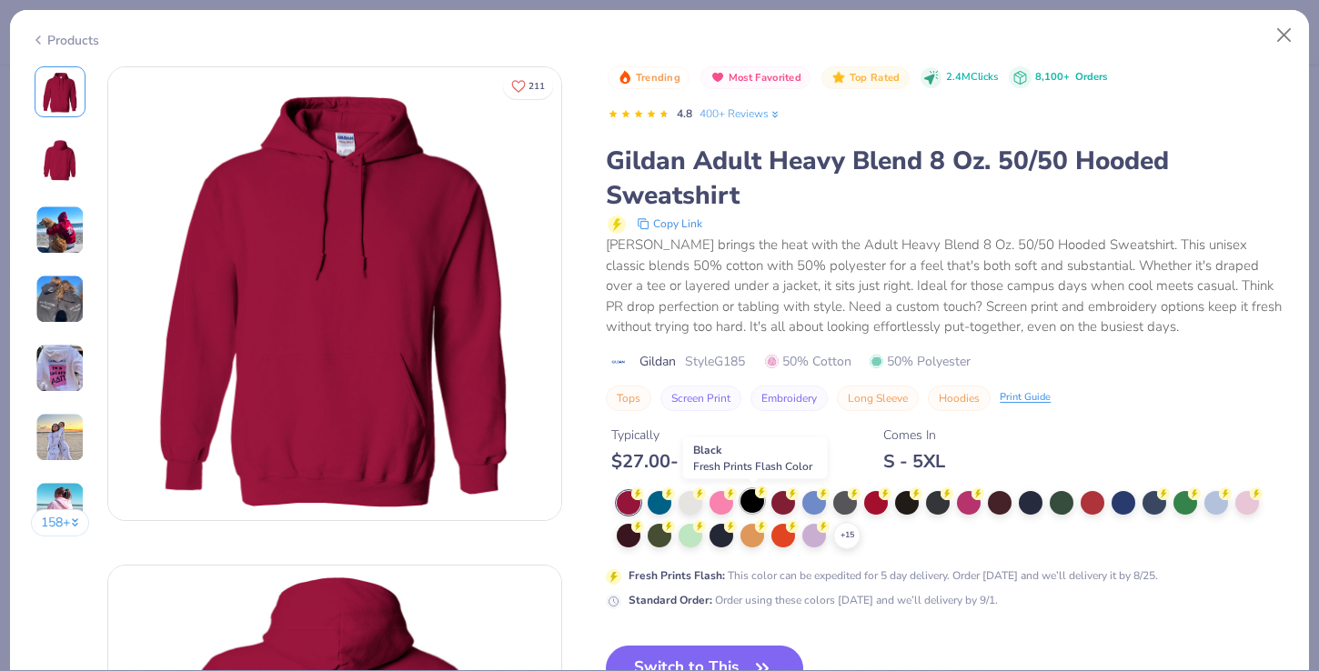
click at [751, 504] on div at bounding box center [752, 501] width 24 height 24
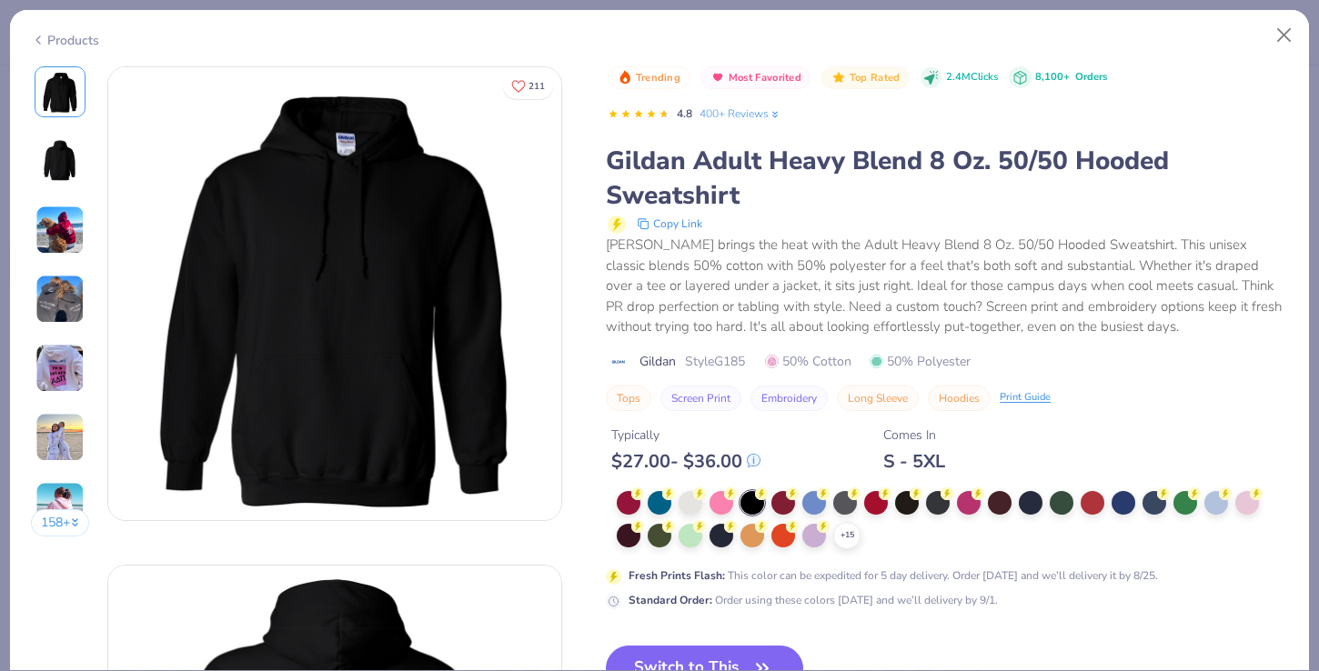
click at [800, 296] on div "[PERSON_NAME] brings the heat with the Adult Heavy Blend 8 Oz. 50/50 Hooded Swe…" at bounding box center [947, 286] width 682 height 103
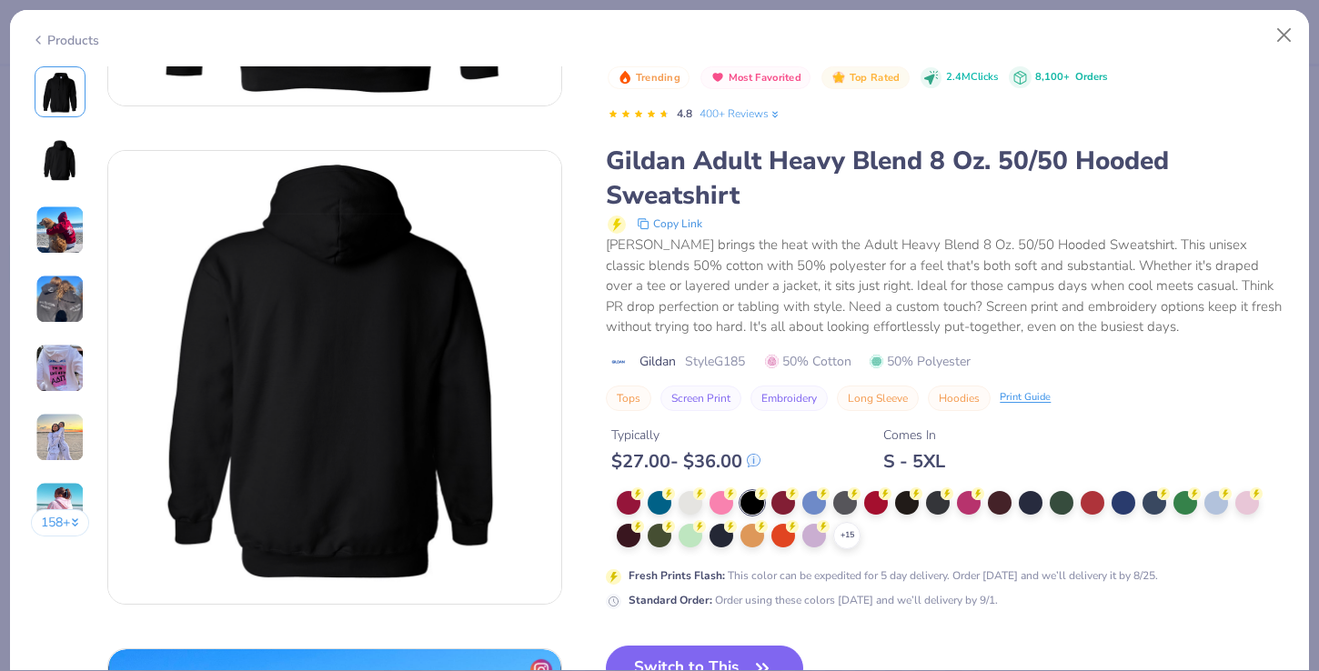
scroll to position [498, 0]
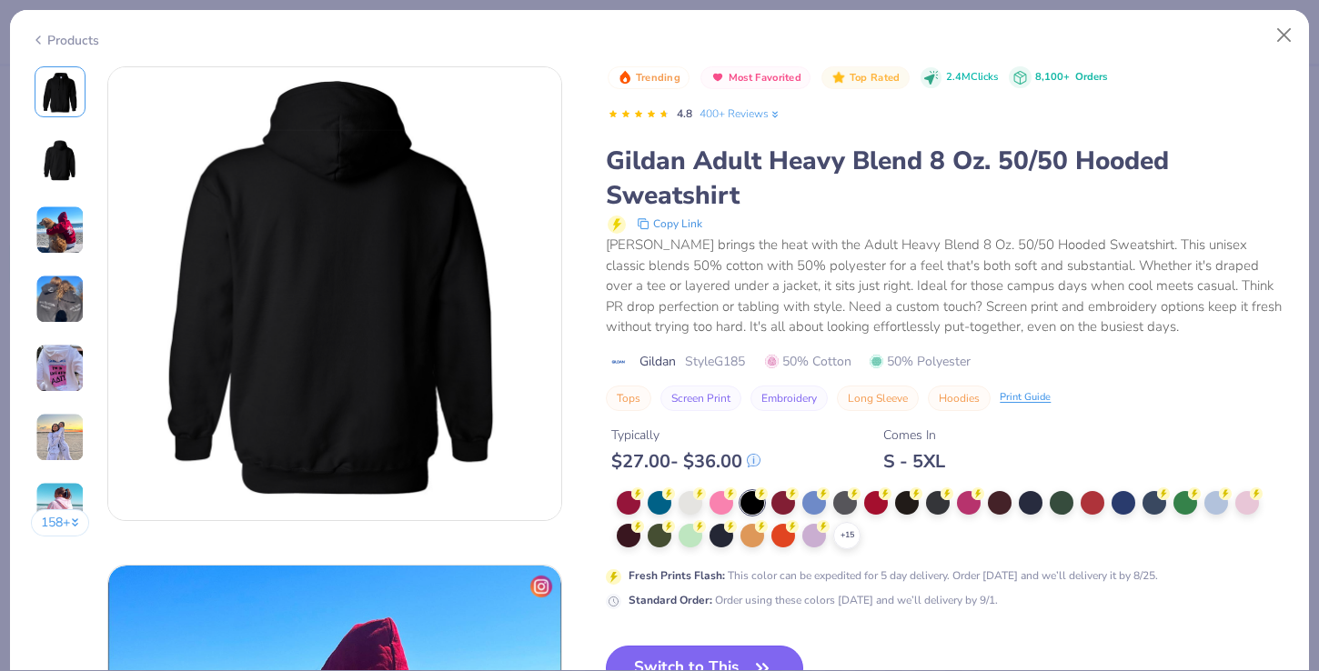
click at [737, 656] on button "Switch to This" at bounding box center [704, 668] width 197 height 45
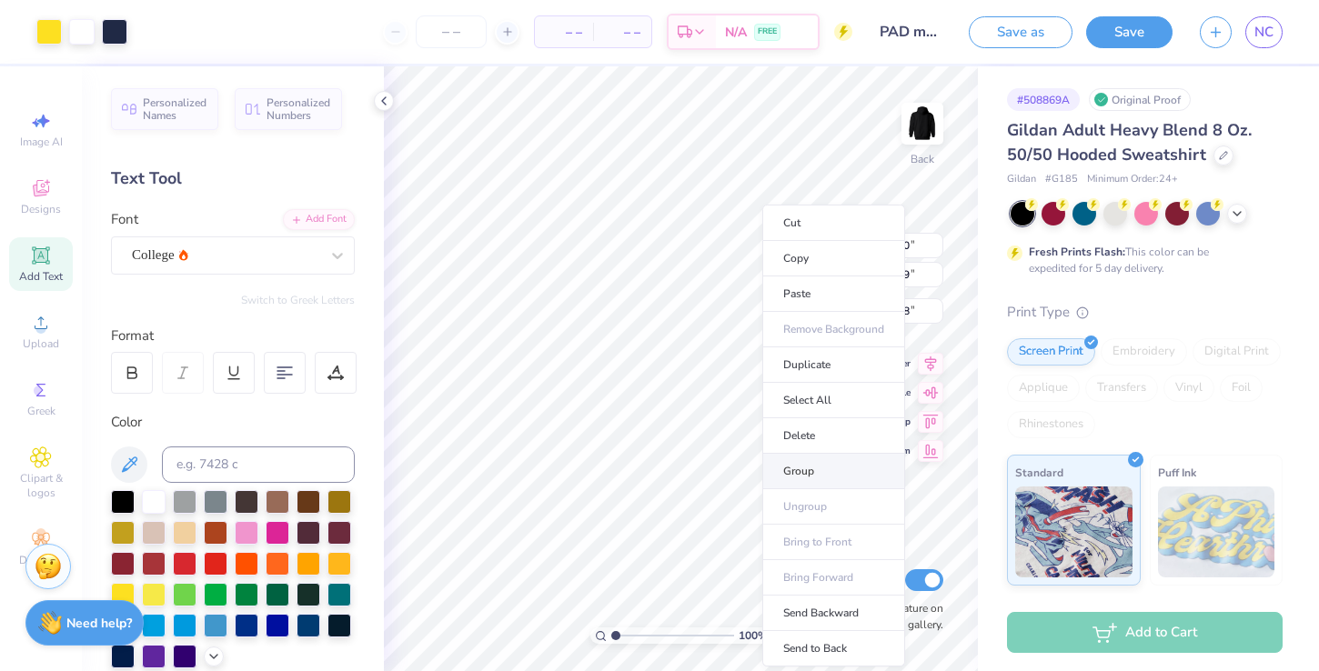
click at [810, 464] on li "Group" at bounding box center [833, 471] width 143 height 35
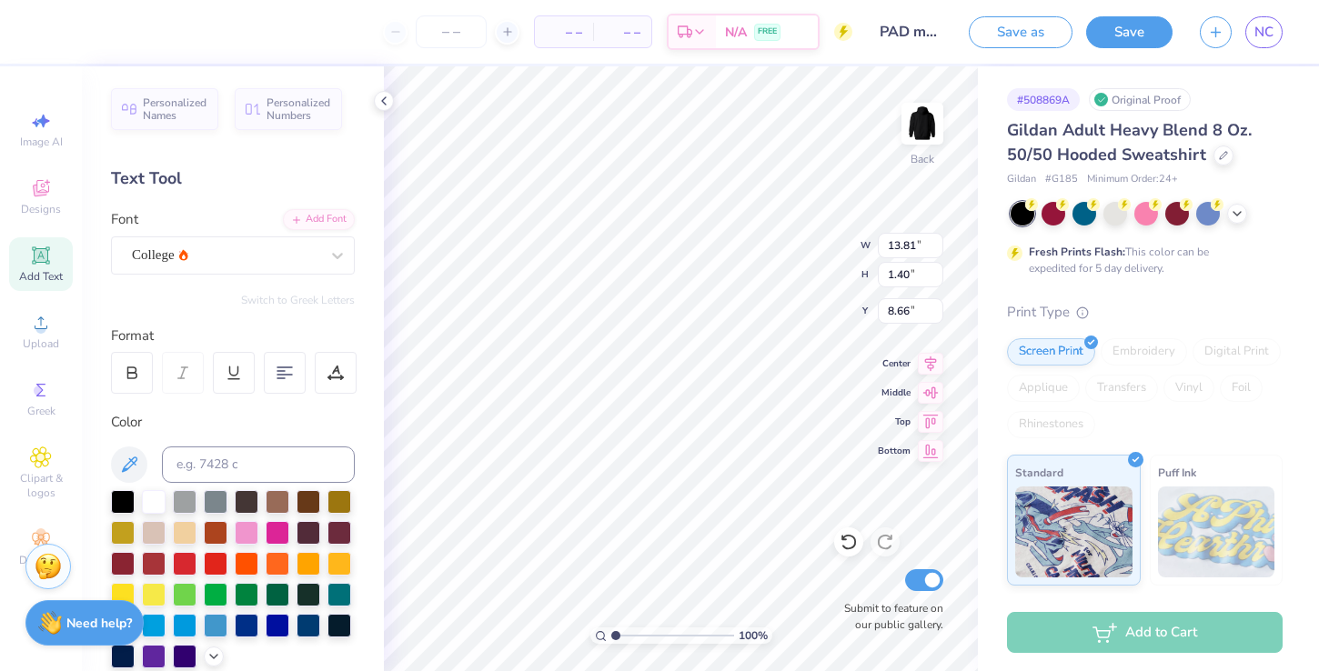
scroll to position [0, 4]
click at [119, 360] on div at bounding box center [132, 373] width 42 height 42
click at [123, 364] on div at bounding box center [132, 373] width 42 height 42
click at [172, 338] on div "Format" at bounding box center [234, 336] width 246 height 21
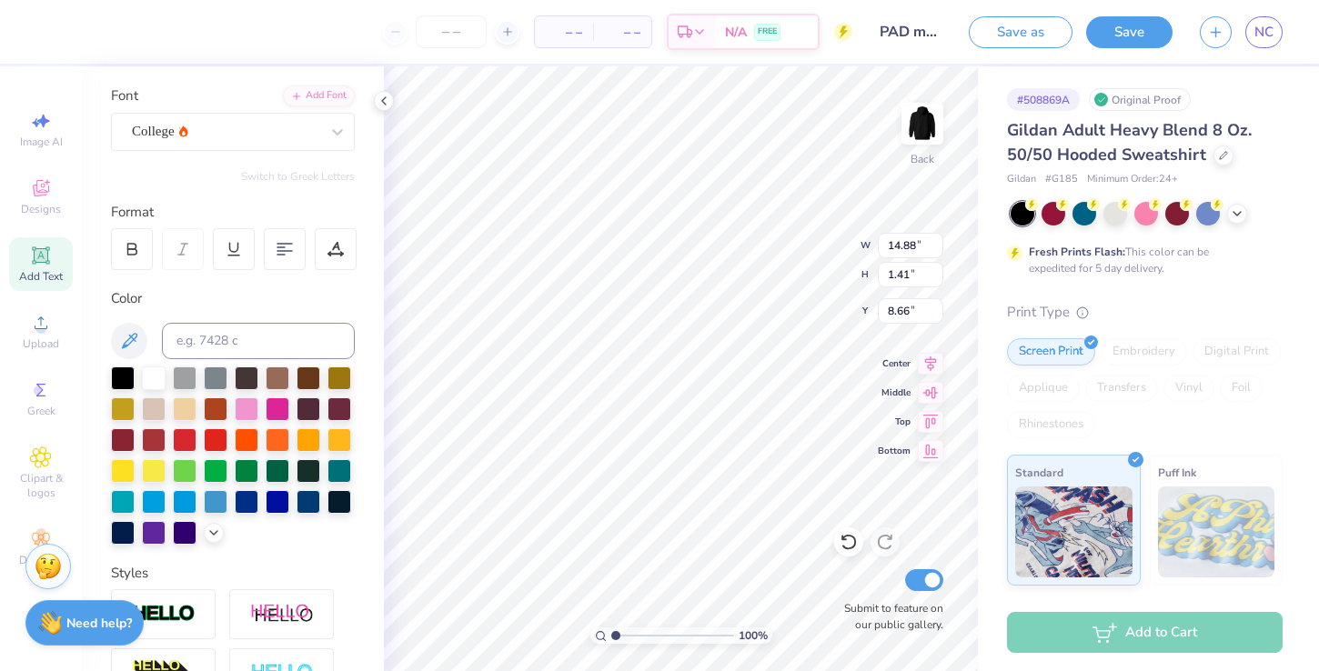
scroll to position [386, 0]
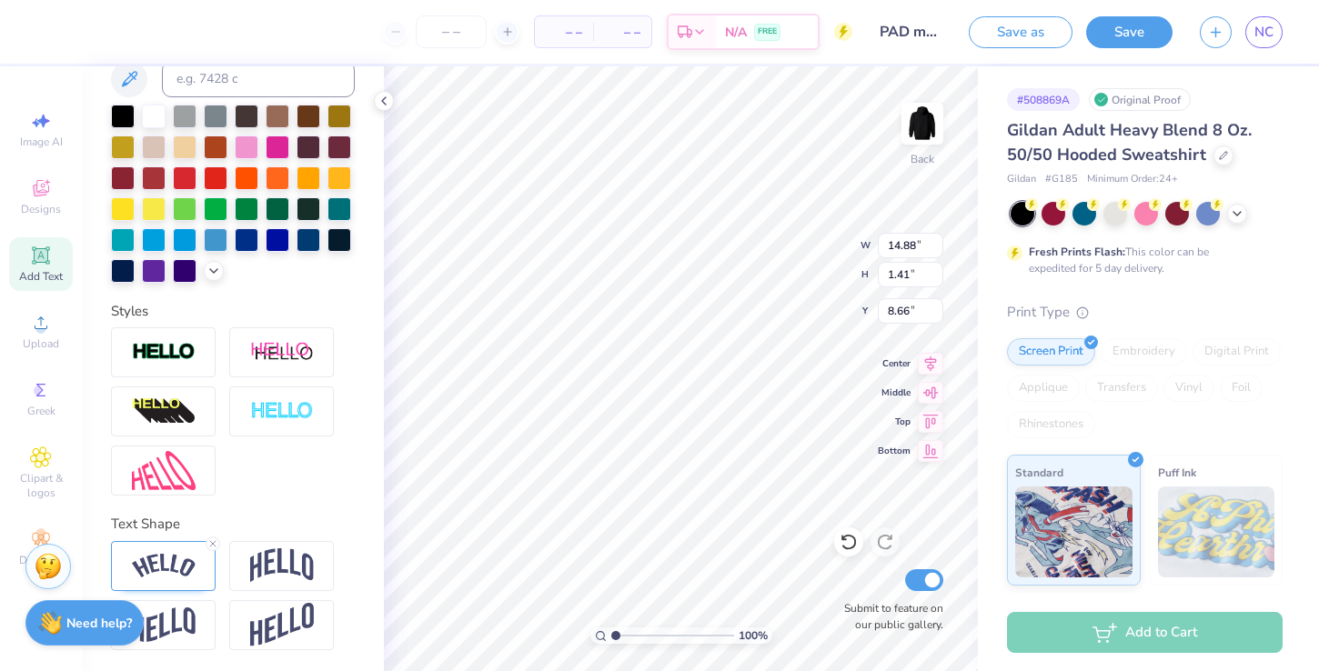
click at [299, 478] on div at bounding box center [233, 411] width 244 height 168
click at [161, 577] on img at bounding box center [164, 566] width 64 height 25
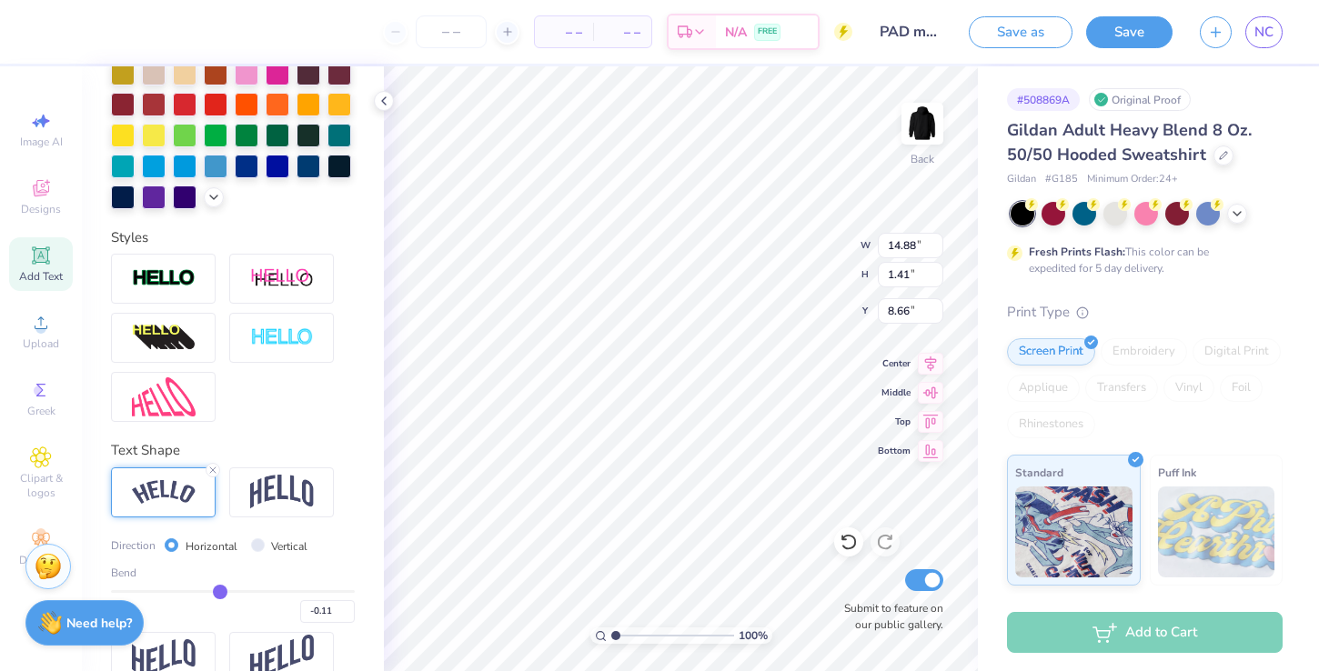
scroll to position [492, 0]
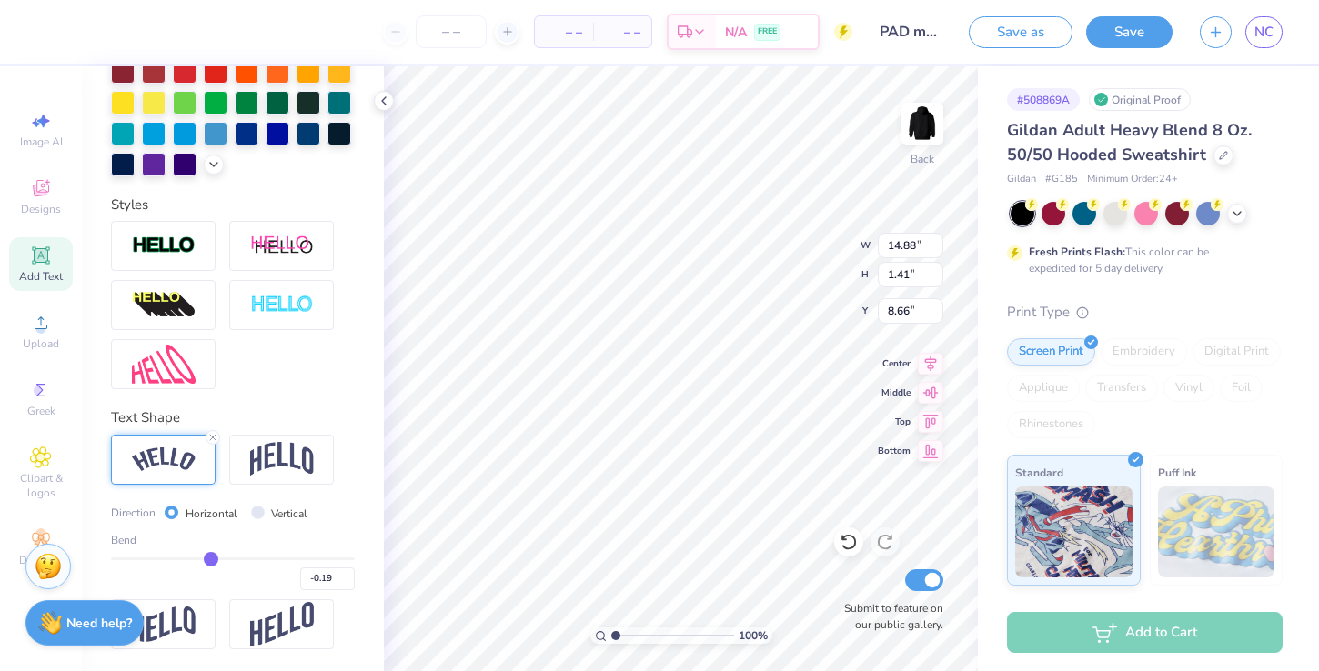
click at [210, 560] on input "range" at bounding box center [233, 559] width 244 height 3
drag, startPoint x: 212, startPoint y: 558, endPoint x: 200, endPoint y: 558, distance: 11.8
click at [200, 558] on input "range" at bounding box center [233, 559] width 244 height 3
drag, startPoint x: 200, startPoint y: 558, endPoint x: 190, endPoint y: 557, distance: 10.0
click at [190, 558] on input "range" at bounding box center [233, 559] width 244 height 3
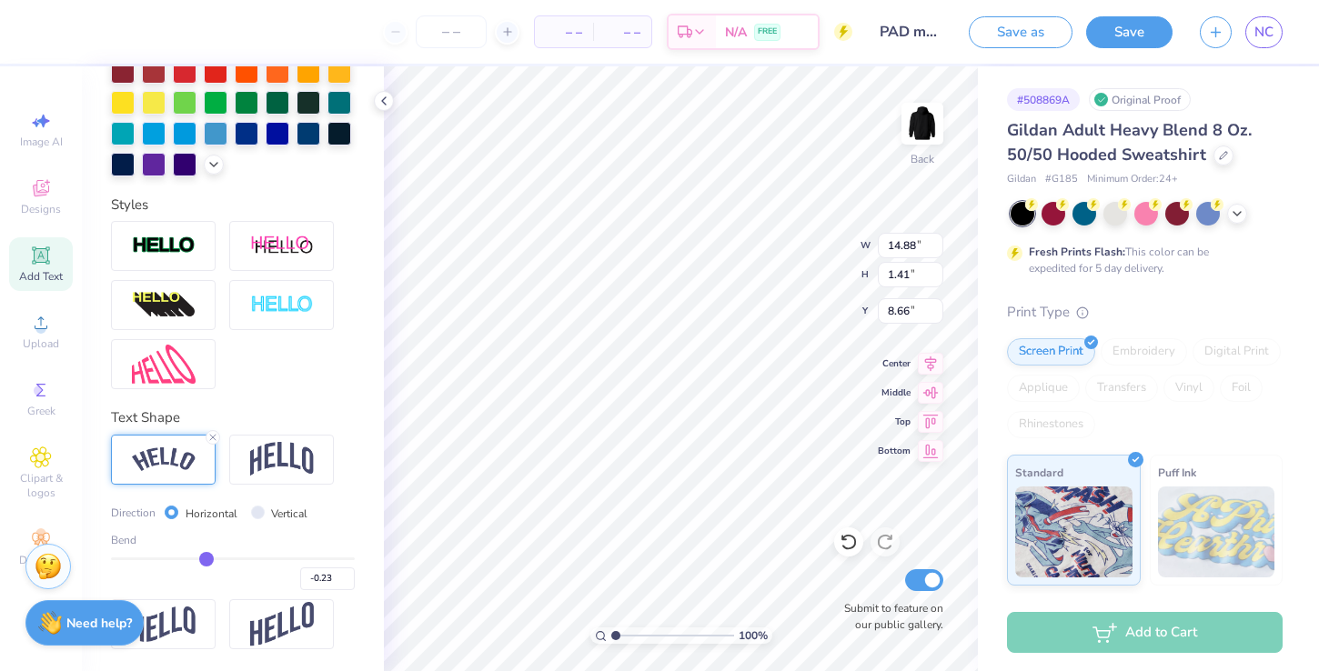
drag, startPoint x: 192, startPoint y: 557, endPoint x: 206, endPoint y: 557, distance: 14.6
click at [206, 558] on input "range" at bounding box center [233, 559] width 244 height 3
click at [214, 558] on input "range" at bounding box center [233, 559] width 244 height 3
drag, startPoint x: 214, startPoint y: 556, endPoint x: 223, endPoint y: 555, distance: 9.1
click at [223, 558] on input "range" at bounding box center [233, 559] width 244 height 3
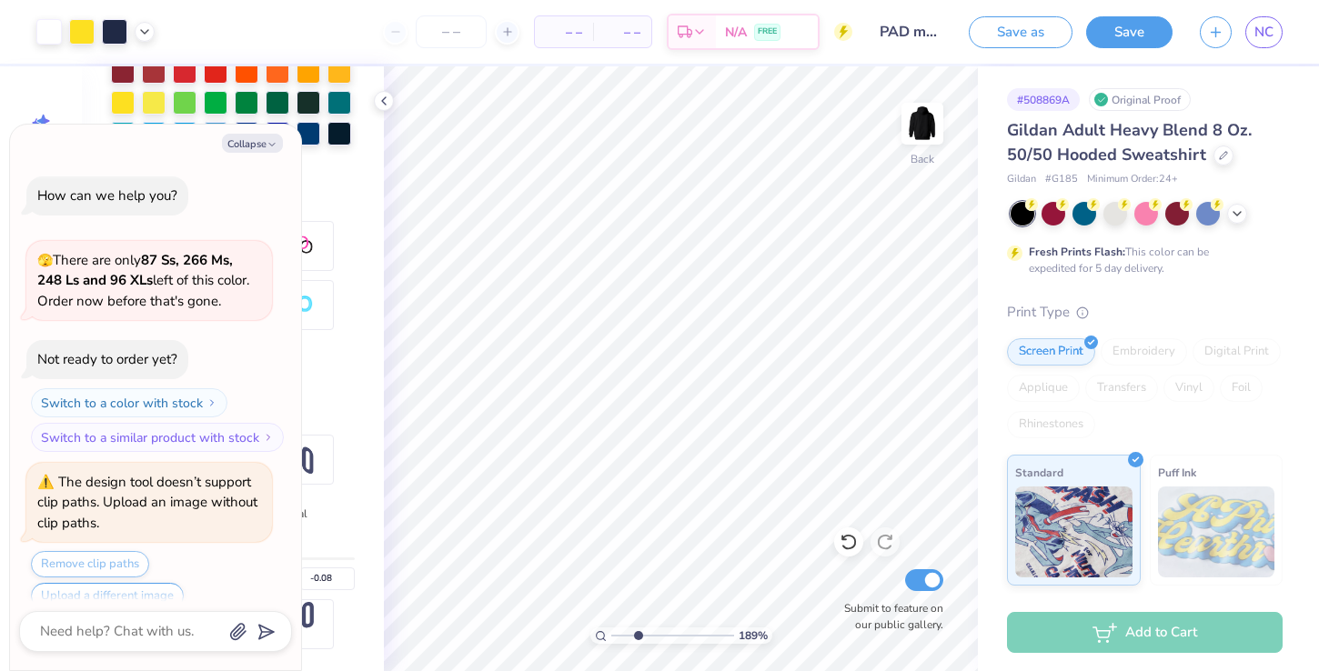
scroll to position [448, 0]
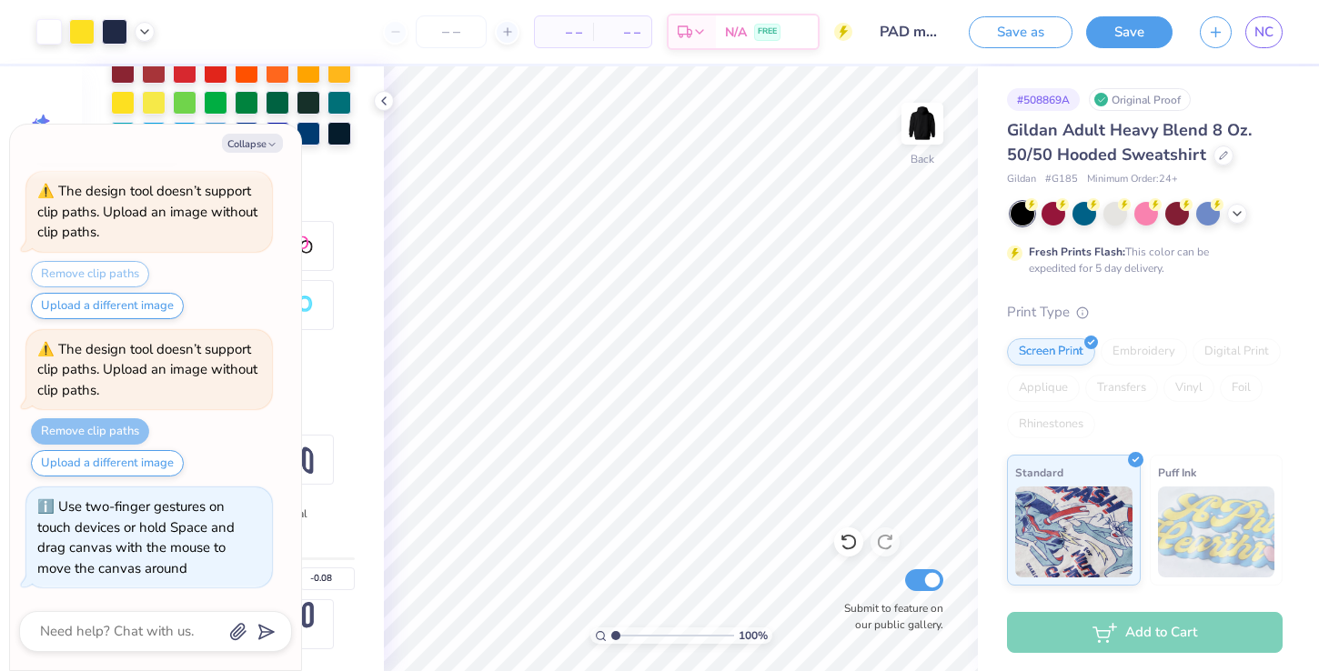
drag, startPoint x: 619, startPoint y: 636, endPoint x: 608, endPoint y: 636, distance: 10.9
click at [611, 636] on input "range" at bounding box center [672, 636] width 123 height 16
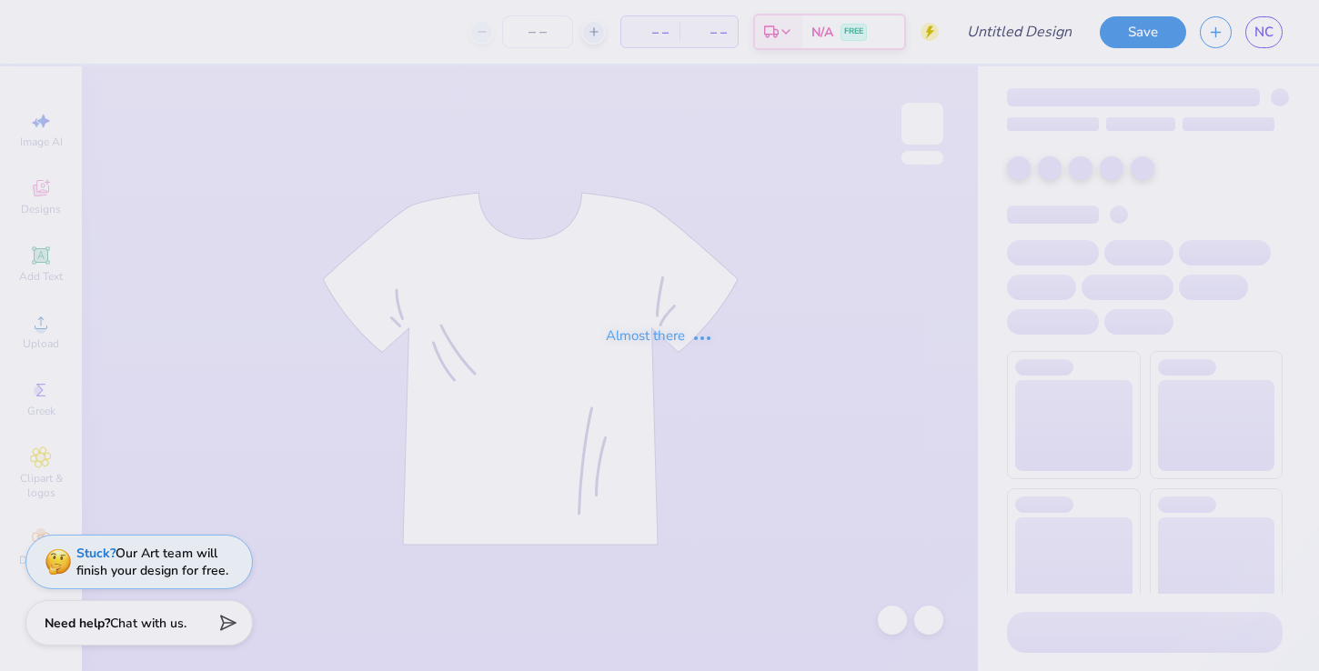
type input "50"
type input "PAD merch #1"
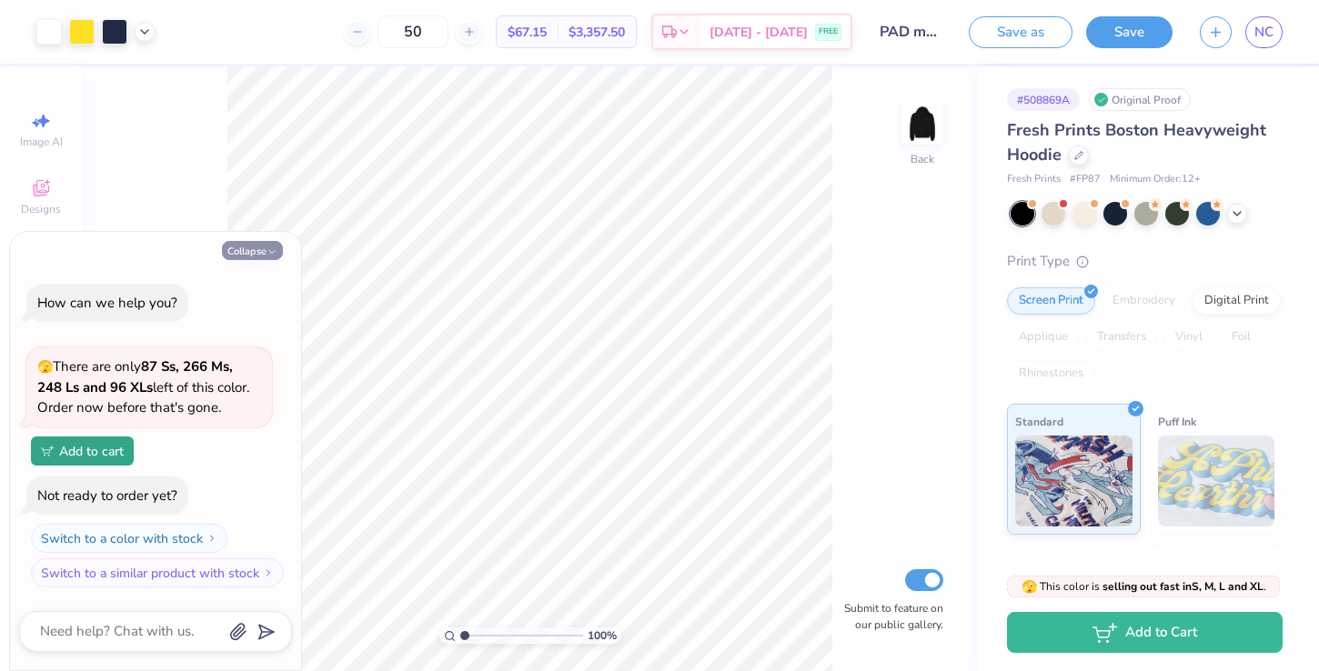
click at [272, 253] on polyline "button" at bounding box center [271, 251] width 5 height 3
type textarea "x"
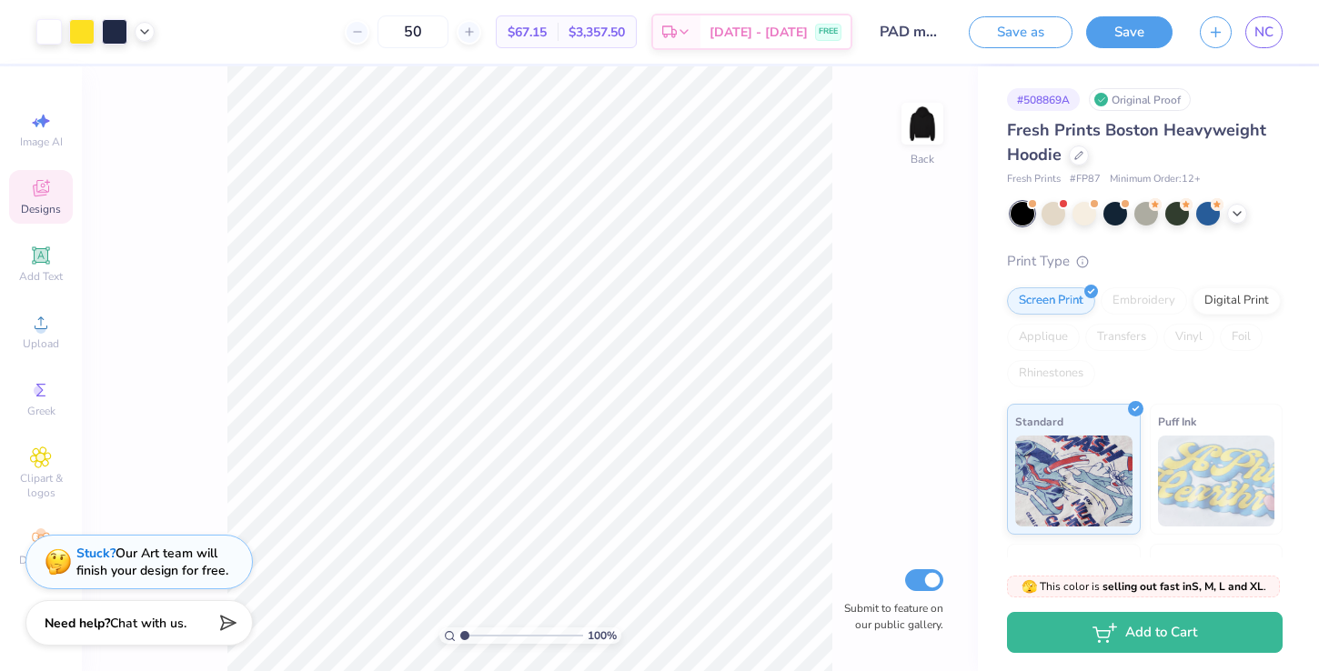
click at [47, 209] on span "Designs" at bounding box center [41, 209] width 40 height 15
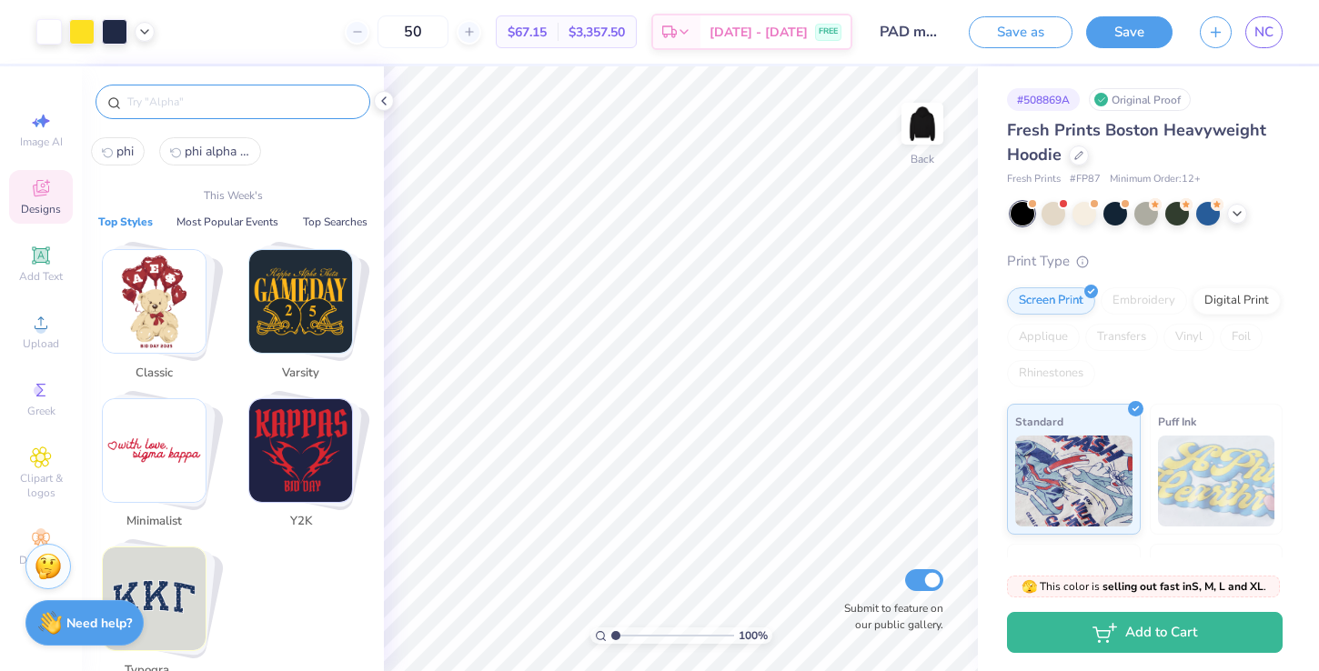
click at [249, 103] on input "text" at bounding box center [242, 102] width 233 height 18
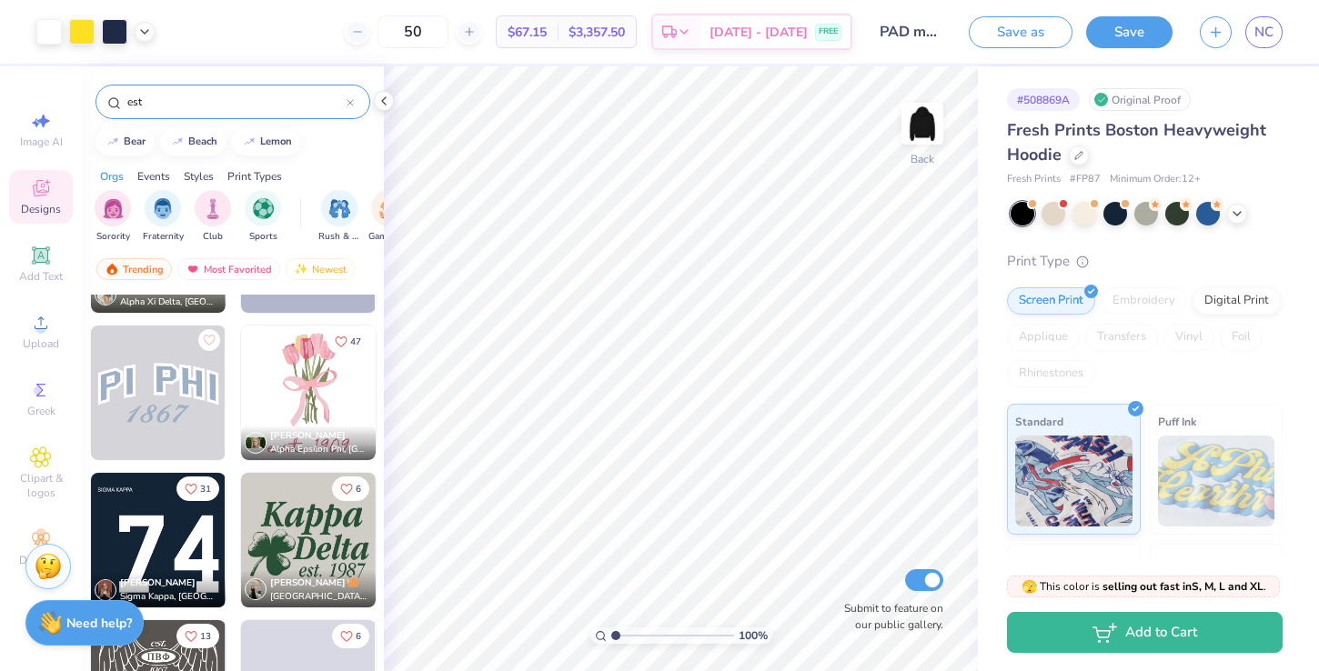
scroll to position [1011, 0]
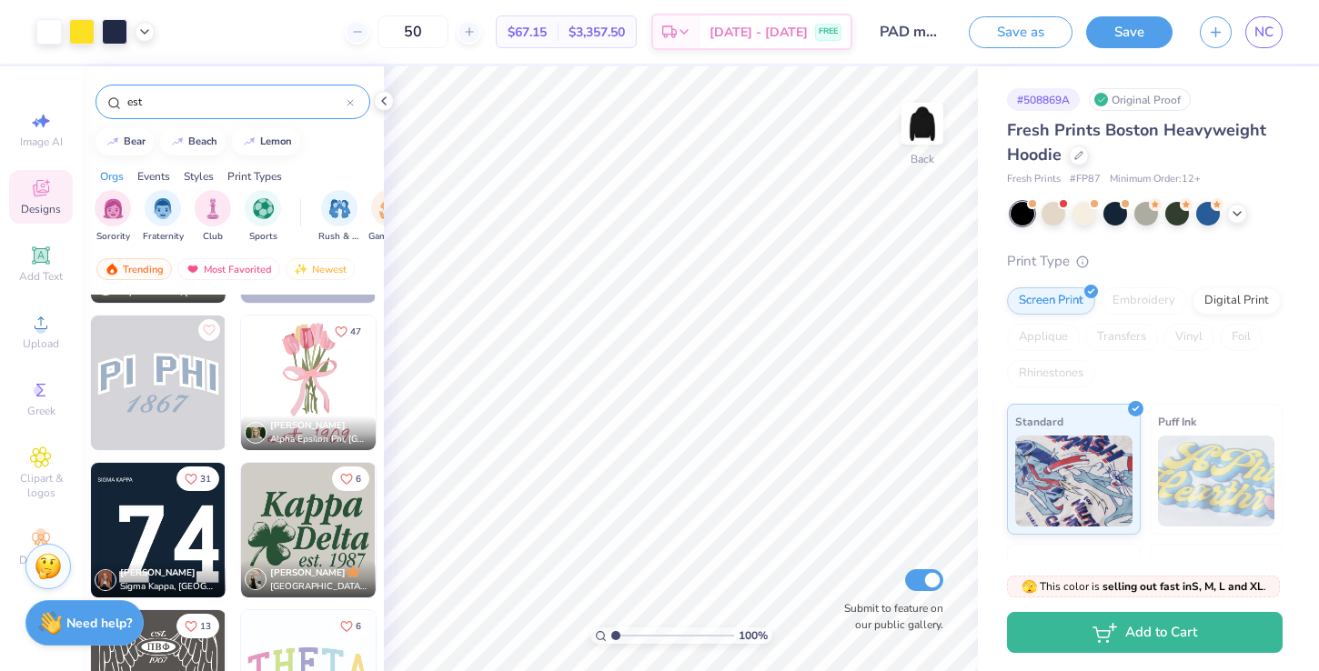
type input "est"
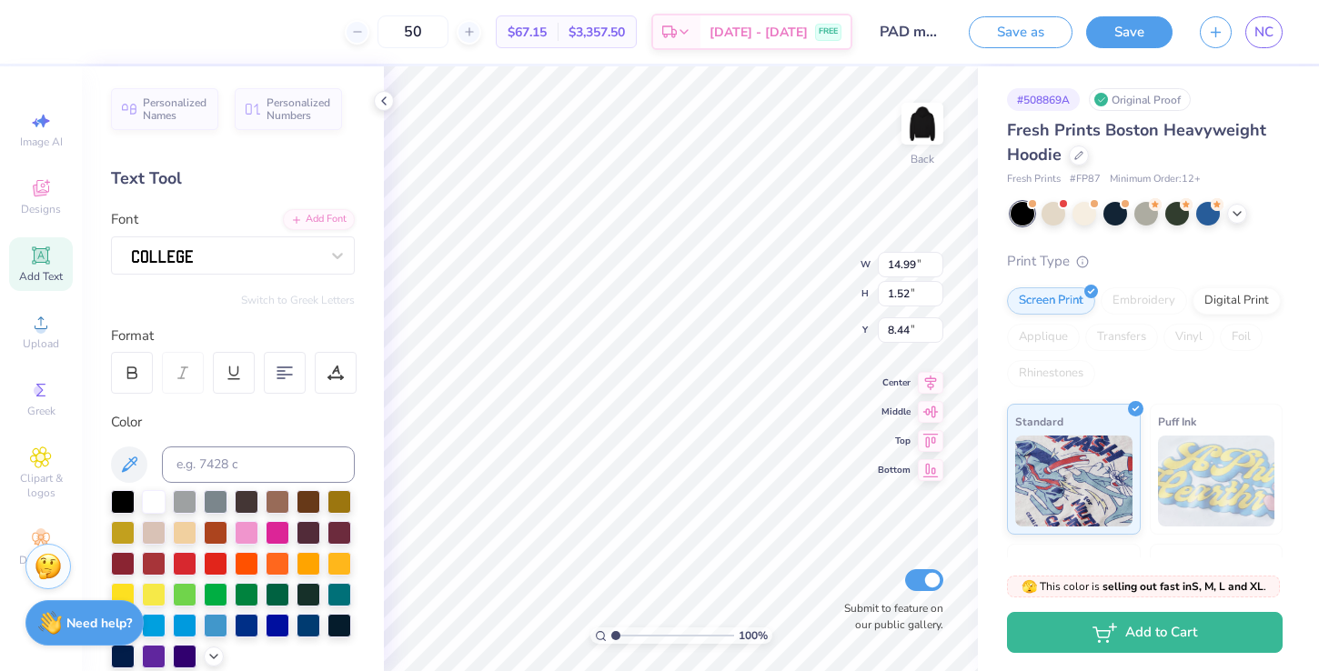
scroll to position [1, 0]
type textarea "Phi Alpha Delta"
click at [935, 414] on icon at bounding box center [930, 410] width 15 height 12
click at [928, 450] on icon at bounding box center [930, 449] width 15 height 14
click at [927, 396] on icon at bounding box center [930, 390] width 25 height 22
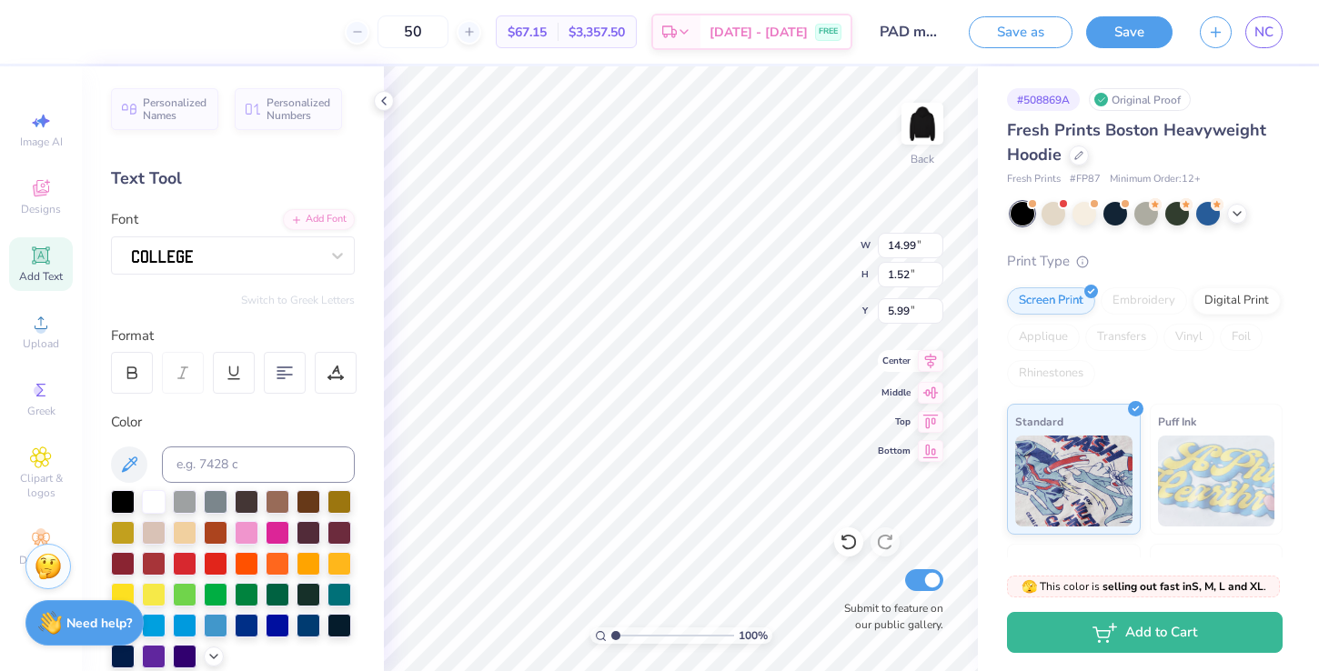
click at [927, 367] on icon at bounding box center [930, 361] width 25 height 22
click at [928, 367] on icon at bounding box center [930, 361] width 25 height 22
type input "8.45"
click at [187, 316] on div "Personalized Names Personalized Numbers Text Tool Add Font Font Switch to Greek…" at bounding box center [233, 368] width 302 height 605
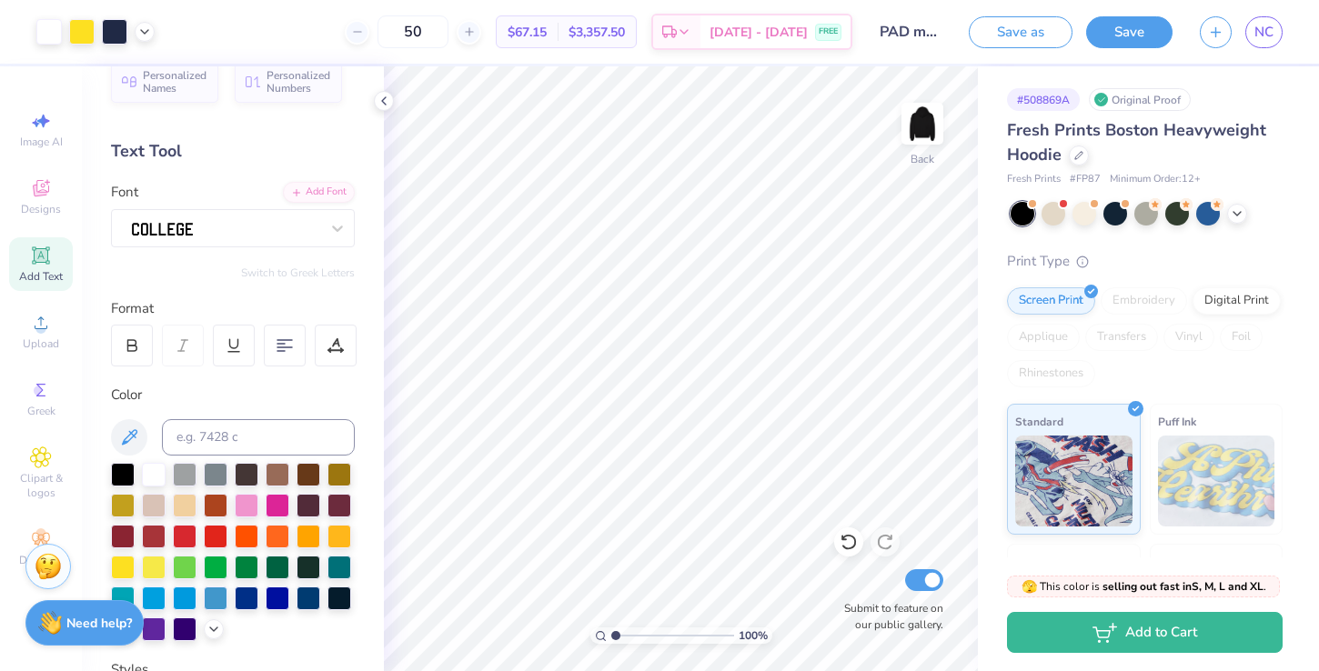
scroll to position [29, 0]
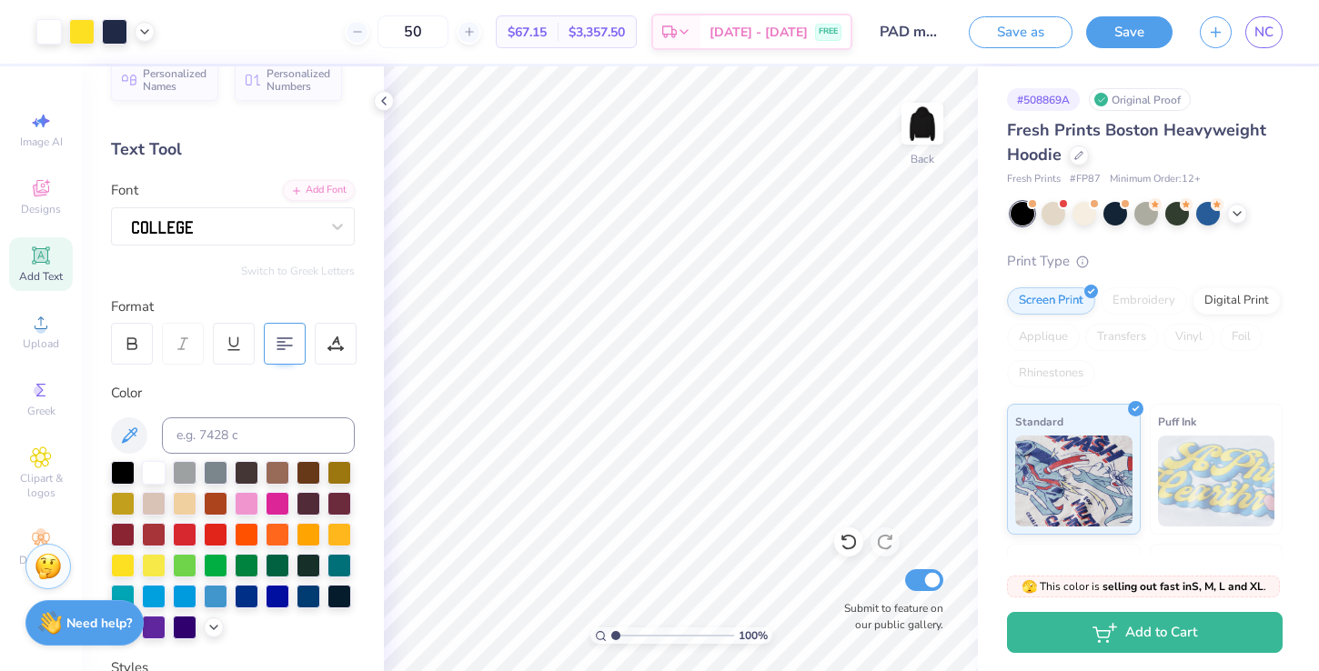
click at [292, 340] on icon at bounding box center [285, 344] width 16 height 16
type textarea "Phi Alpha Delta 1902"
type input "7.85"
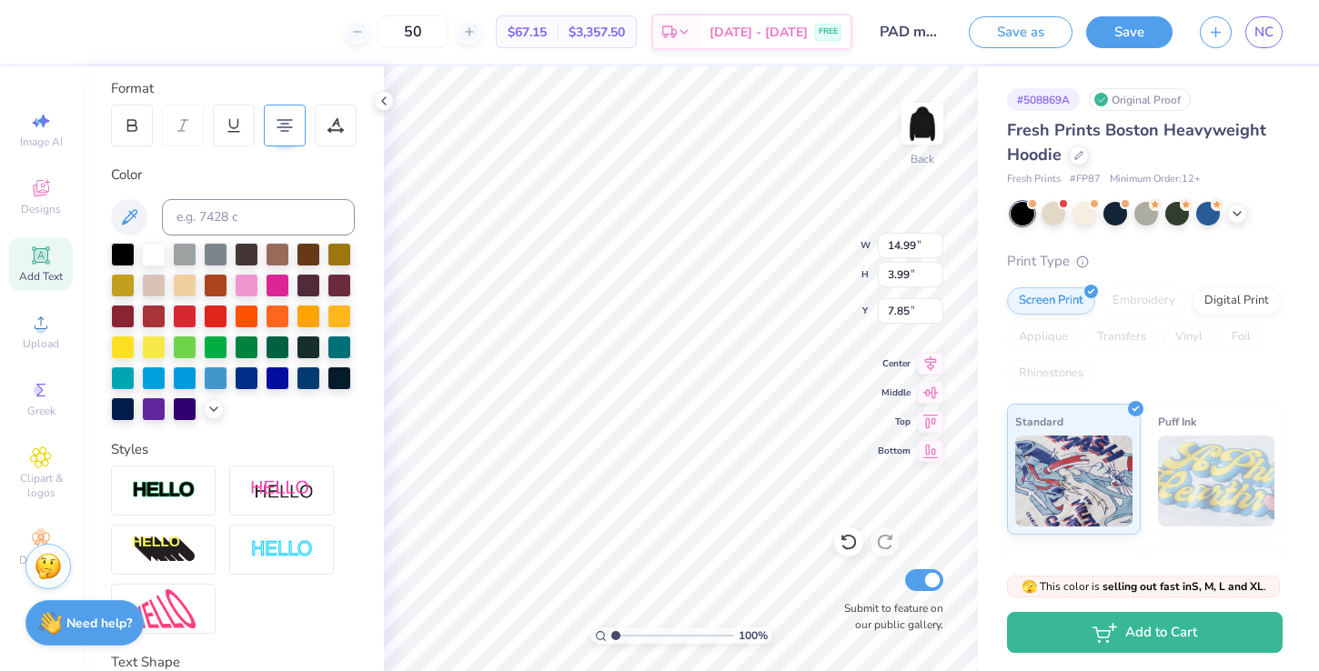
scroll to position [0, 0]
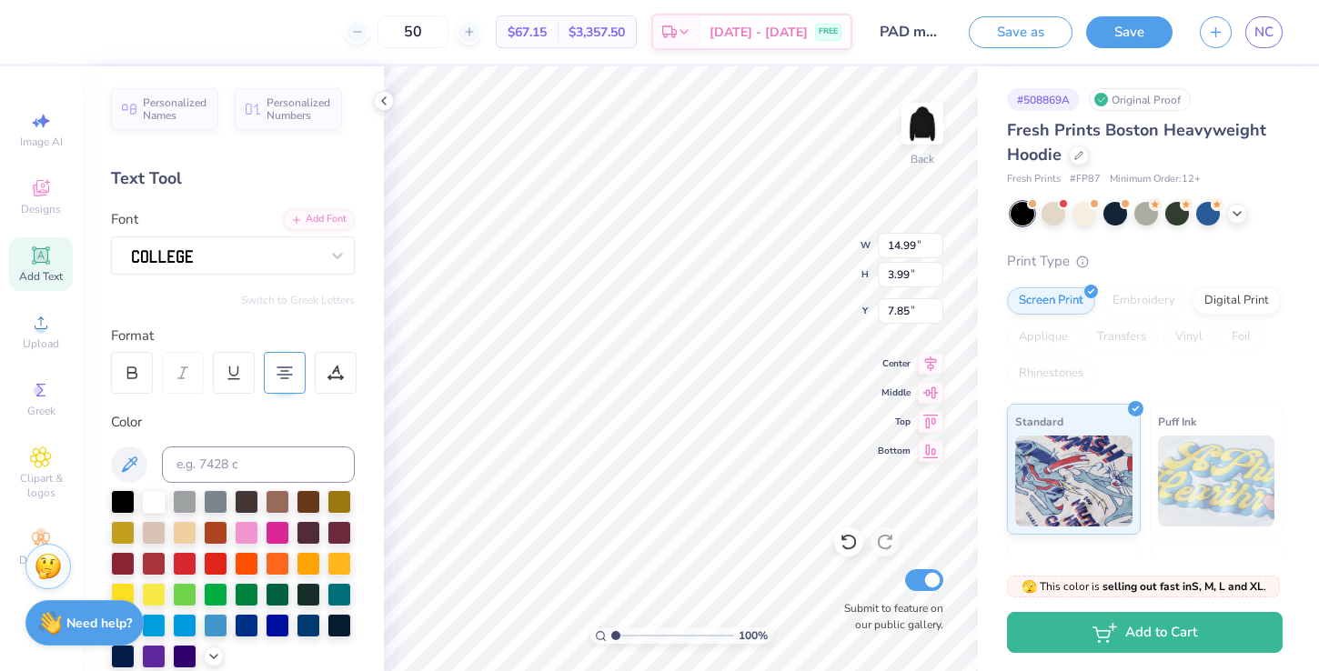
click at [279, 377] on icon at bounding box center [285, 373] width 16 height 16
click at [288, 378] on 379 at bounding box center [288, 378] width 7 height 0
click at [288, 377] on icon at bounding box center [285, 373] width 16 height 16
click at [330, 371] on icon at bounding box center [335, 373] width 16 height 16
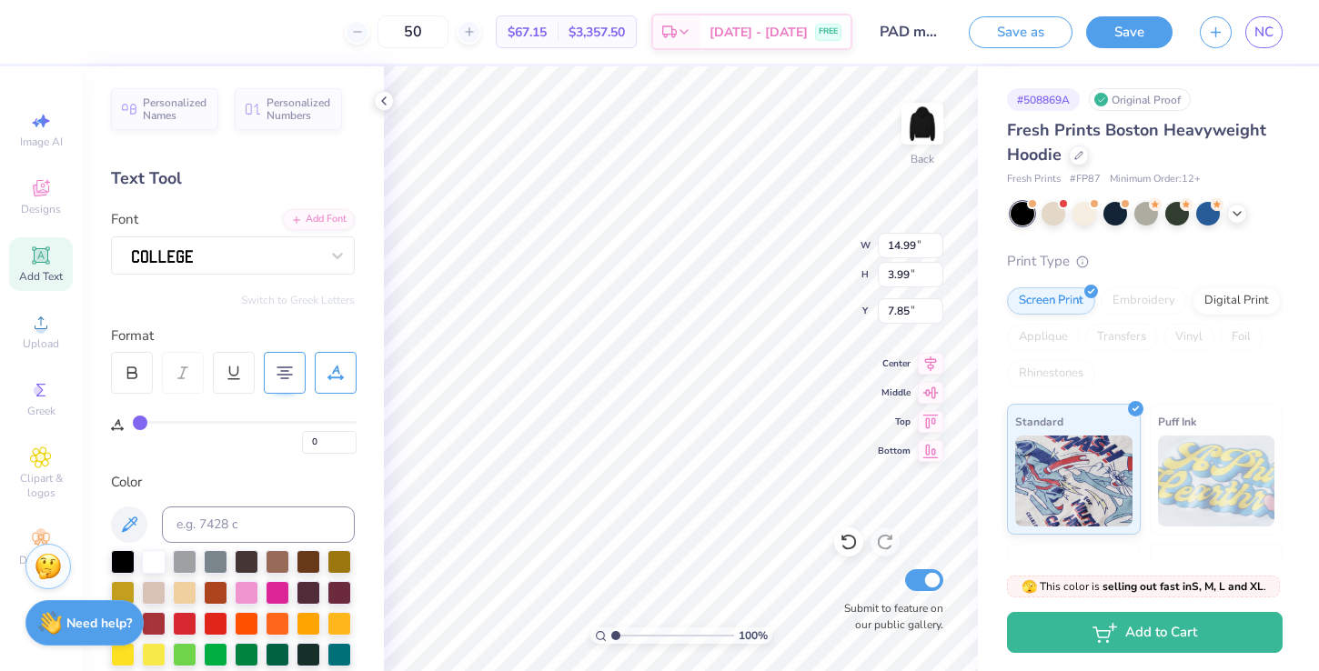
type input "2"
type input "4"
type input "6"
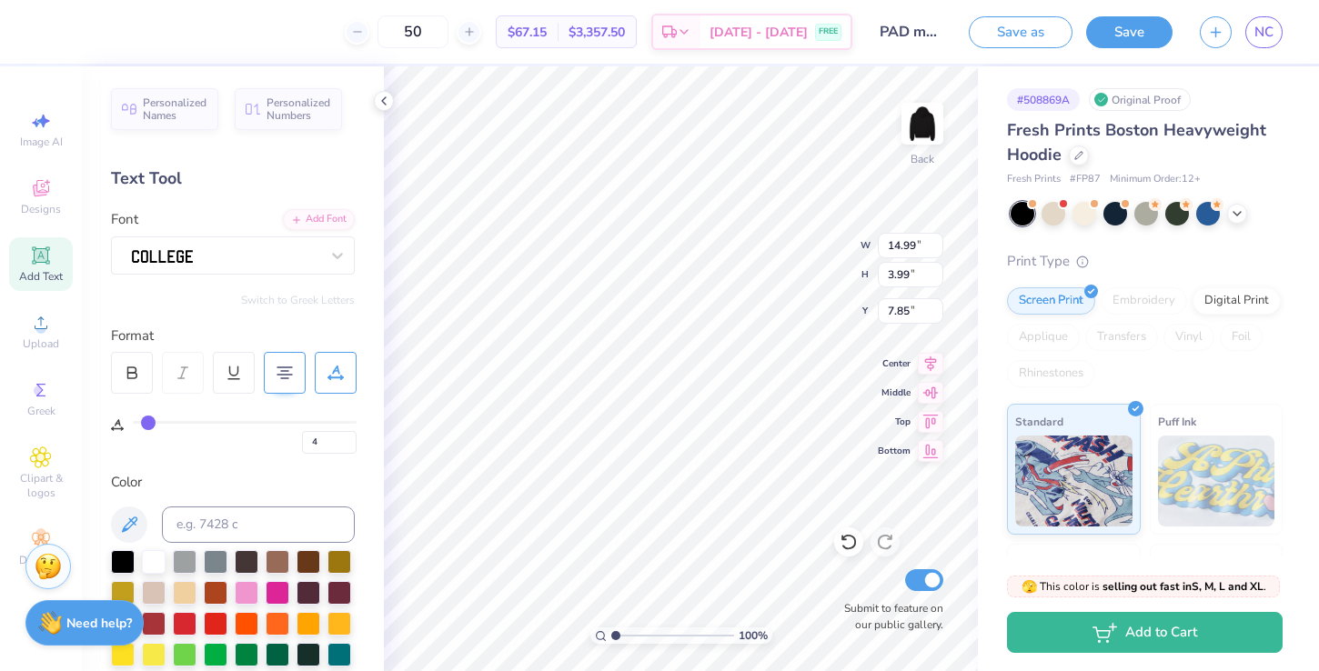
type input "6"
type input "8"
type input "11"
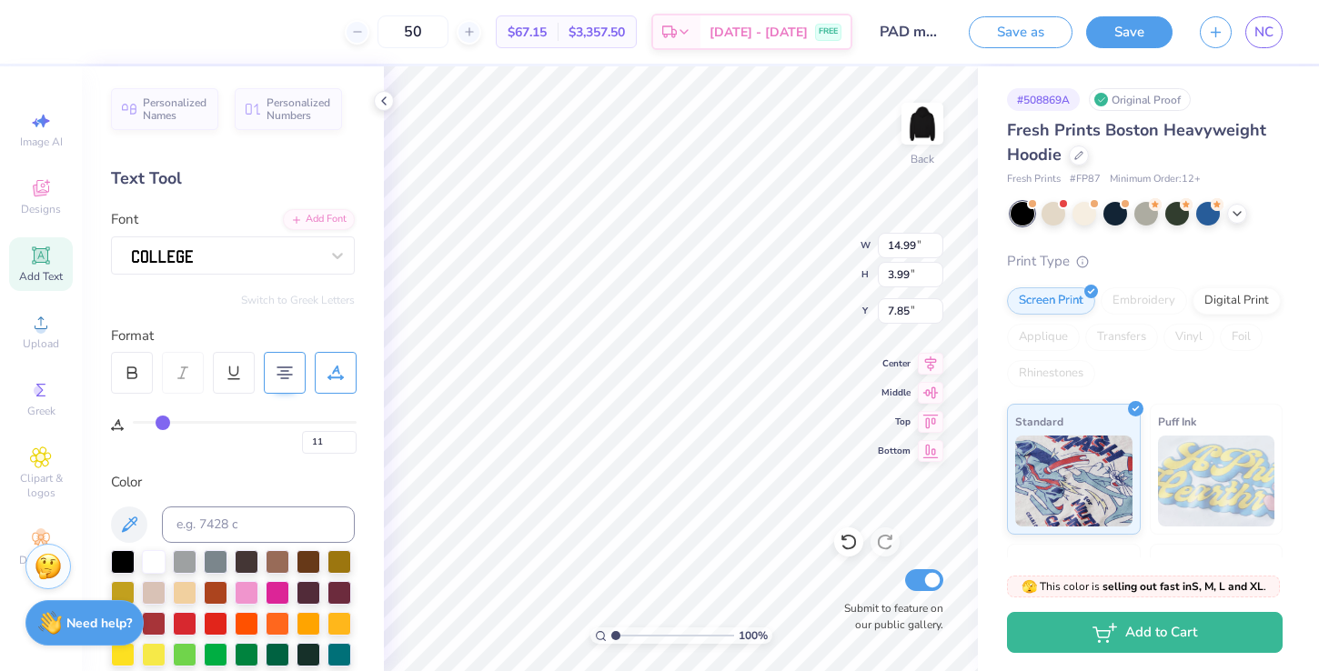
type input "14"
type input "17"
type input "19"
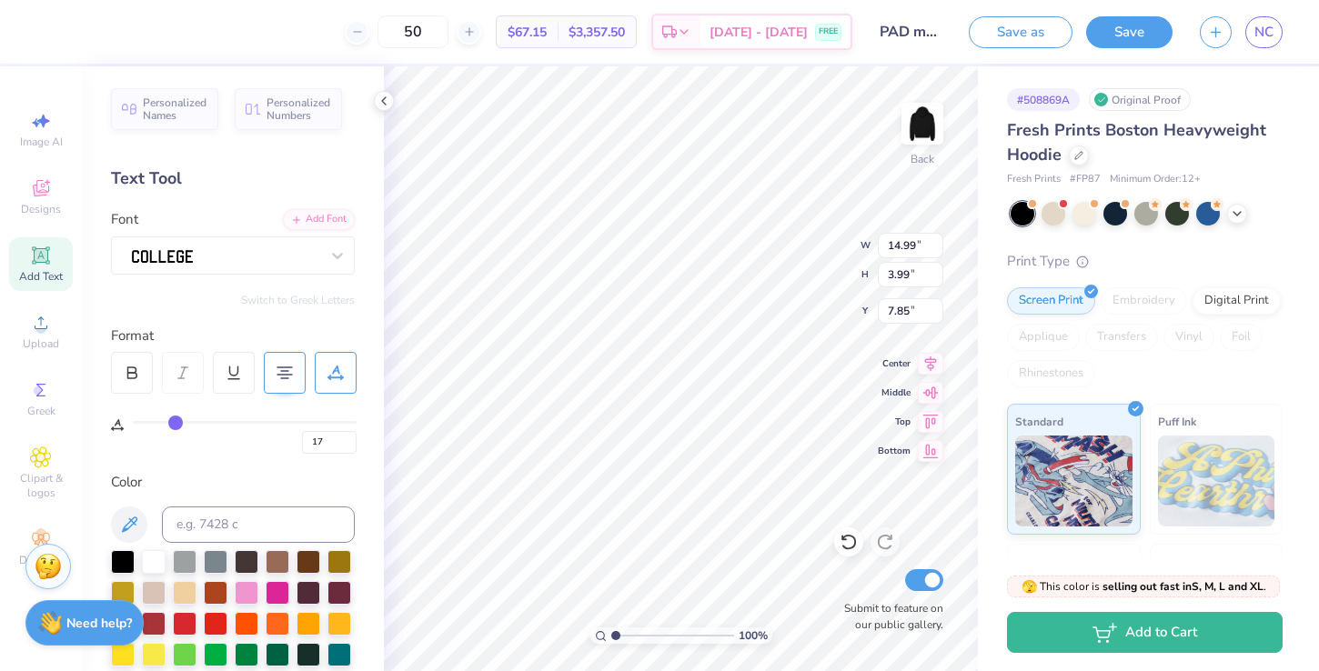
type input "19"
type input "21"
type input "23"
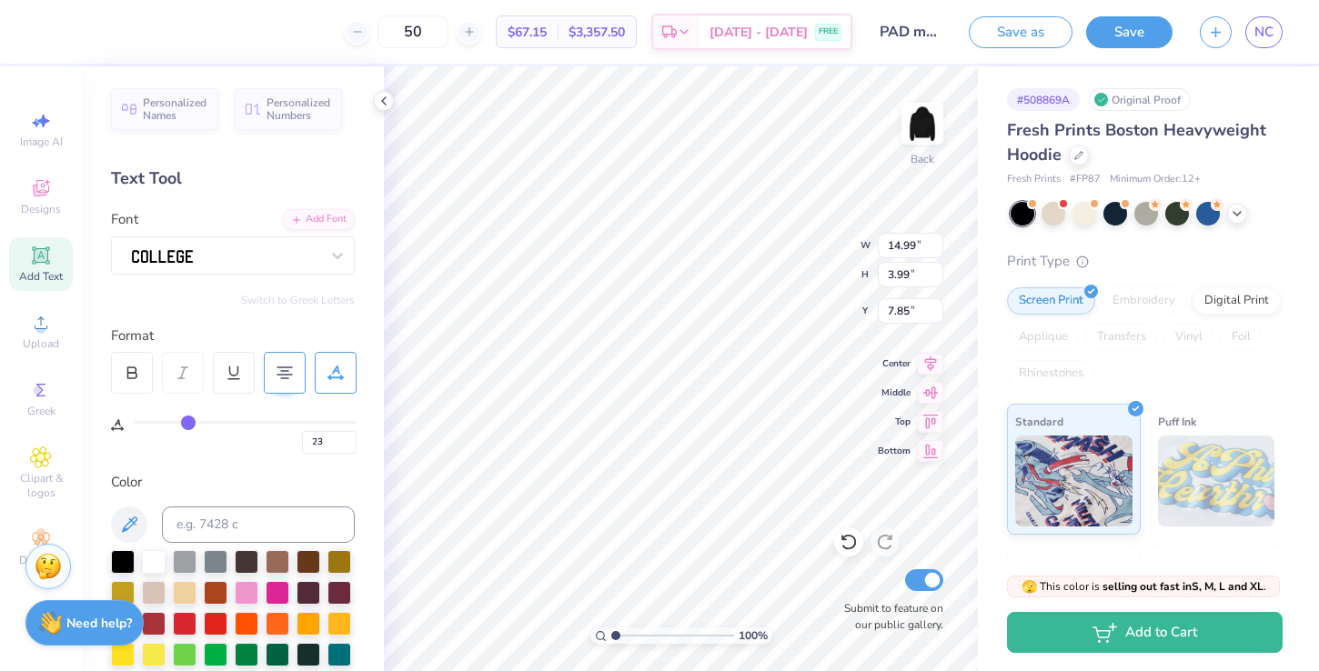
type input "24"
type input "26"
type input "27"
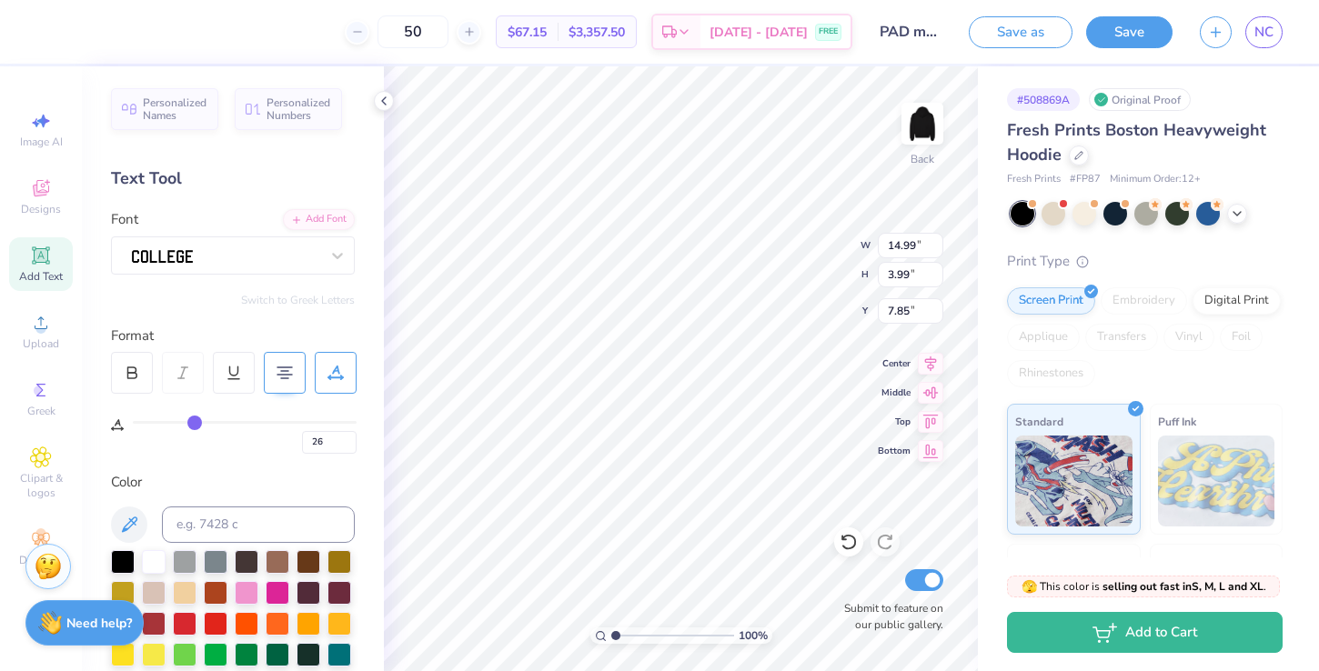
type input "27"
type input "28"
type input "29"
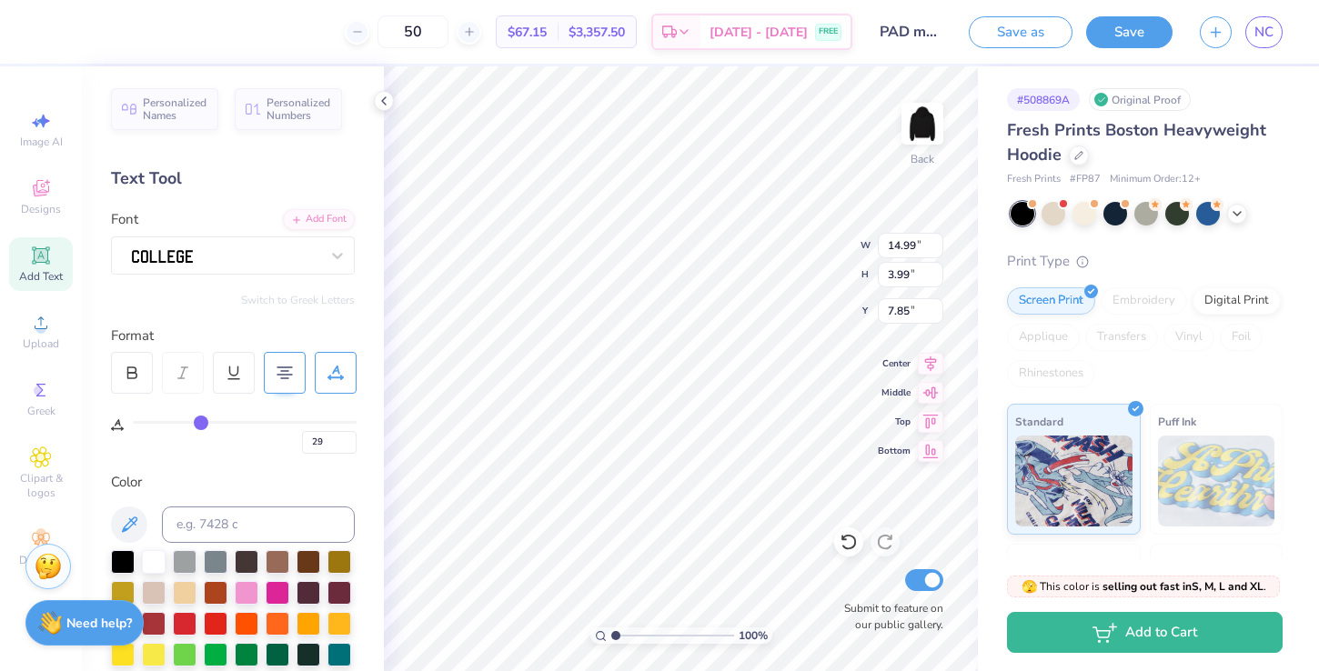
drag, startPoint x: 143, startPoint y: 422, endPoint x: 199, endPoint y: 422, distance: 56.4
click at [199, 422] on input "range" at bounding box center [245, 422] width 224 height 3
type input "28"
type input "27"
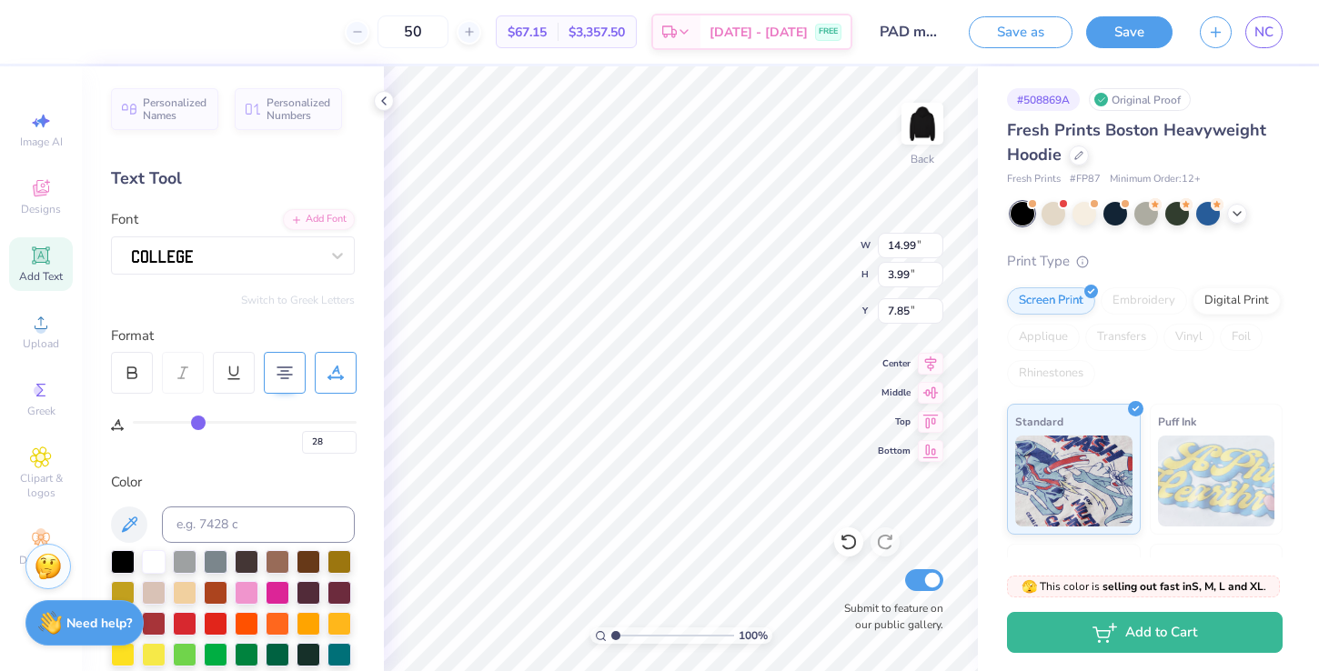
type input "27"
type input "23"
type input "17"
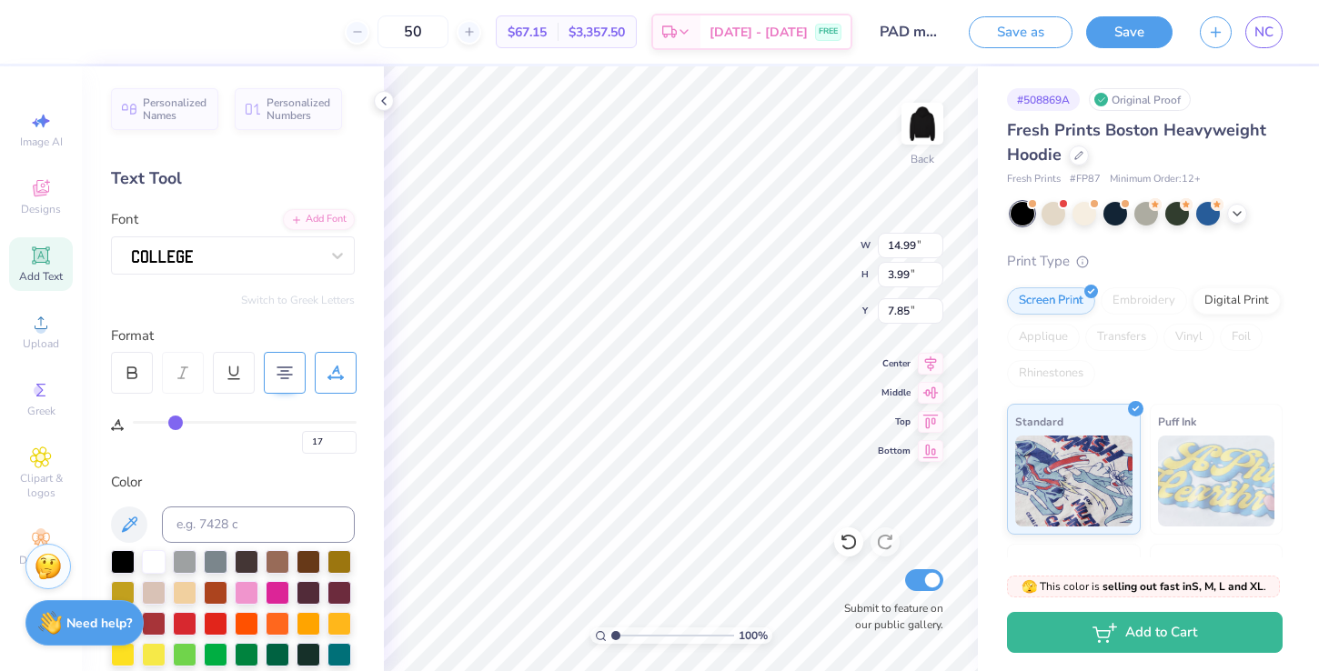
type input "10"
type input "4"
type input "0"
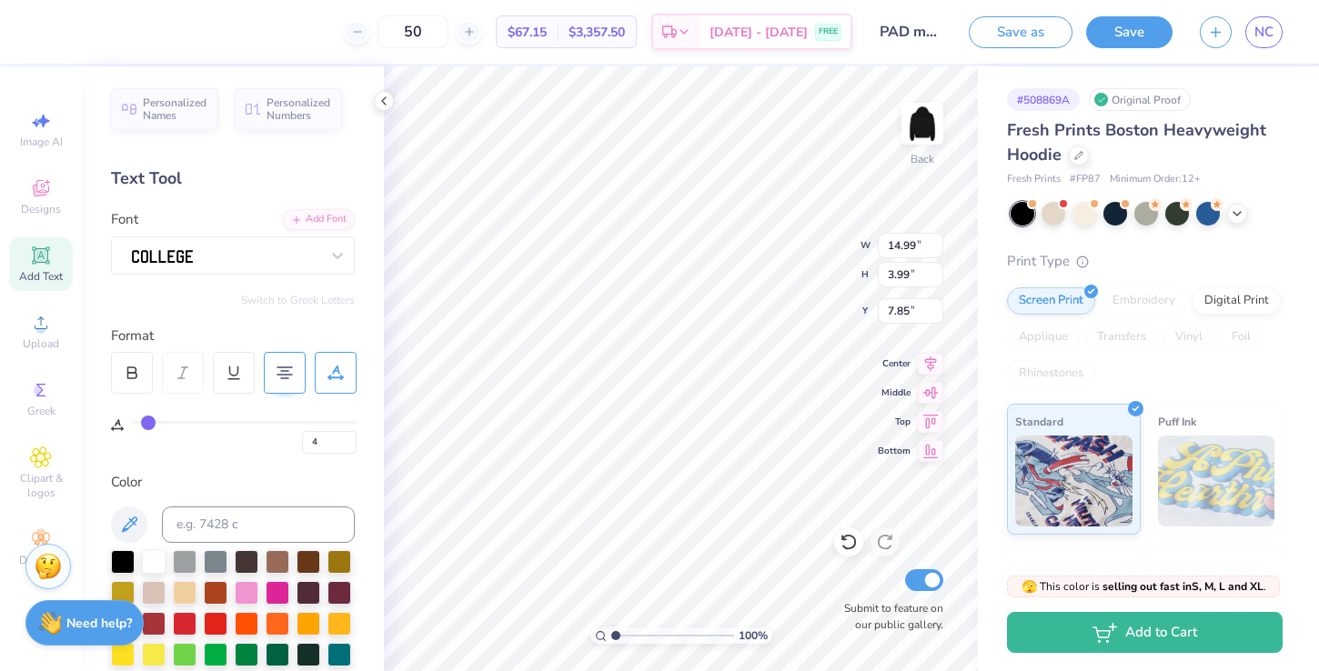
type input "0"
drag, startPoint x: 199, startPoint y: 422, endPoint x: 100, endPoint y: 422, distance: 99.1
click at [101, 422] on div "Personalized Names Personalized Numbers Text Tool Add Font Font Switch to Greek…" at bounding box center [233, 368] width 302 height 605
click at [195, 307] on div "Switch to Greek Letters" at bounding box center [233, 300] width 244 height 15
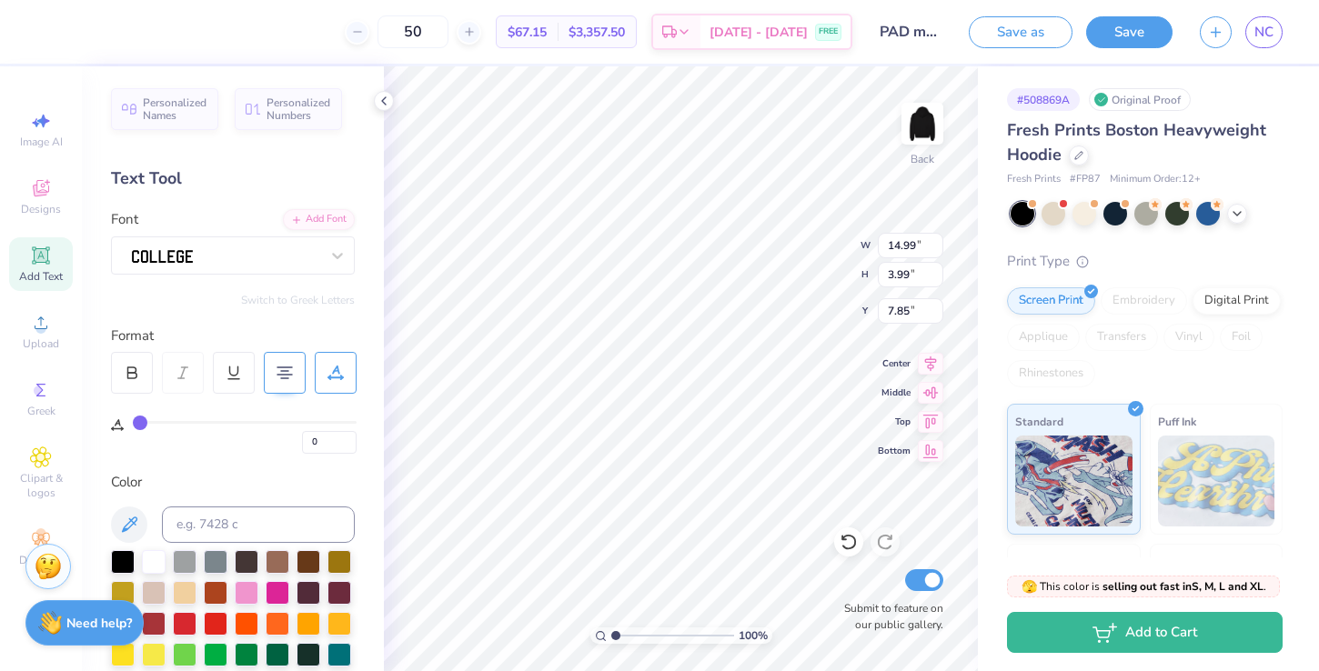
type textarea "Phi Alpha Delta"
type input "8.32"
click at [30, 263] on icon at bounding box center [41, 256] width 22 height 22
type input "10.96"
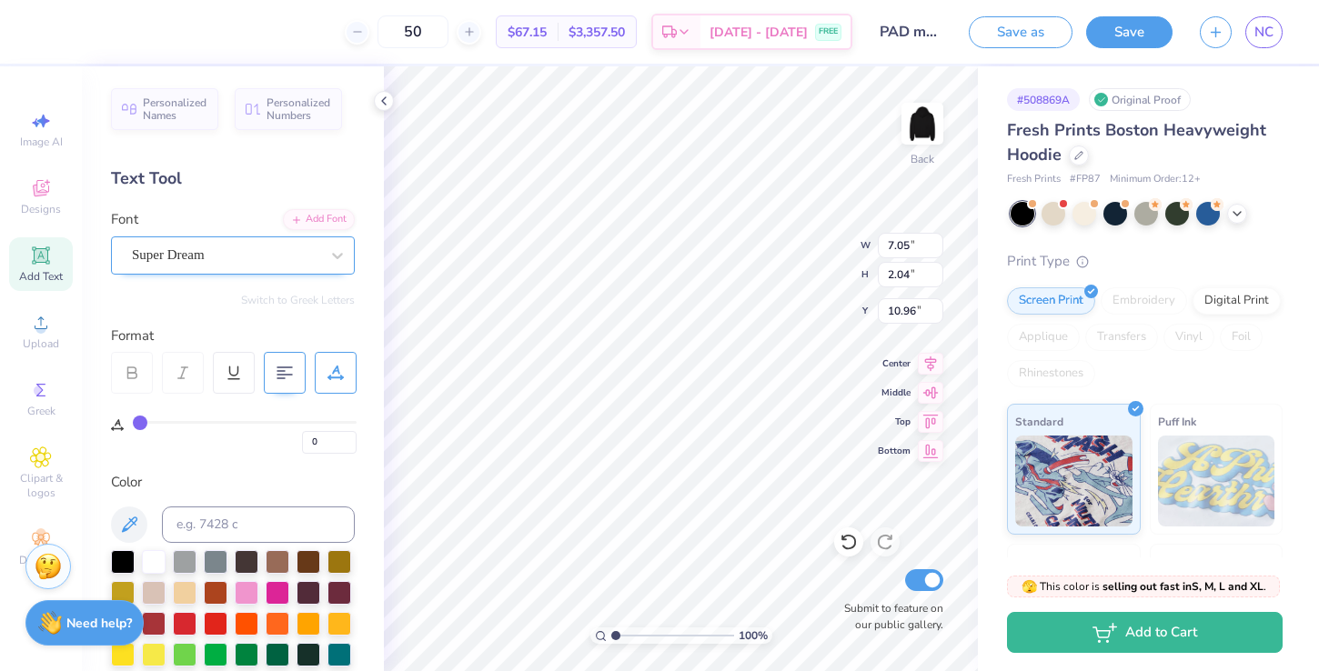
type textarea "1902"
click at [300, 253] on div "Super Dream" at bounding box center [225, 255] width 191 height 28
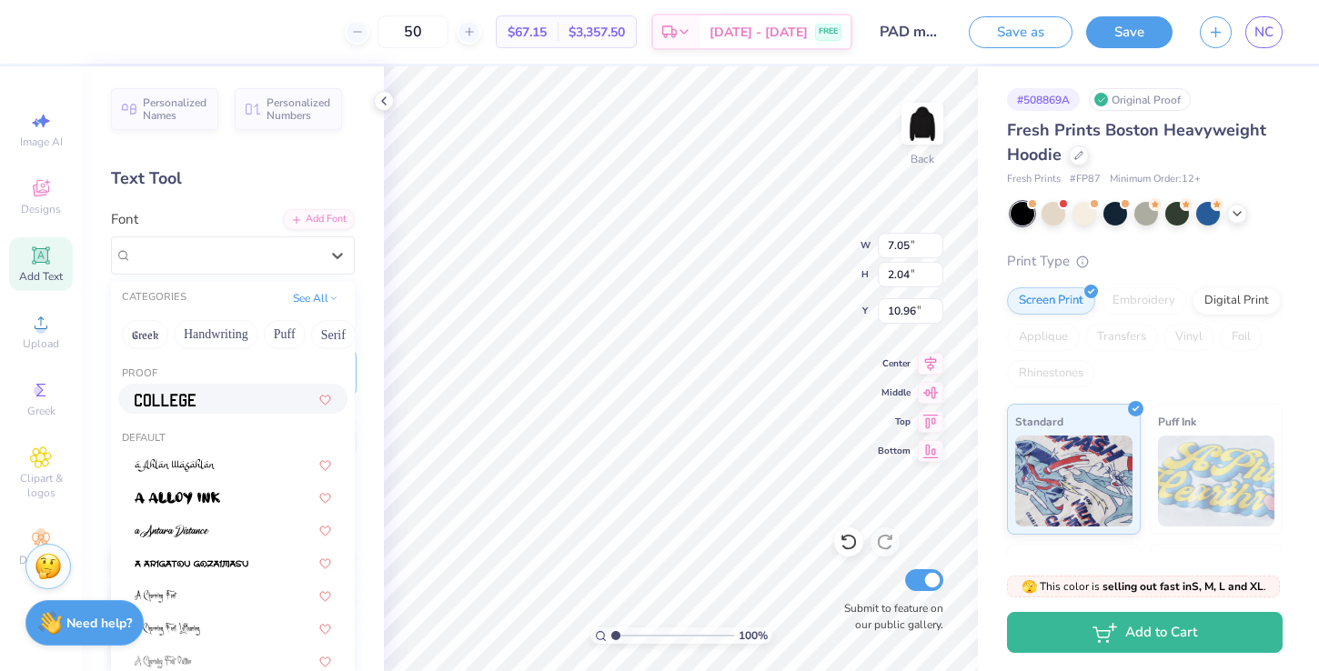
click at [198, 394] on div at bounding box center [233, 398] width 196 height 19
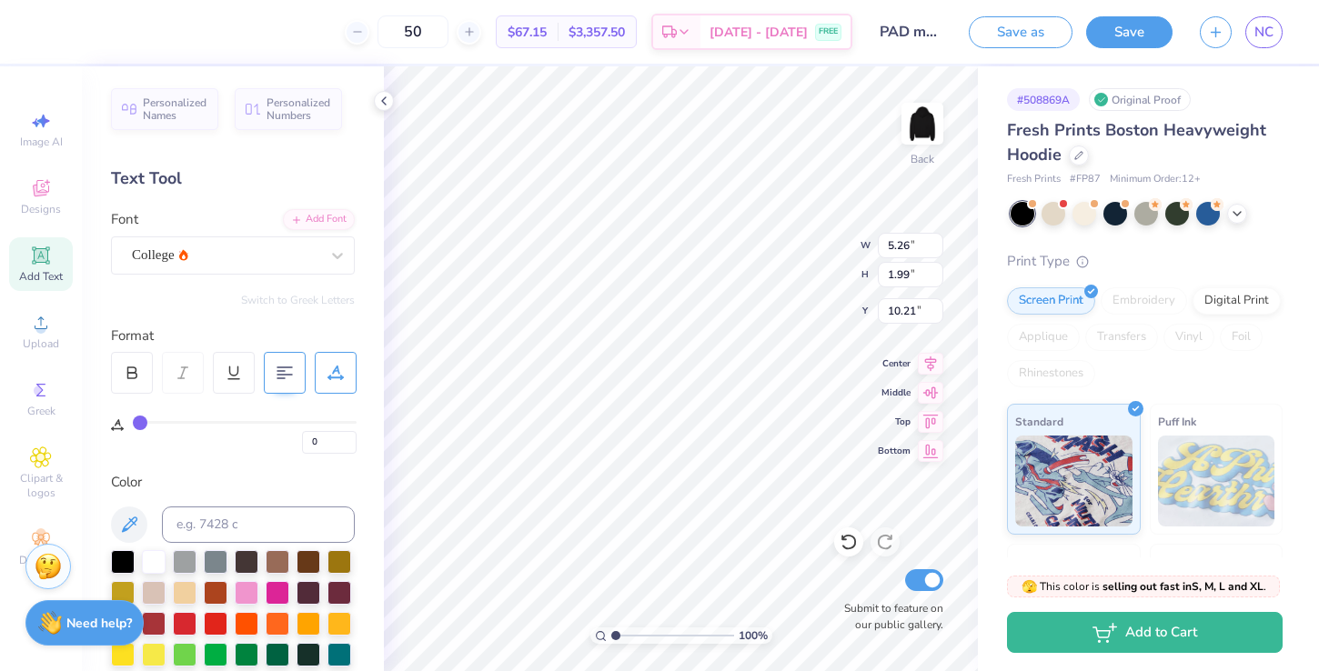
type input "10.21"
click at [300, 450] on div "0" at bounding box center [245, 437] width 224 height 33
type input "4.33"
type input "1.64"
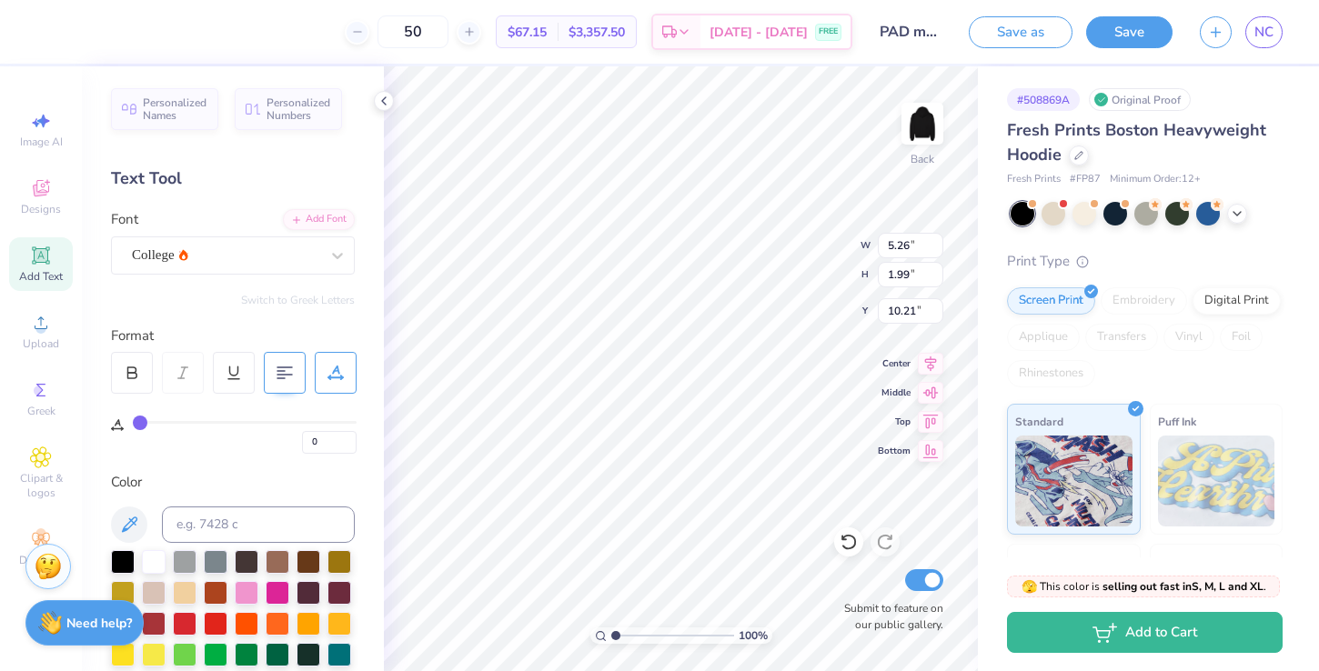
type input "10.56"
type input "4.02"
type input "1.52"
type input "10.68"
type input "10.33"
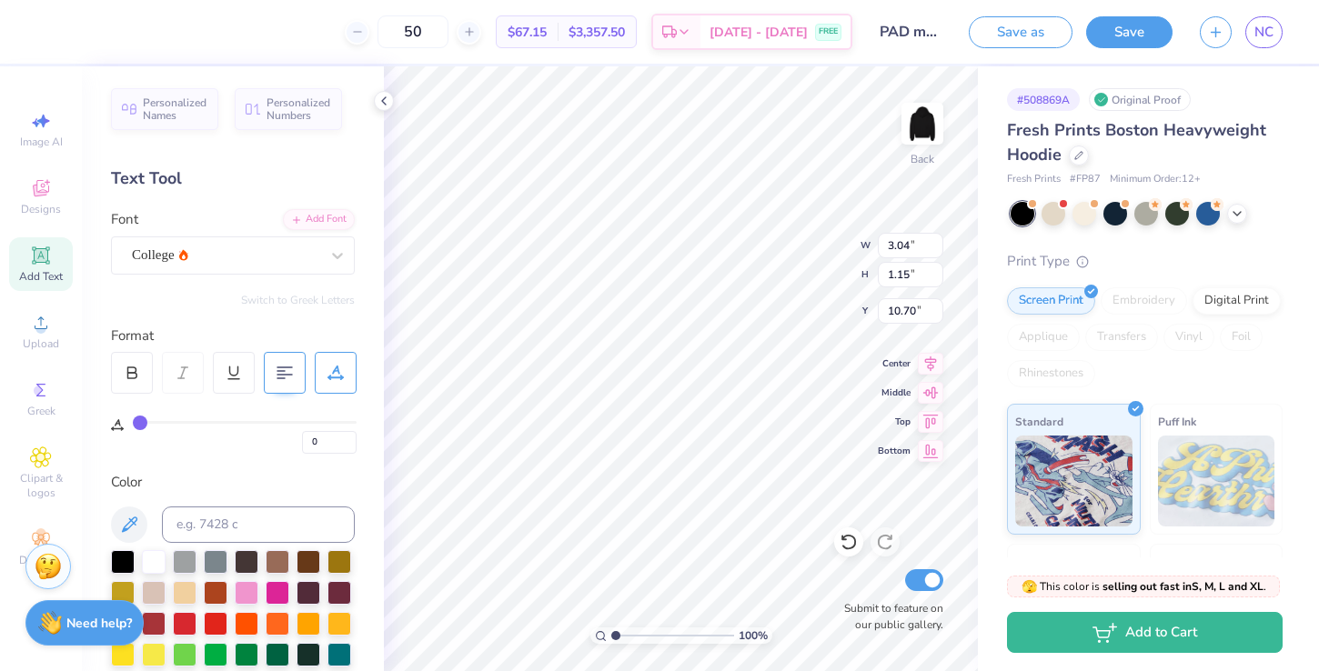
type input "3.04"
type input "1.15"
type input "10.70"
type input "10.55"
type textarea "est.1902"
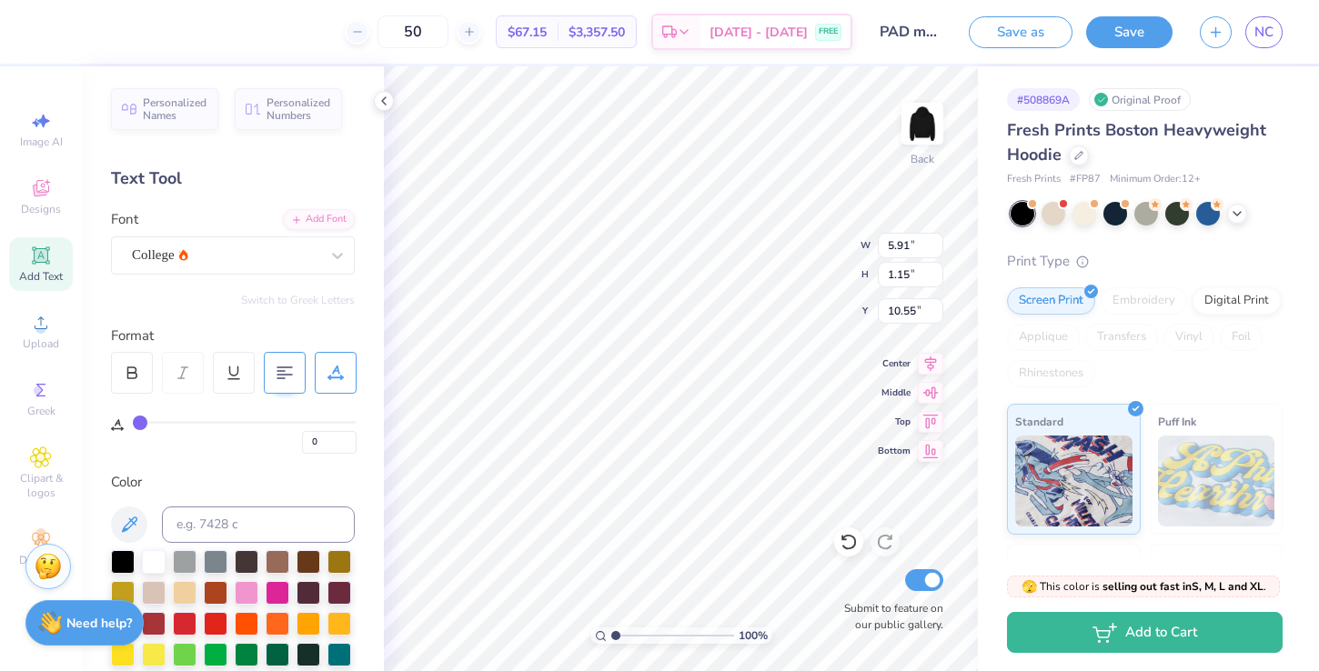
type input "5.22"
type input "1.01"
type input "10.68"
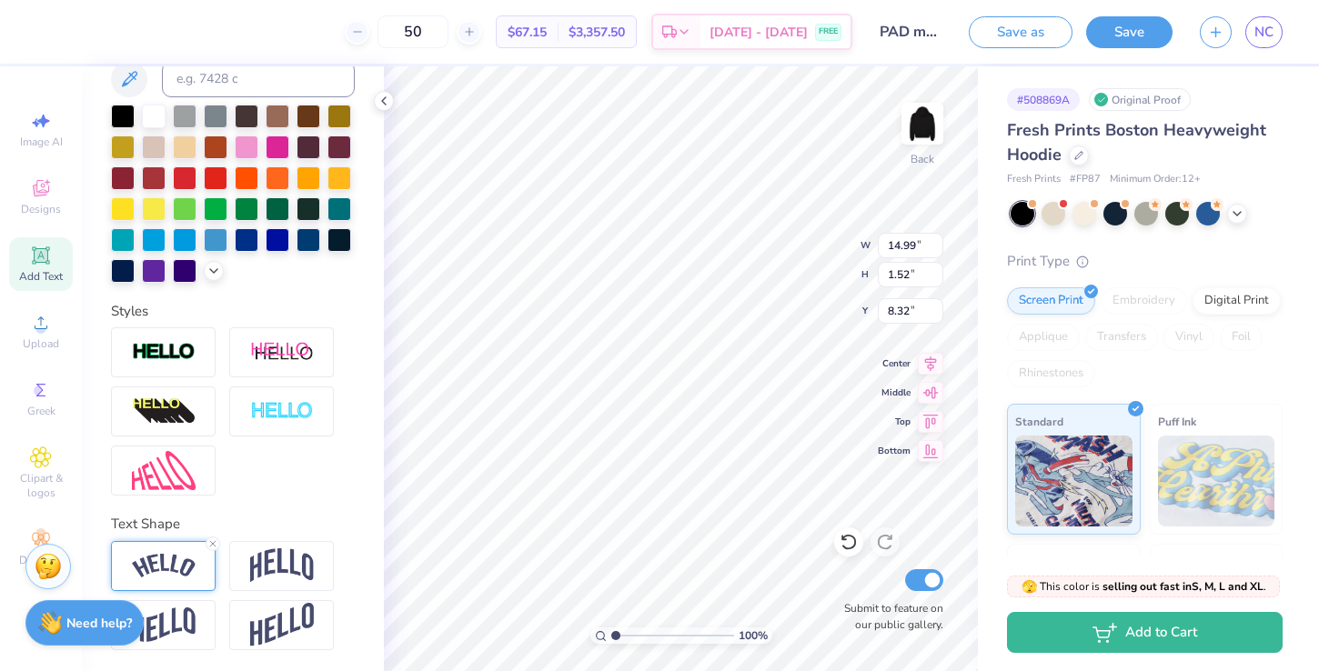
click at [153, 560] on img at bounding box center [164, 566] width 64 height 25
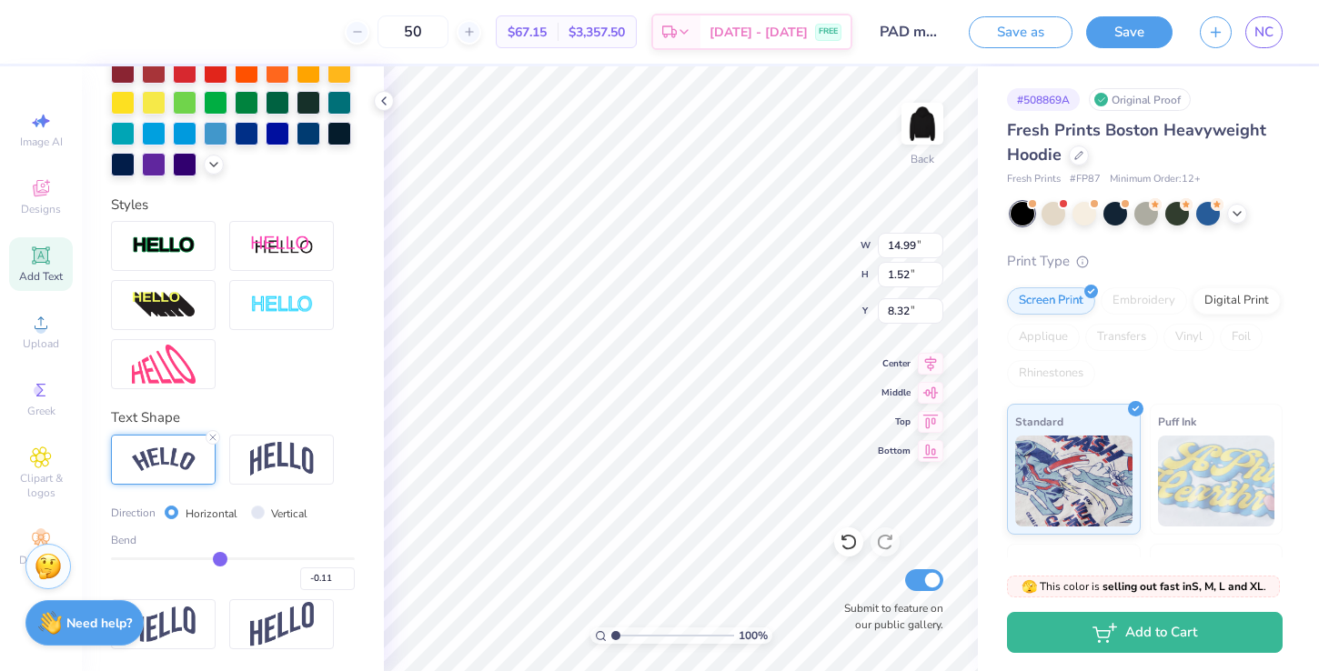
type input "-0.1"
type input "-0.10"
type input "-0.09"
type input "-0.08"
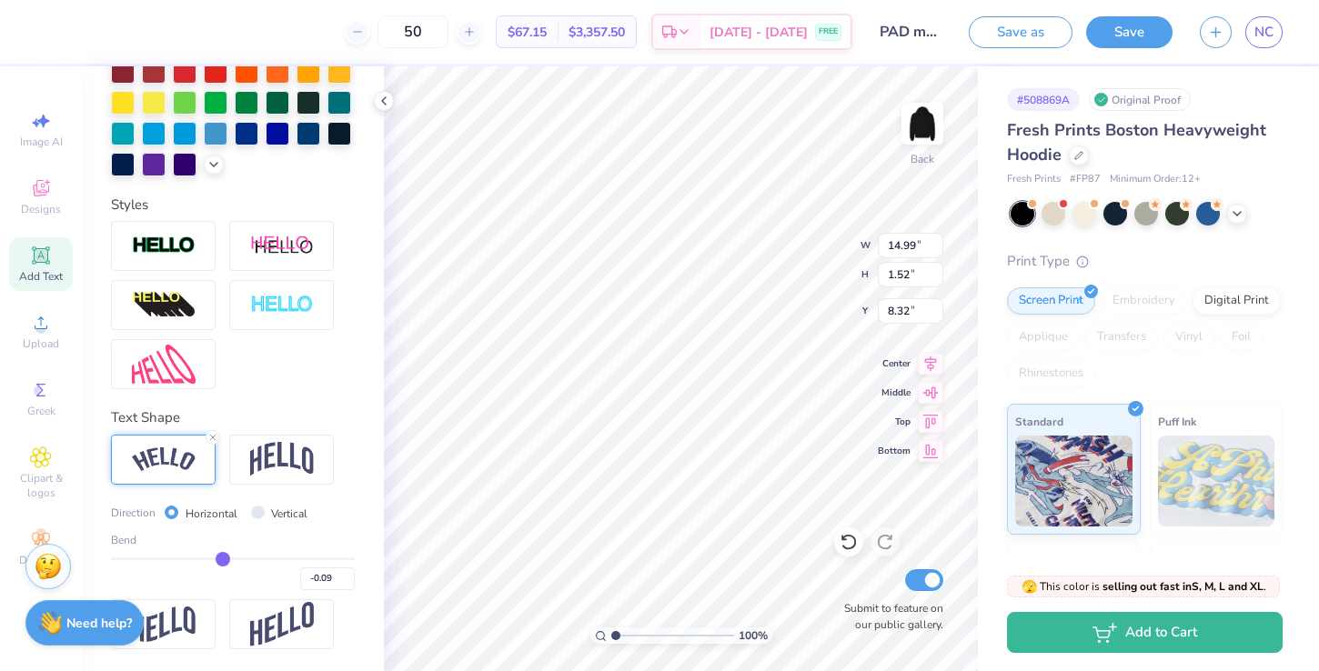
type input "-0.08"
type input "-0.07"
type input "-0.06"
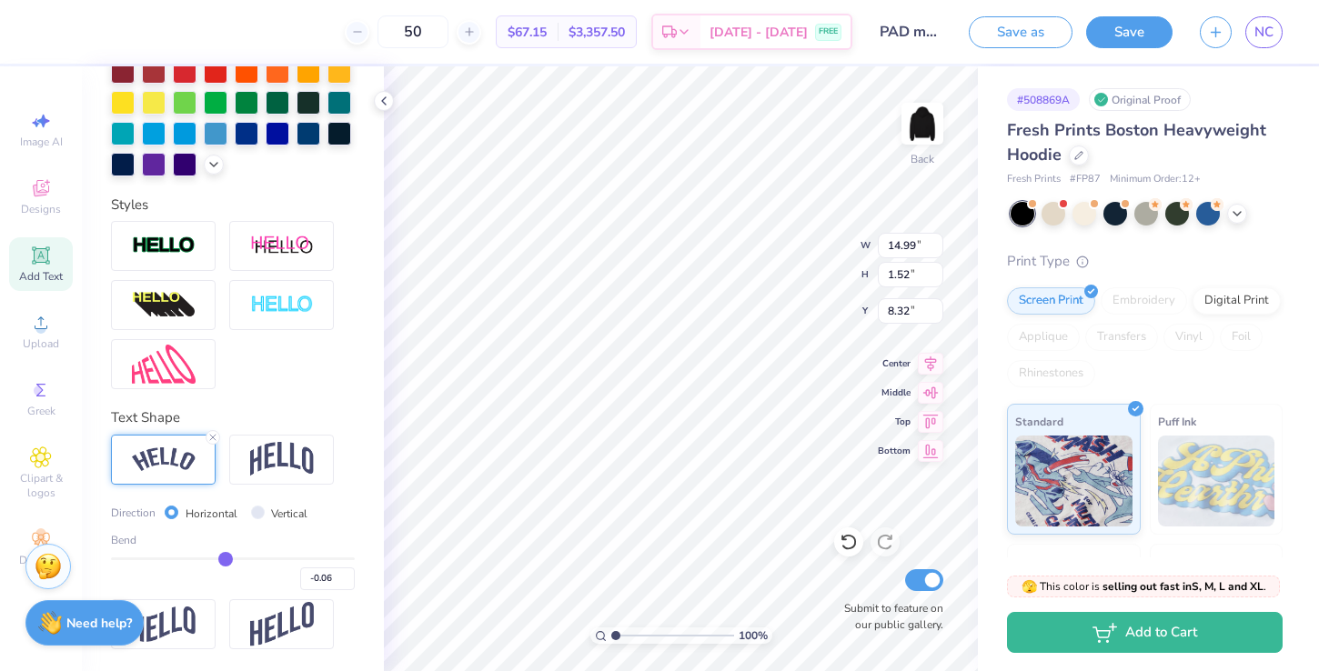
type input "14.77"
type input "1.44"
type input "8.36"
type input "-0.07"
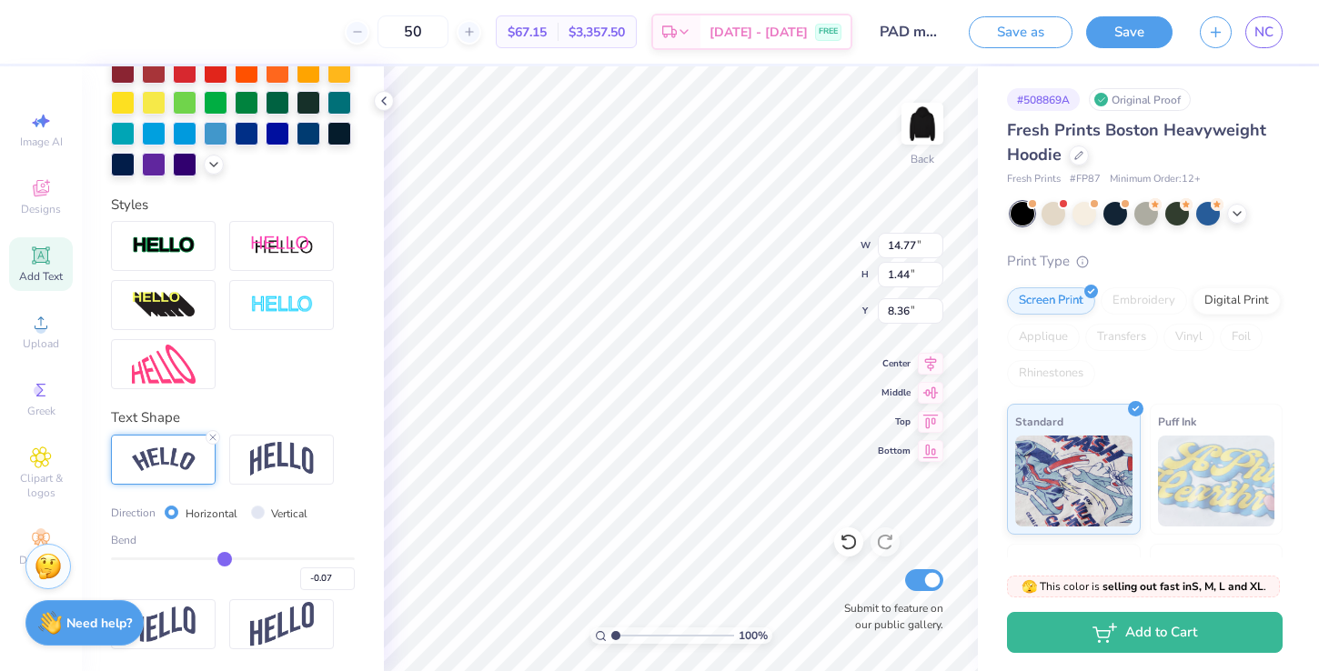
type input "-0.08"
type input "-0.09"
type input "-0.1"
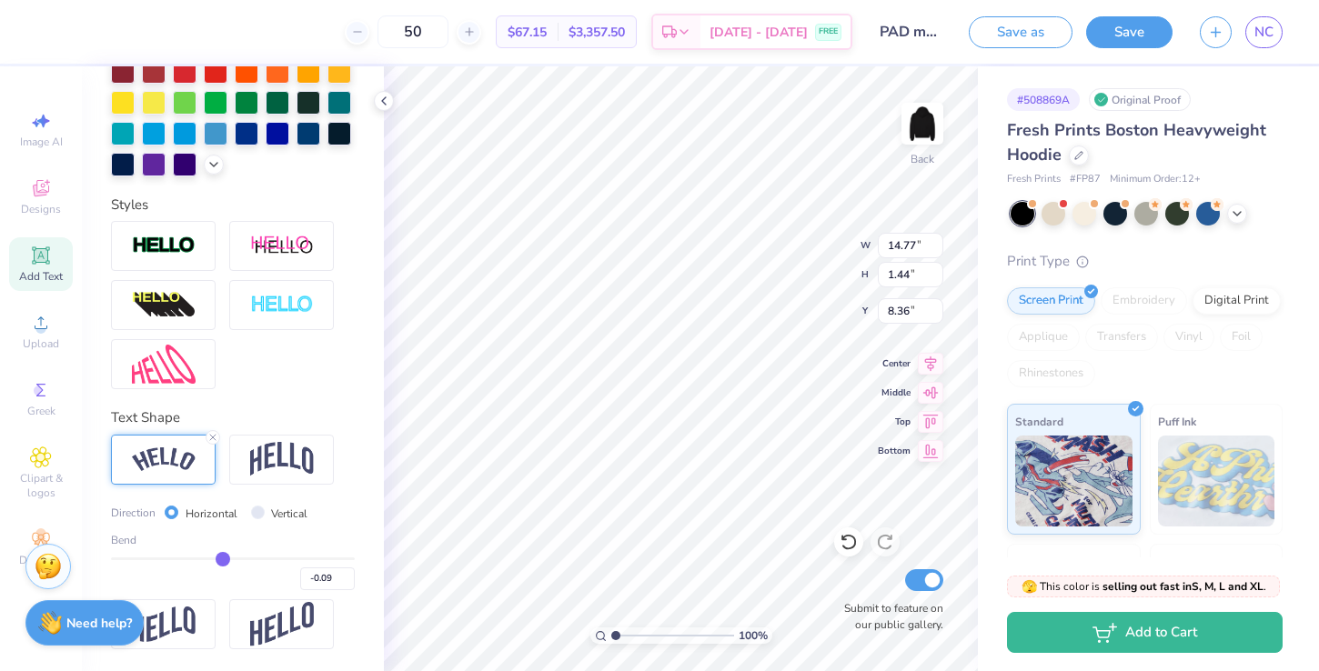
type input "-0.10"
type input "-0.11"
type input "-0.12"
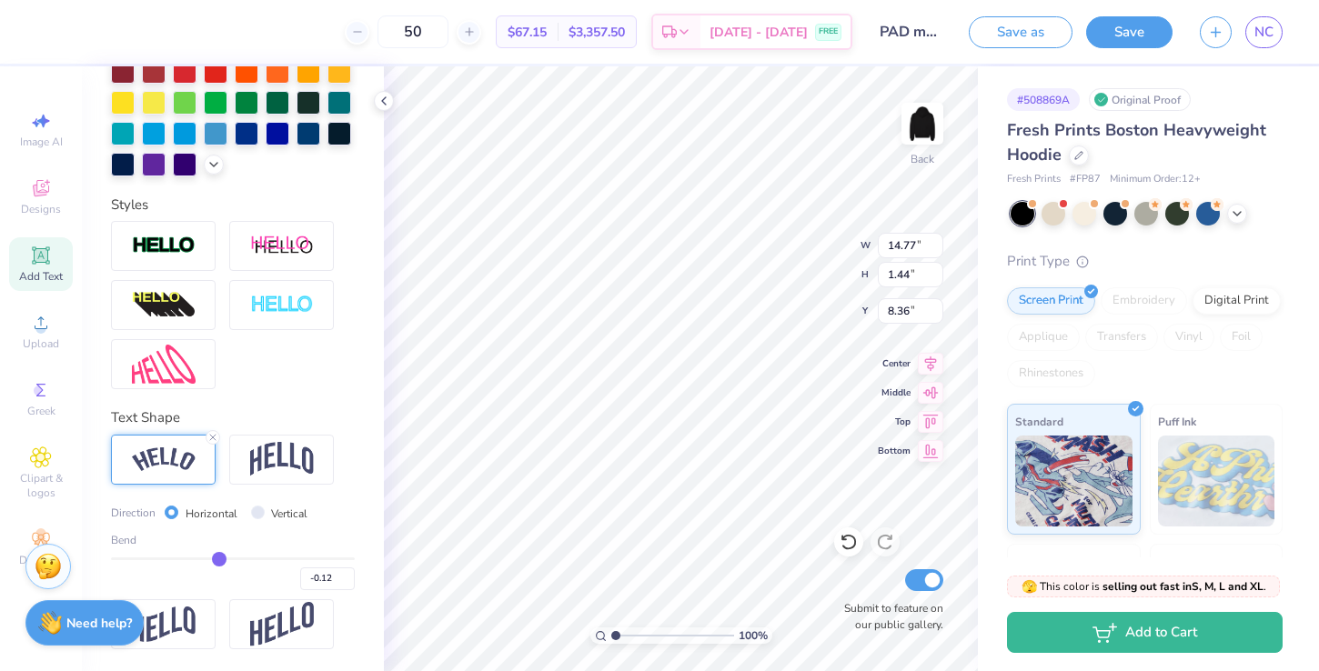
type input "-0.13"
type input "-0.14"
type input "-0.15"
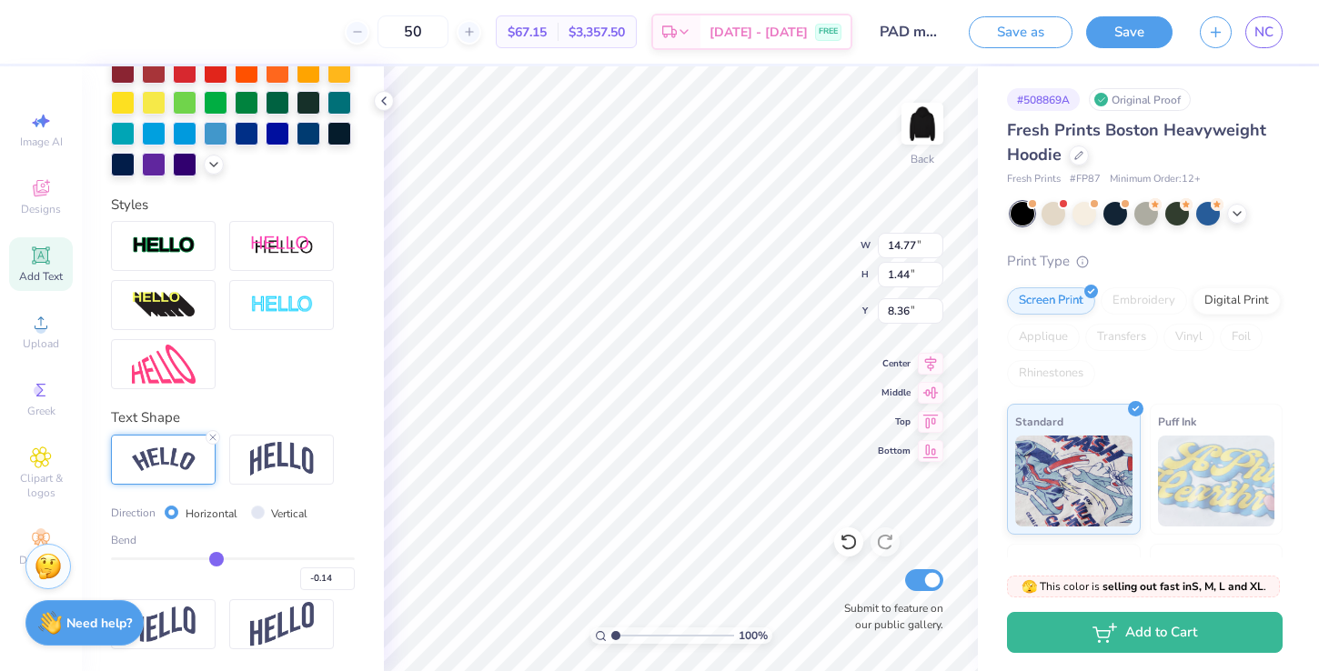
type input "-0.15"
type input "-0.16"
type input "-0.17"
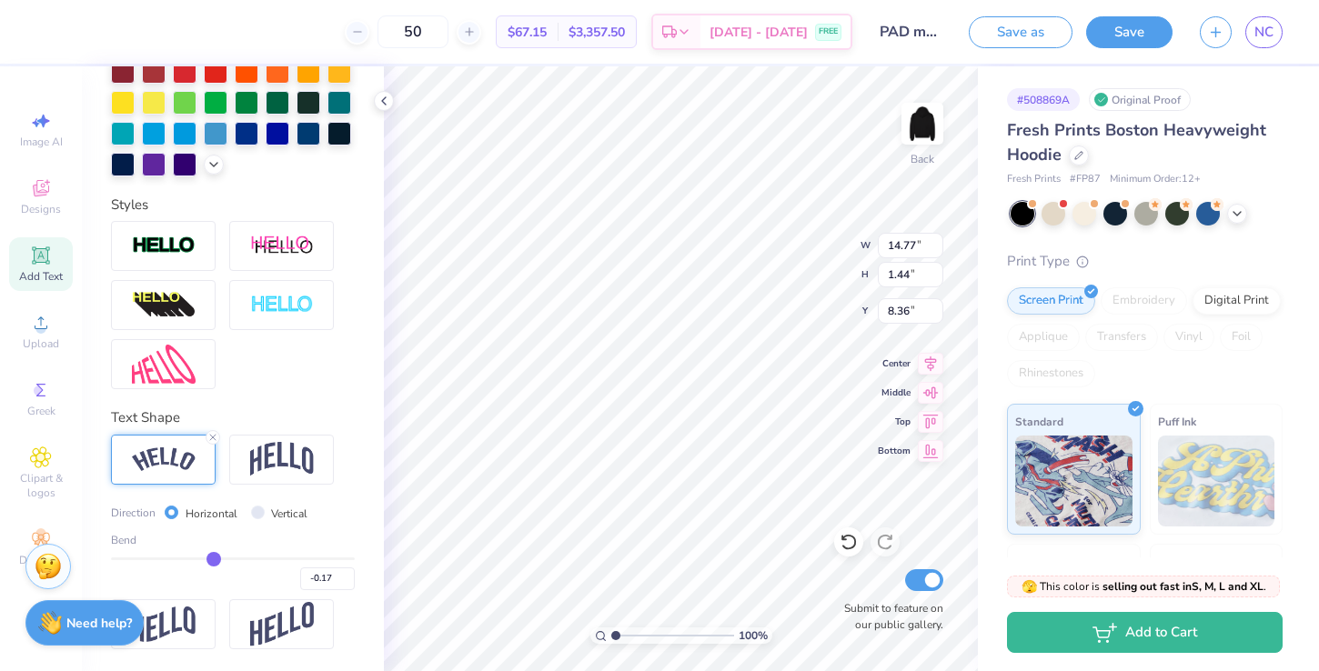
type input "-0.18"
type input "-0.19"
type input "-0.2"
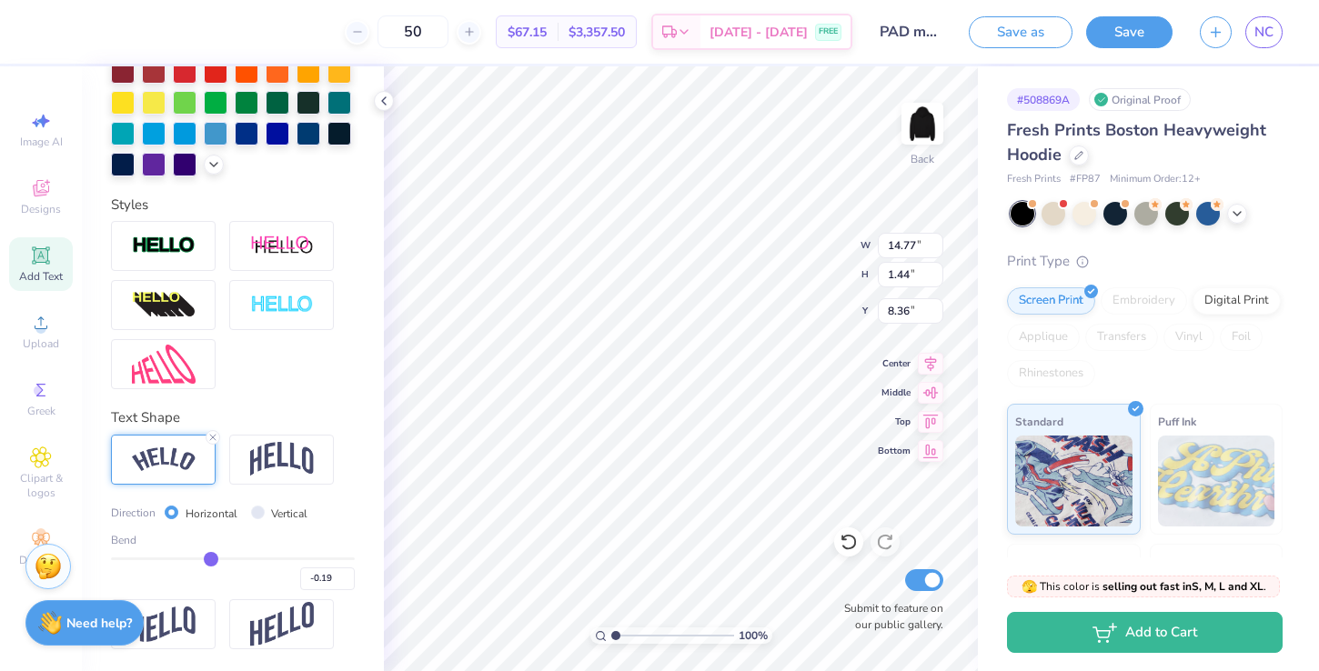
type input "-0.20"
type input "-0.21"
drag, startPoint x: 221, startPoint y: 559, endPoint x: 208, endPoint y: 558, distance: 12.8
type input "-0.21"
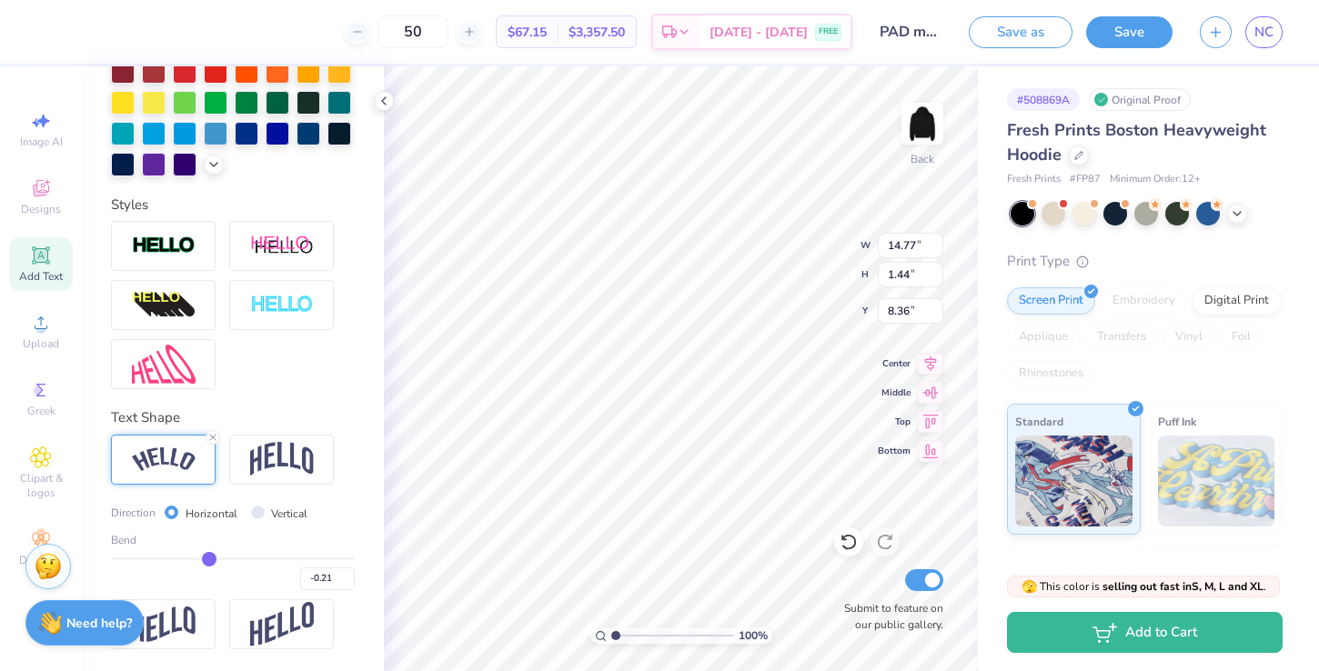
click at [208, 558] on input "range" at bounding box center [233, 559] width 244 height 3
type input "15.42"
type input "1.80"
type input "8.18"
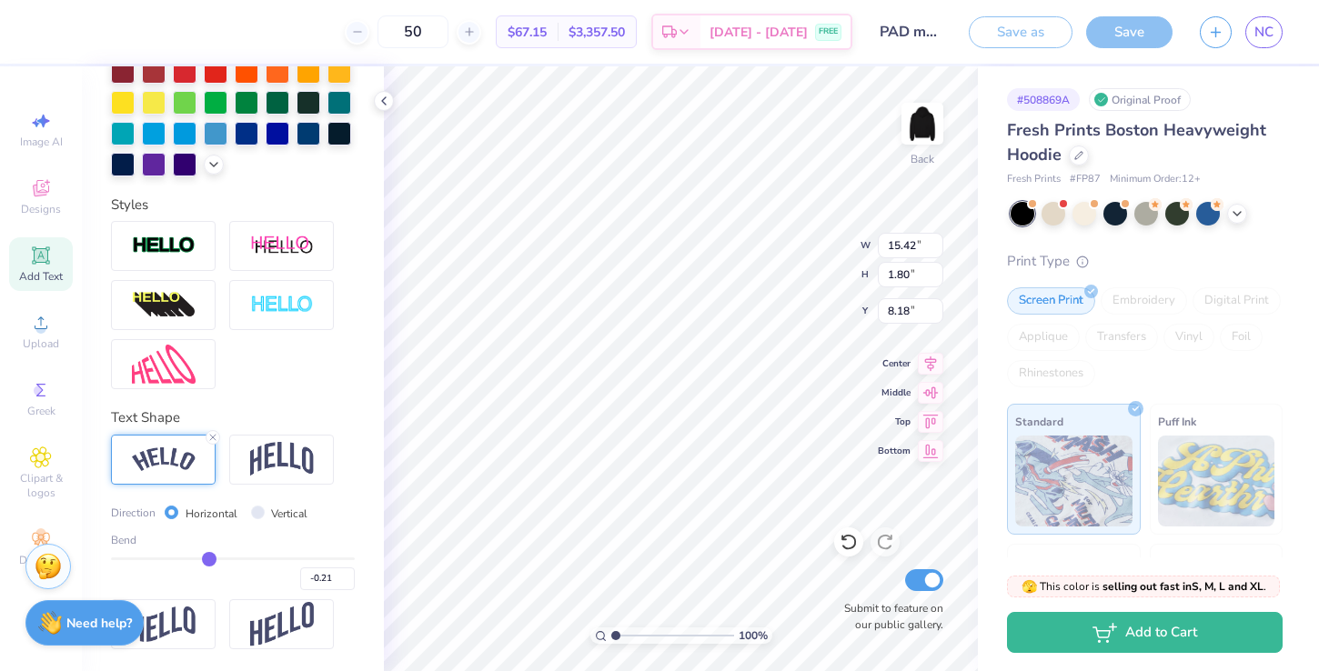
type input "-0.16"
type input "-0.17"
type input "-0.18"
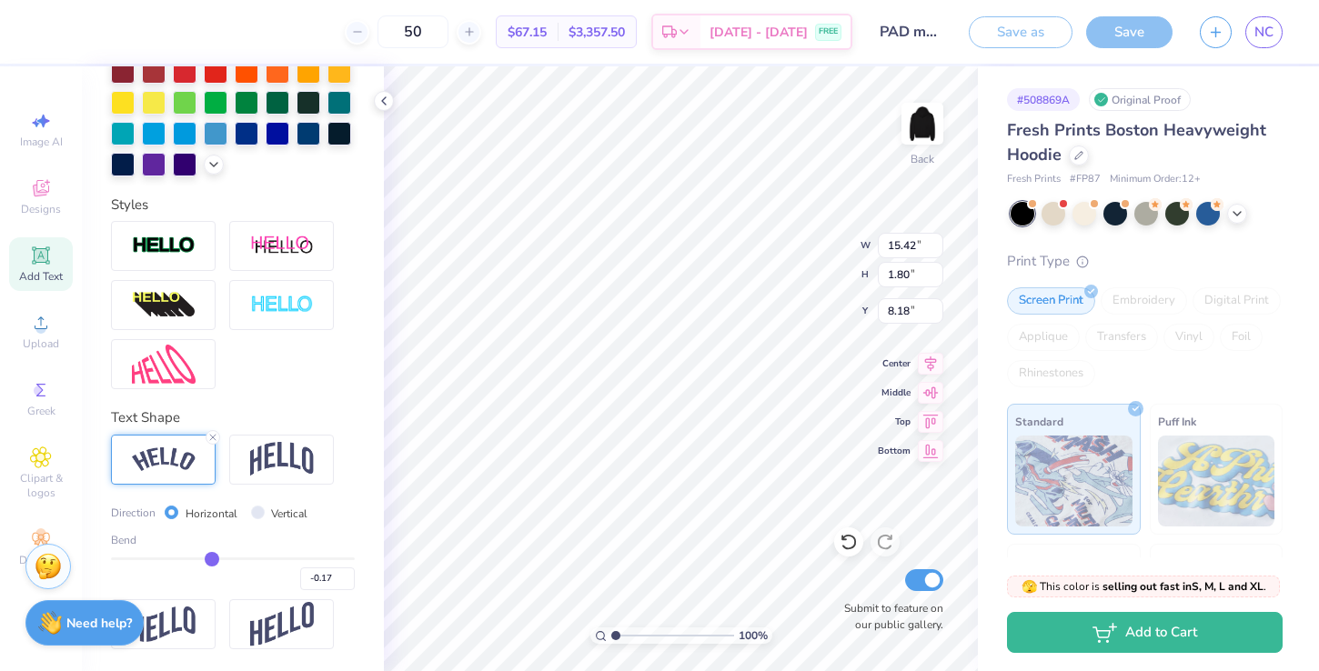
type input "-0.18"
type input "-0.19"
type input "-0.18"
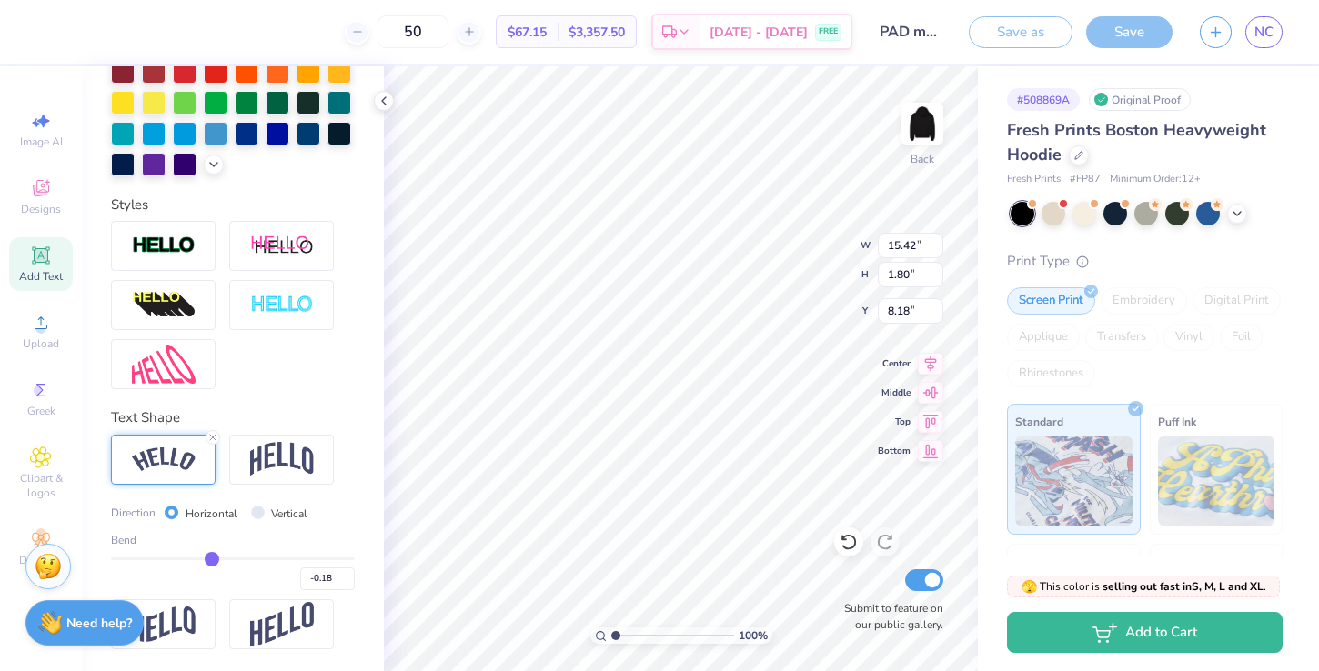
type input "-0.17"
type input "15.25"
type input "1.67"
type input "8.25"
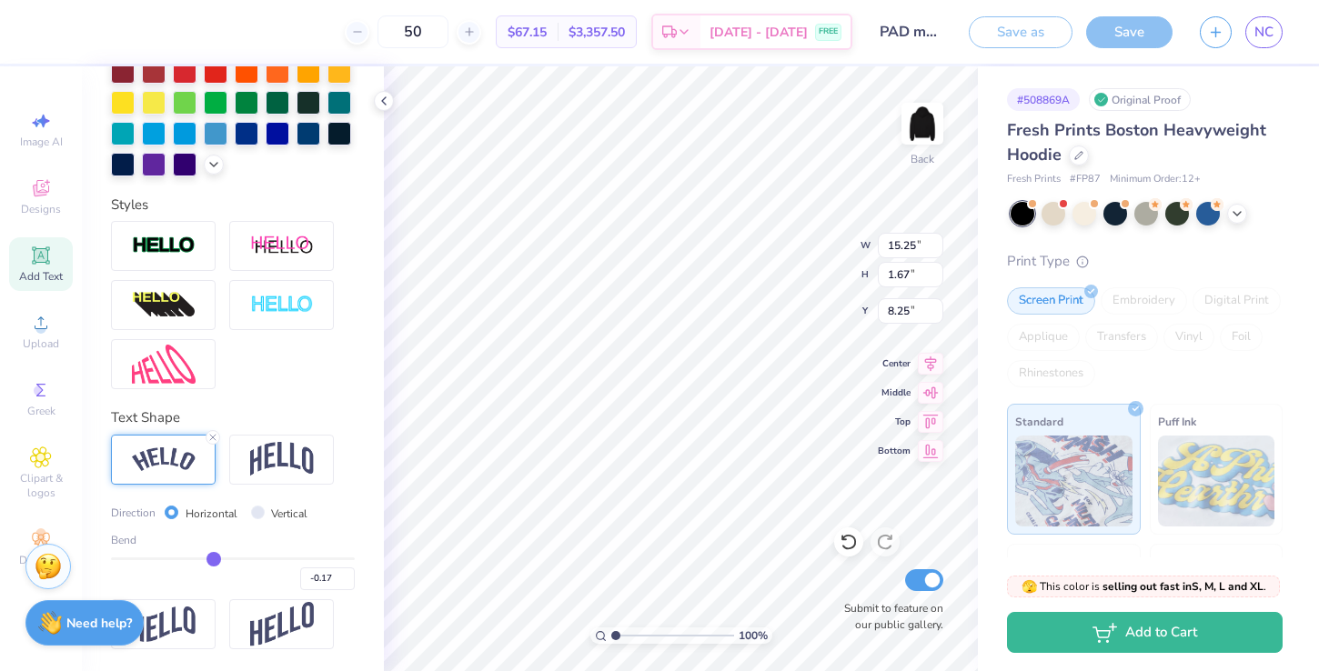
type input "-0.18"
type input "-0.19"
type input "15.30"
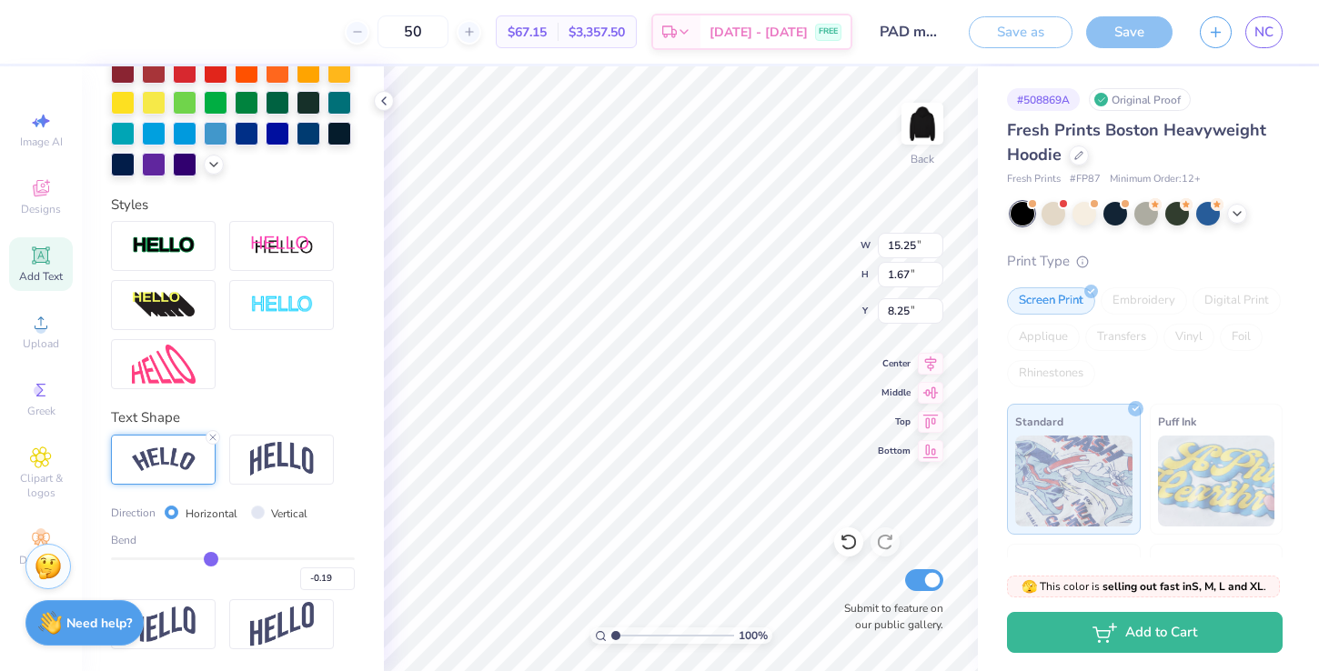
type input "1.70"
type input "8.23"
type input "-0.22"
type input "15.34"
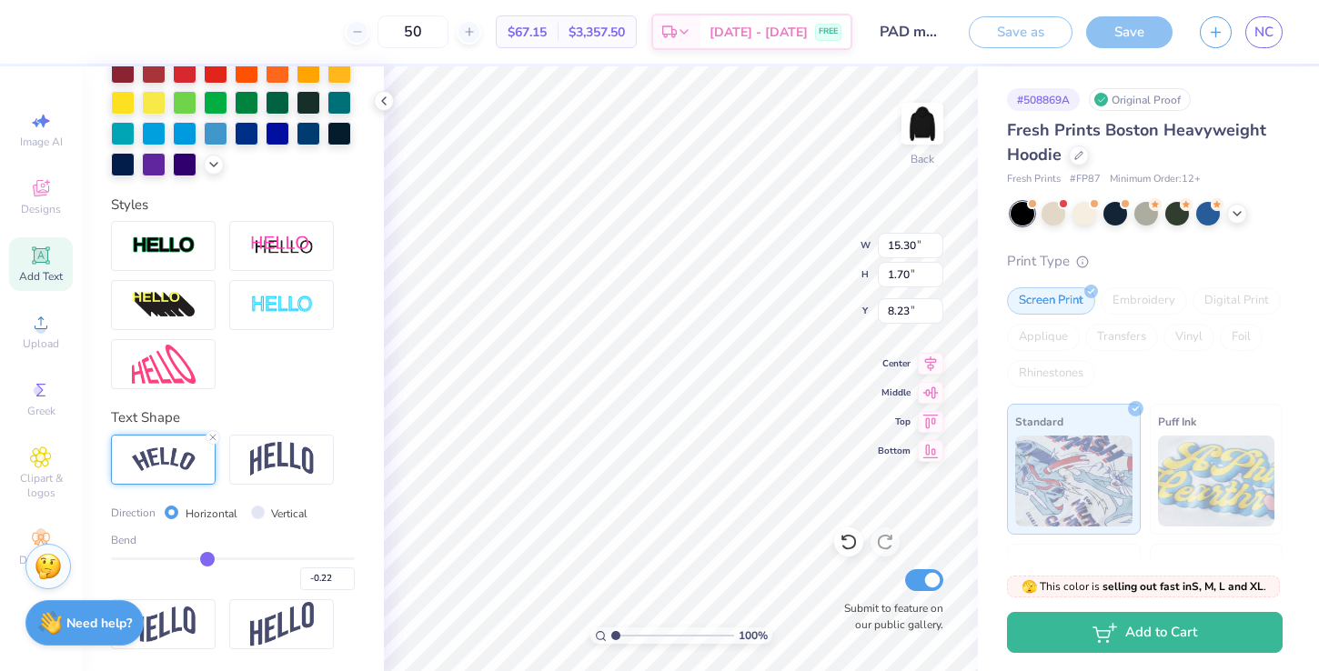
type input "1.73"
type input "8.22"
type input "-0.23"
type input "-0.22"
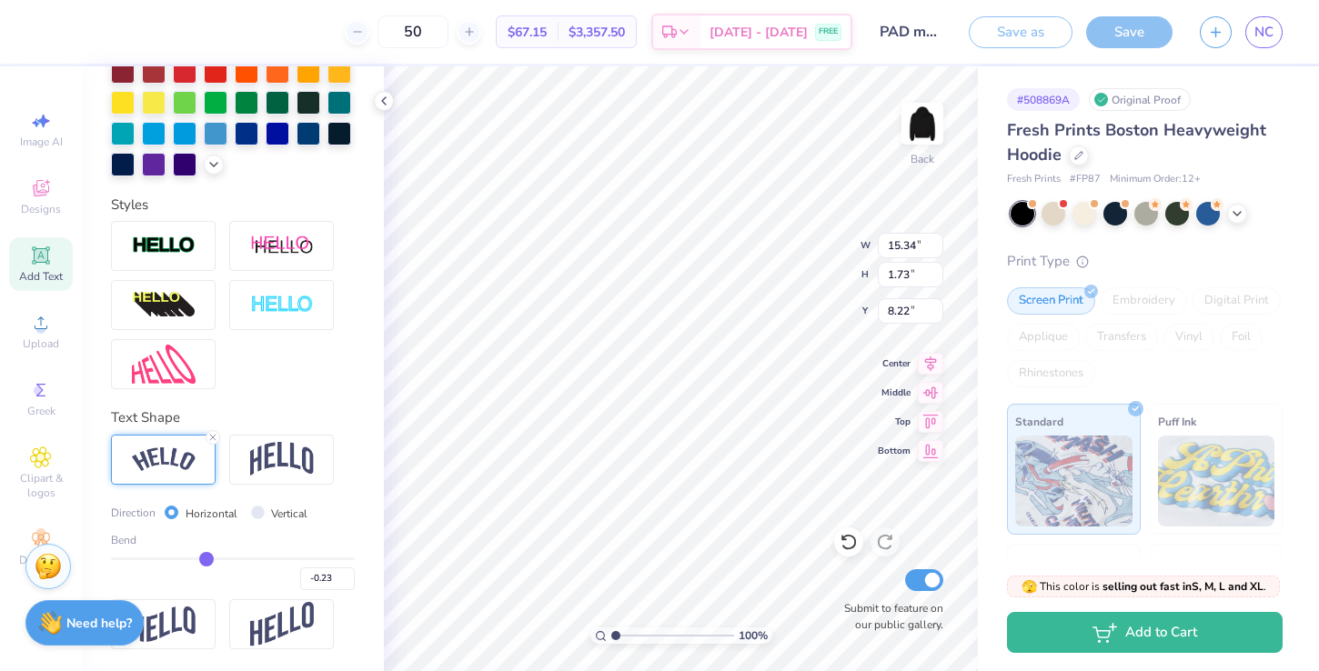
type input "-0.22"
click at [206, 558] on input "range" at bounding box center [233, 559] width 244 height 3
type input "-0.2"
type input "15.46"
type input "1.84"
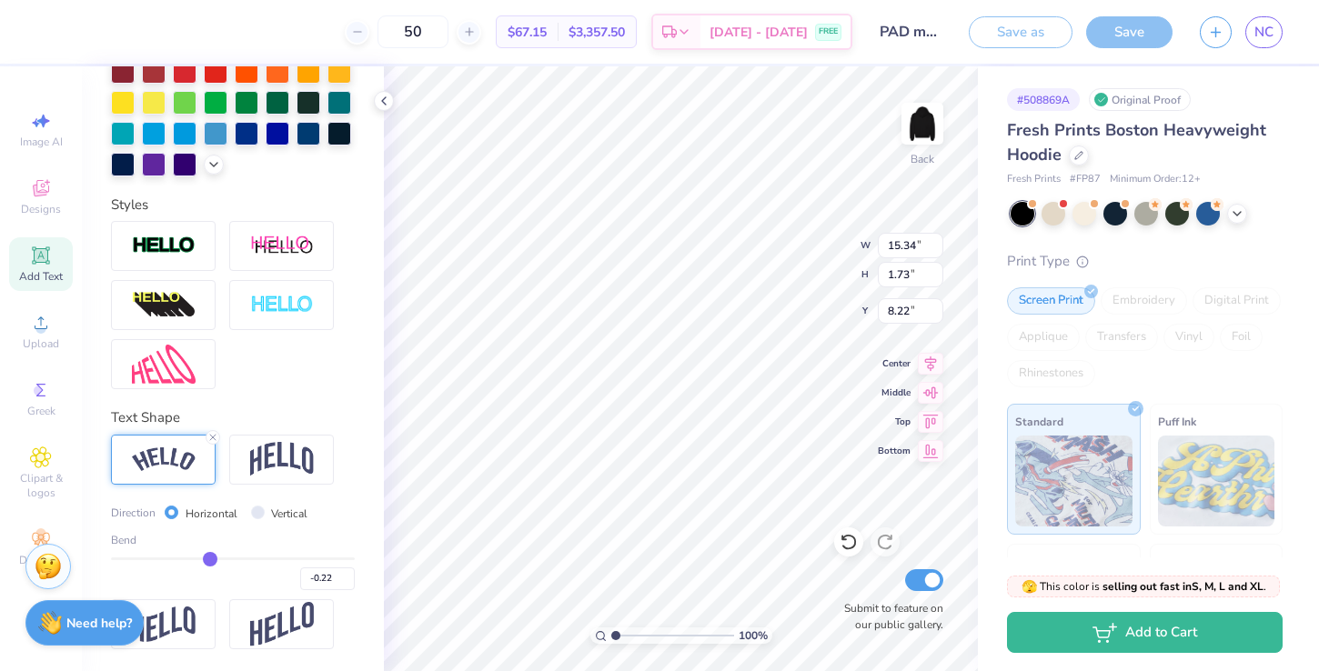
type input "8.16"
type input "-0.20"
type input "-0.2"
click at [209, 558] on input "range" at bounding box center [233, 559] width 244 height 3
type input "15.38"
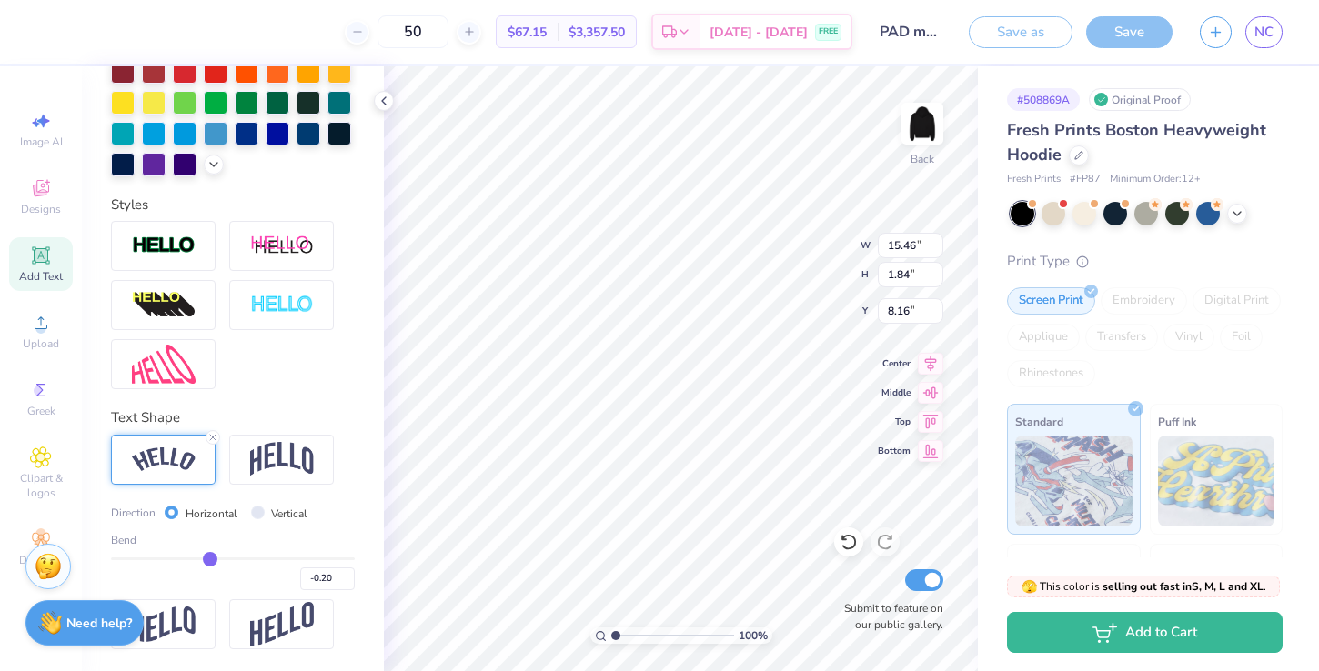
type input "1.77"
type input "8.20"
click at [332, 496] on div "Direction Horizontal Vertical Bend -0.20" at bounding box center [233, 543] width 244 height 216
type input "7.85"
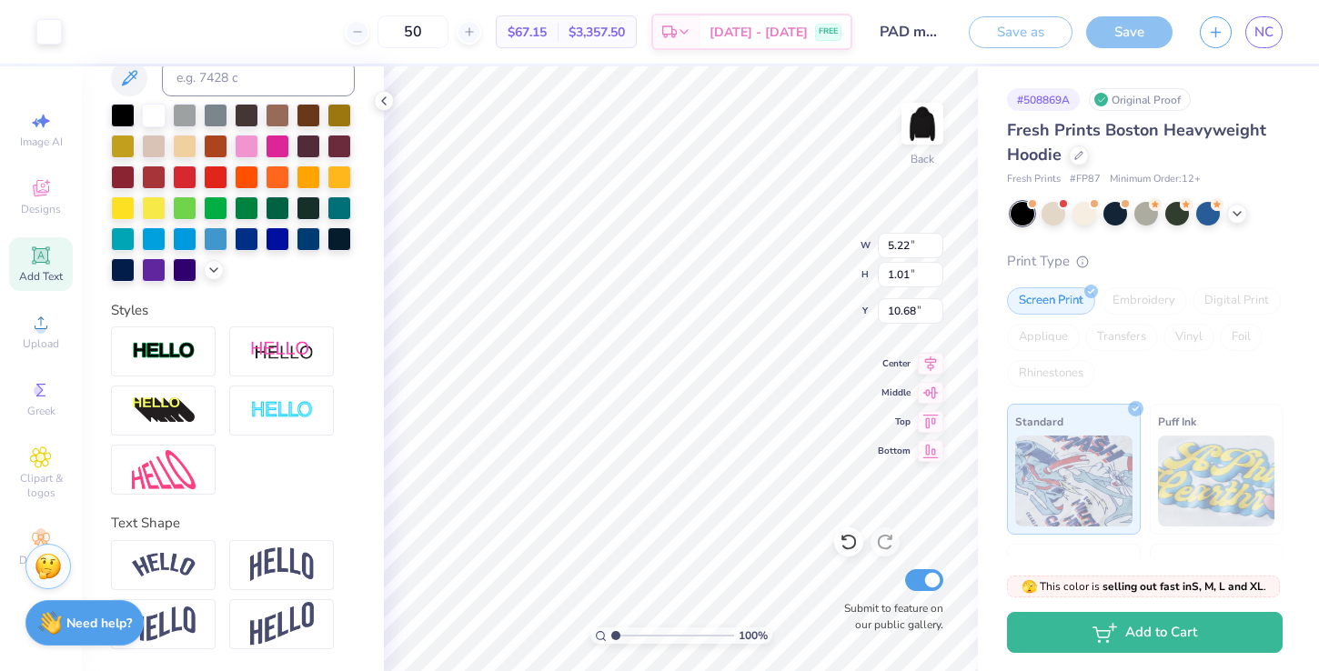
scroll to position [446, 0]
type input "9.92"
type input "10.12"
type input "10.22"
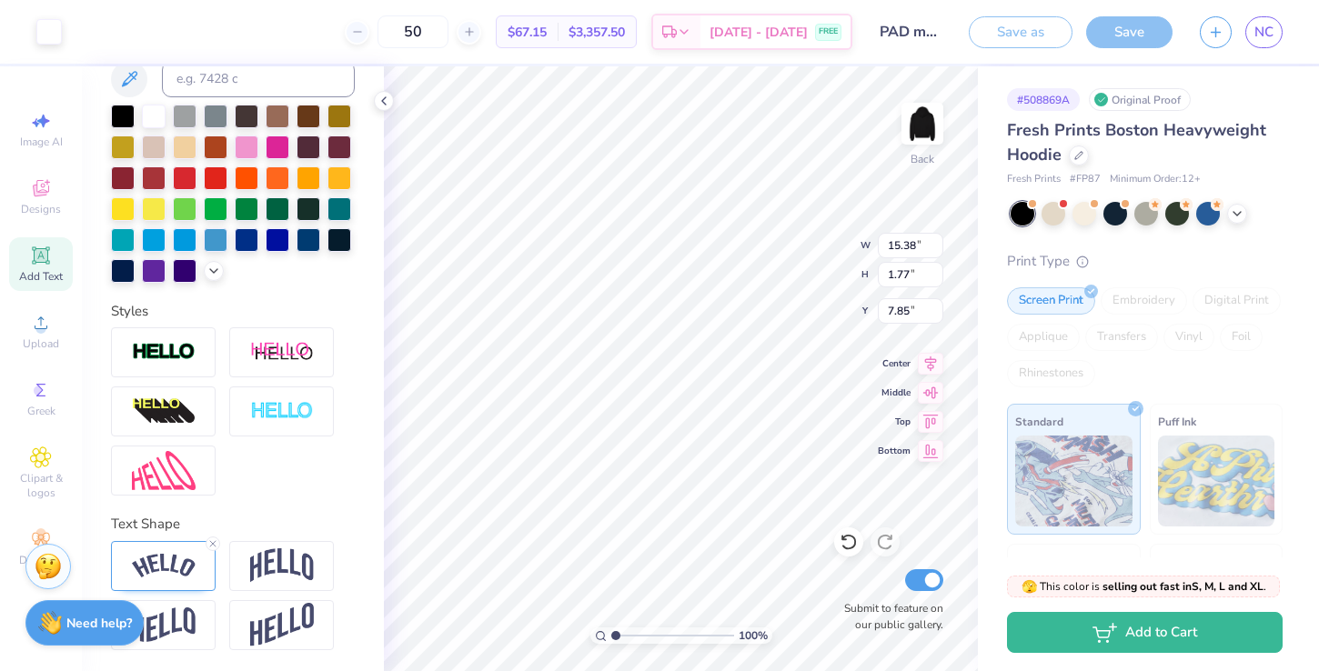
type input "7.78"
click at [166, 561] on img at bounding box center [164, 566] width 64 height 25
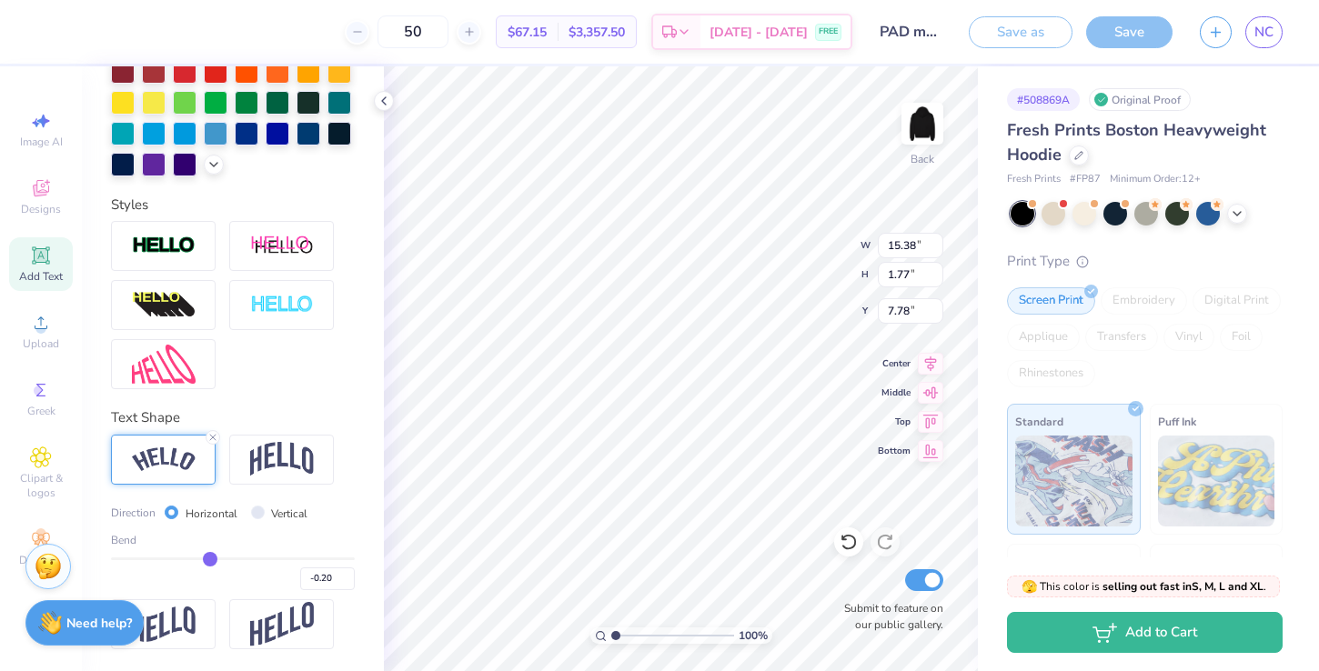
type input "-0.19"
type input "-0.18"
type input "15.34"
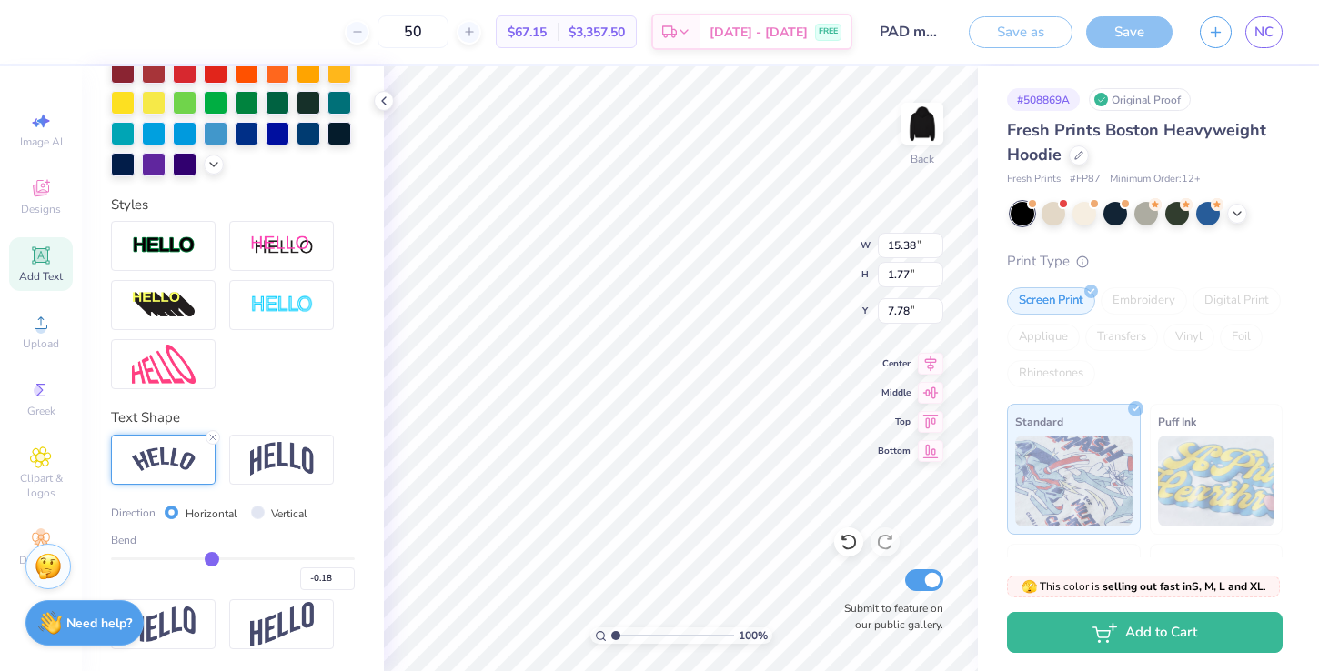
type input "1.73"
type input "7.80"
type input "-0.17"
type input "15.25"
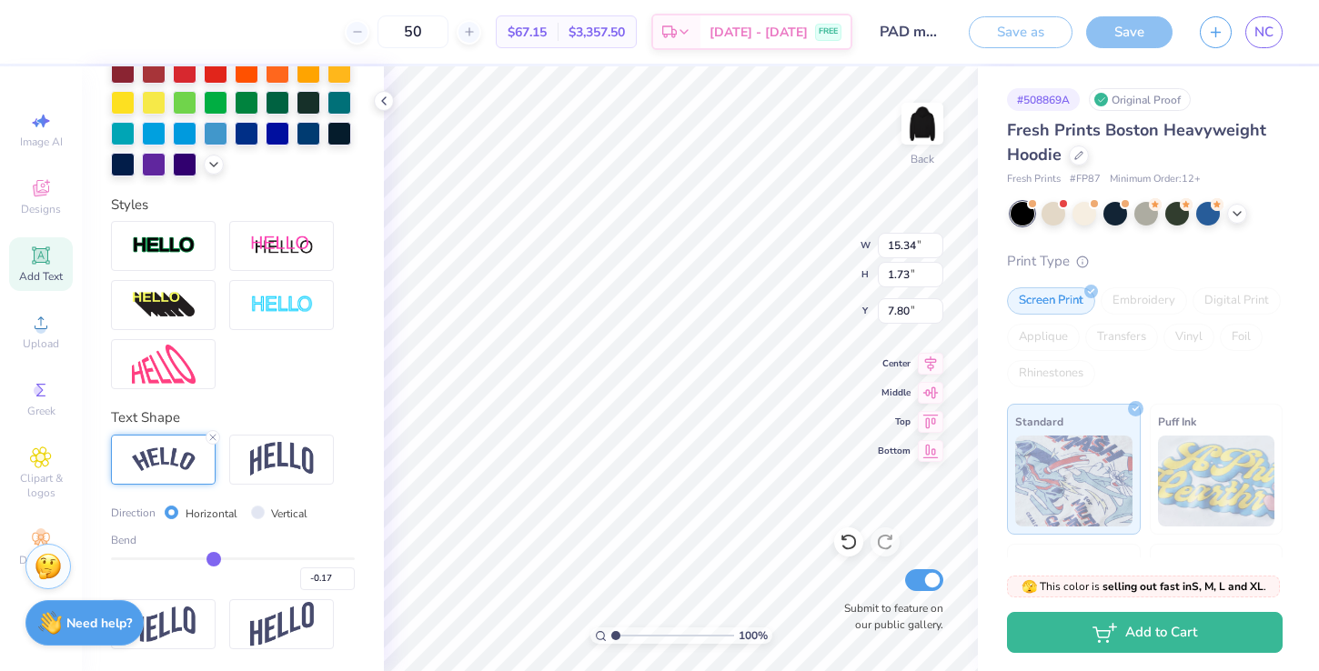
type input "1.67"
type input "7.83"
type input "-0.16"
type input "-0.15"
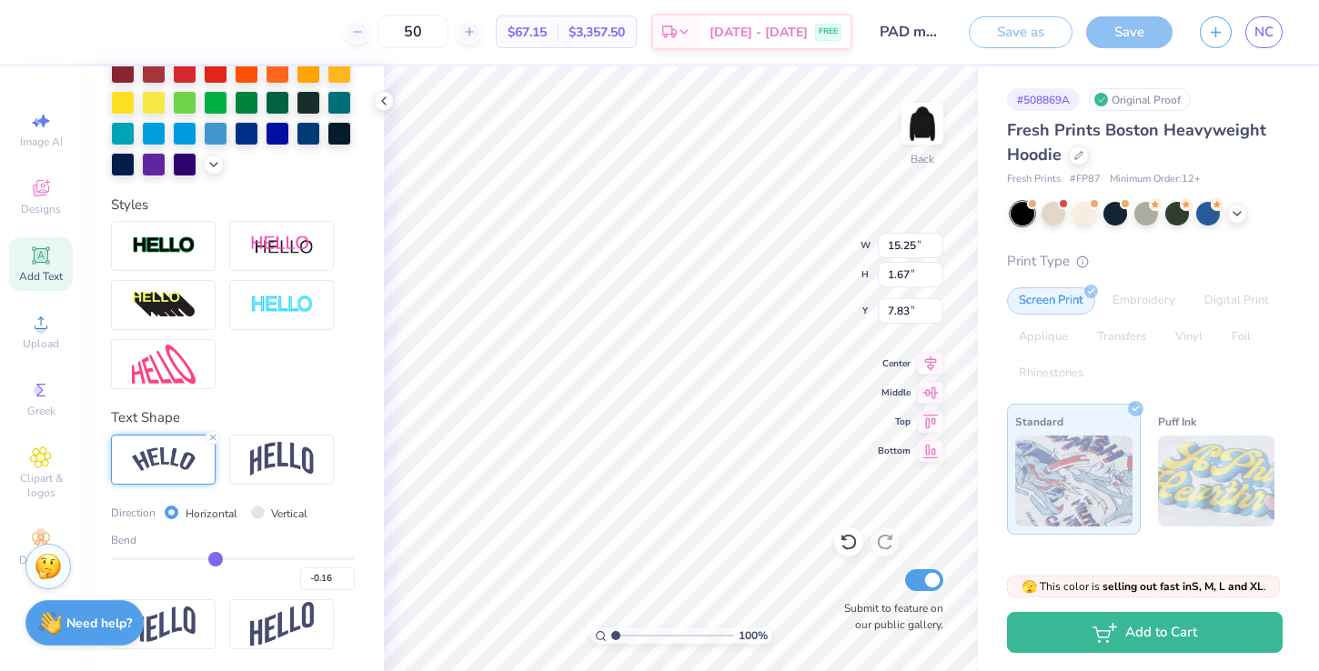
type input "-0.15"
type input "-0.14"
type input "15.12"
type input "1.59"
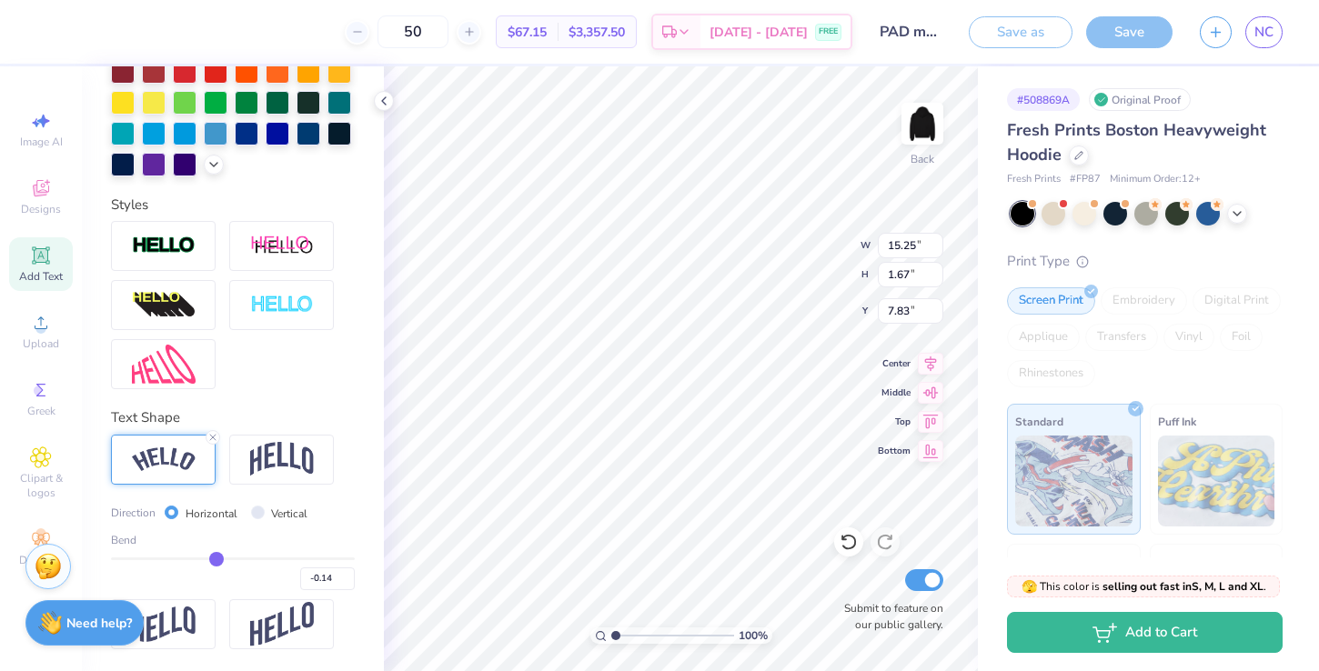
type input "7.87"
type input "-0.15"
click at [216, 559] on input "range" at bounding box center [233, 559] width 244 height 3
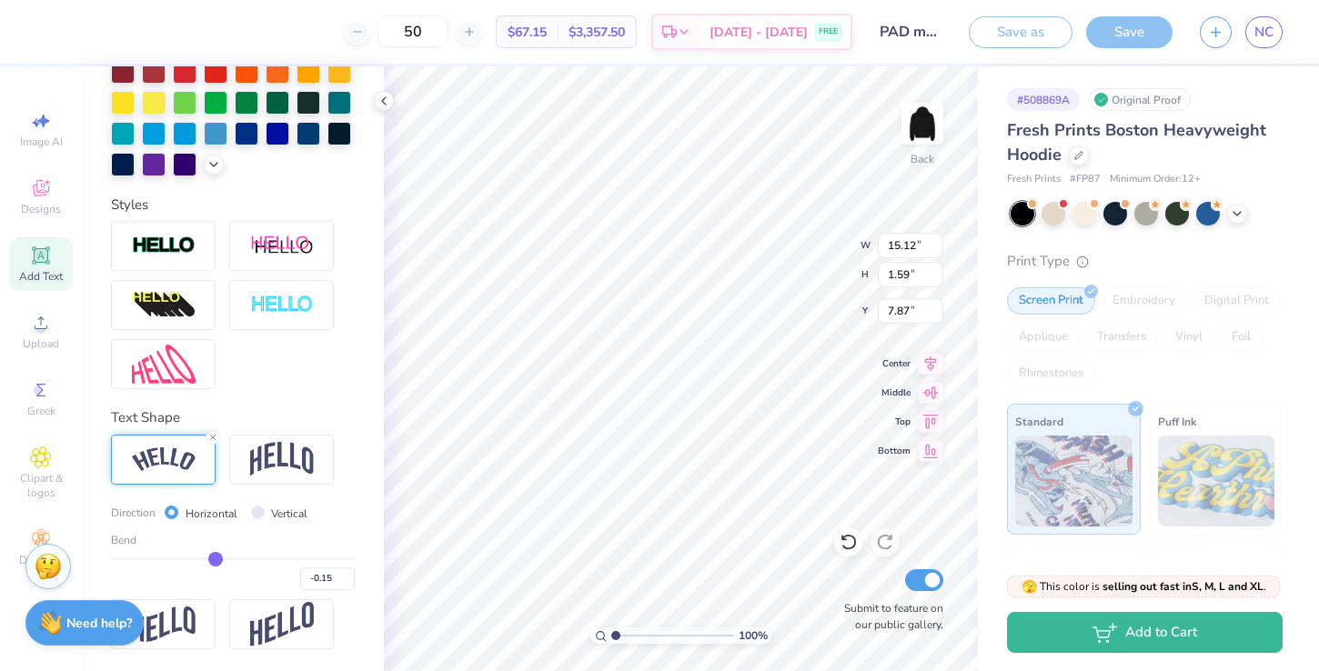
type input "15.17"
type input "1.61"
type input "7.86"
click at [368, 488] on div "Personalized Names Personalized Numbers Text Tool Add Font Font College Switch …" at bounding box center [233, 368] width 302 height 605
type input "8.15"
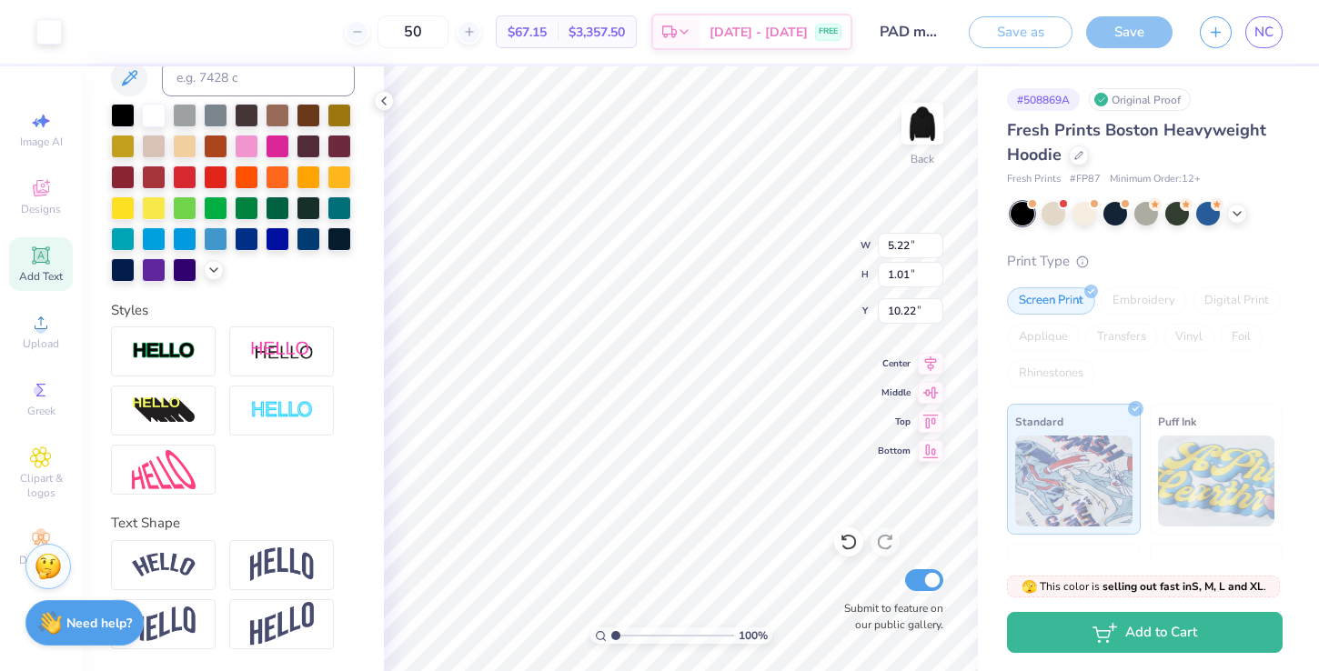
scroll to position [446, 0]
type input "10.40"
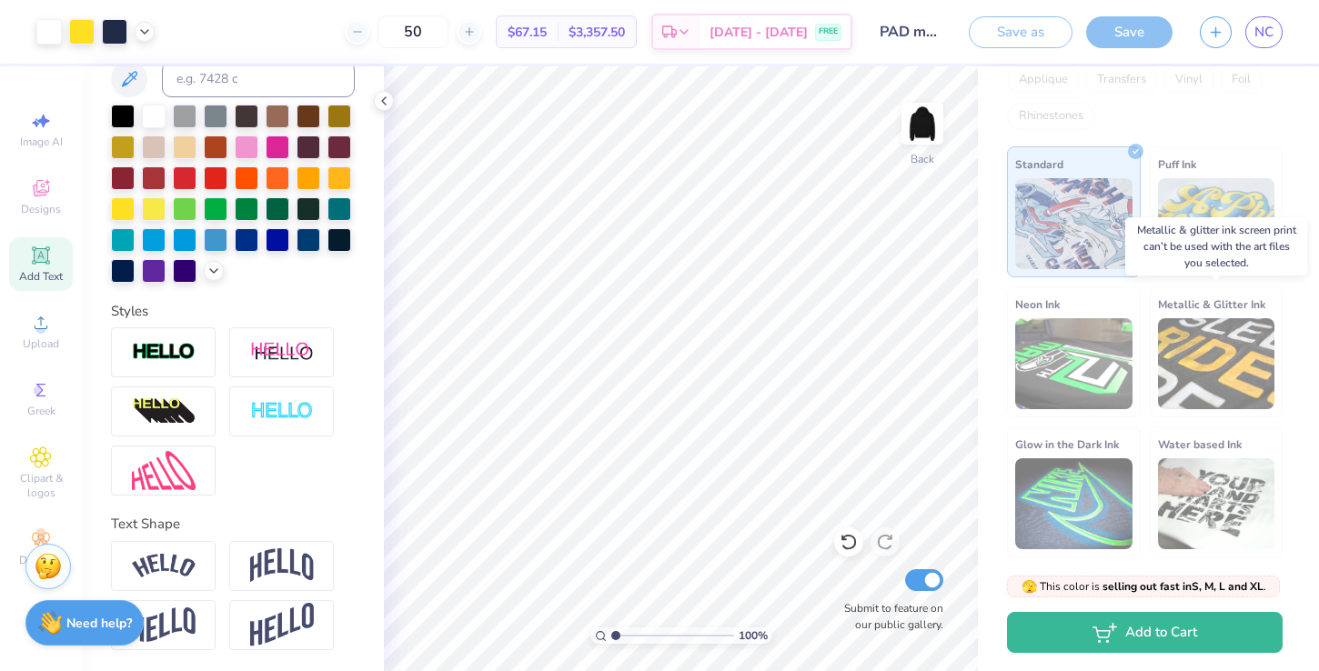
scroll to position [0, 0]
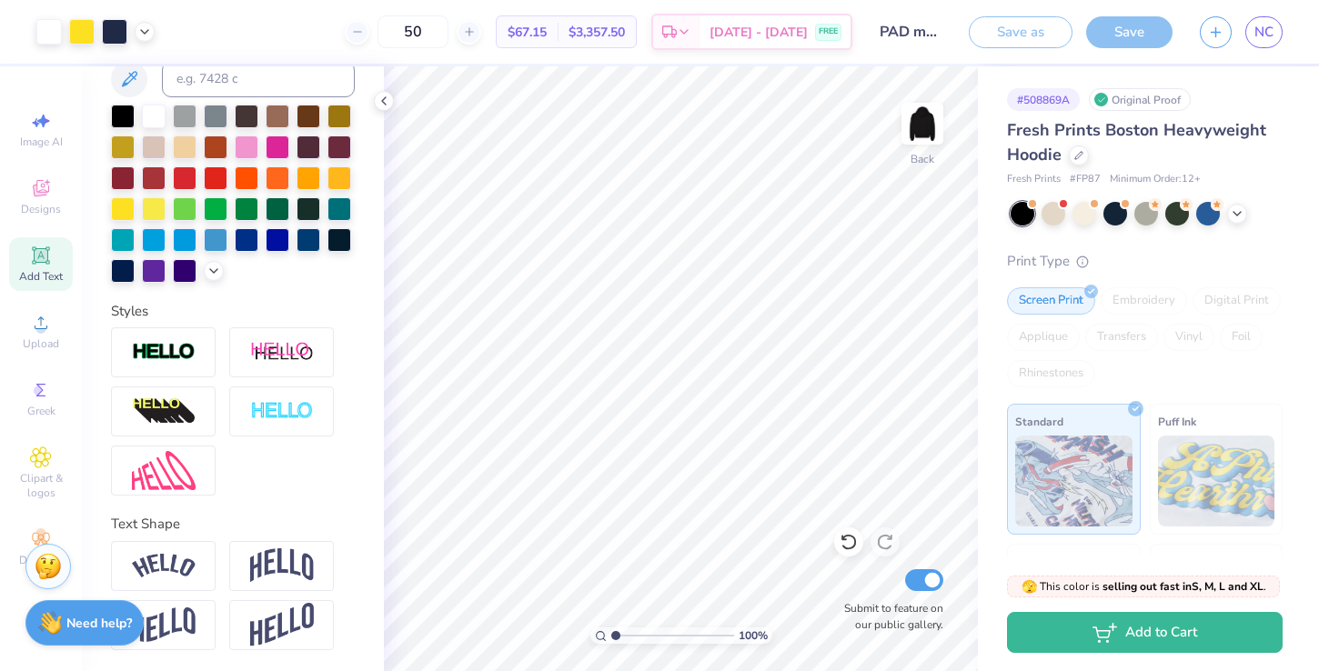
click at [1106, 44] on div "Save" at bounding box center [1129, 32] width 86 height 32
click at [1141, 45] on div "Save" at bounding box center [1129, 32] width 86 height 32
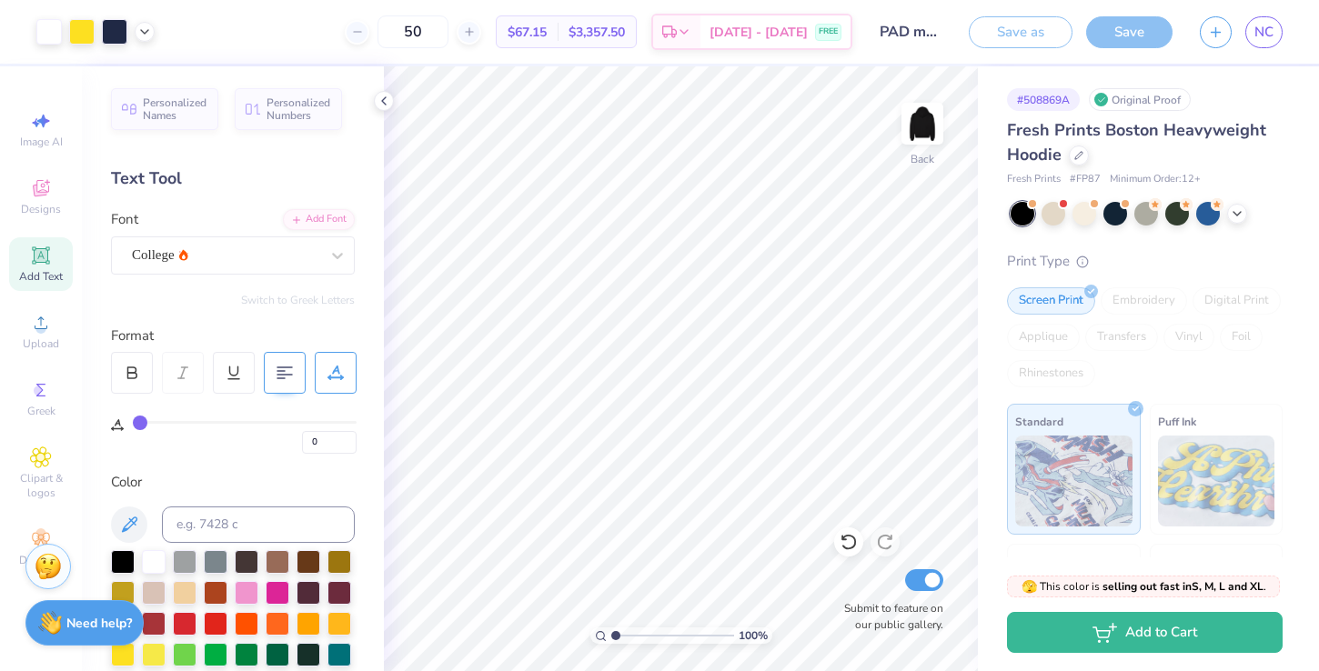
click at [244, 192] on div "Personalized Names Personalized Numbers Text Tool Add Font Font College Switch …" at bounding box center [233, 368] width 302 height 605
